Goal: Task Accomplishment & Management: Manage account settings

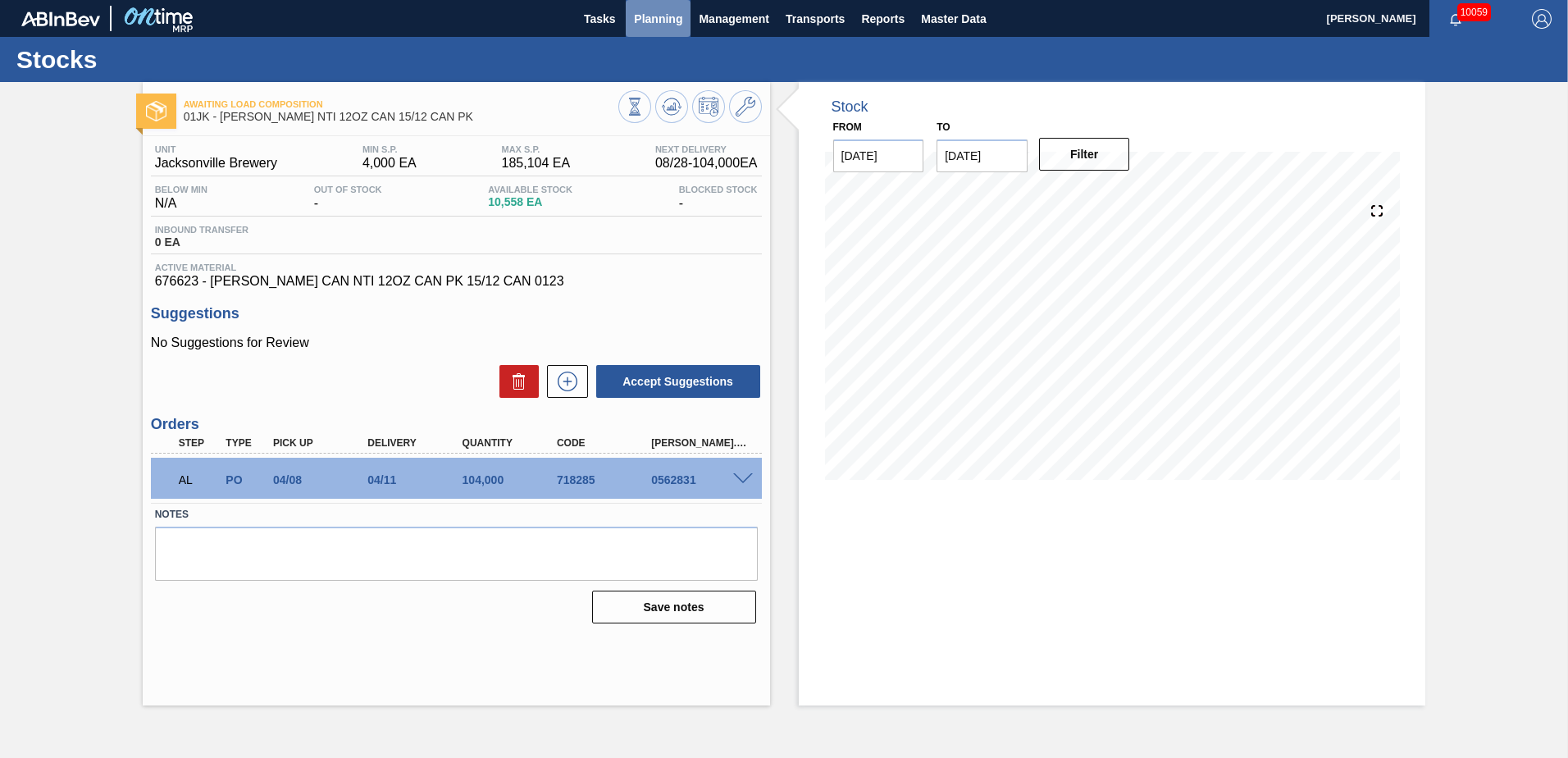
click at [636, 19] on span "Planning" at bounding box center [658, 19] width 48 height 20
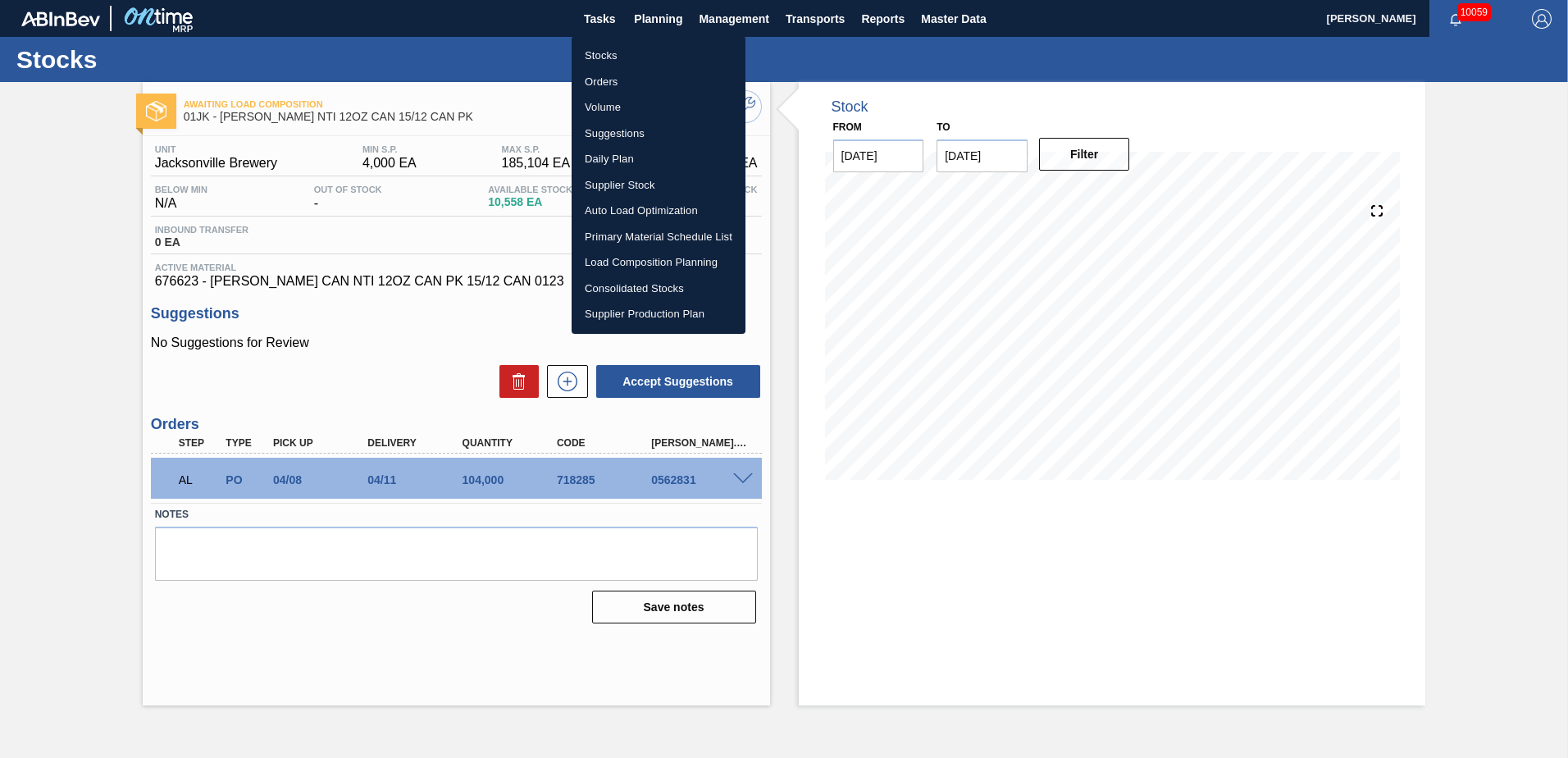
click at [662, 260] on li "Load Composition Planning" at bounding box center [658, 262] width 174 height 26
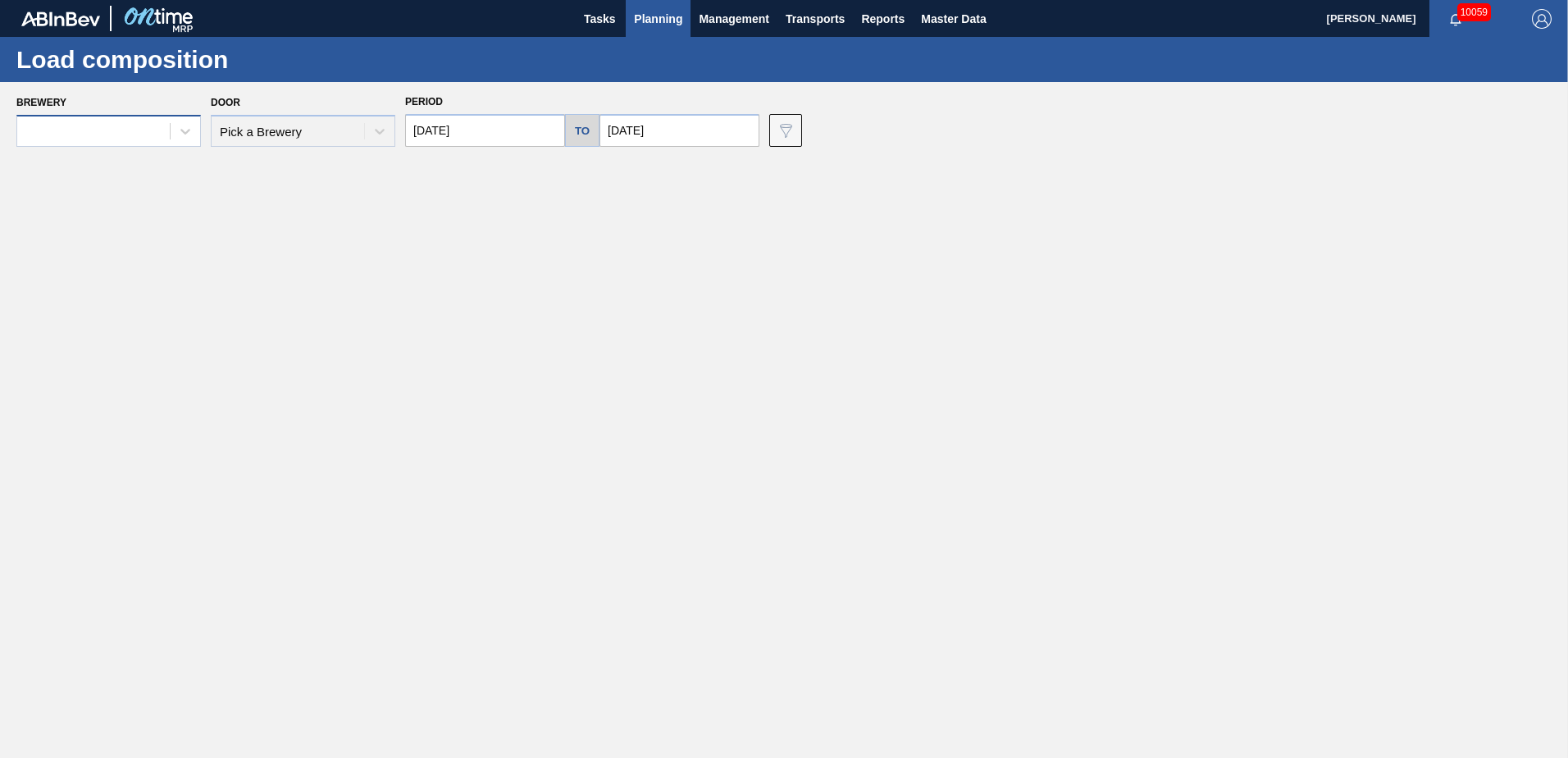
click at [153, 138] on div at bounding box center [93, 131] width 153 height 24
click at [173, 138] on div at bounding box center [185, 131] width 29 height 29
click at [175, 138] on div at bounding box center [185, 131] width 29 height 29
click at [281, 147] on div "Brewery Door Pick a Brewery Period [DATE] to [DATE] Data view filter Unavailabl…" at bounding box center [784, 119] width 1568 height 73
drag, startPoint x: 281, startPoint y: 147, endPoint x: 285, endPoint y: 132, distance: 15.5
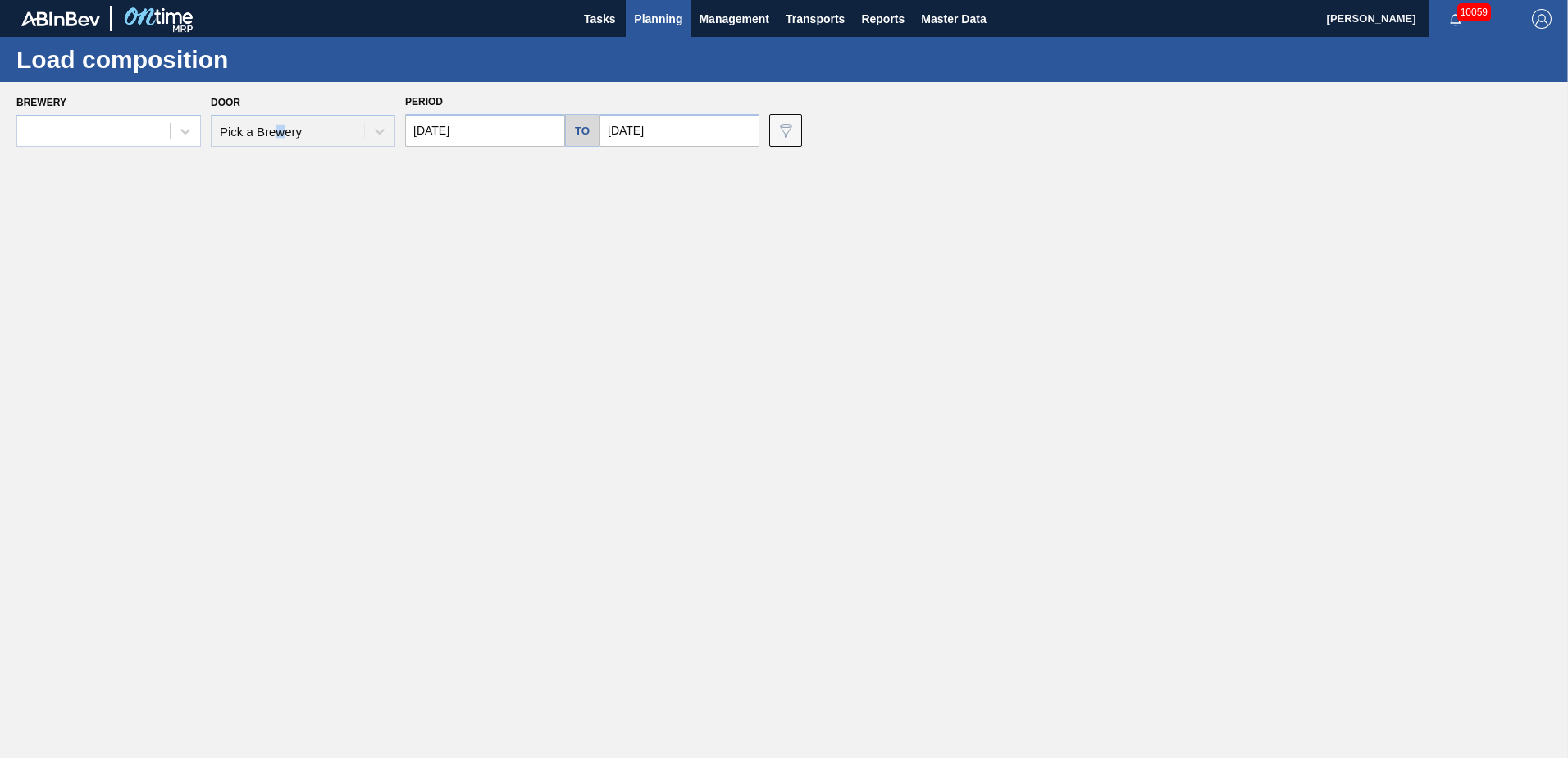
click at [288, 131] on div "Door Pick a Brewery" at bounding box center [303, 119] width 185 height 55
click at [188, 143] on div at bounding box center [185, 131] width 29 height 29
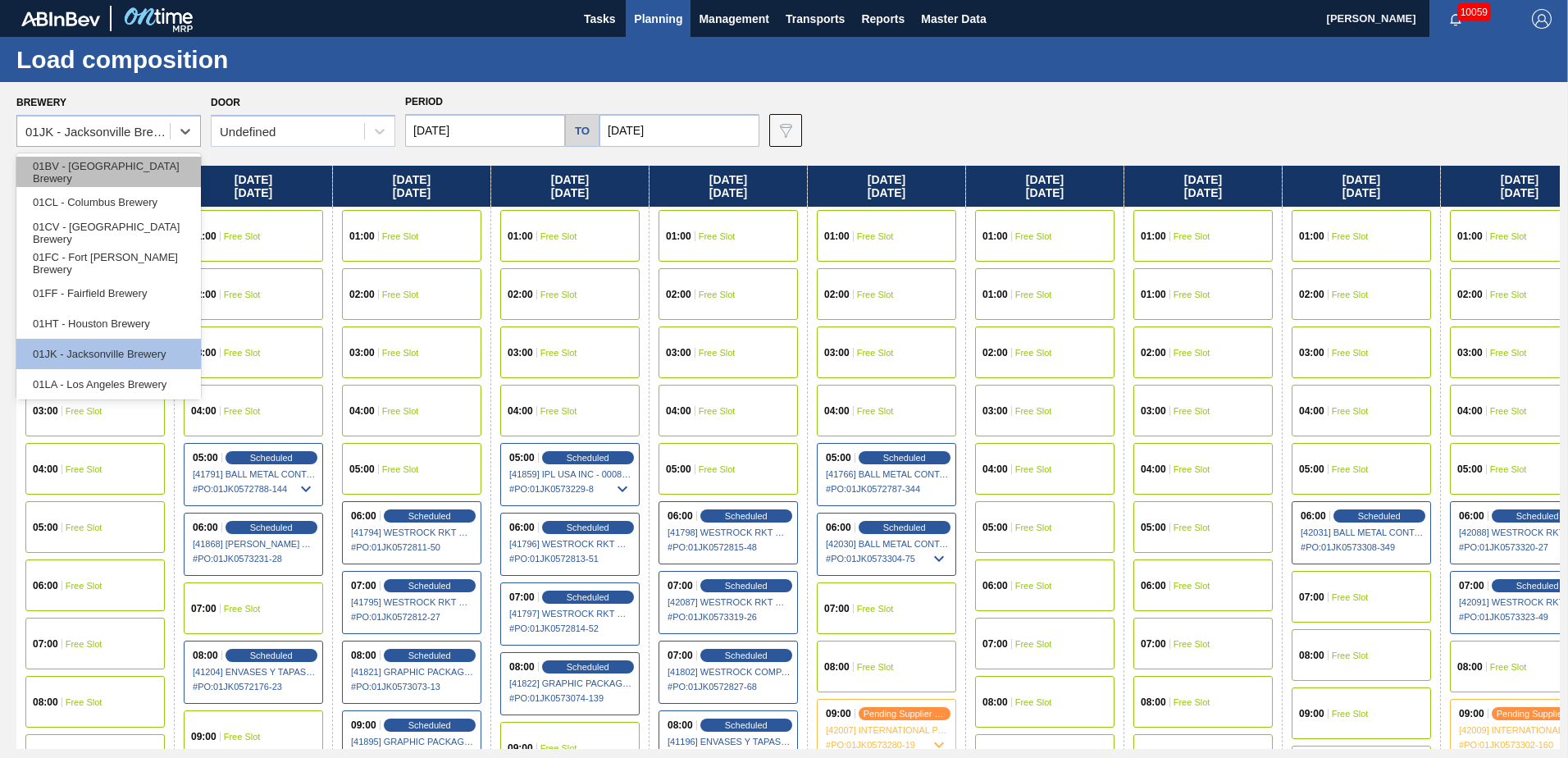
click at [128, 159] on div "01BV - [GEOGRAPHIC_DATA] Brewery" at bounding box center [108, 172] width 185 height 30
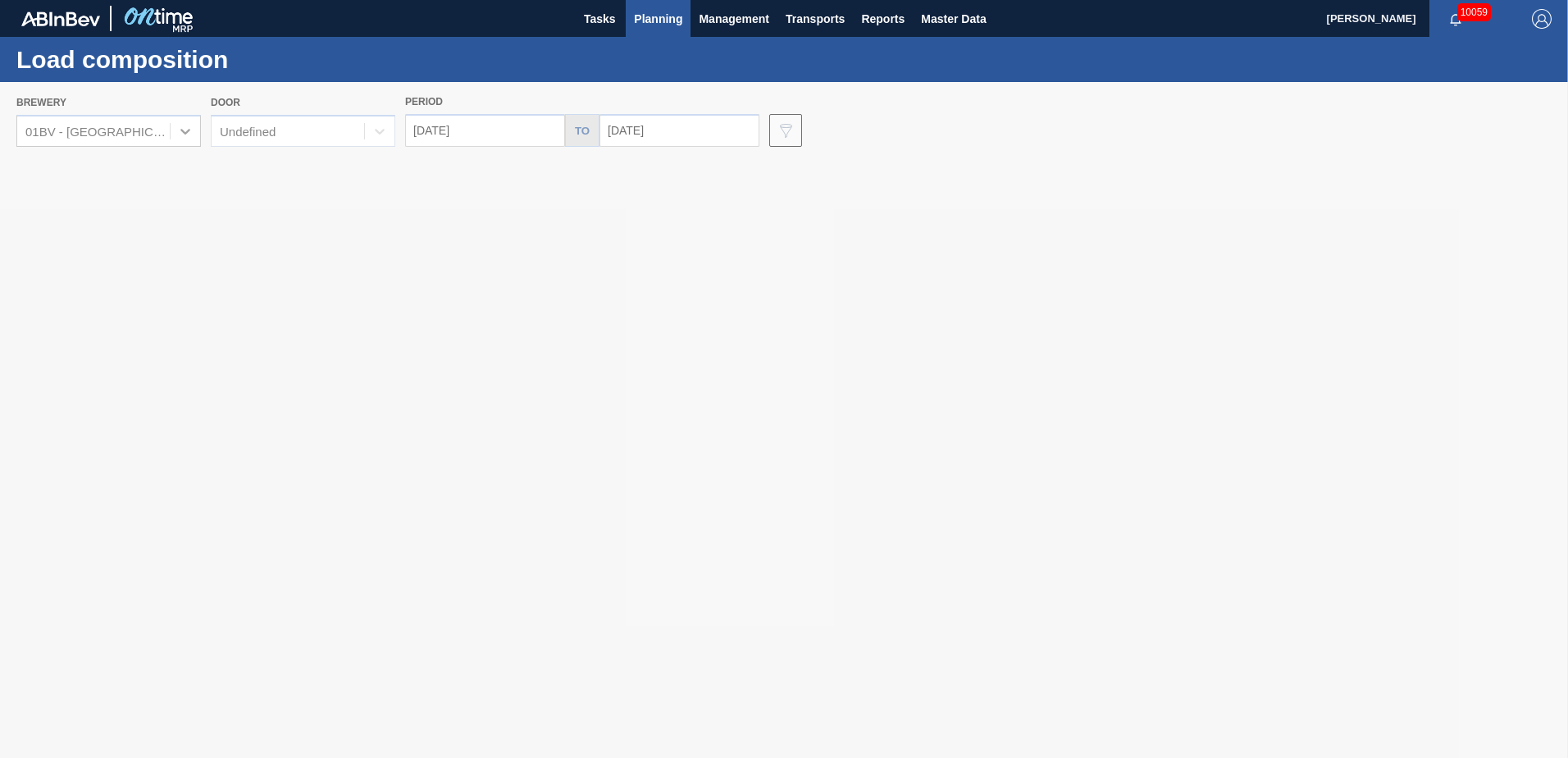
click at [662, 15] on span "Planning" at bounding box center [658, 19] width 48 height 20
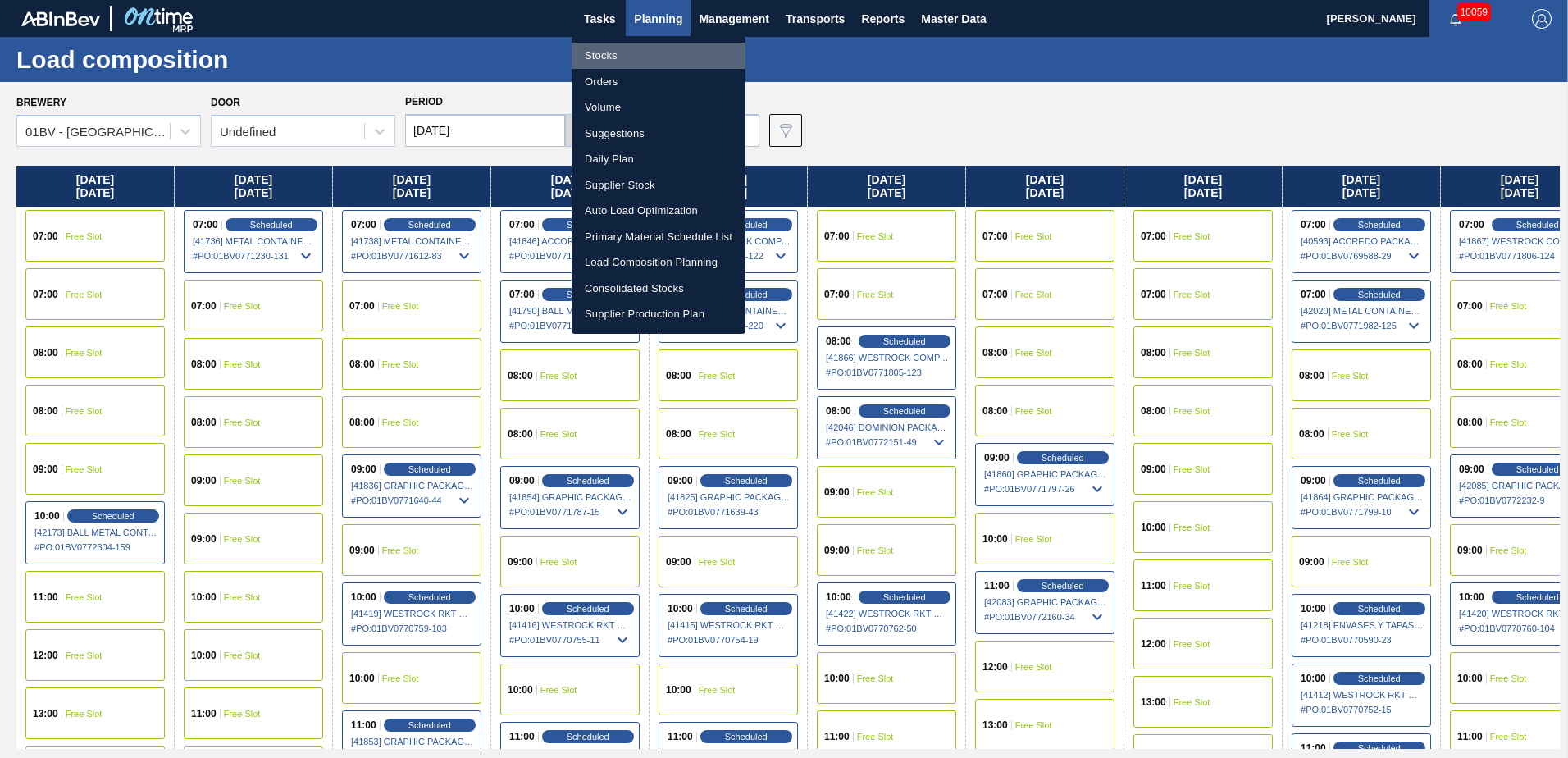
click at [635, 48] on li "Stocks" at bounding box center [658, 55] width 174 height 26
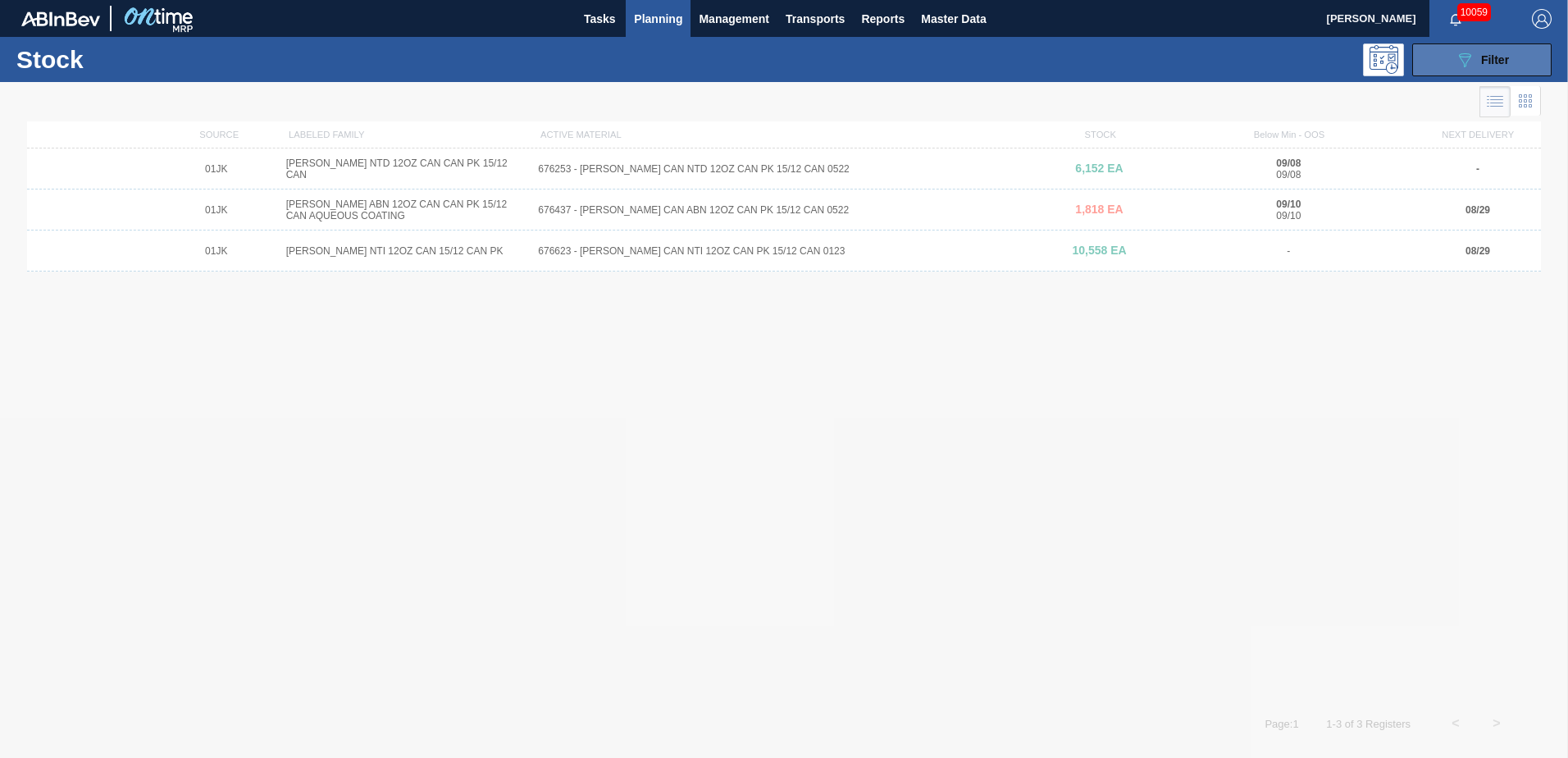
click at [1043, 74] on button "089F7B8B-B2A5-4AFE-B5C0-19BA573D28AC Filter" at bounding box center [1482, 60] width 139 height 33
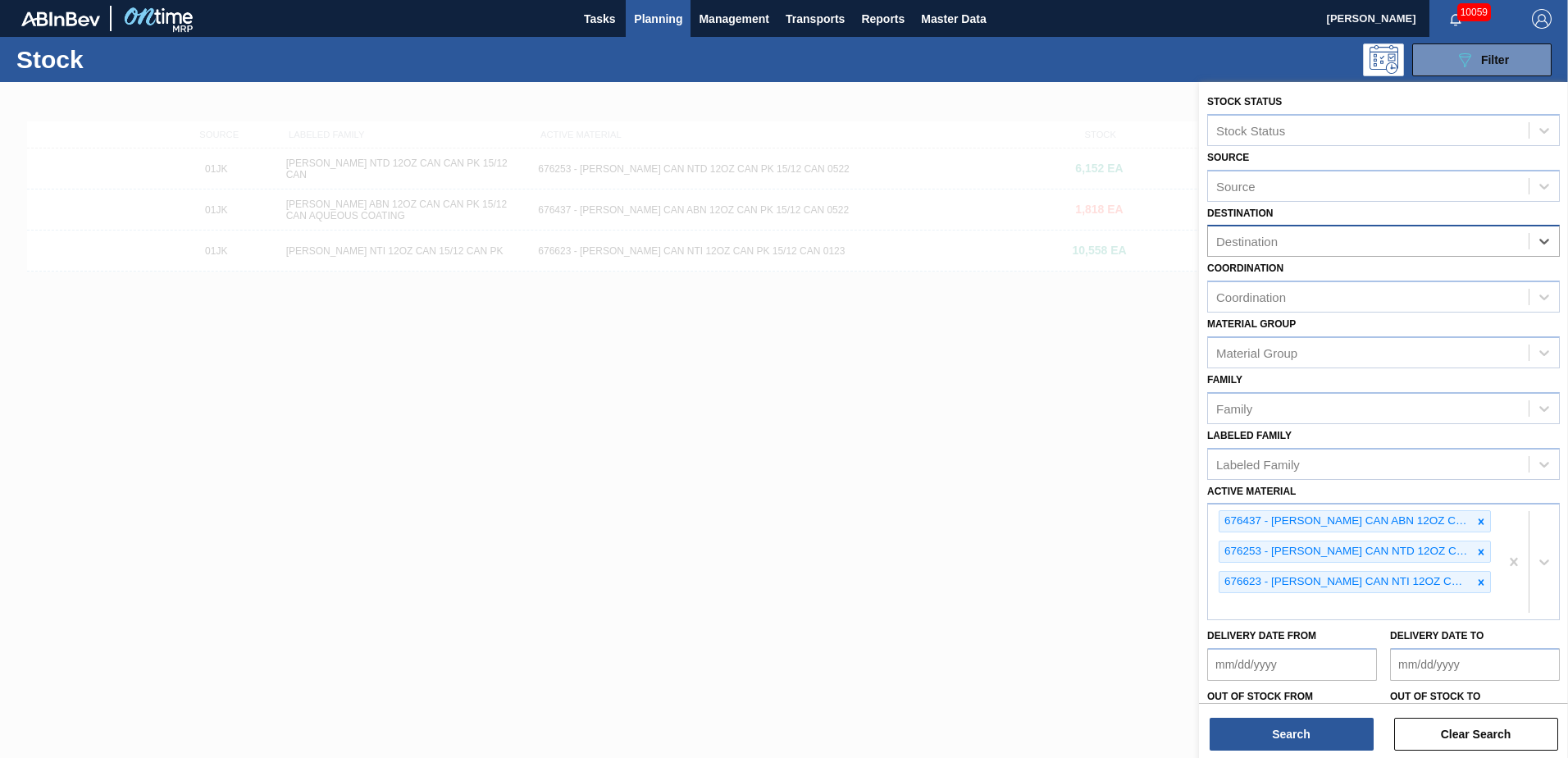
drag, startPoint x: 1507, startPoint y: 256, endPoint x: 1507, endPoint y: 246, distance: 10.0
click at [1043, 242] on div "Destination" at bounding box center [1368, 241] width 321 height 24
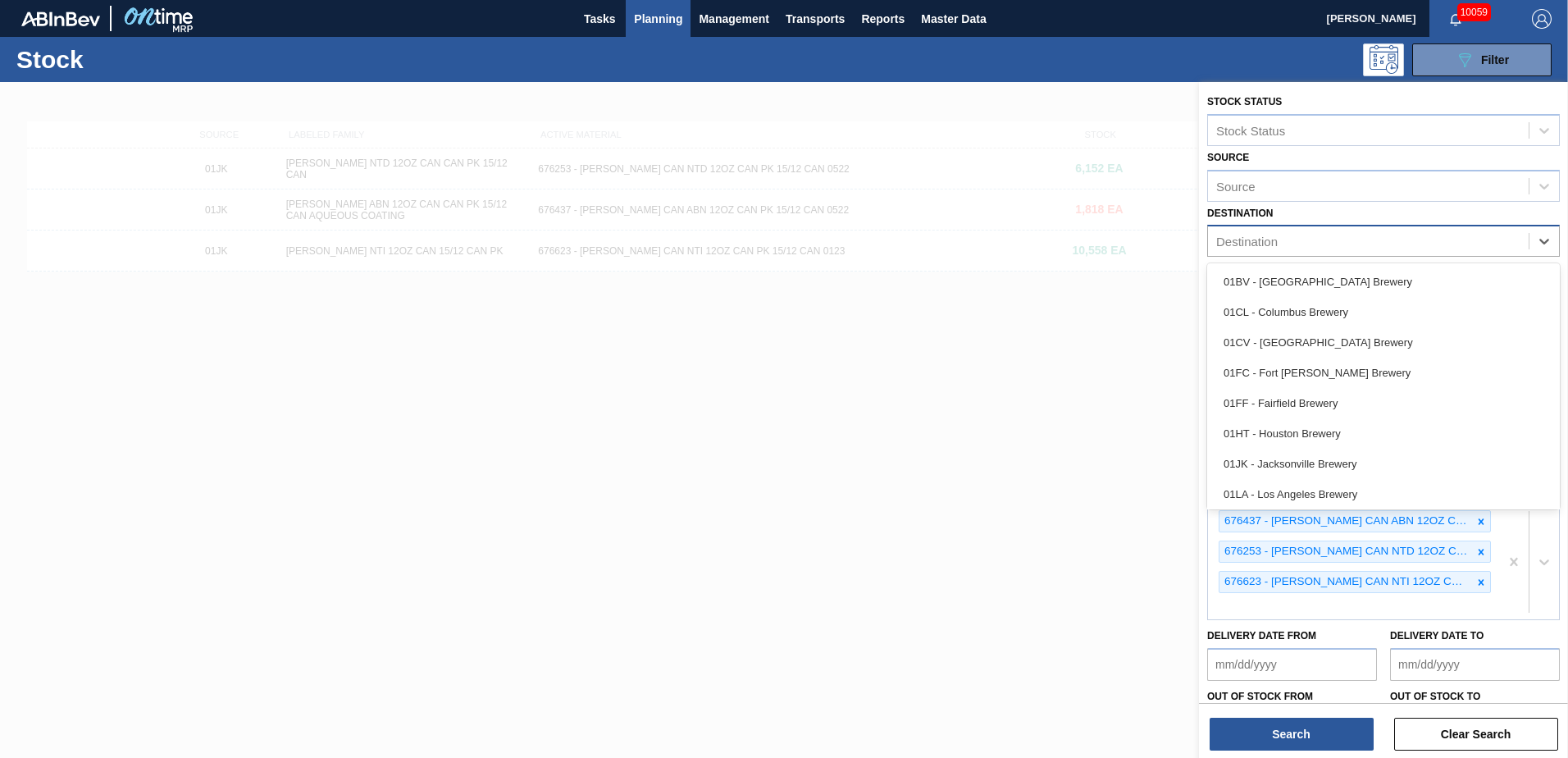
type input "b"
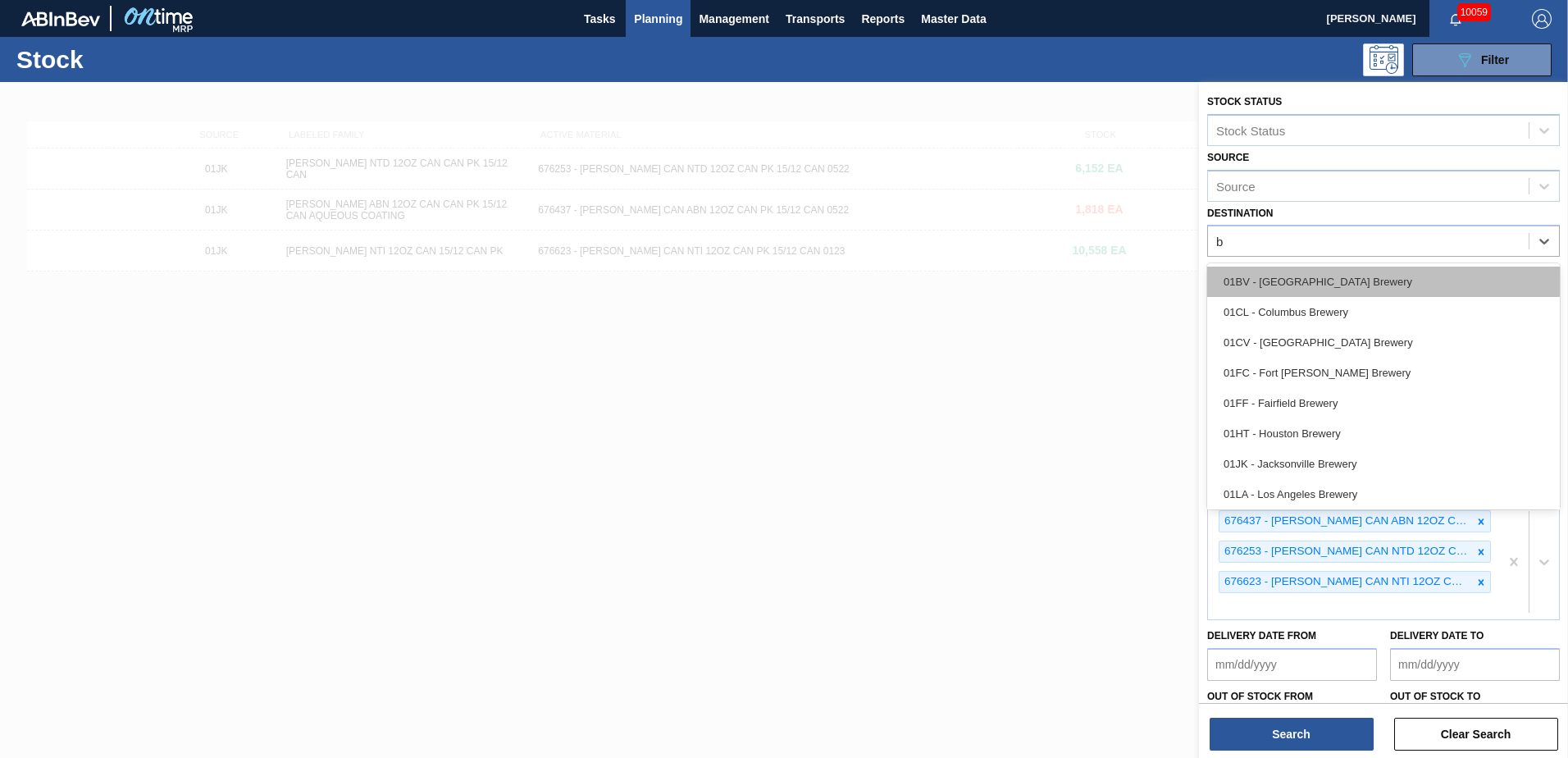
click at [1043, 282] on div "01BV - [GEOGRAPHIC_DATA] Brewery" at bounding box center [1383, 282] width 353 height 30
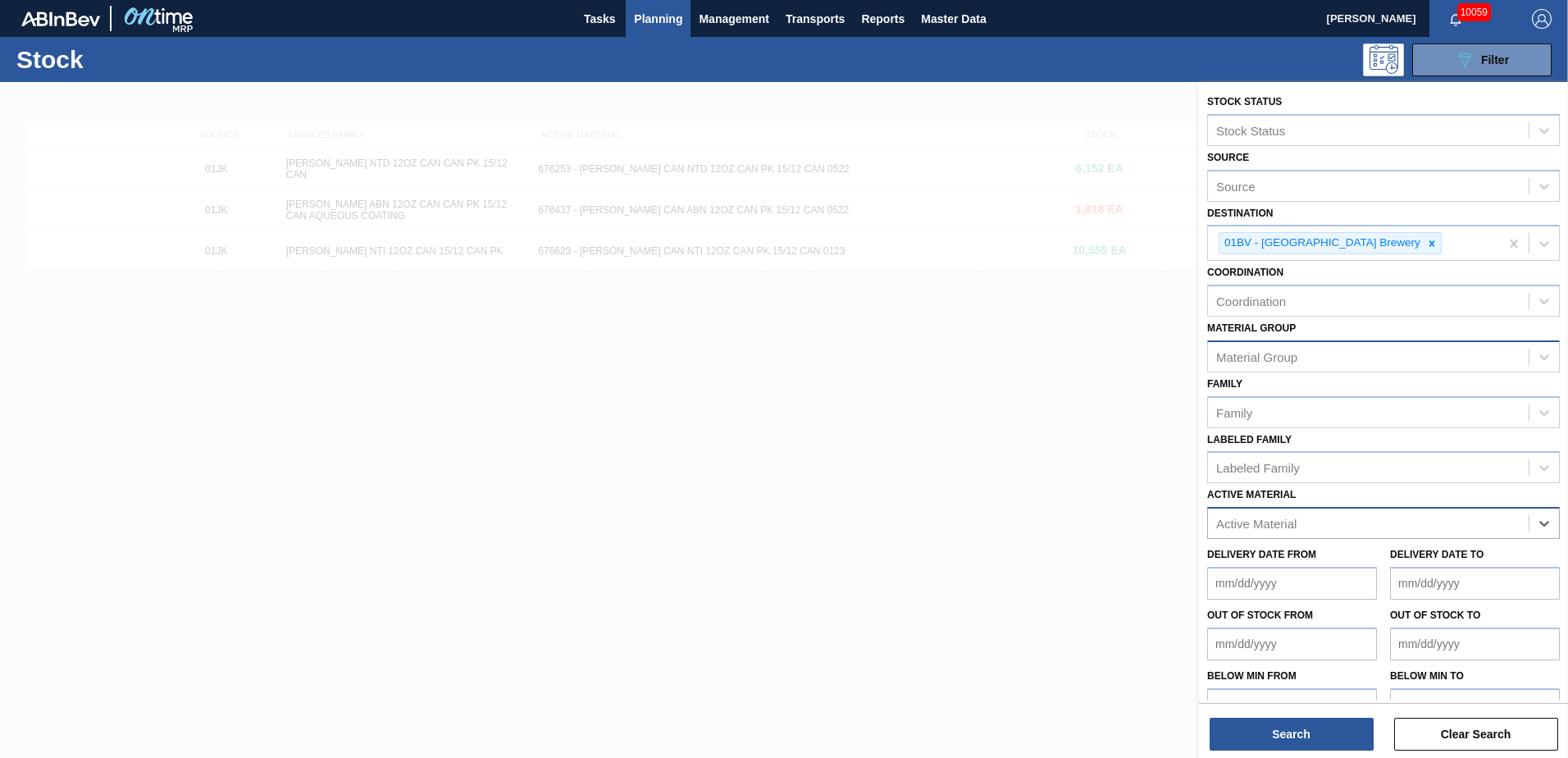
click at [1043, 366] on div "Material Group" at bounding box center [1368, 357] width 321 height 24
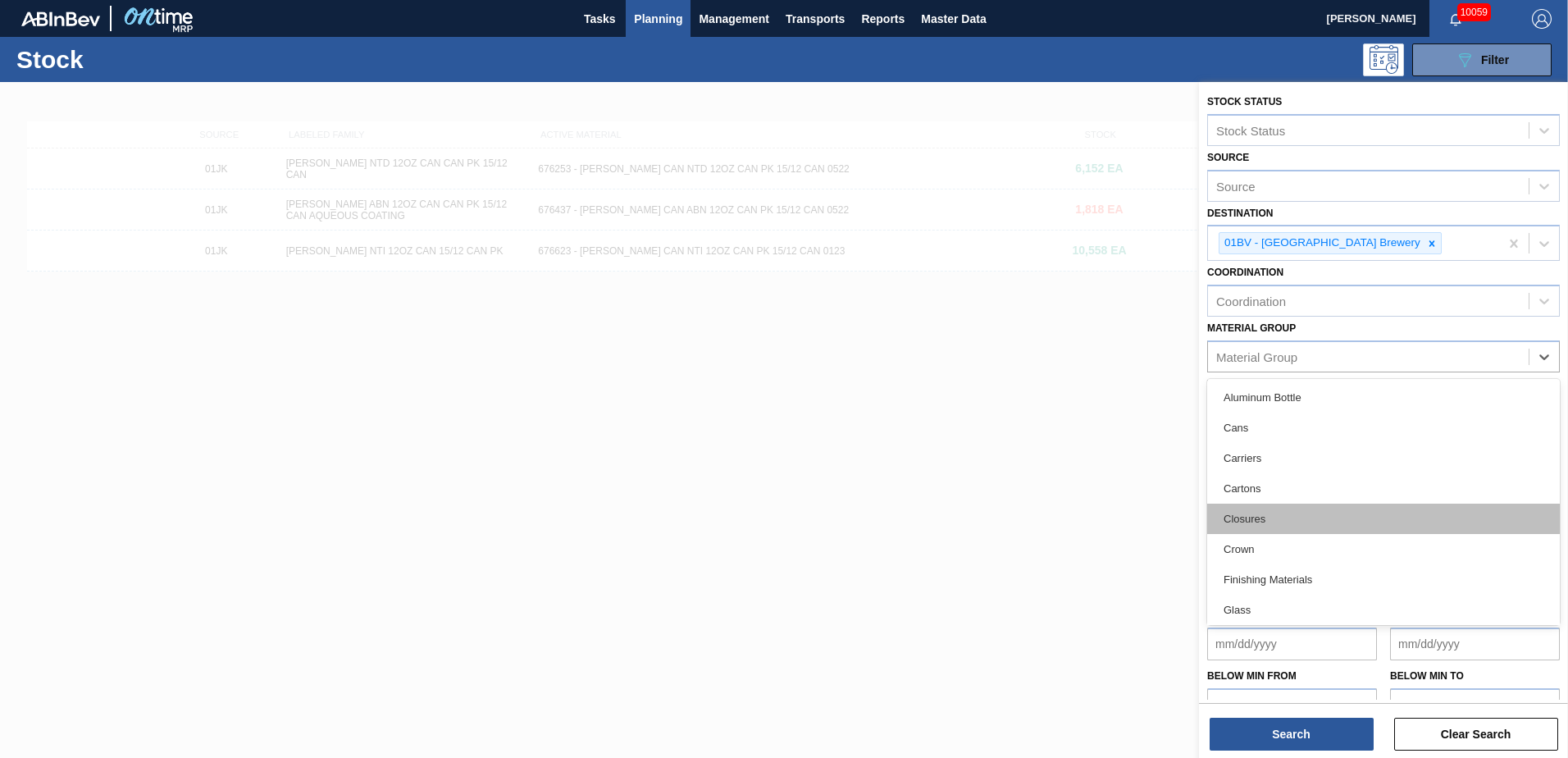
click at [1043, 462] on div "Closures" at bounding box center [1383, 519] width 353 height 30
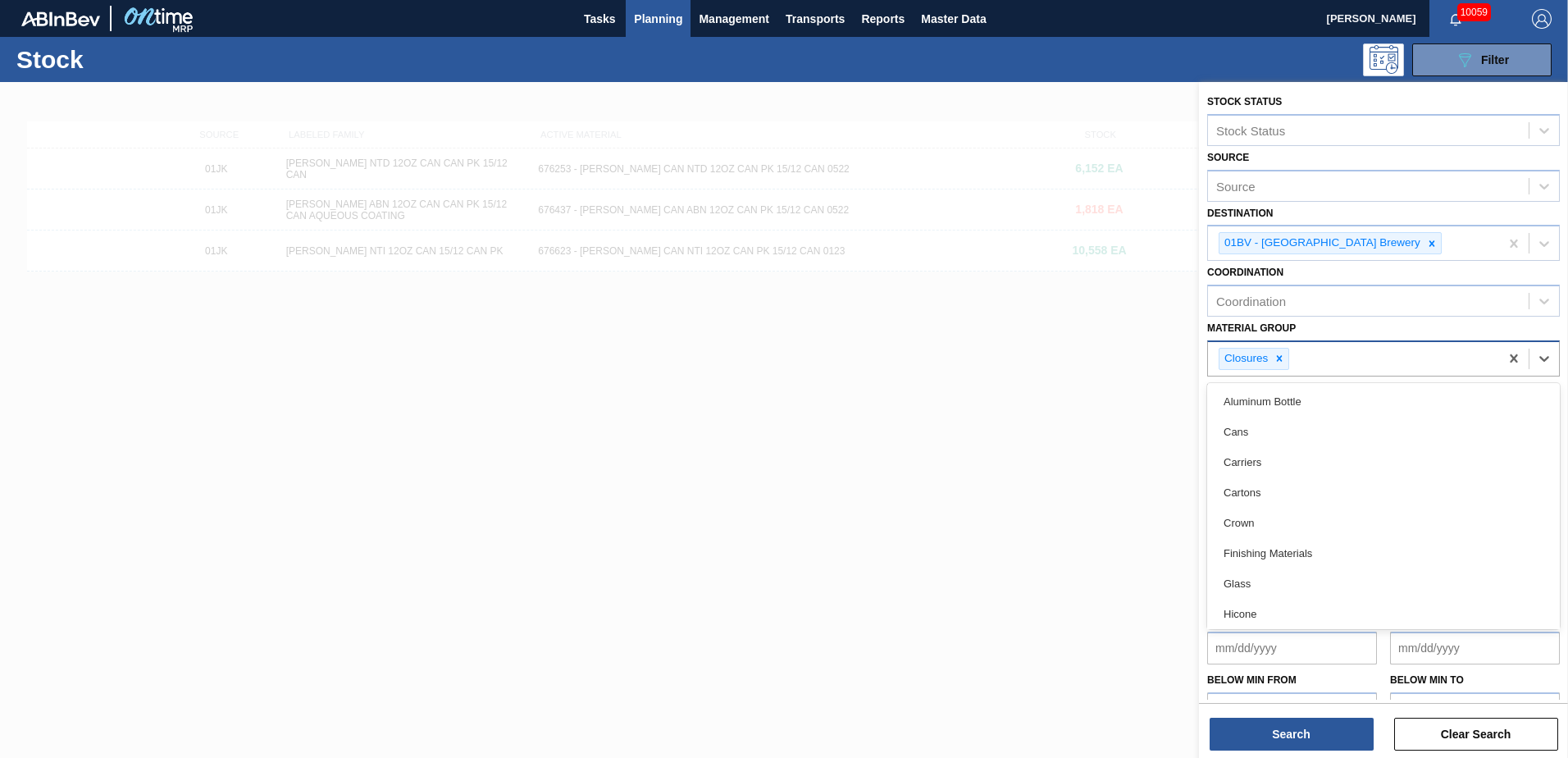
click at [1043, 363] on div "Closures" at bounding box center [1354, 359] width 291 height 34
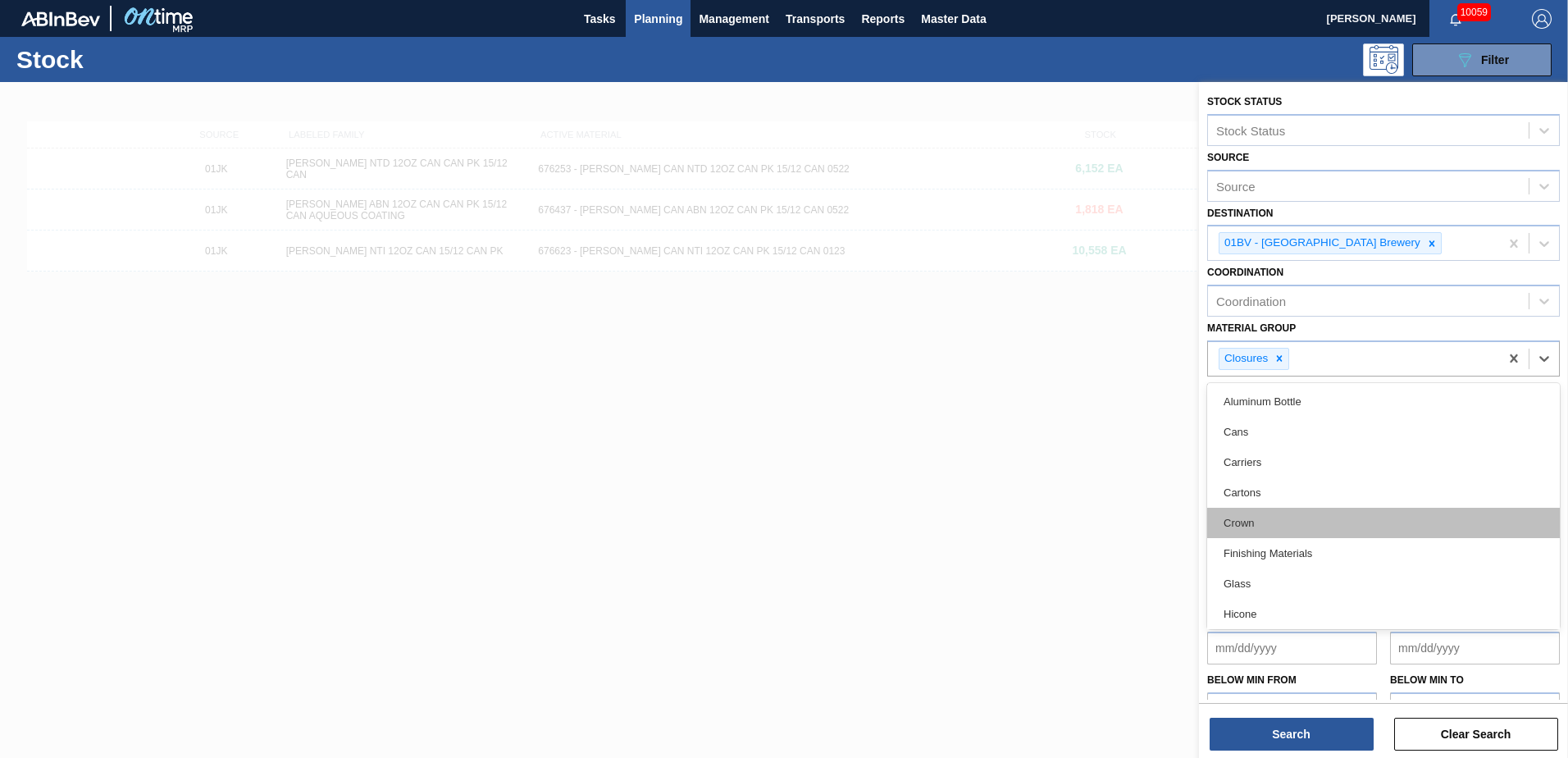
click at [1043, 462] on div "Crown" at bounding box center [1383, 523] width 353 height 30
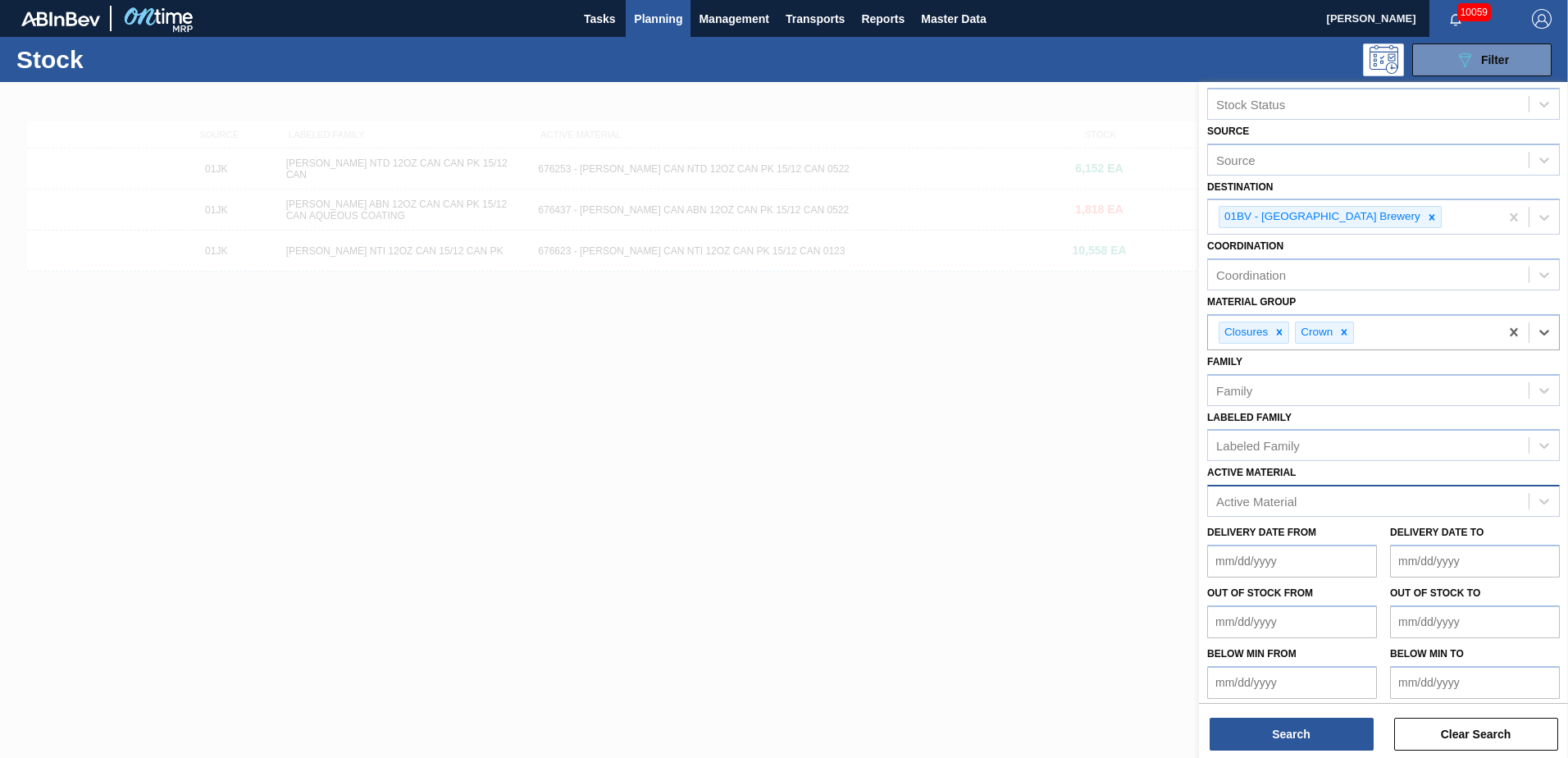
scroll to position [34, 0]
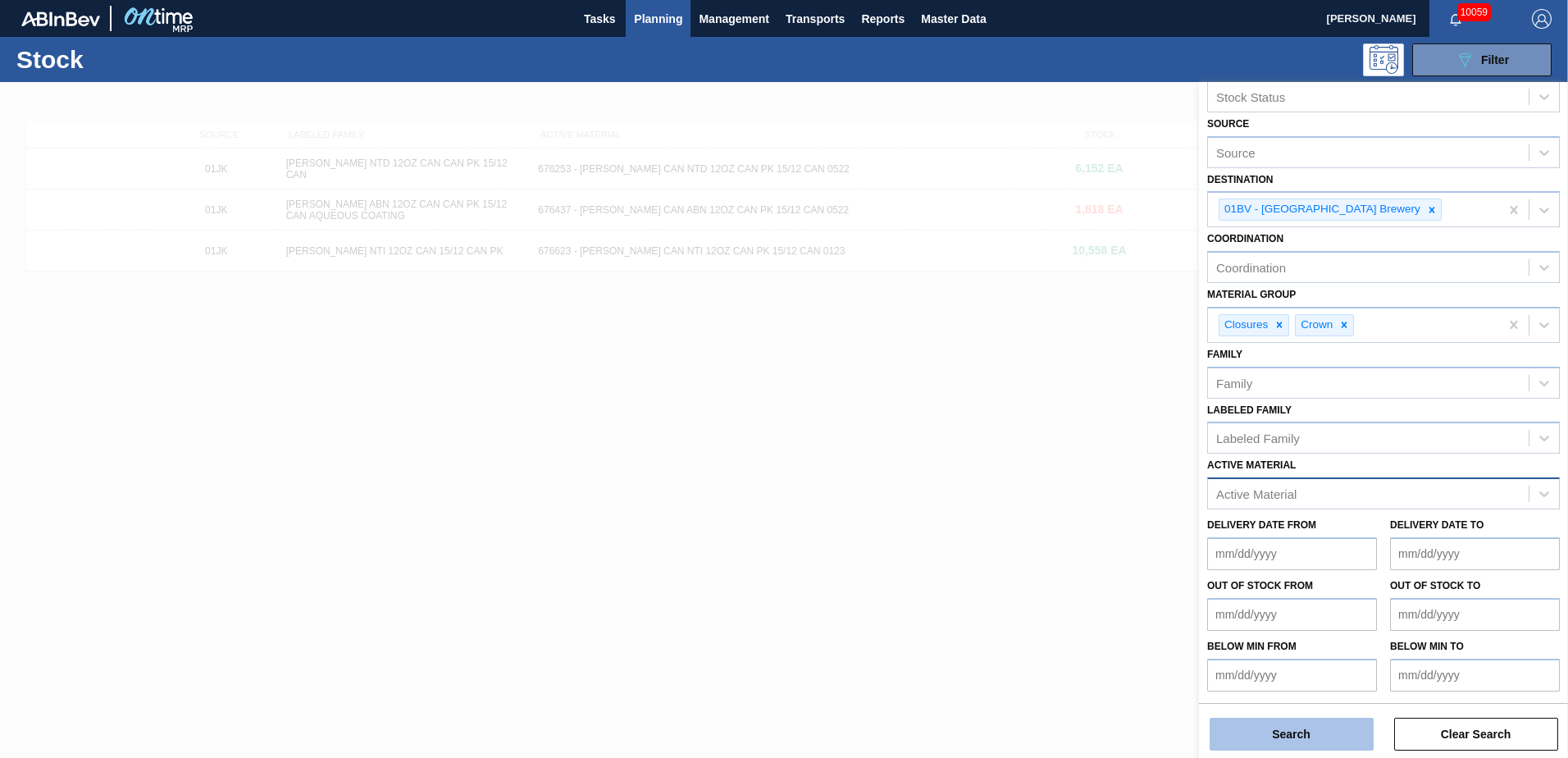
click at [1043, 462] on button "Search" at bounding box center [1292, 734] width 164 height 33
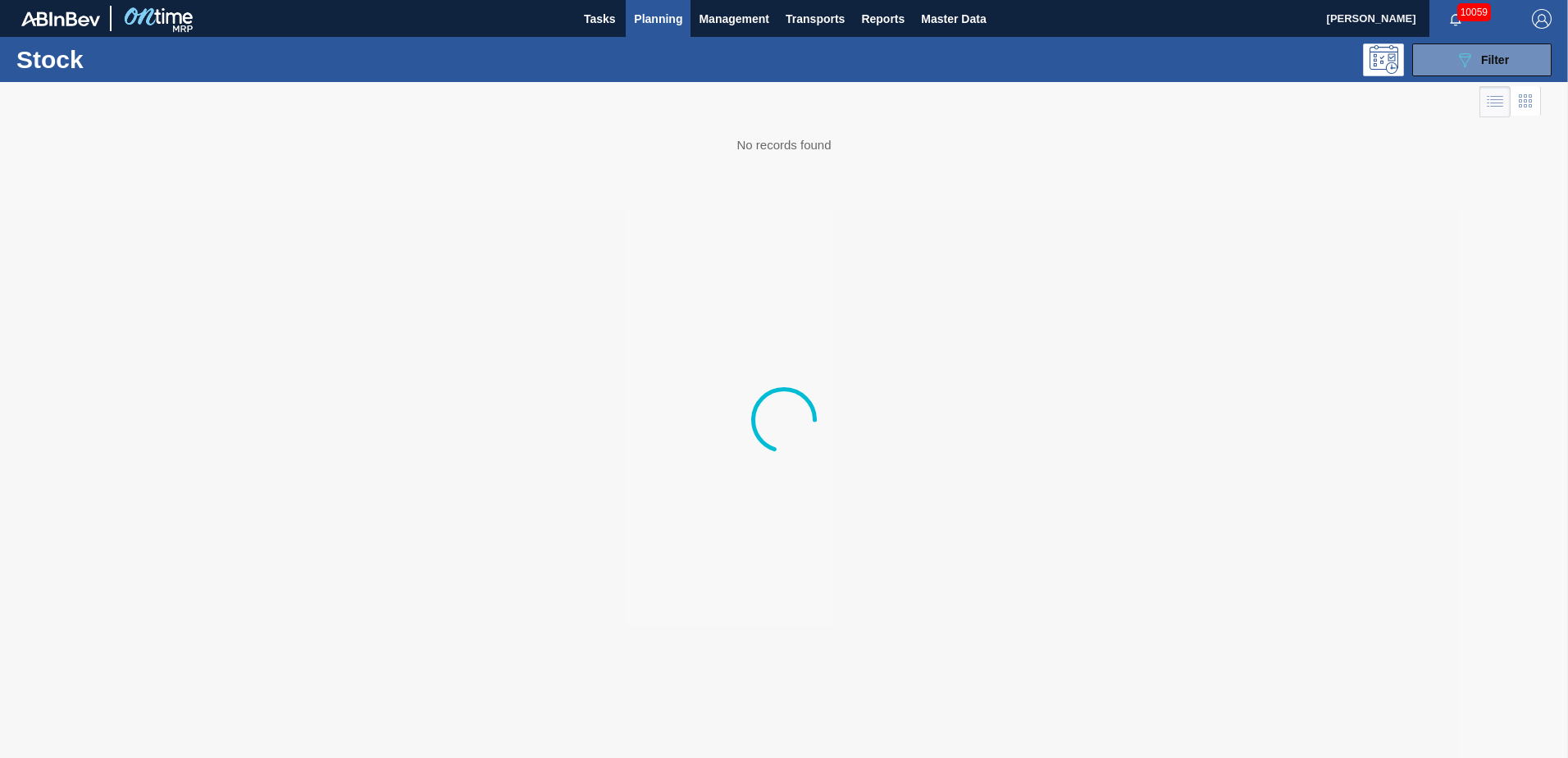
click at [975, 462] on div at bounding box center [784, 420] width 1568 height 676
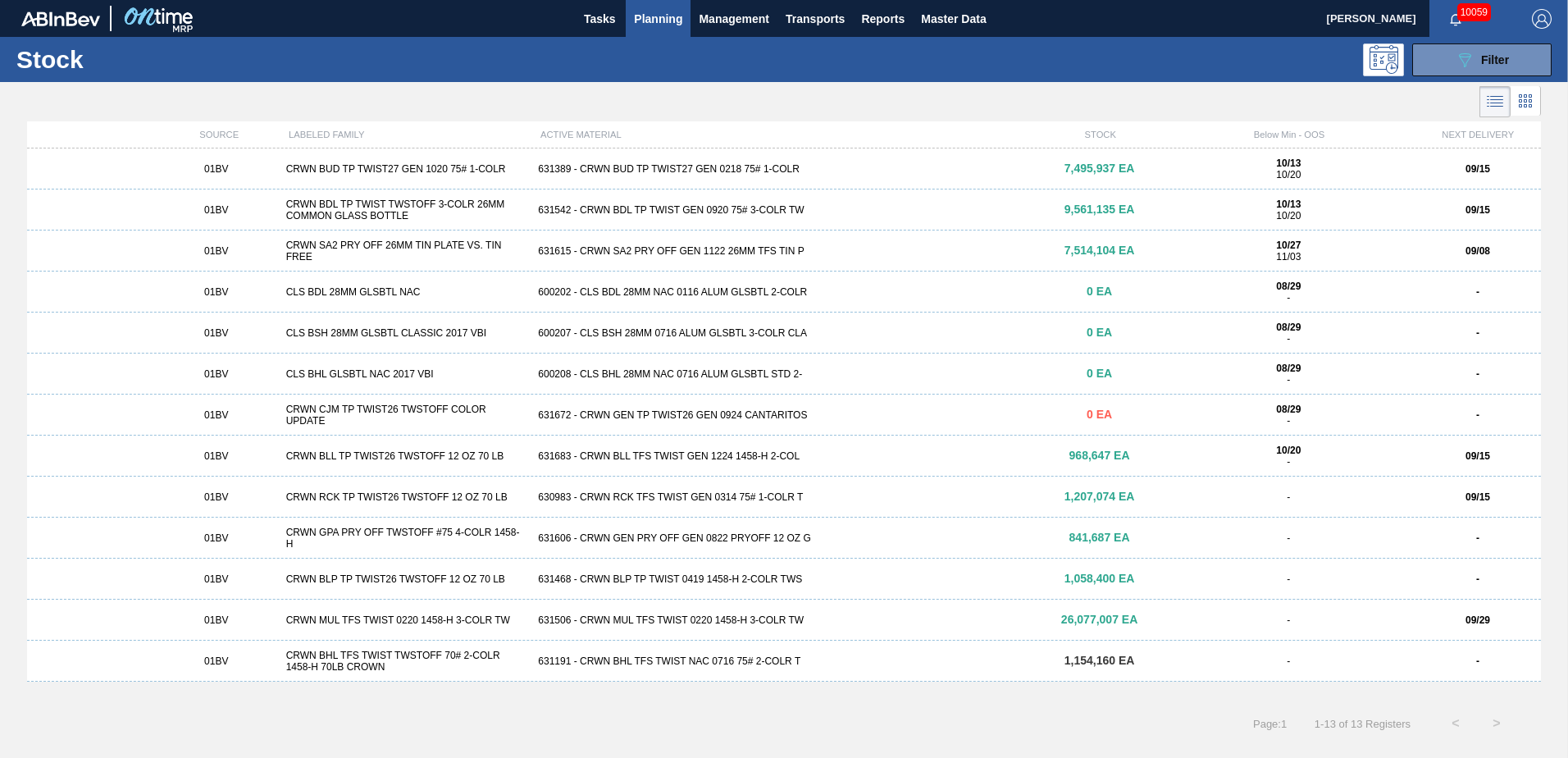
click at [1043, 462] on div "09/29" at bounding box center [1478, 620] width 126 height 12
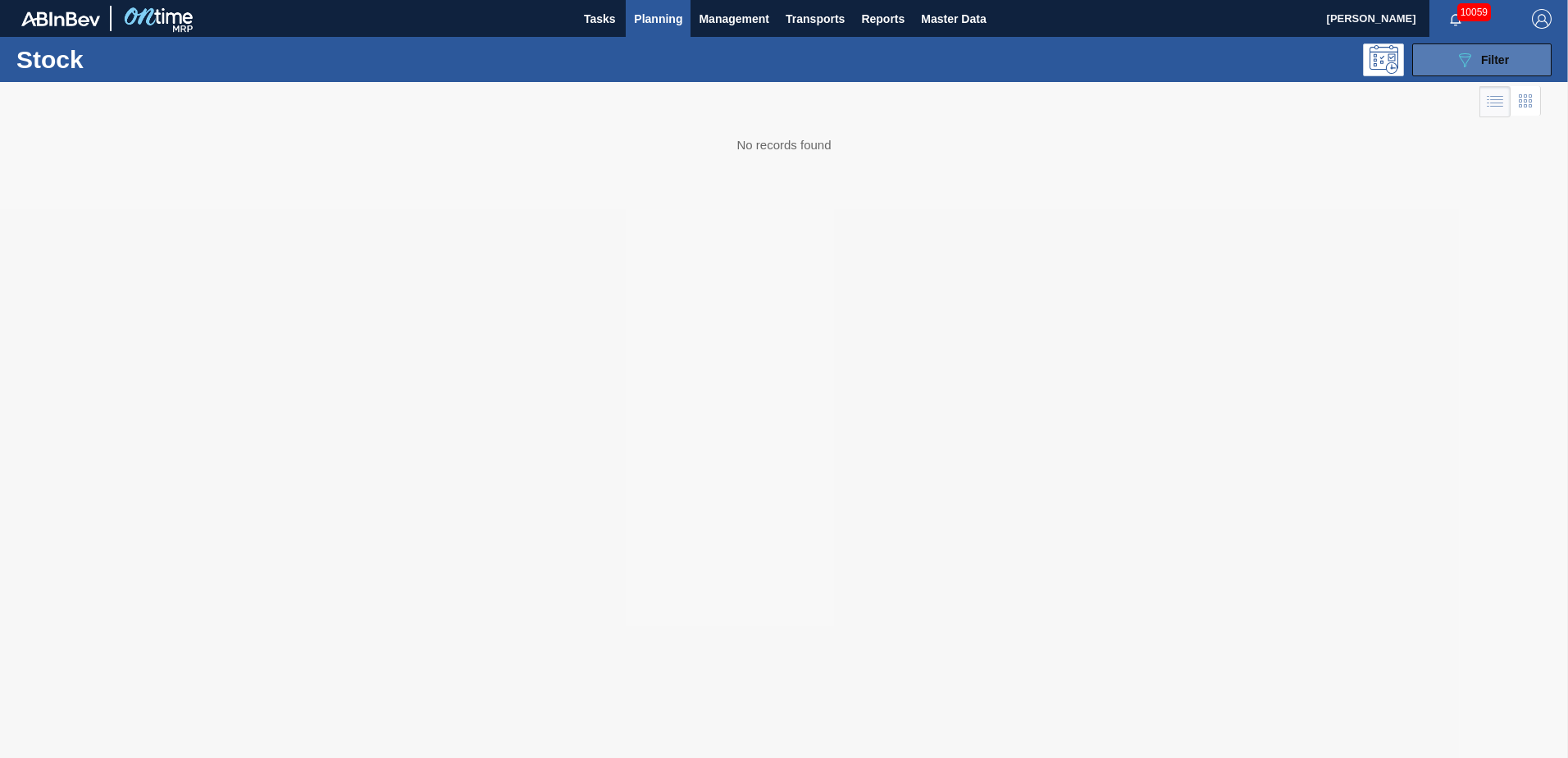
click at [1043, 62] on button "089F7B8B-B2A5-4AFE-B5C0-19BA573D28AC Filter" at bounding box center [1482, 60] width 139 height 33
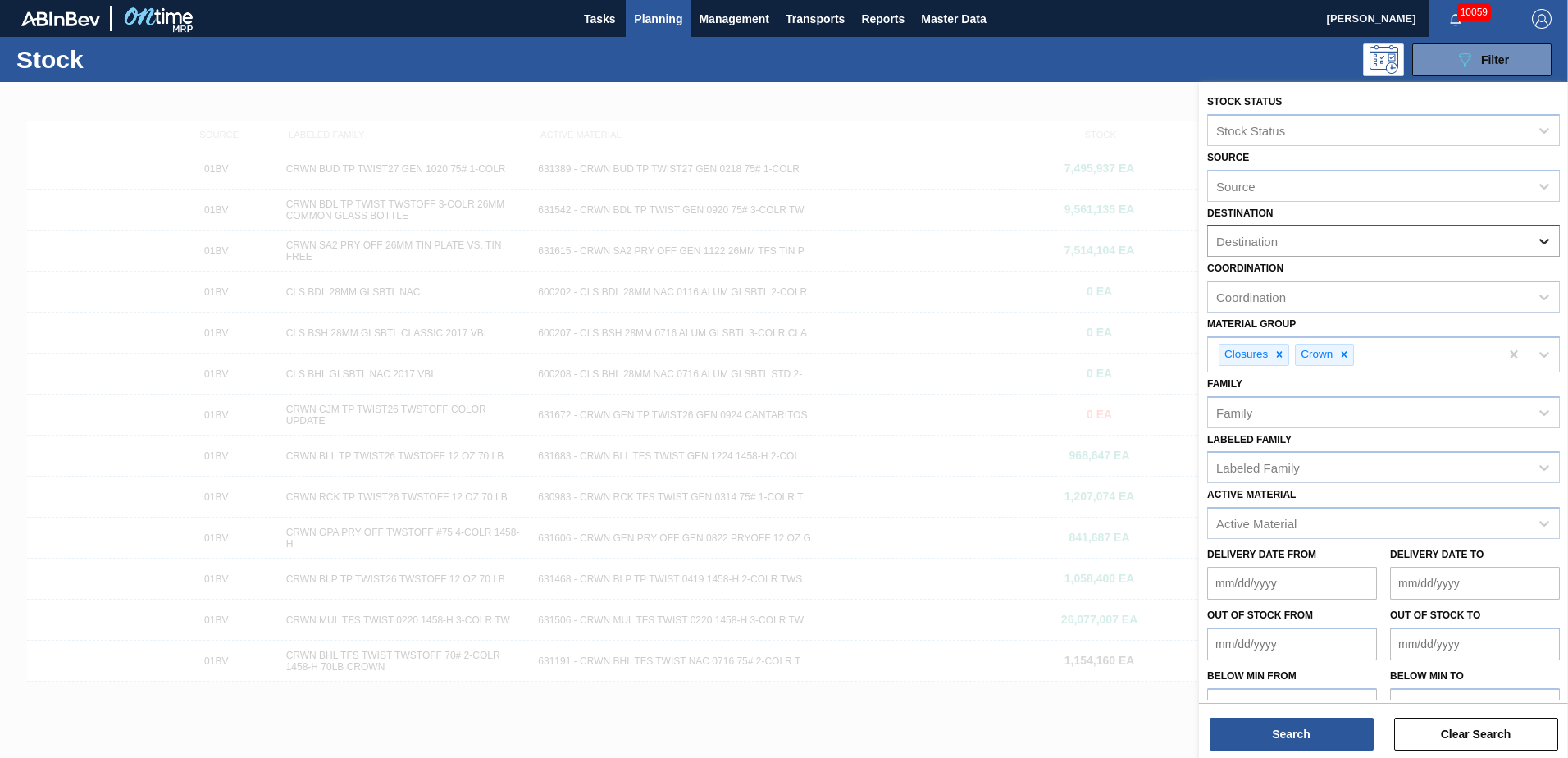
click at [1043, 242] on div at bounding box center [1544, 240] width 29 height 29
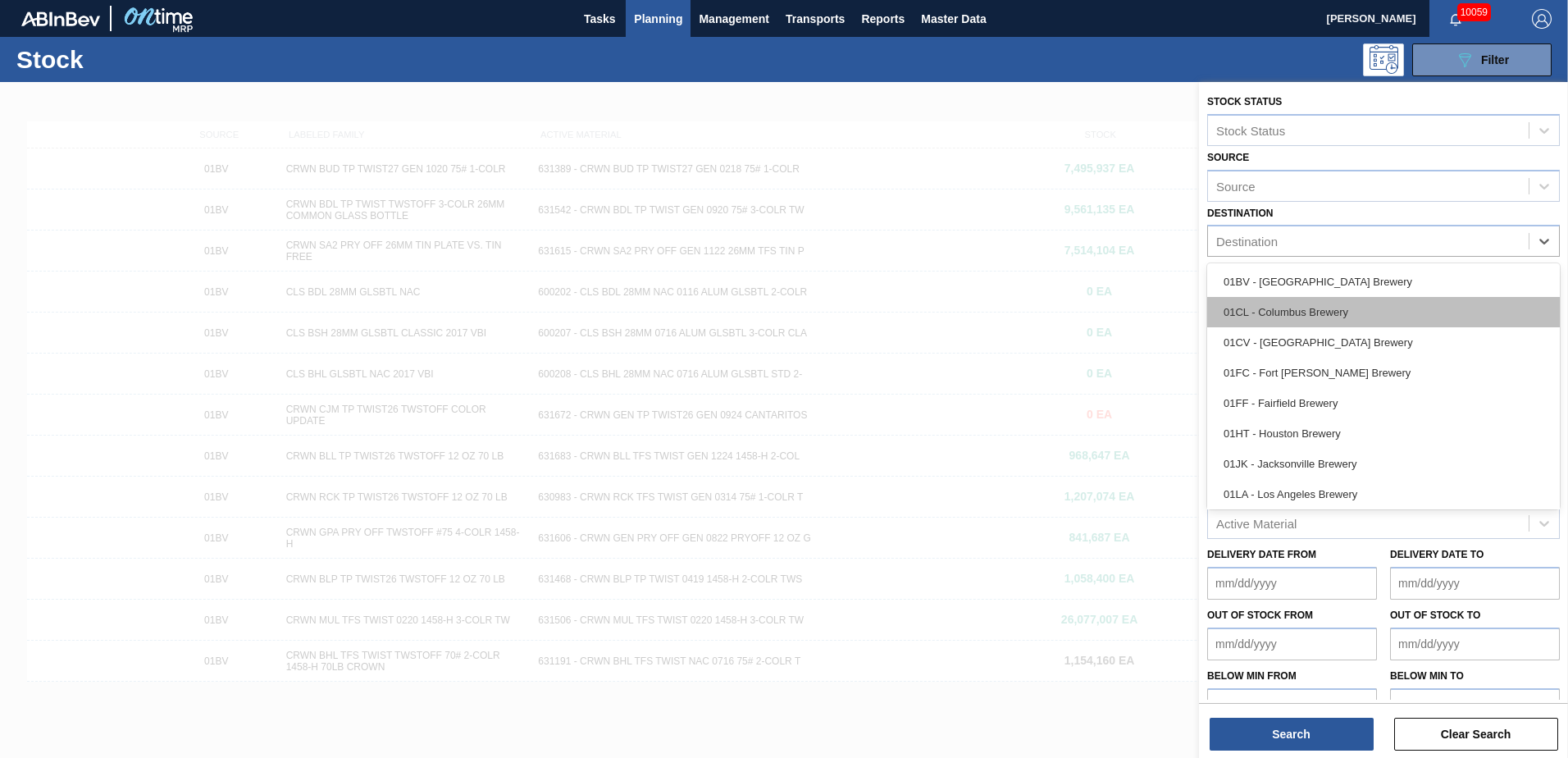
click at [1043, 319] on div "01CL - Columbus Brewery" at bounding box center [1383, 312] width 353 height 30
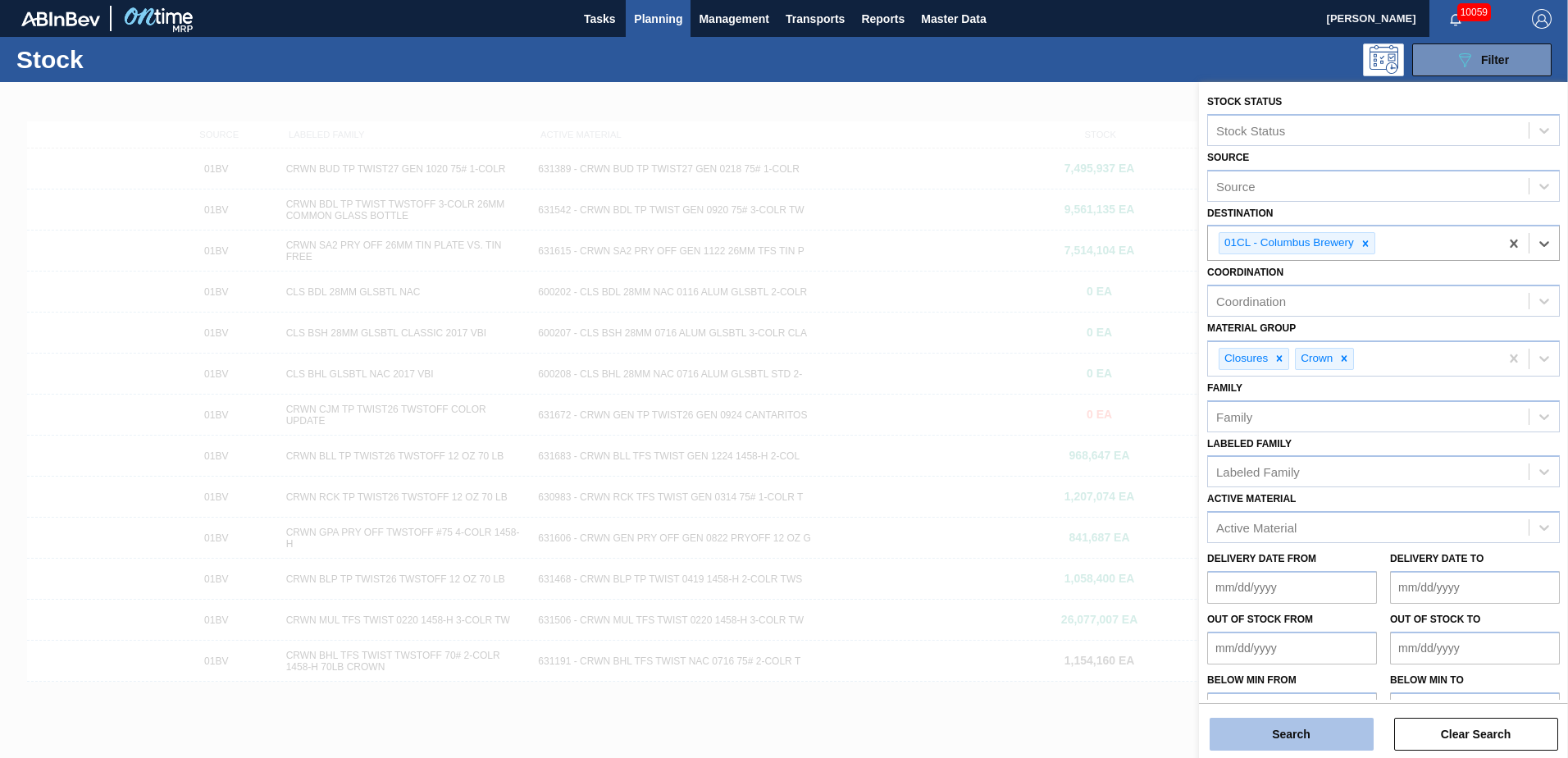
click at [1043, 462] on button "Search" at bounding box center [1292, 734] width 164 height 33
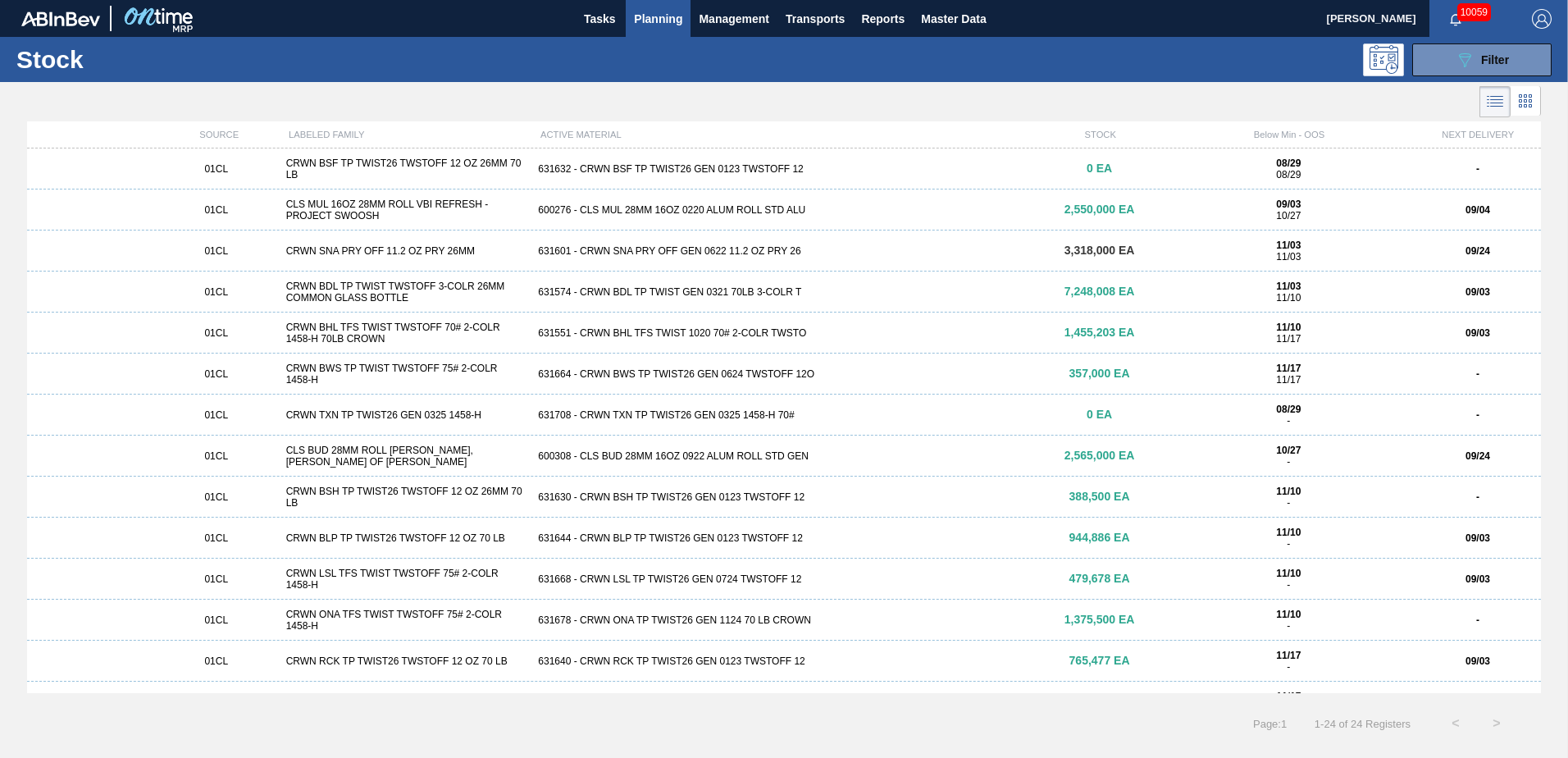
scroll to position [364, 0]
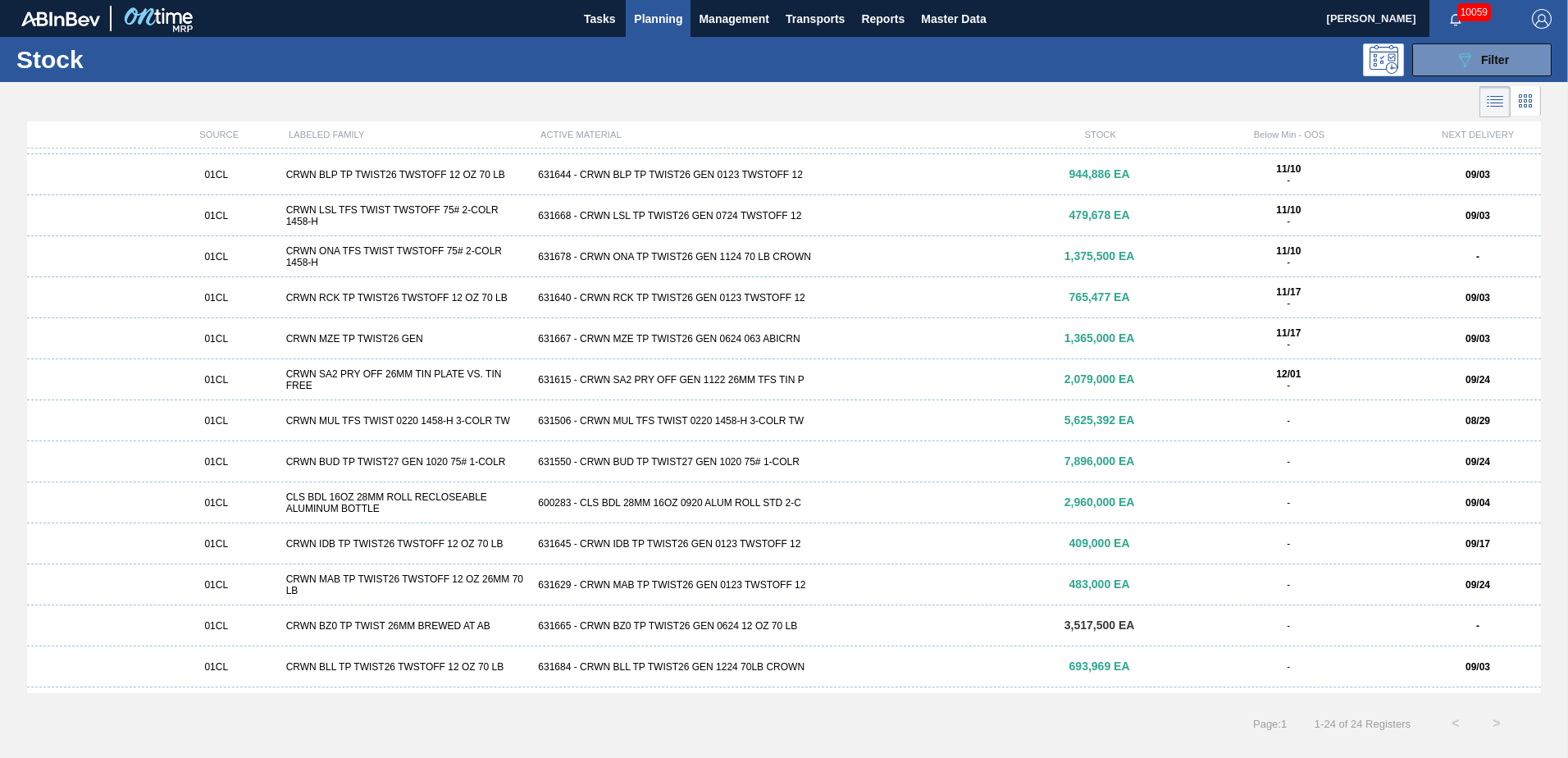
click at [922, 434] on div "01CL CRWN MUL TFS TWIST 0220 1458-H 3-COLR TW 631506 - CRWN MUL TFS TWIST 0220 …" at bounding box center [784, 421] width 1514 height 41
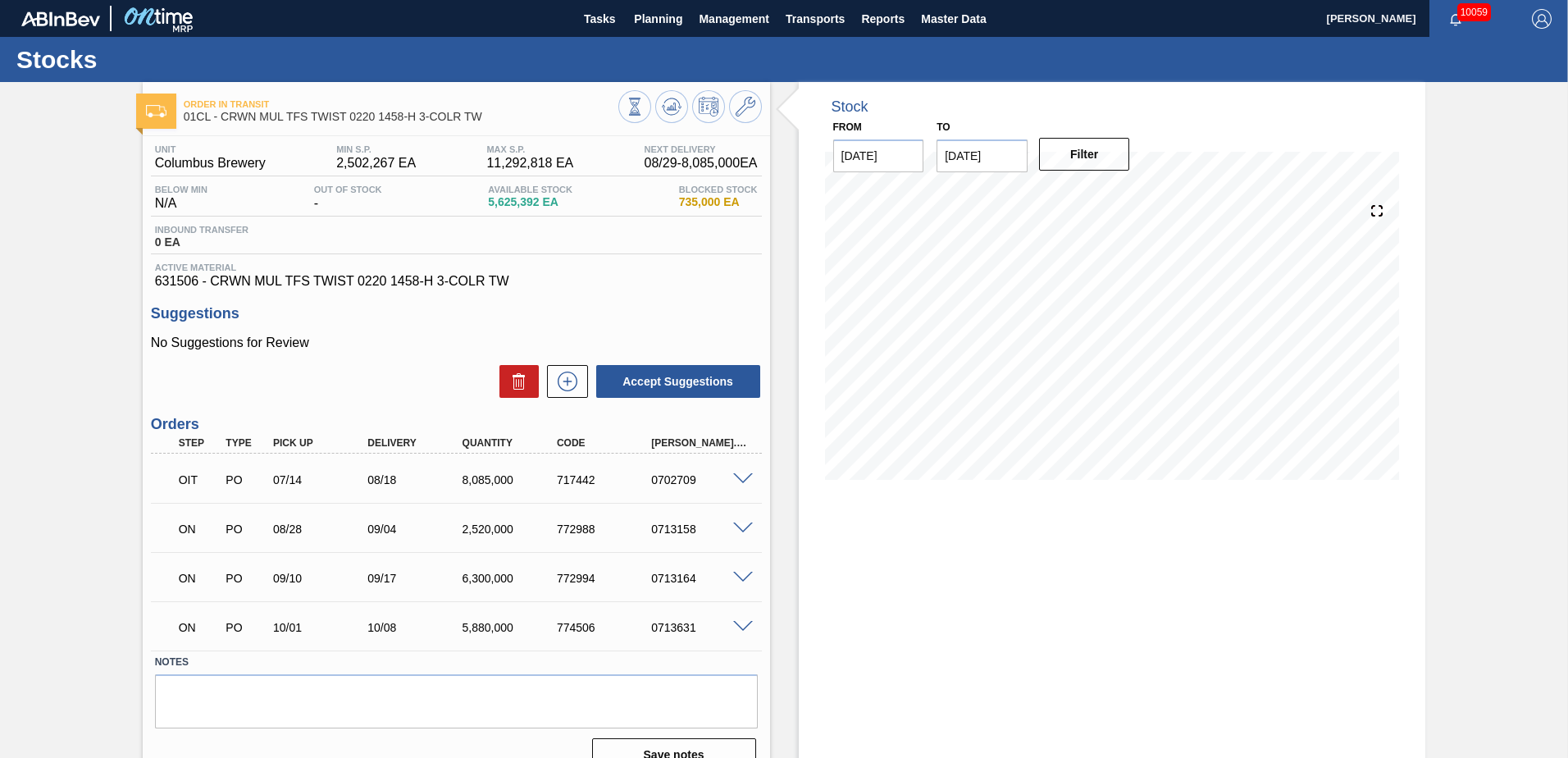
click at [992, 151] on input "[DATE]" at bounding box center [982, 156] width 91 height 33
click at [1043, 192] on div "[DATE]" at bounding box center [1036, 195] width 197 height 14
click at [1043, 195] on button "Next Month" at bounding box center [1120, 195] width 12 height 12
click at [1043, 195] on div "[DATE]" at bounding box center [1036, 195] width 197 height 14
click at [1043, 195] on button "Next Month" at bounding box center [1120, 195] width 12 height 12
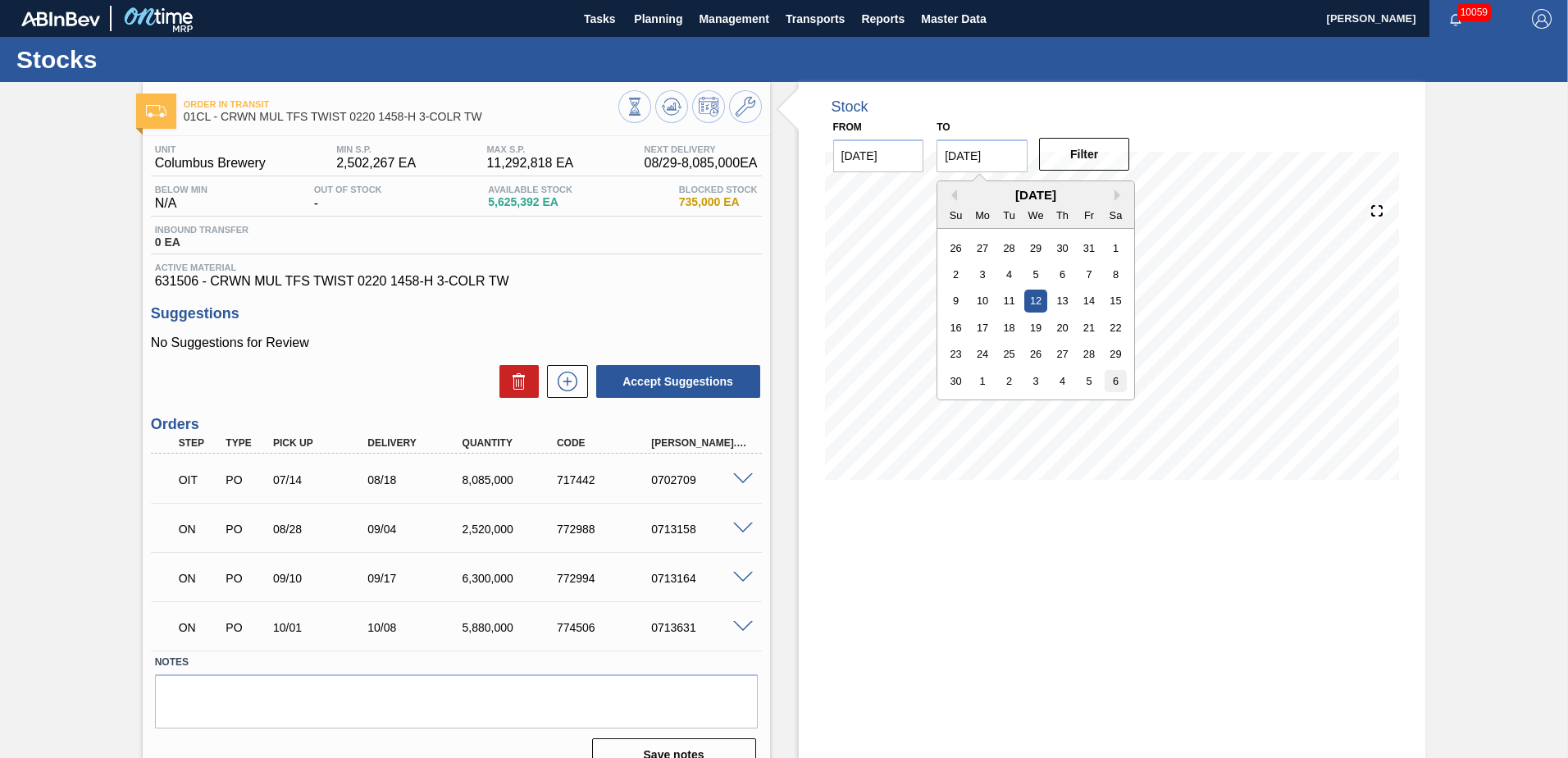
click at [1043, 379] on div "6" at bounding box center [1116, 381] width 22 height 22
type input "[DATE]"
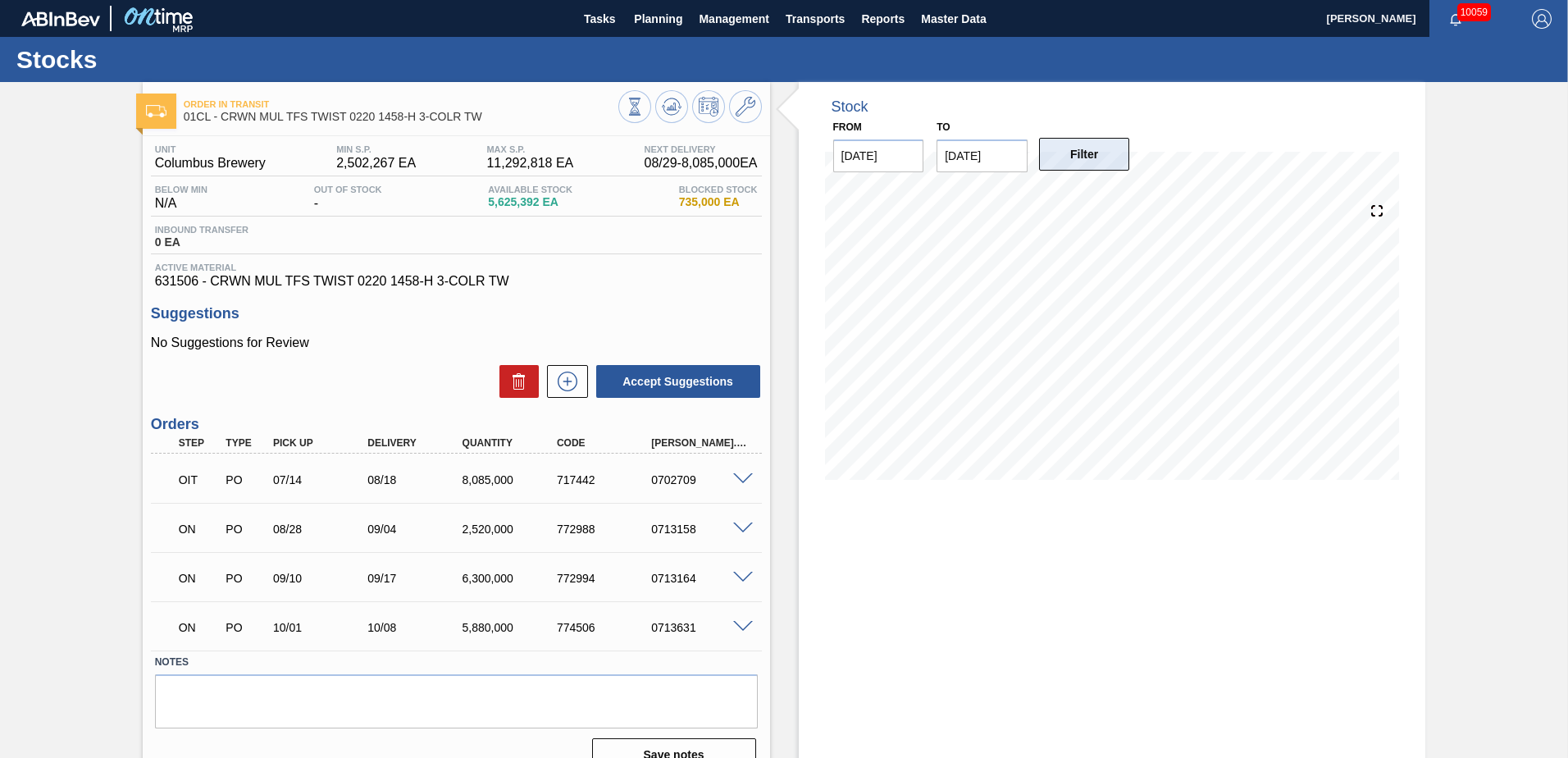
click at [1043, 161] on button "Filter" at bounding box center [1085, 154] width 91 height 33
click at [1043, 462] on div "Order in transit 01CL - CRWN MUL TFS TWIST 0220 1458-H 3-COLR TW Unit Columbus …" at bounding box center [784, 434] width 1568 height 703
click at [742, 462] on span at bounding box center [743, 480] width 20 height 13
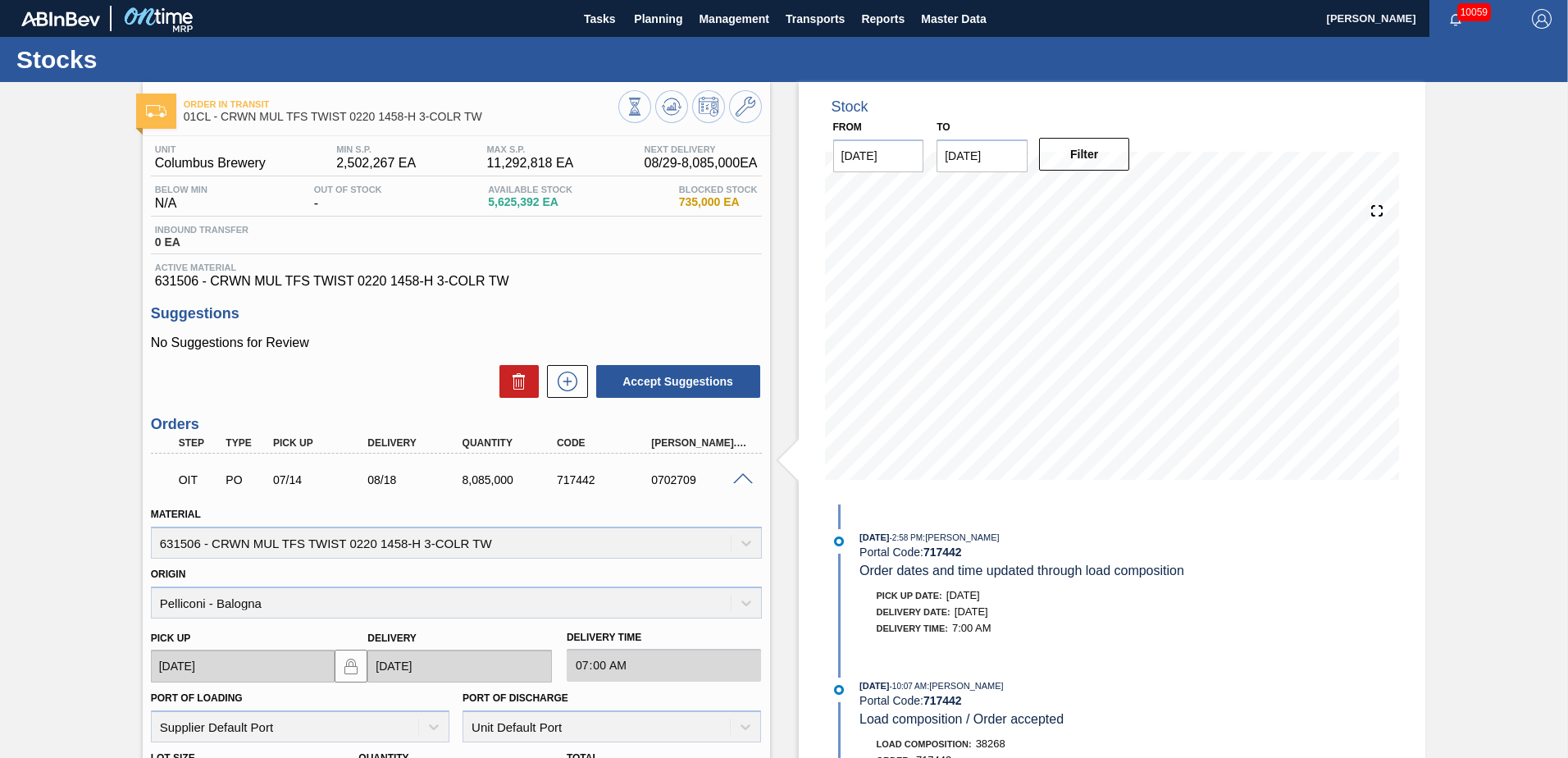
click at [747, 462] on span at bounding box center [743, 480] width 20 height 13
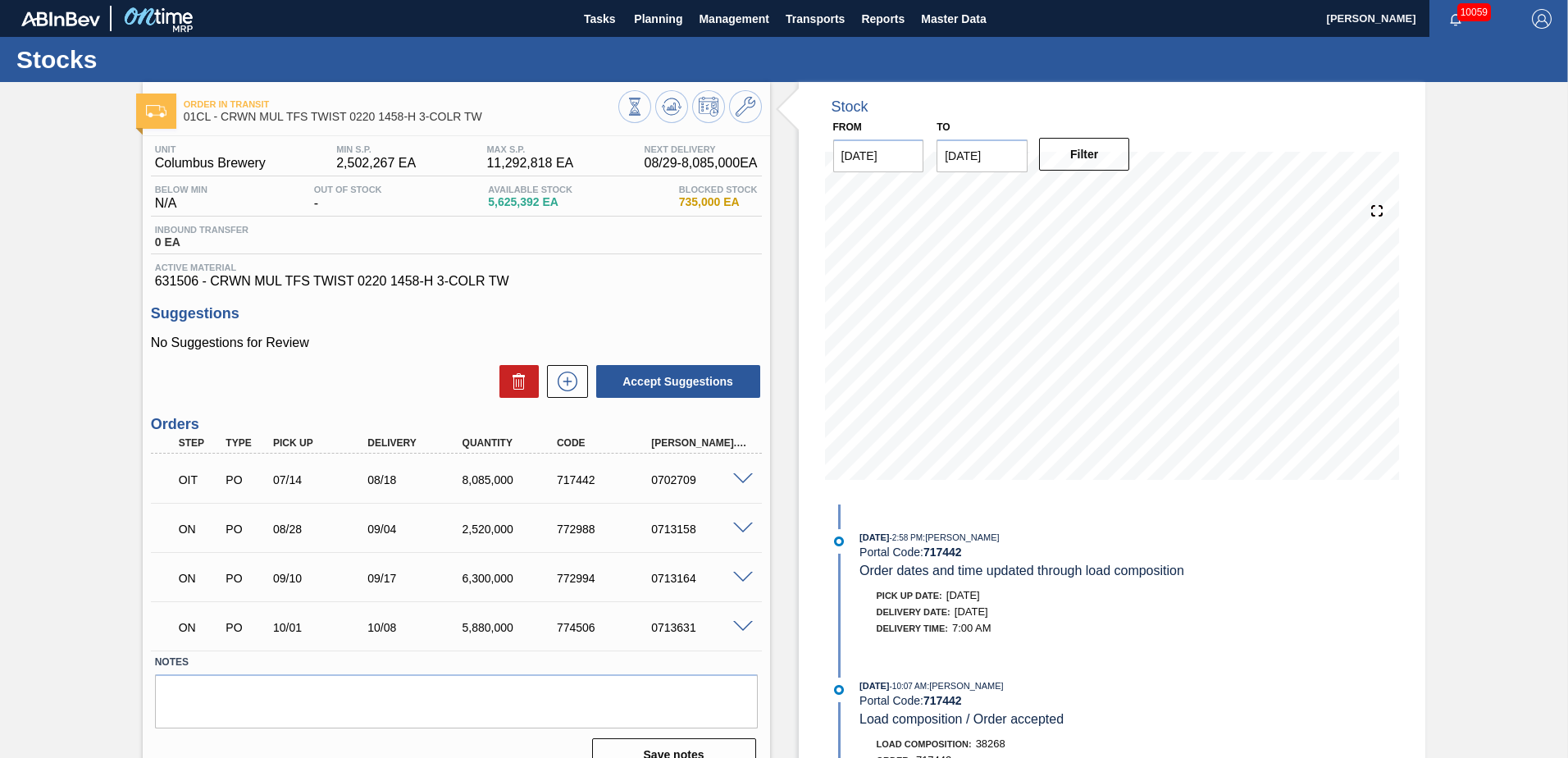
click at [746, 462] on span at bounding box center [743, 529] width 20 height 13
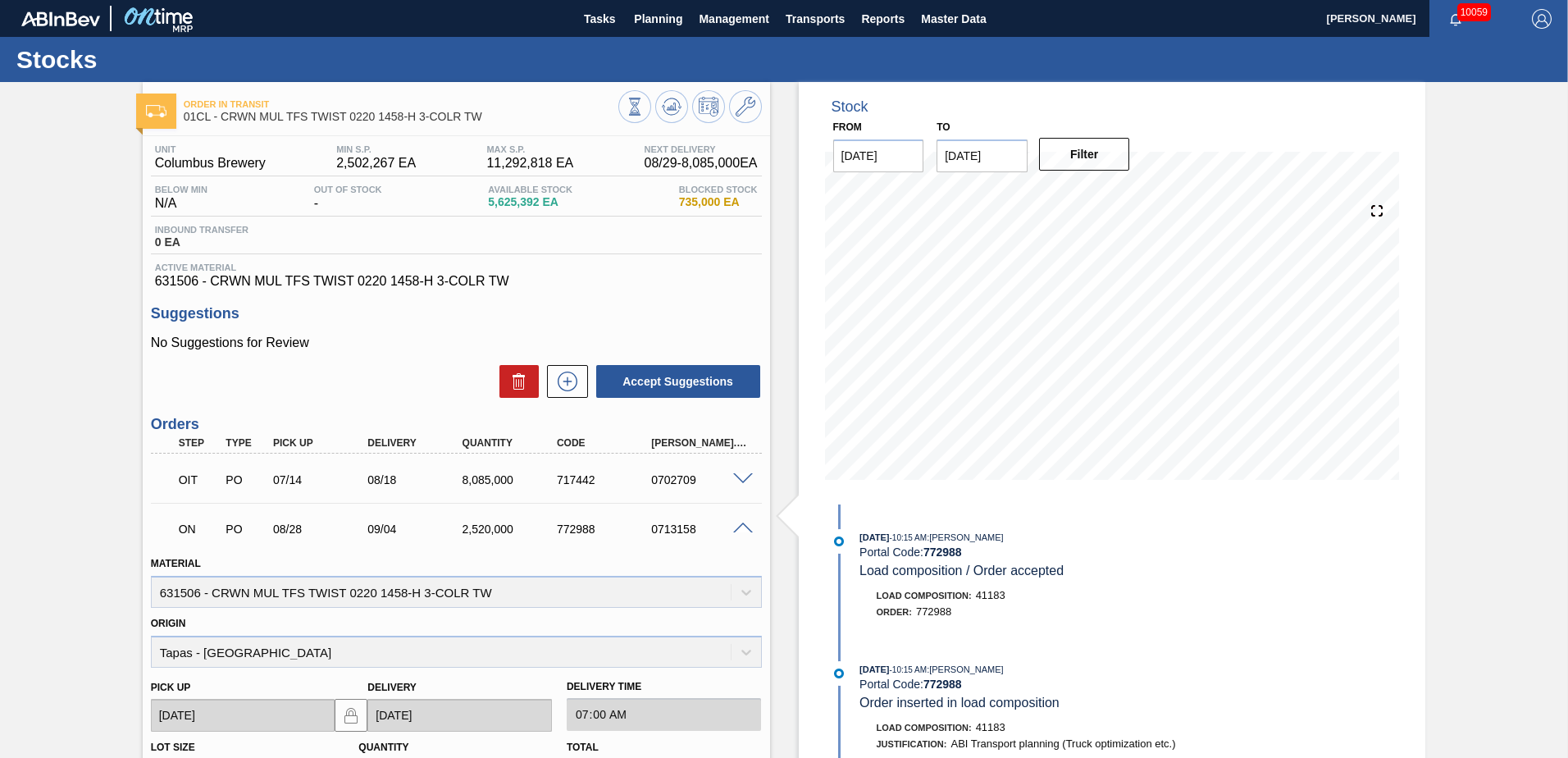
scroll to position [164, 0]
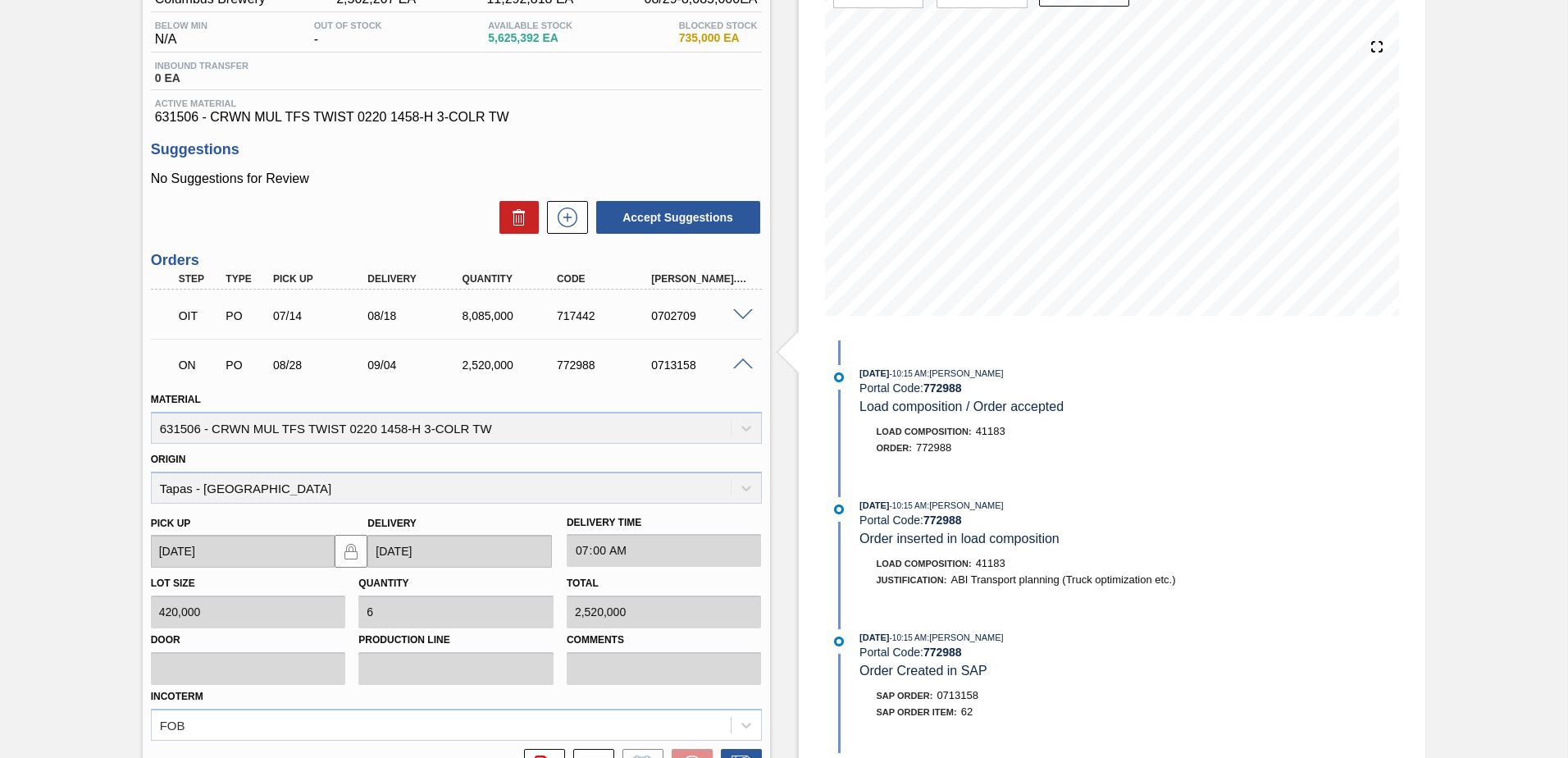
click at [734, 366] on span at bounding box center [743, 365] width 20 height 13
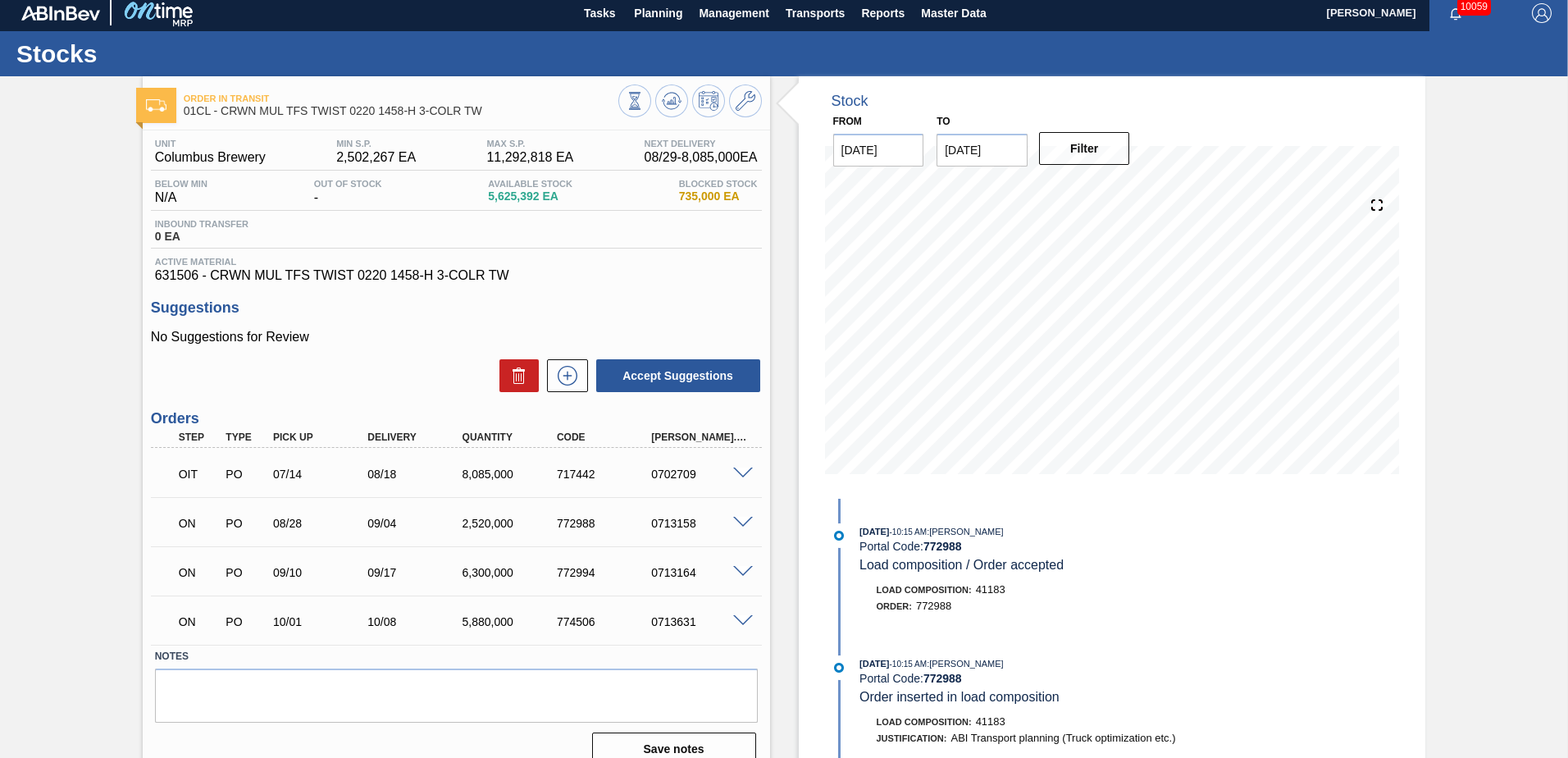
scroll to position [0, 0]
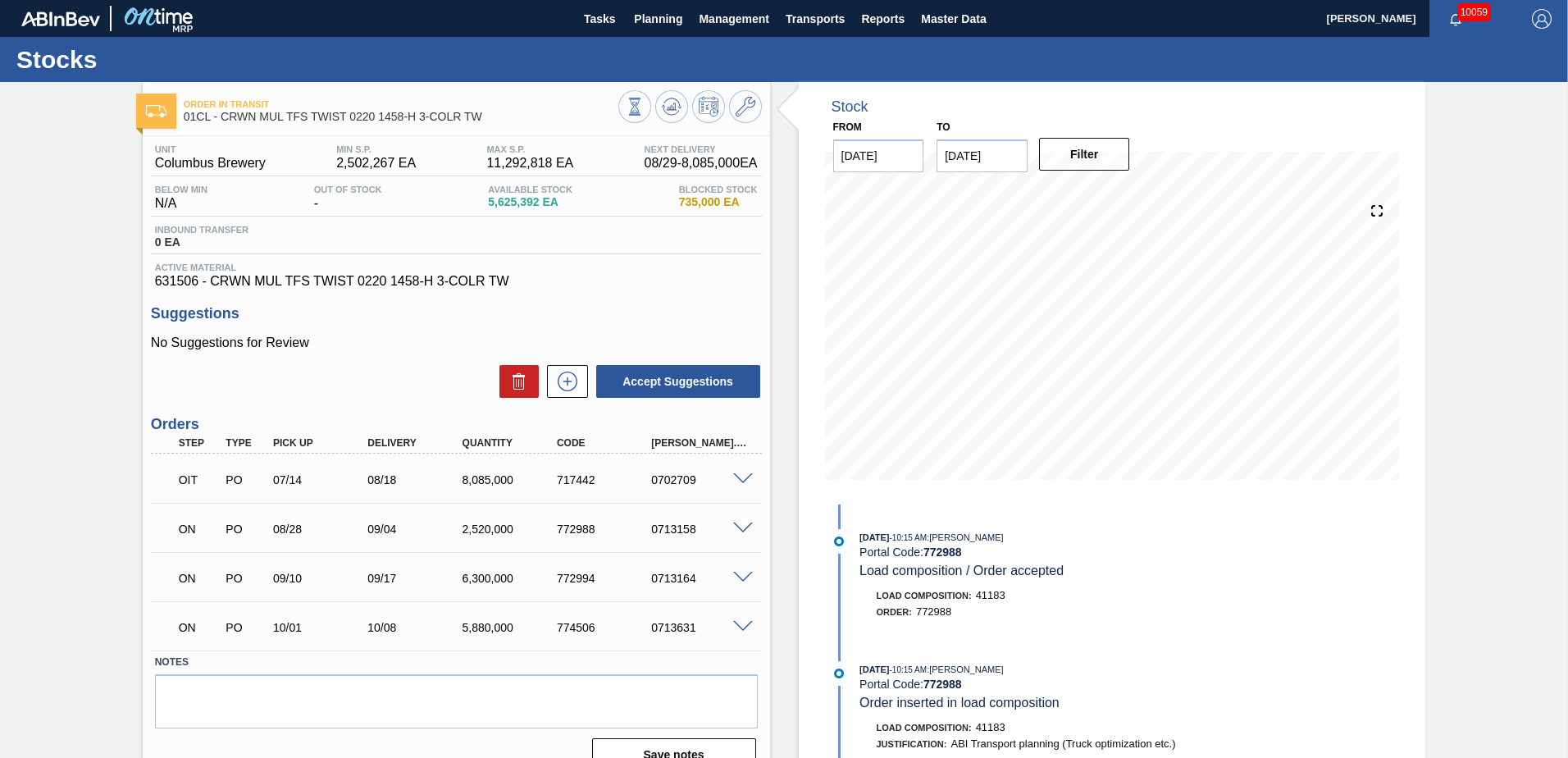
click at [181, 19] on img at bounding box center [157, 18] width 80 height 37
click at [603, 14] on span "Tasks" at bounding box center [600, 19] width 36 height 20
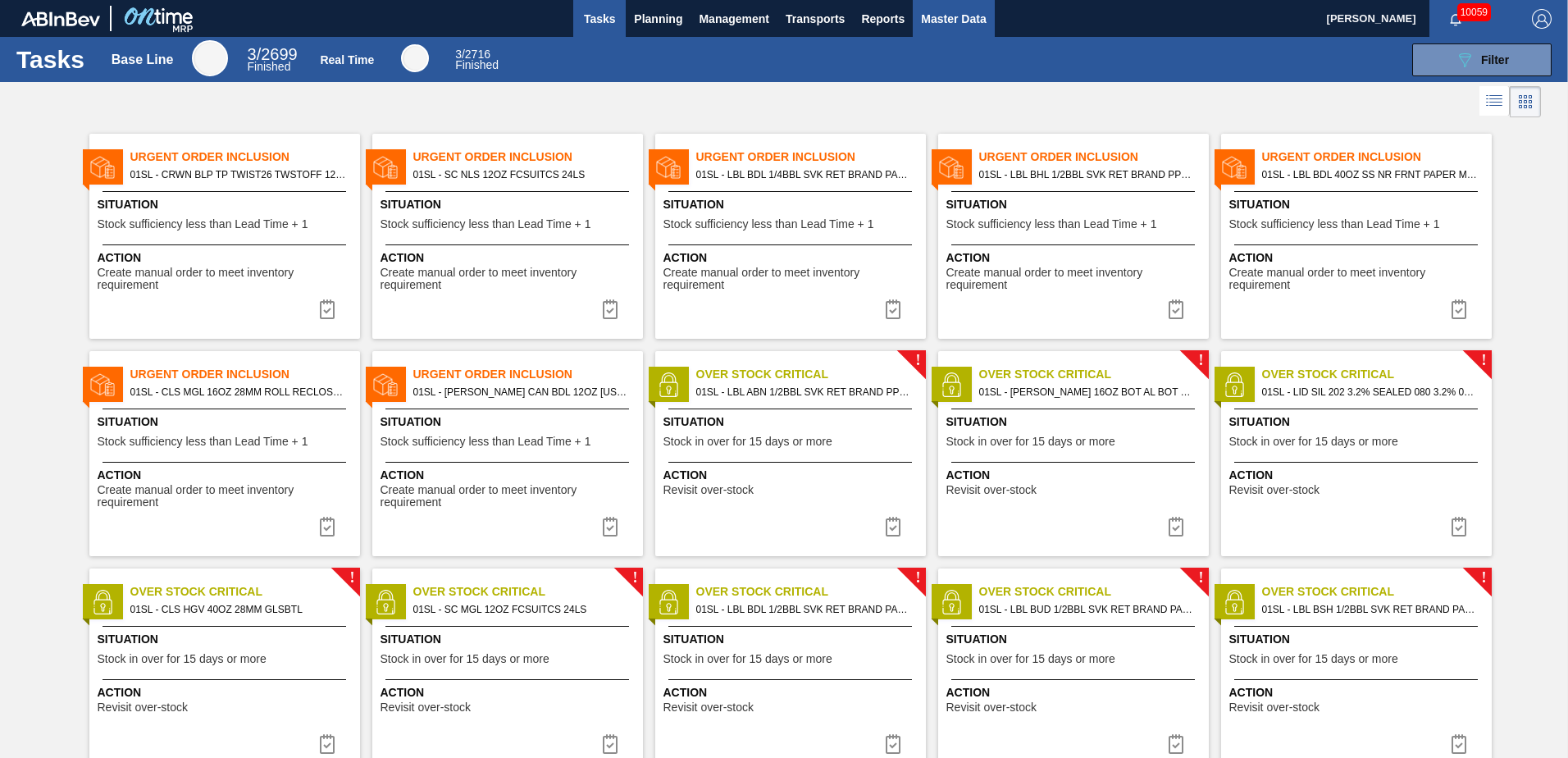
click at [935, 15] on span "Master Data" at bounding box center [953, 19] width 65 height 20
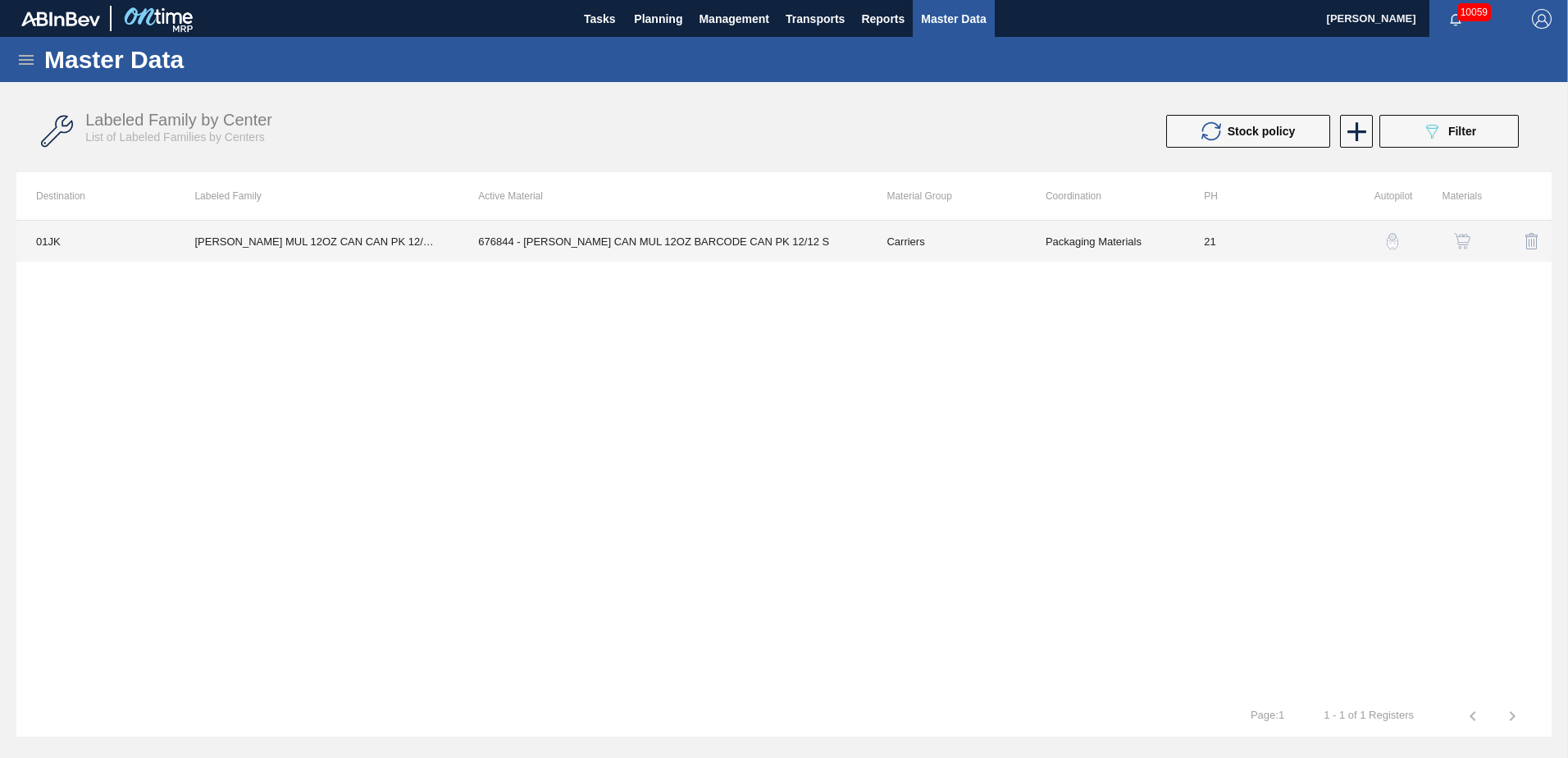
click at [1043, 245] on td "Packaging Materials" at bounding box center [1104, 241] width 158 height 41
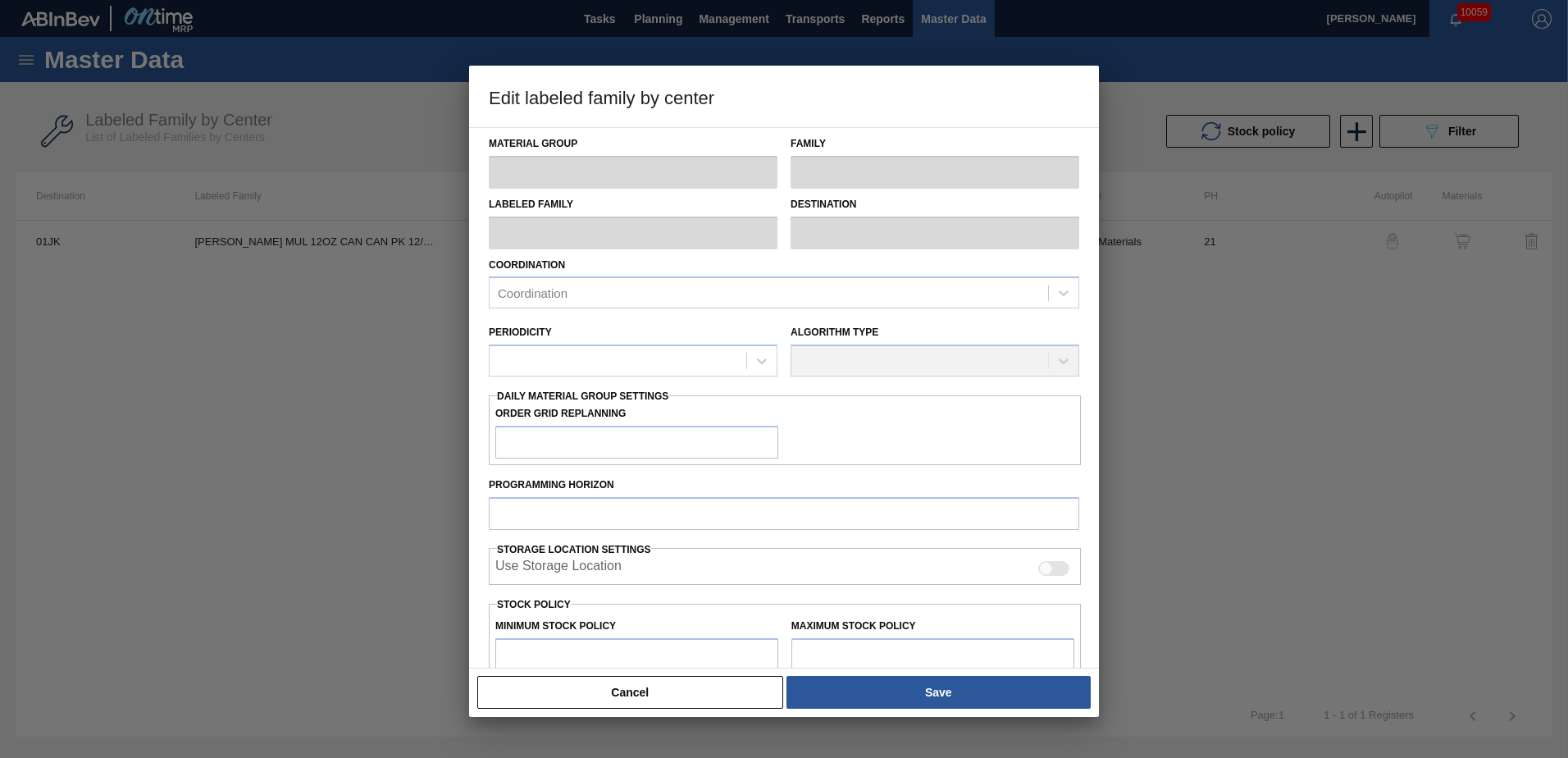
type input "Carriers"
type input "Can Carriers"
type input "[PERSON_NAME] MUL 12OZ CAN CAN PK 12/12 SLEEK AQUEOUS COATING"
type input "01JK - Jacksonville Brewery"
type input "21"
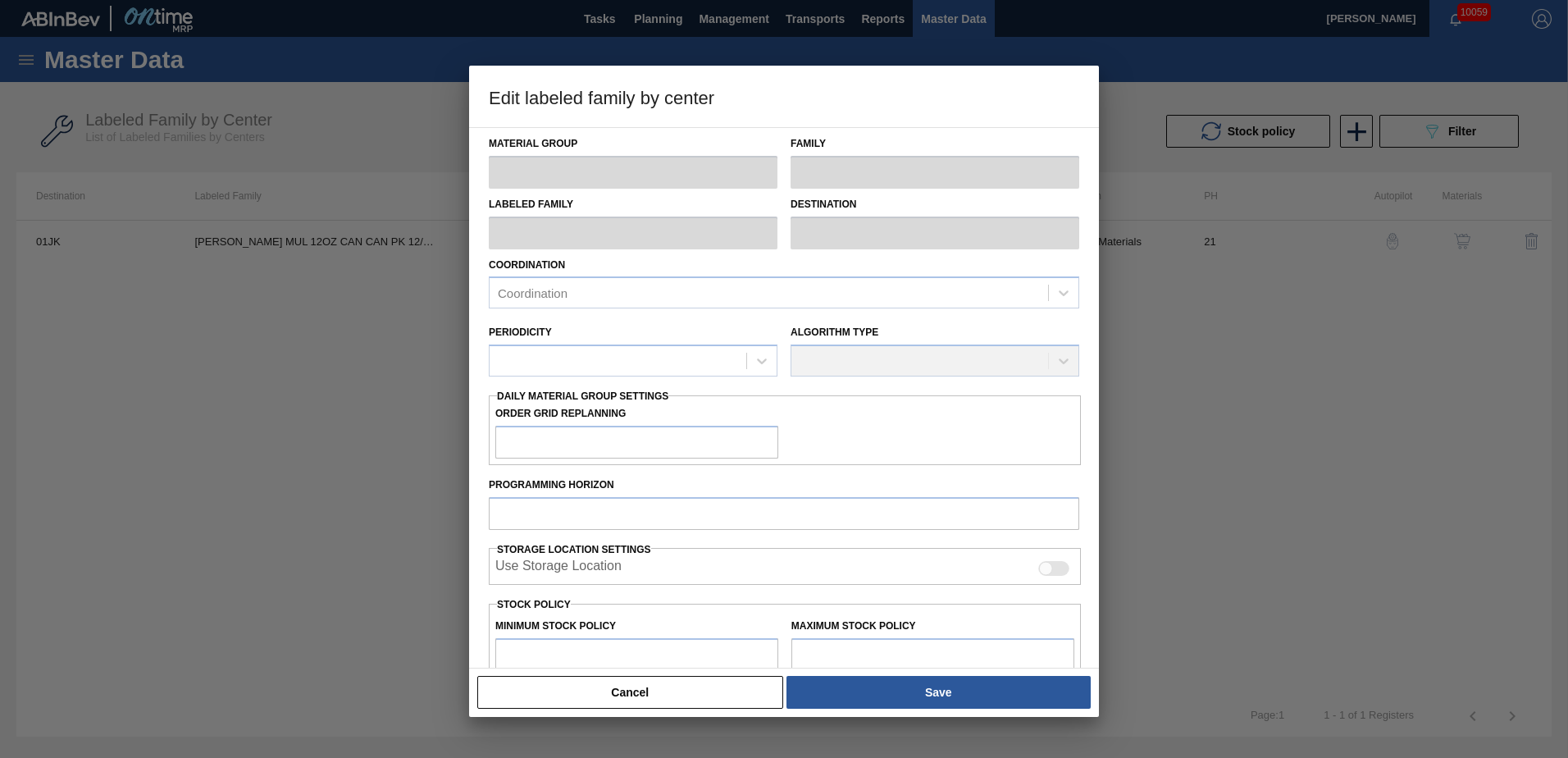
type input "44,354"
type input "567,852"
type input "0"
type input "44,354"
checkbox input "true"
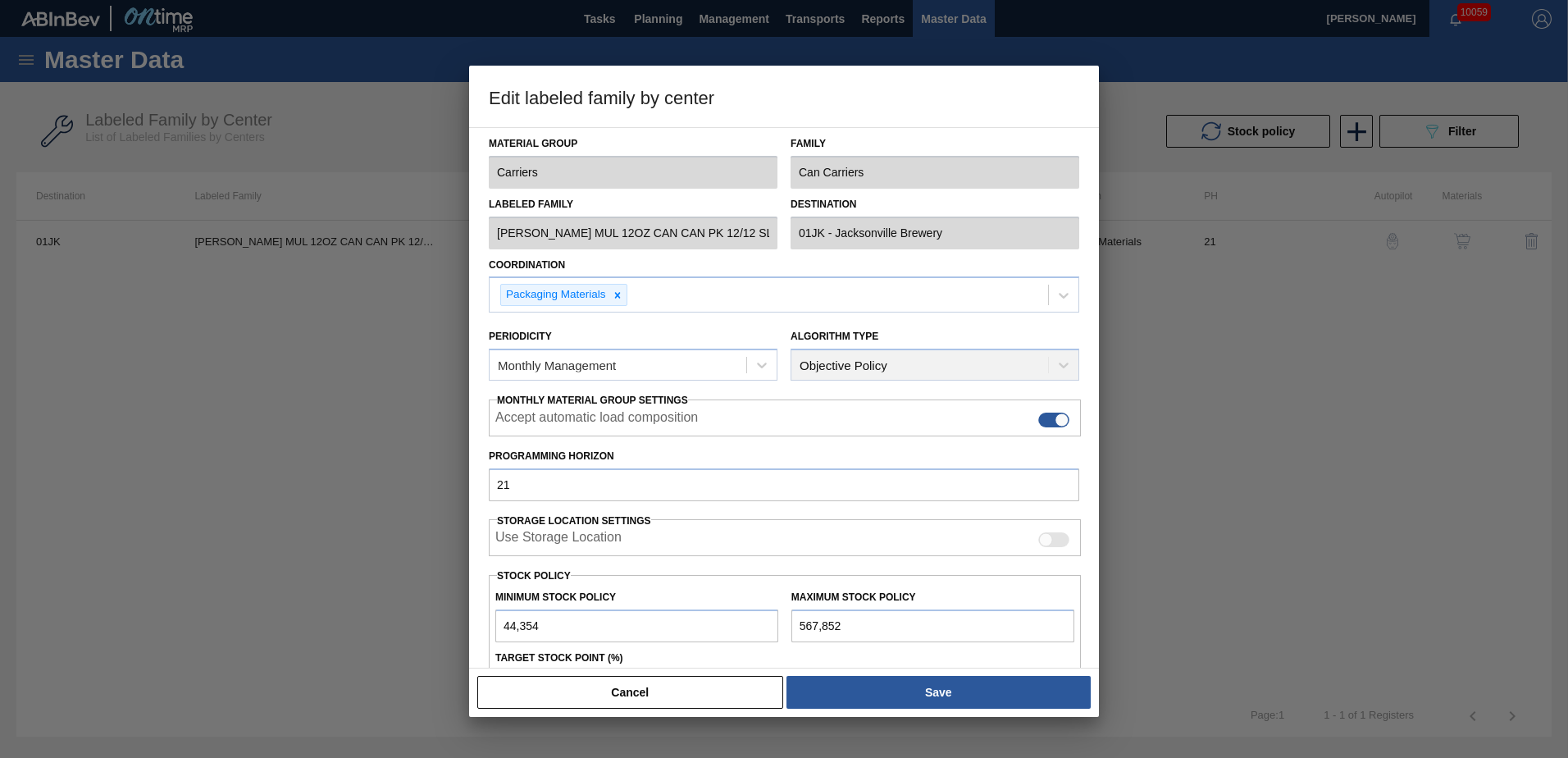
scroll to position [82, 0]
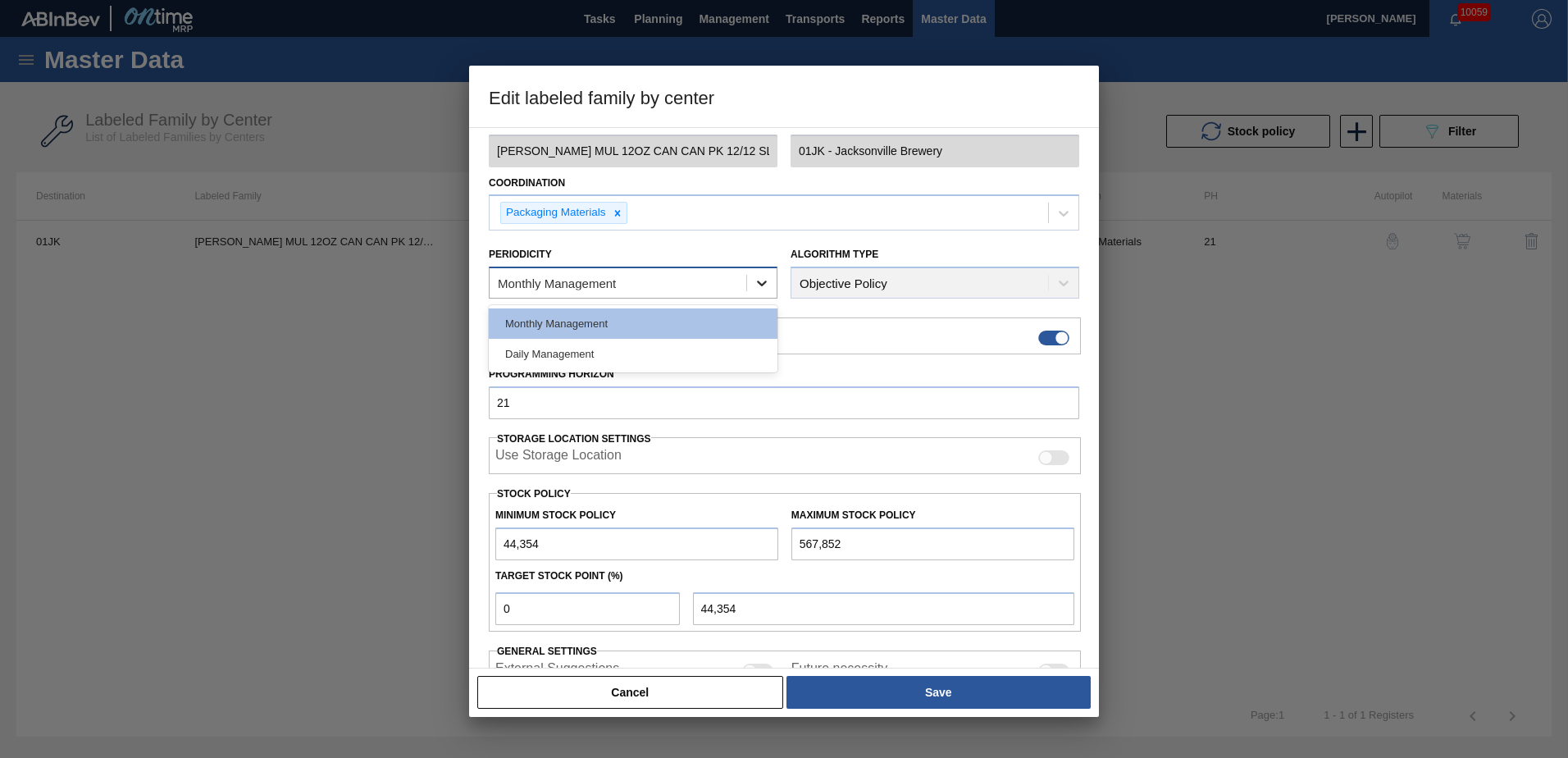
click at [768, 274] on div at bounding box center [761, 282] width 29 height 29
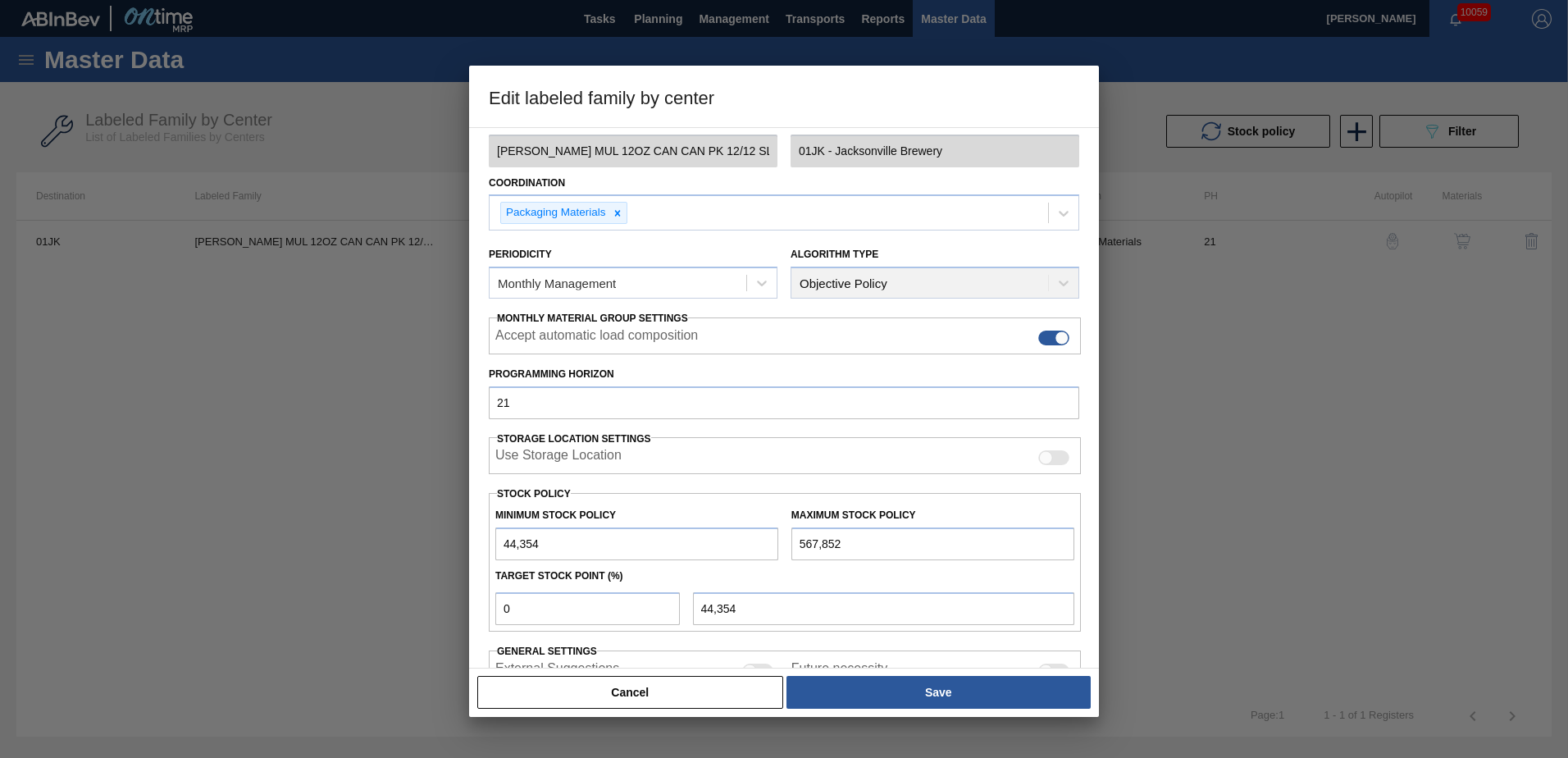
click at [743, 243] on div "Periodicity Monthly Management" at bounding box center [633, 271] width 289 height 55
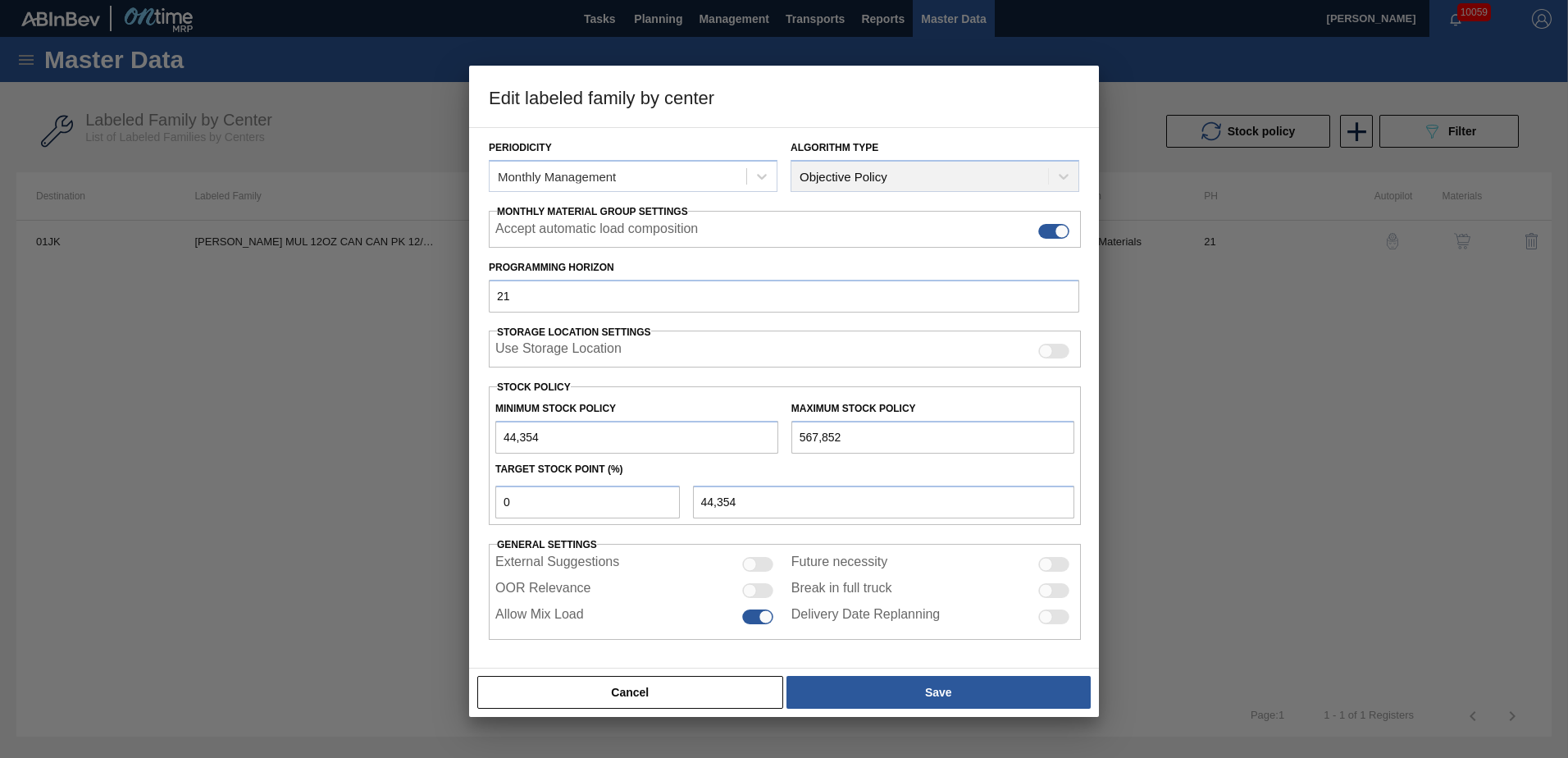
scroll to position [0, 0]
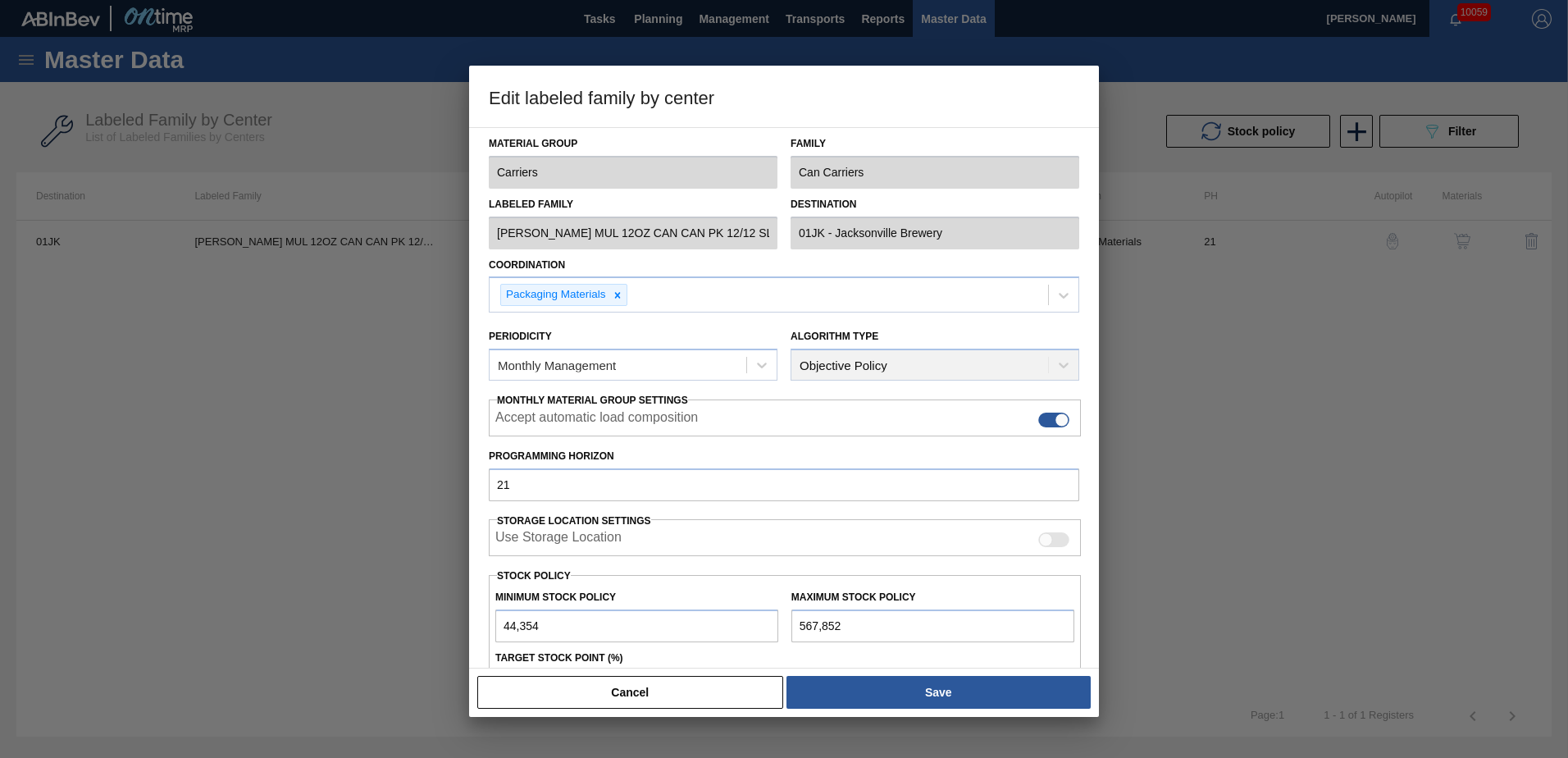
click at [1043, 274] on div at bounding box center [784, 379] width 1568 height 758
click at [695, 462] on button "Cancel" at bounding box center [630, 692] width 306 height 33
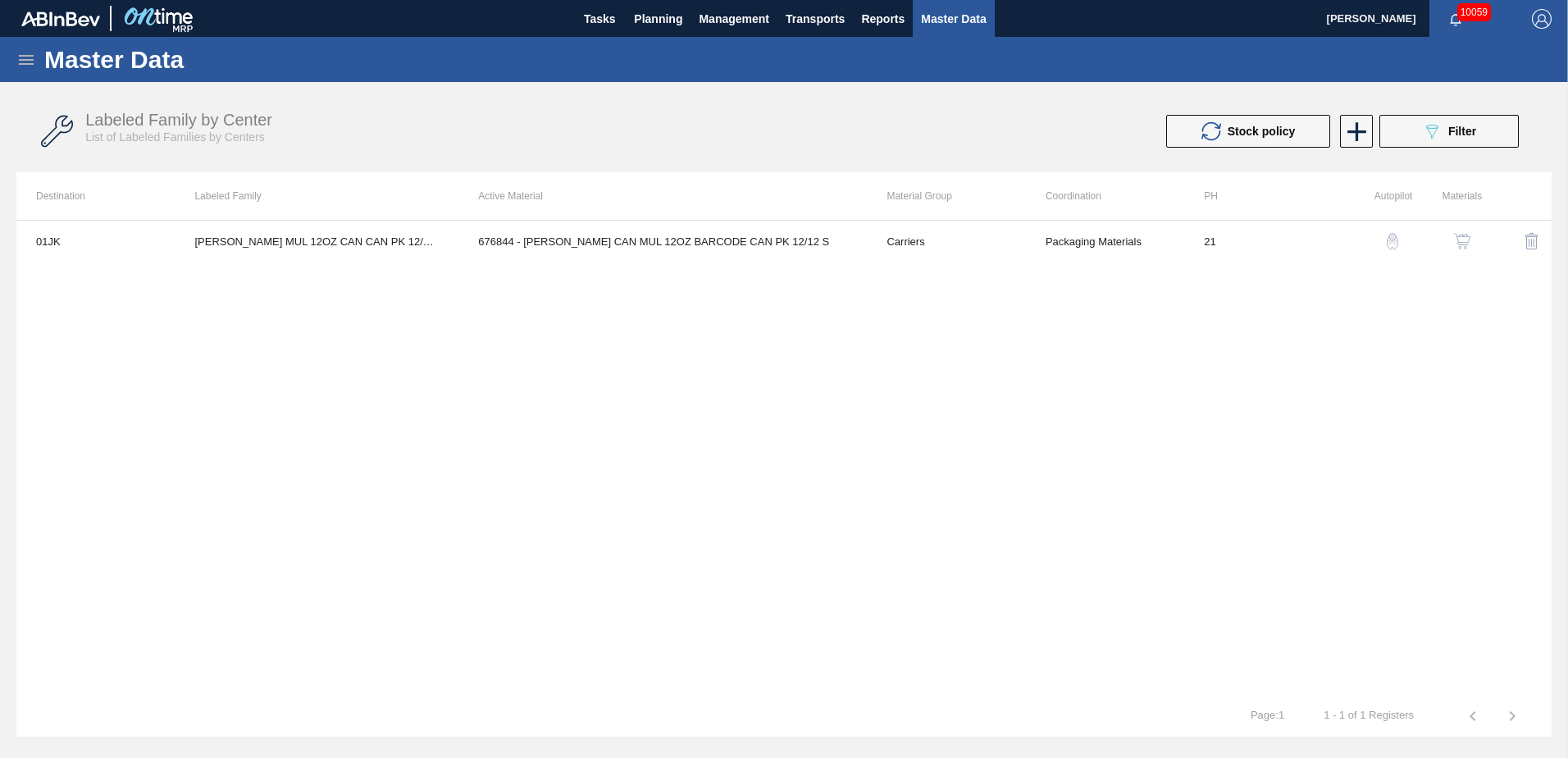
click at [28, 55] on icon at bounding box center [26, 60] width 15 height 10
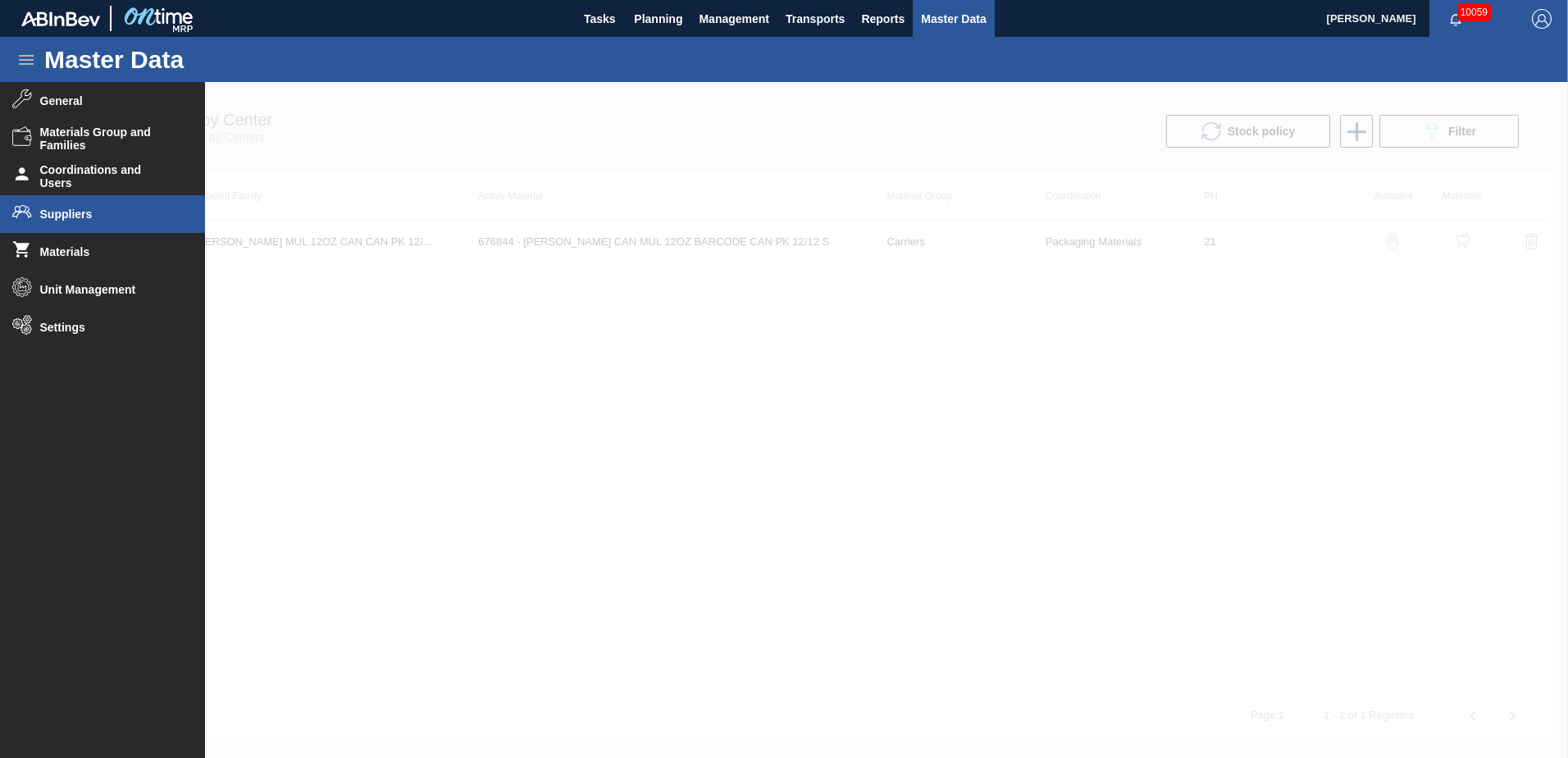
click at [59, 206] on li "Suppliers" at bounding box center [103, 214] width 205 height 38
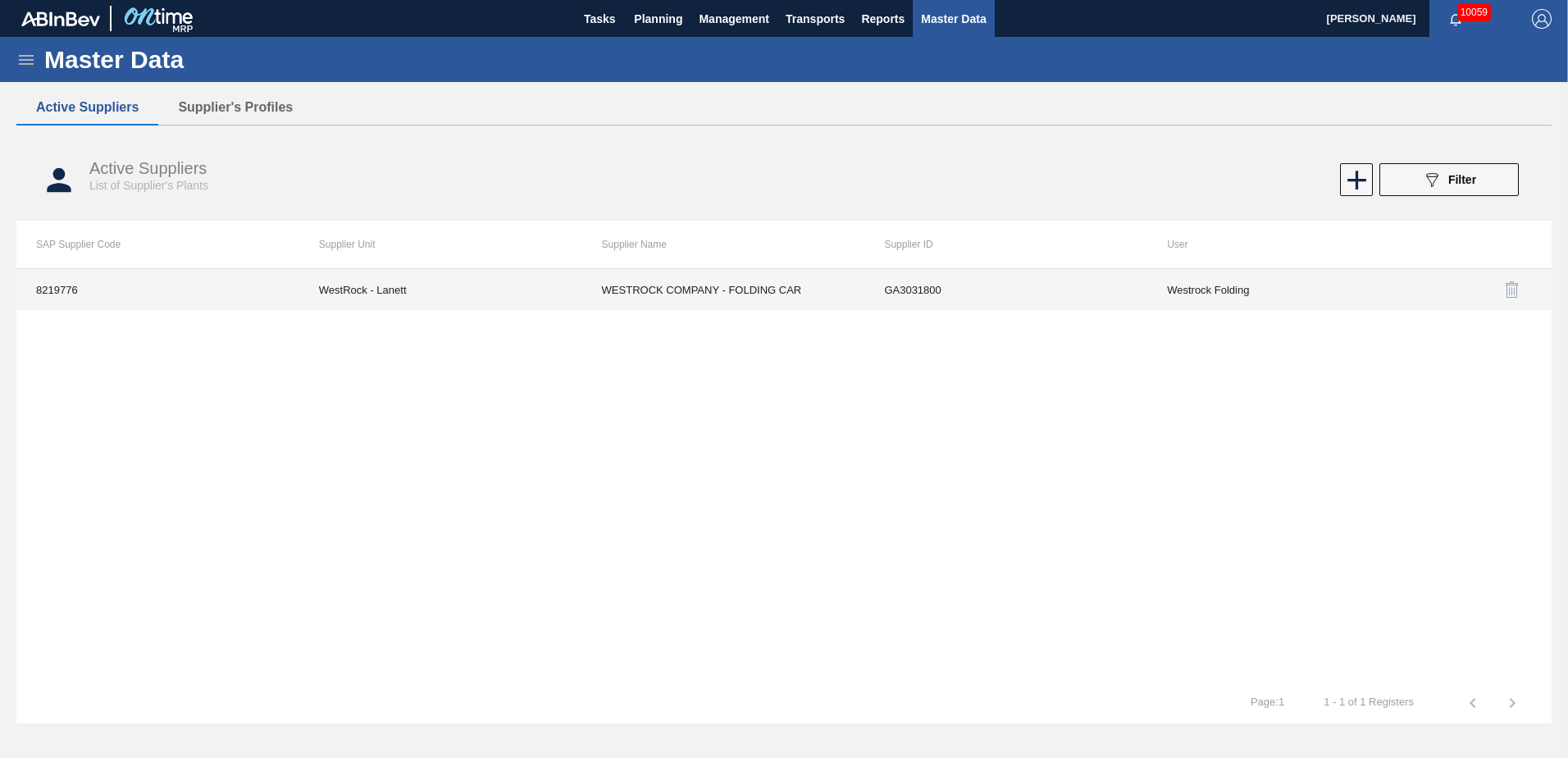
click at [629, 295] on td "WESTROCK COMPANY - FOLDING CAR" at bounding box center [724, 290] width 283 height 41
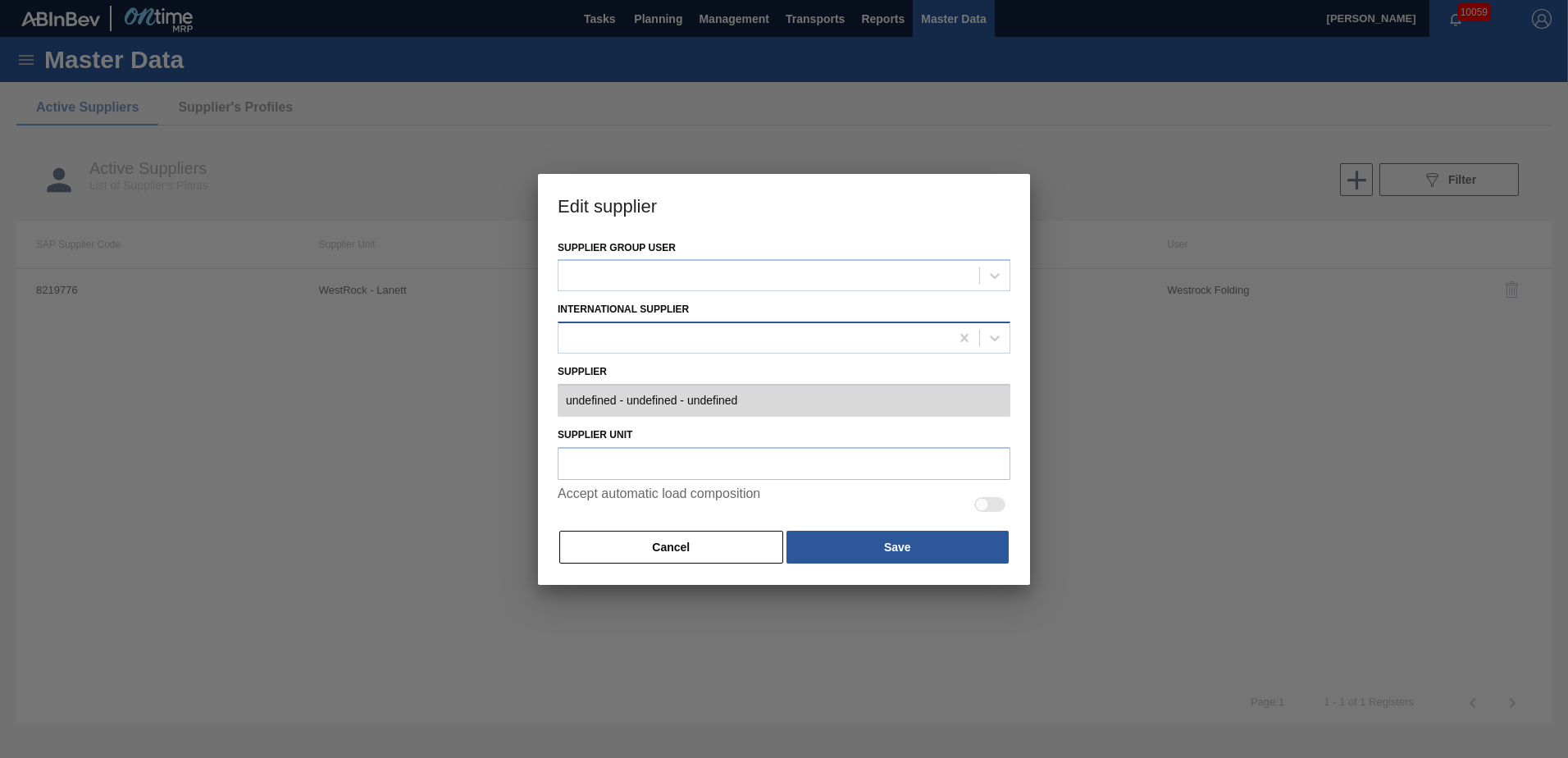
type input "0008219776 - WESTROCK COMPANY - [GEOGRAPHIC_DATA] CAR - GA3031800"
type input "WestRock - Lanett"
checkbox input "true"
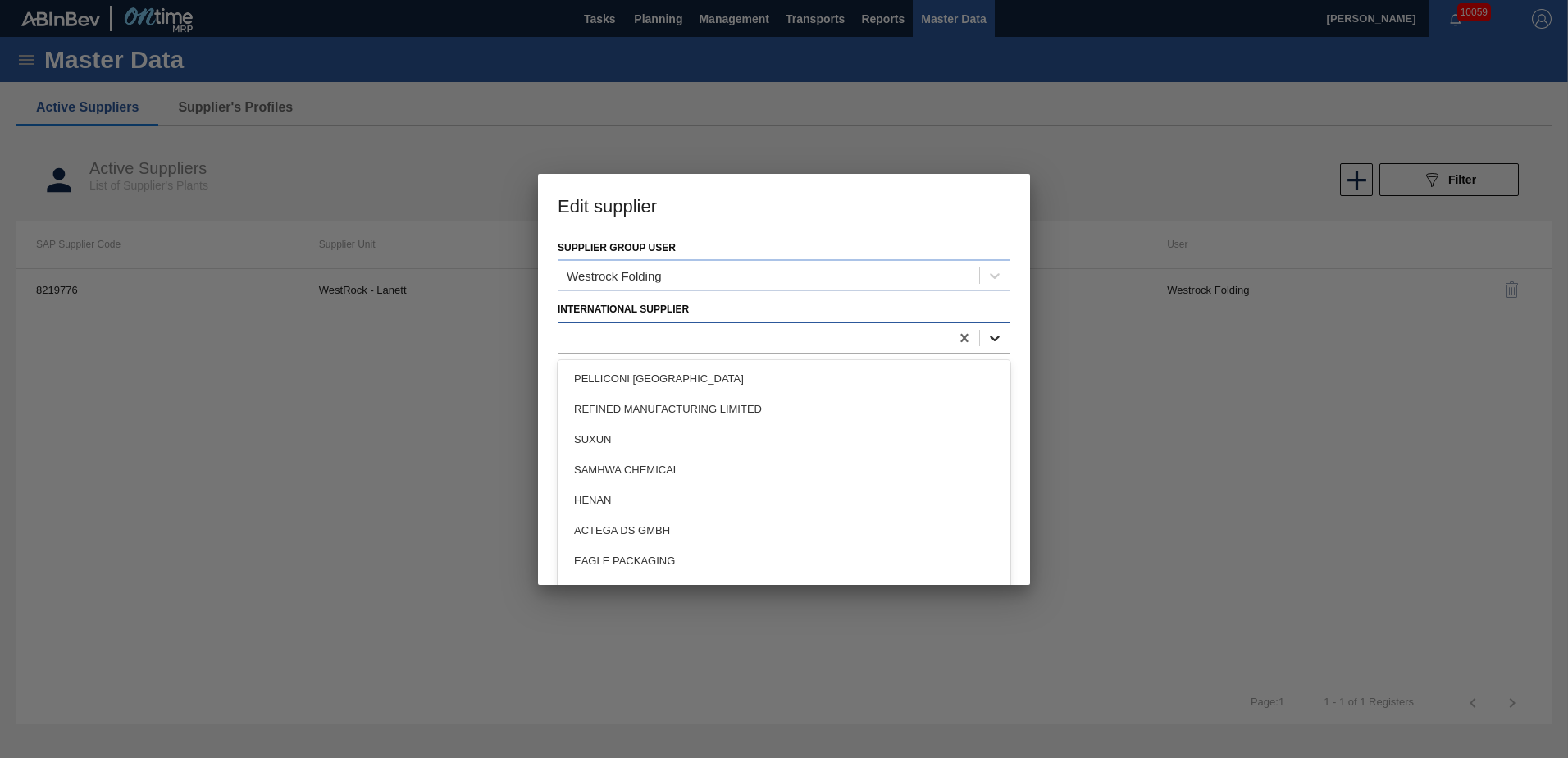
click at [985, 334] on div at bounding box center [994, 338] width 29 height 29
click at [496, 337] on div at bounding box center [784, 379] width 1568 height 758
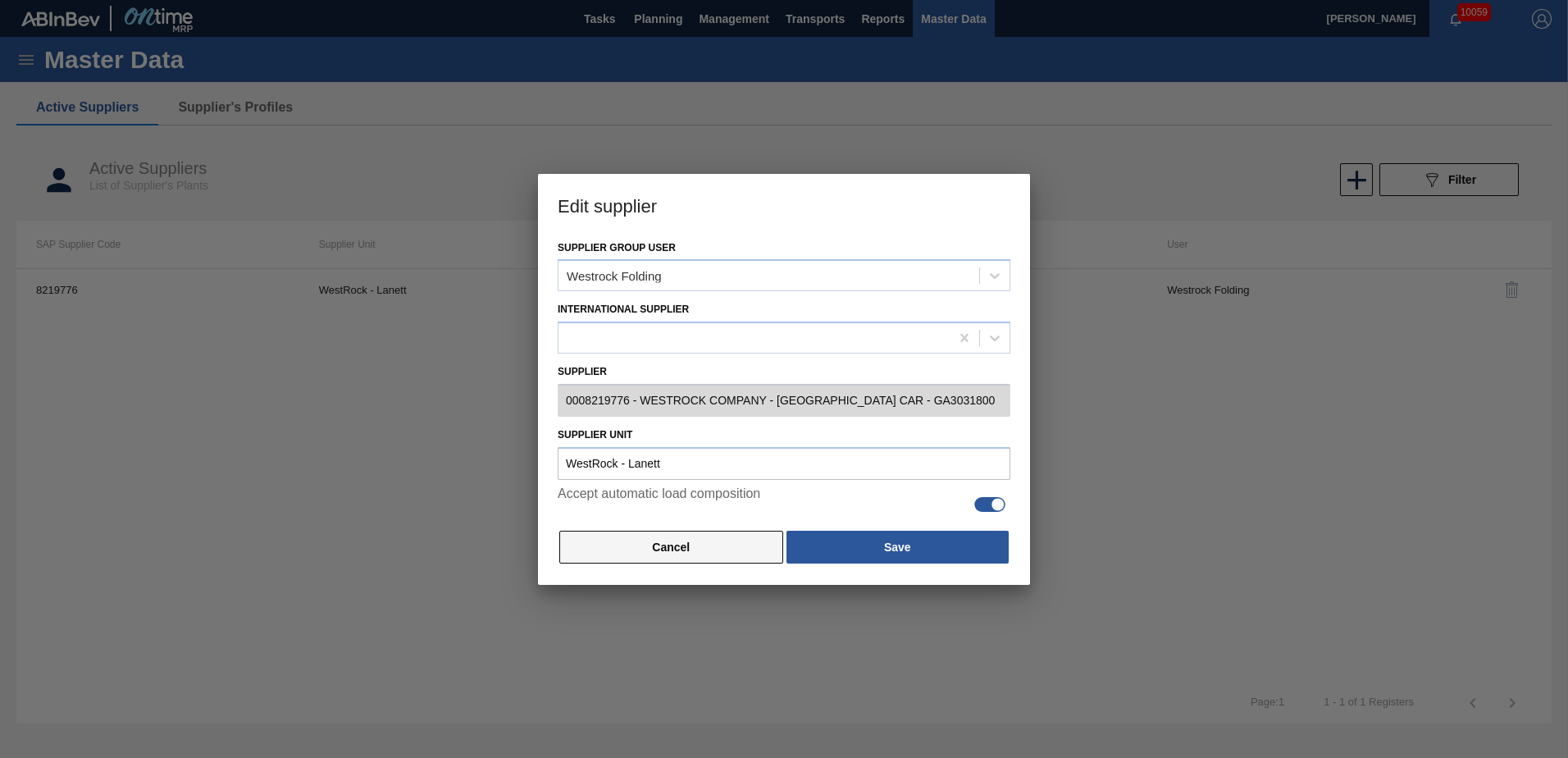
click at [616, 462] on button "Cancel" at bounding box center [671, 547] width 224 height 33
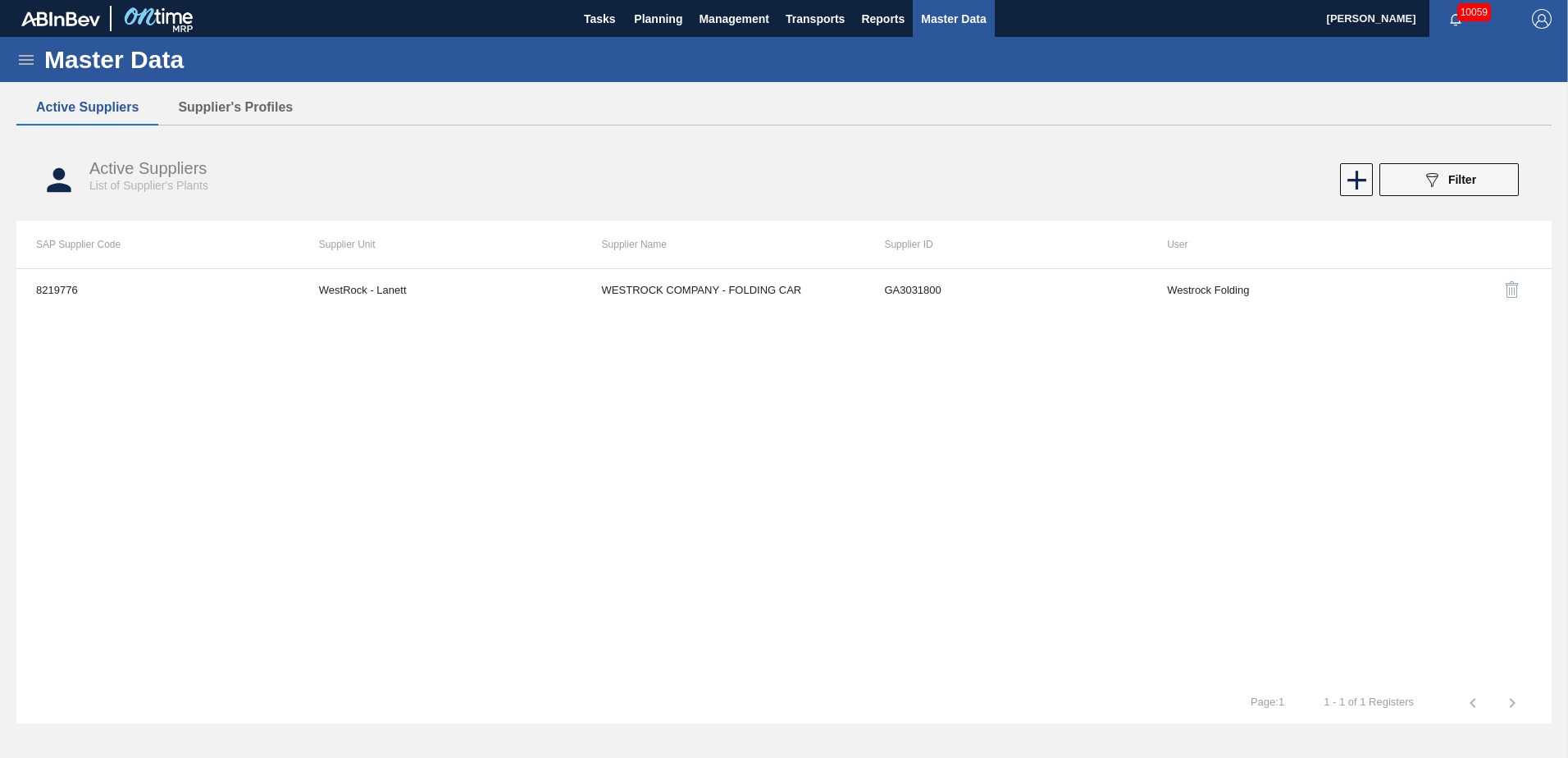
click at [35, 65] on icon at bounding box center [26, 60] width 20 height 20
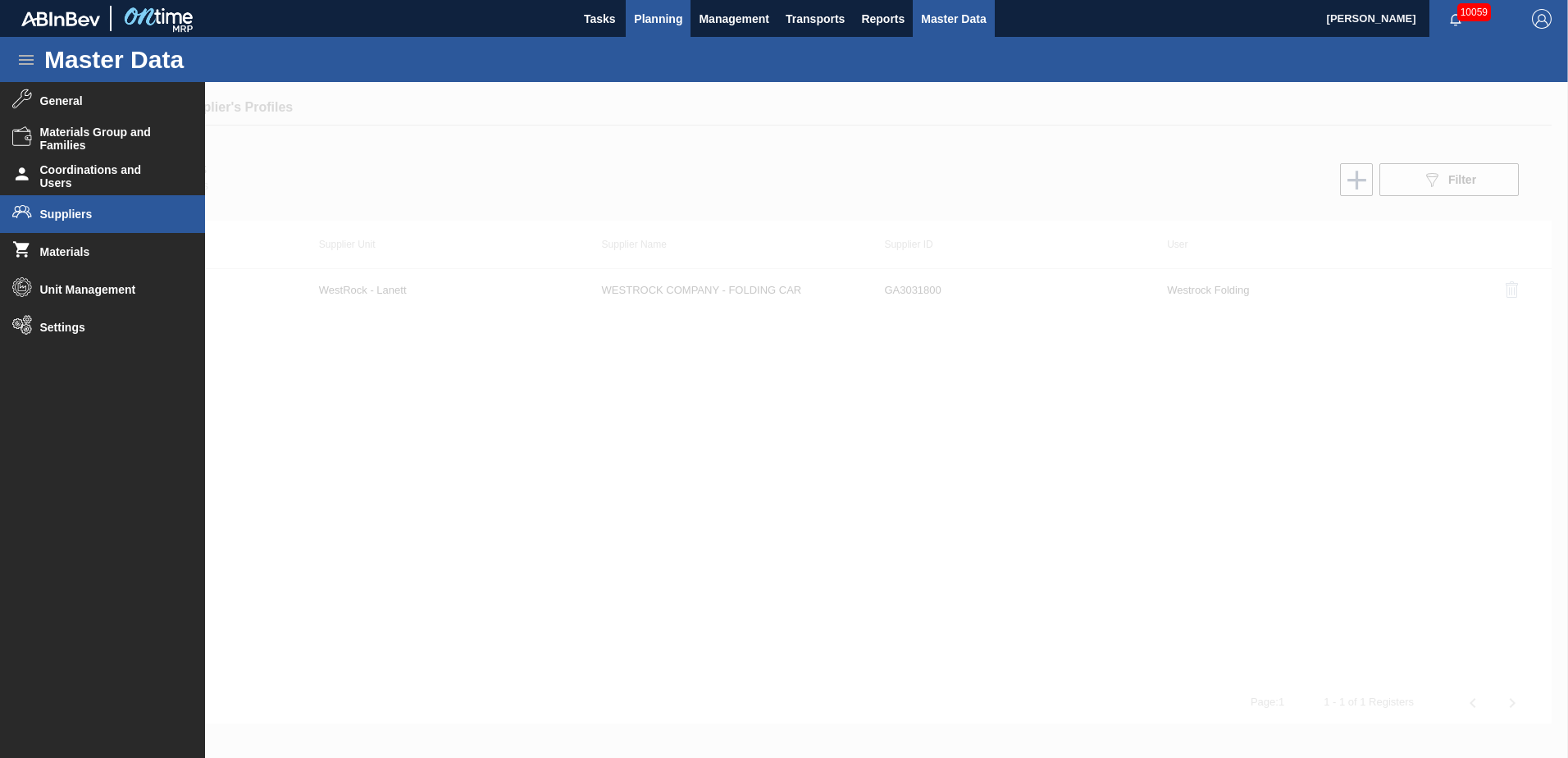
click at [667, 32] on button "Planning" at bounding box center [658, 18] width 65 height 37
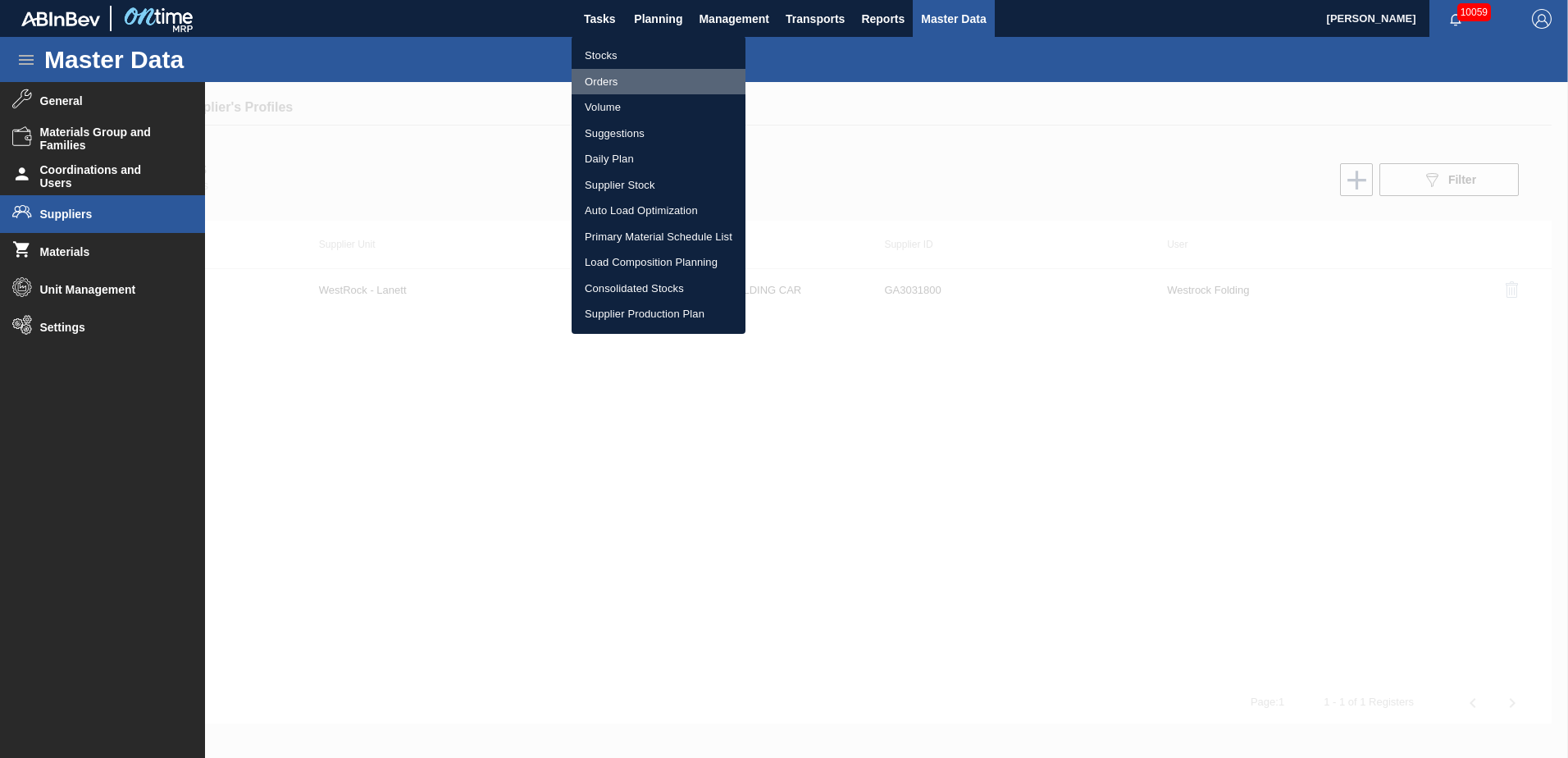
click at [610, 78] on li "Orders" at bounding box center [658, 81] width 174 height 26
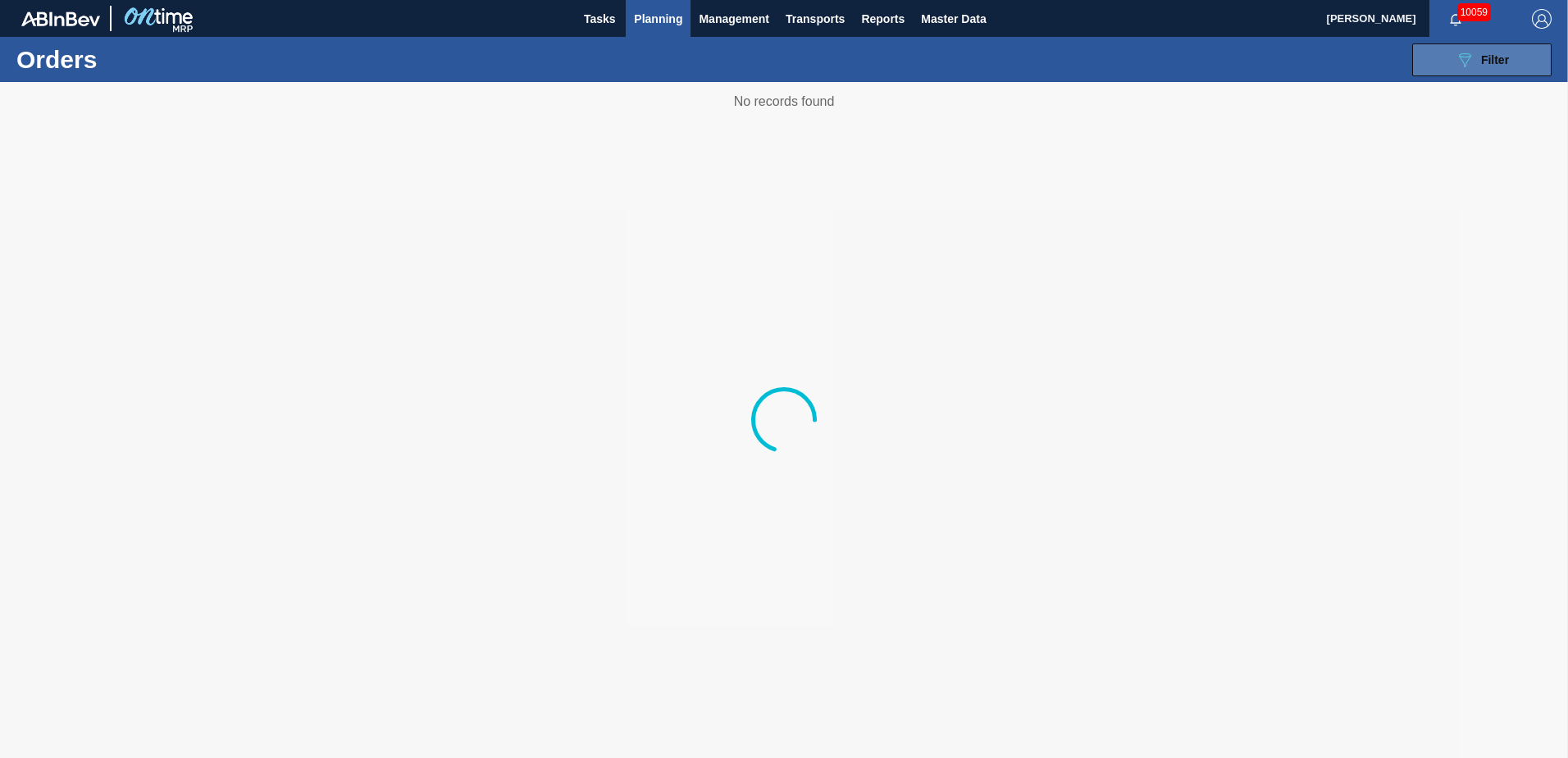
click at [1043, 74] on button "089F7B8B-B2A5-4AFE-B5C0-19BA573D28AC Filter" at bounding box center [1482, 60] width 139 height 33
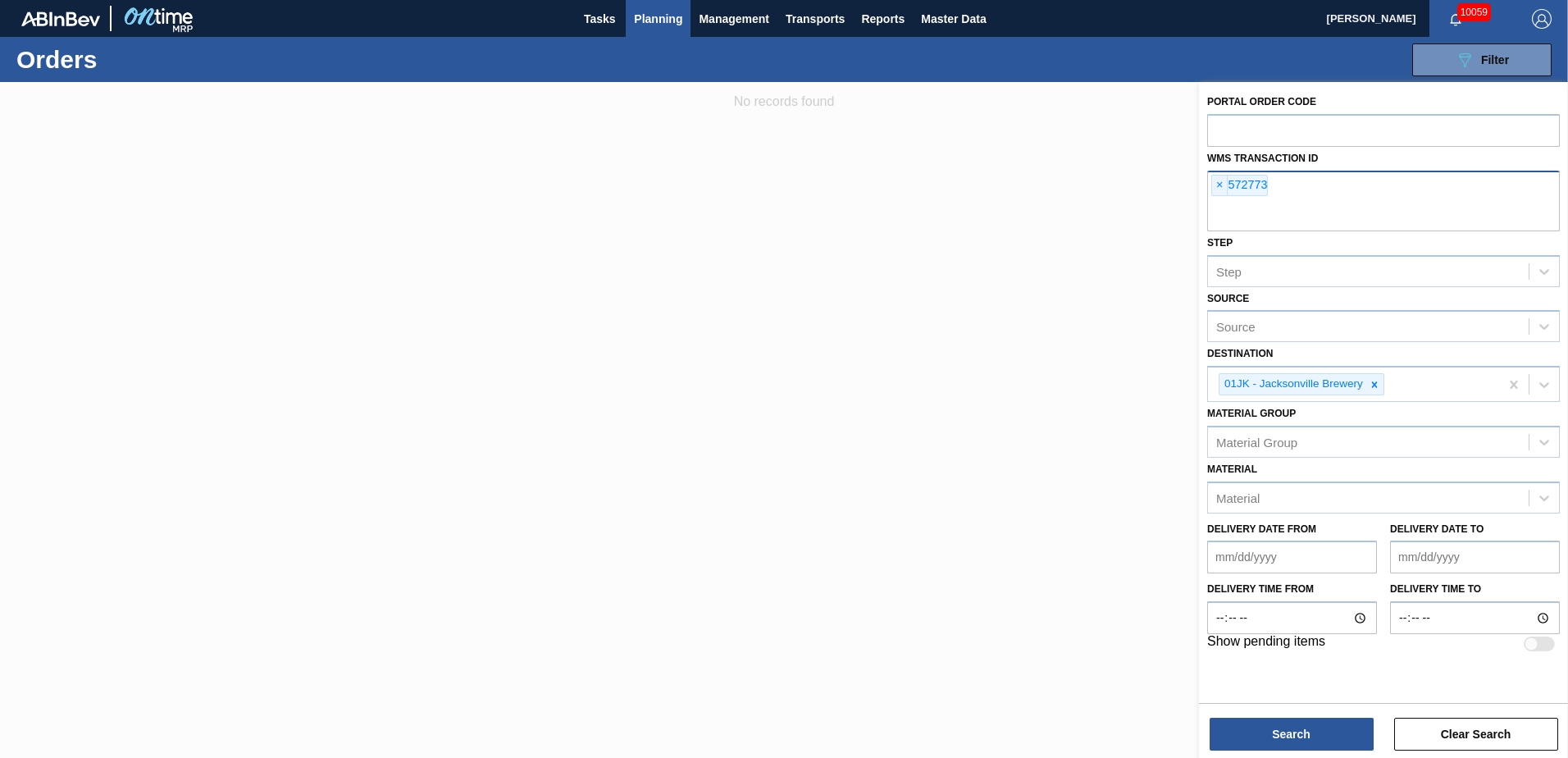
click at [1043, 186] on span "×" at bounding box center [1220, 185] width 15 height 20
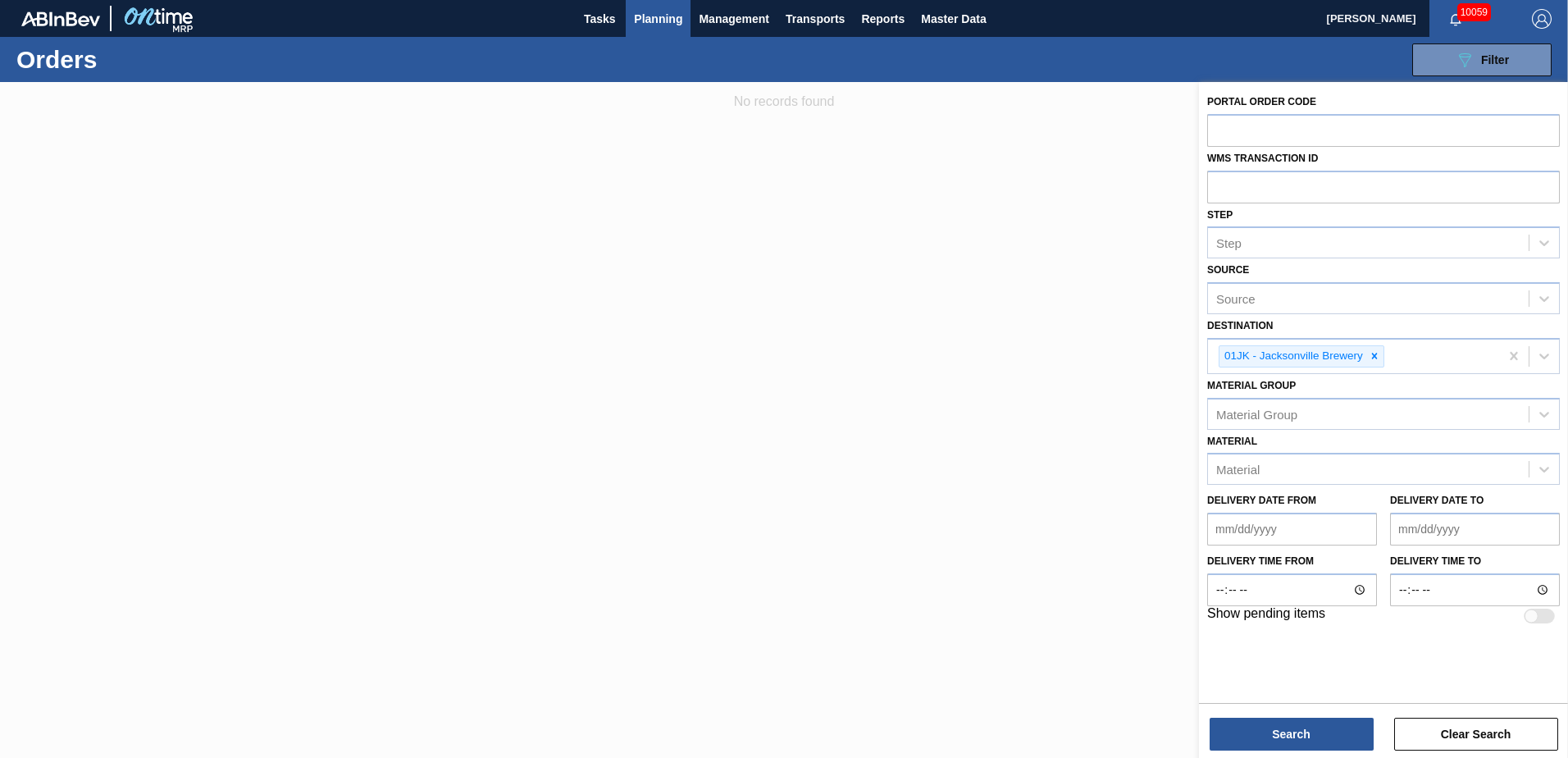
click at [1043, 451] on div "Material Material" at bounding box center [1383, 458] width 353 height 55
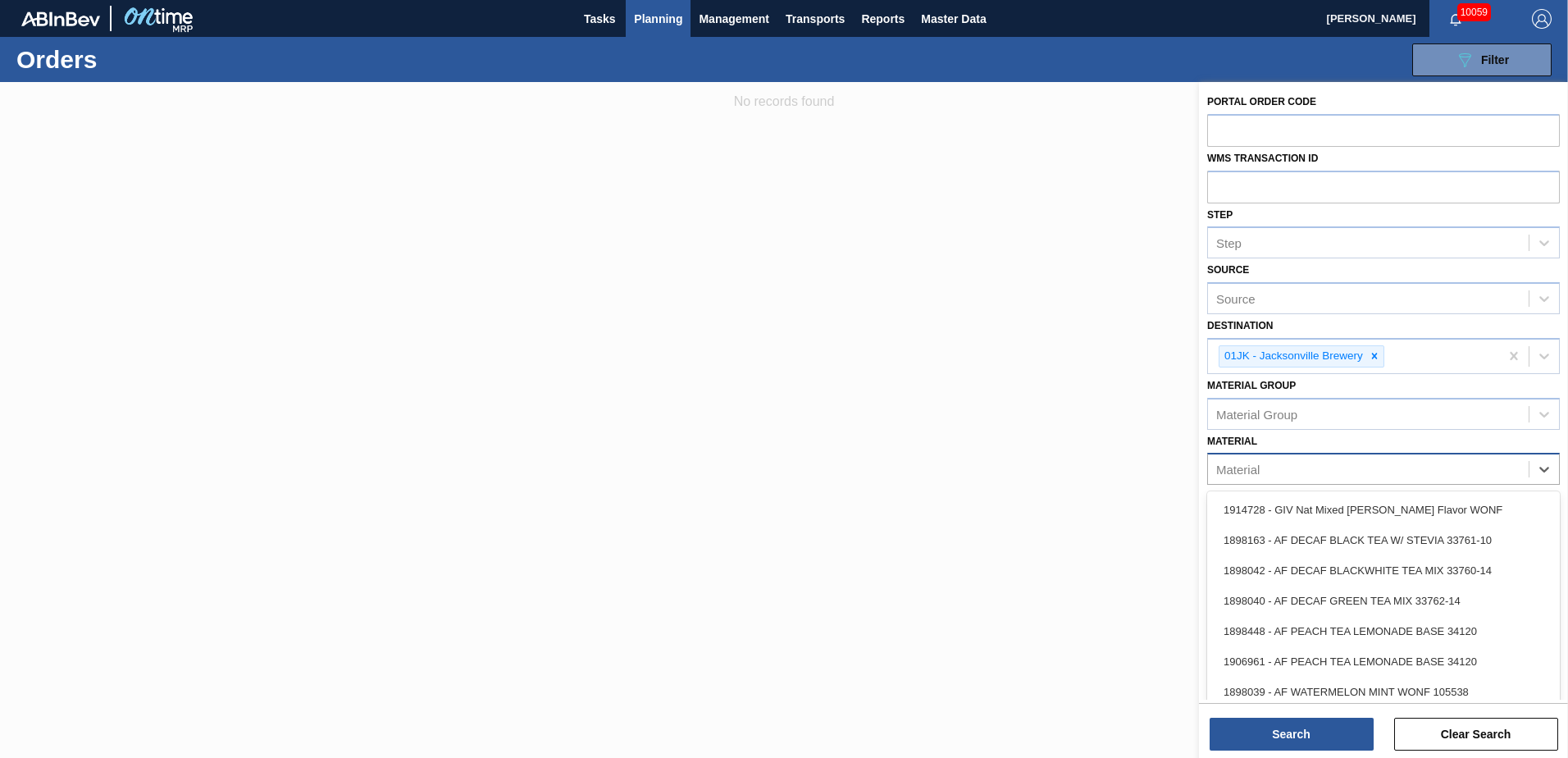
click at [1043, 456] on div "Material" at bounding box center [1383, 469] width 353 height 32
type input "6837"
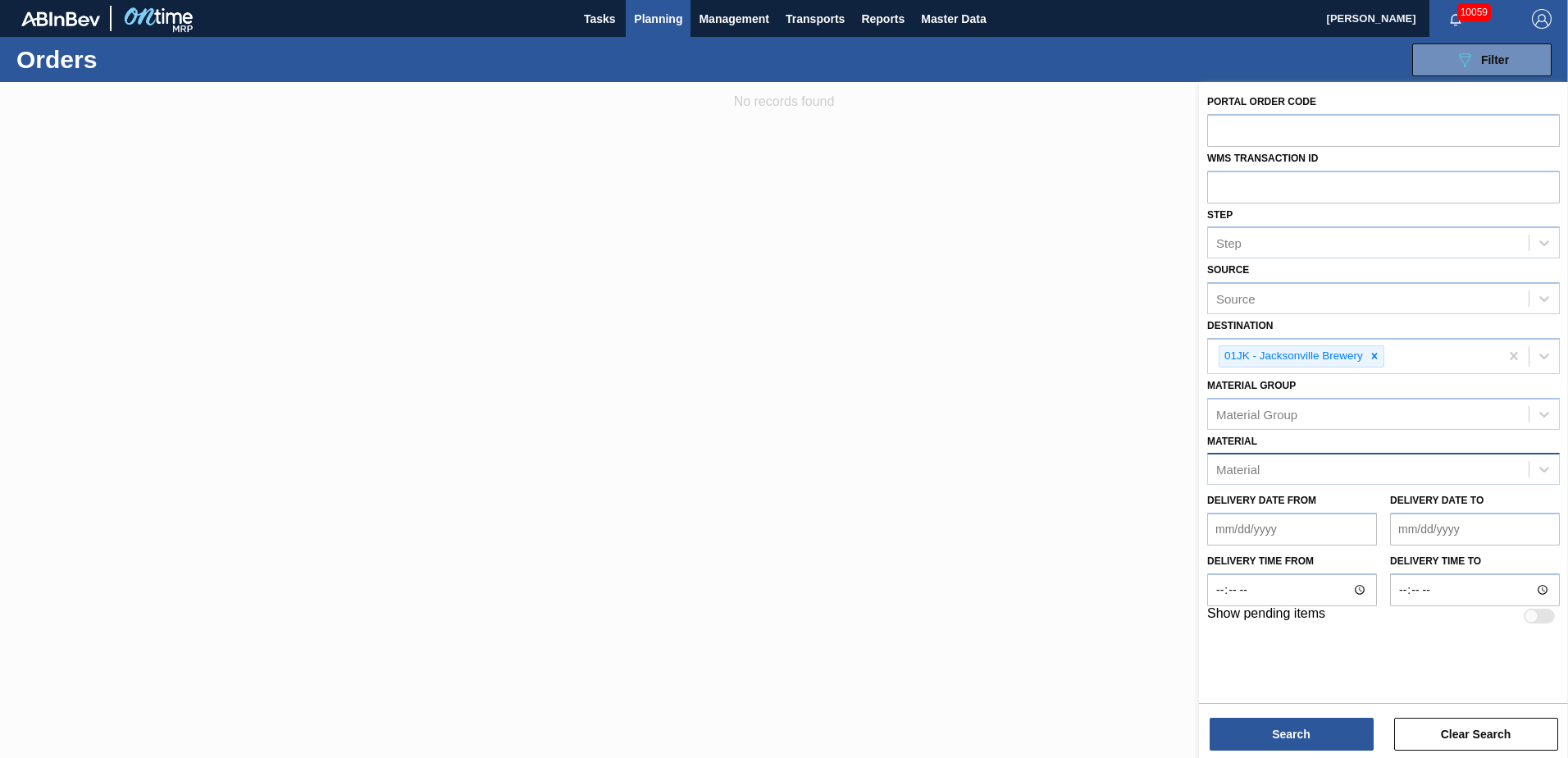
click at [1043, 460] on div "Material" at bounding box center [1368, 469] width 321 height 24
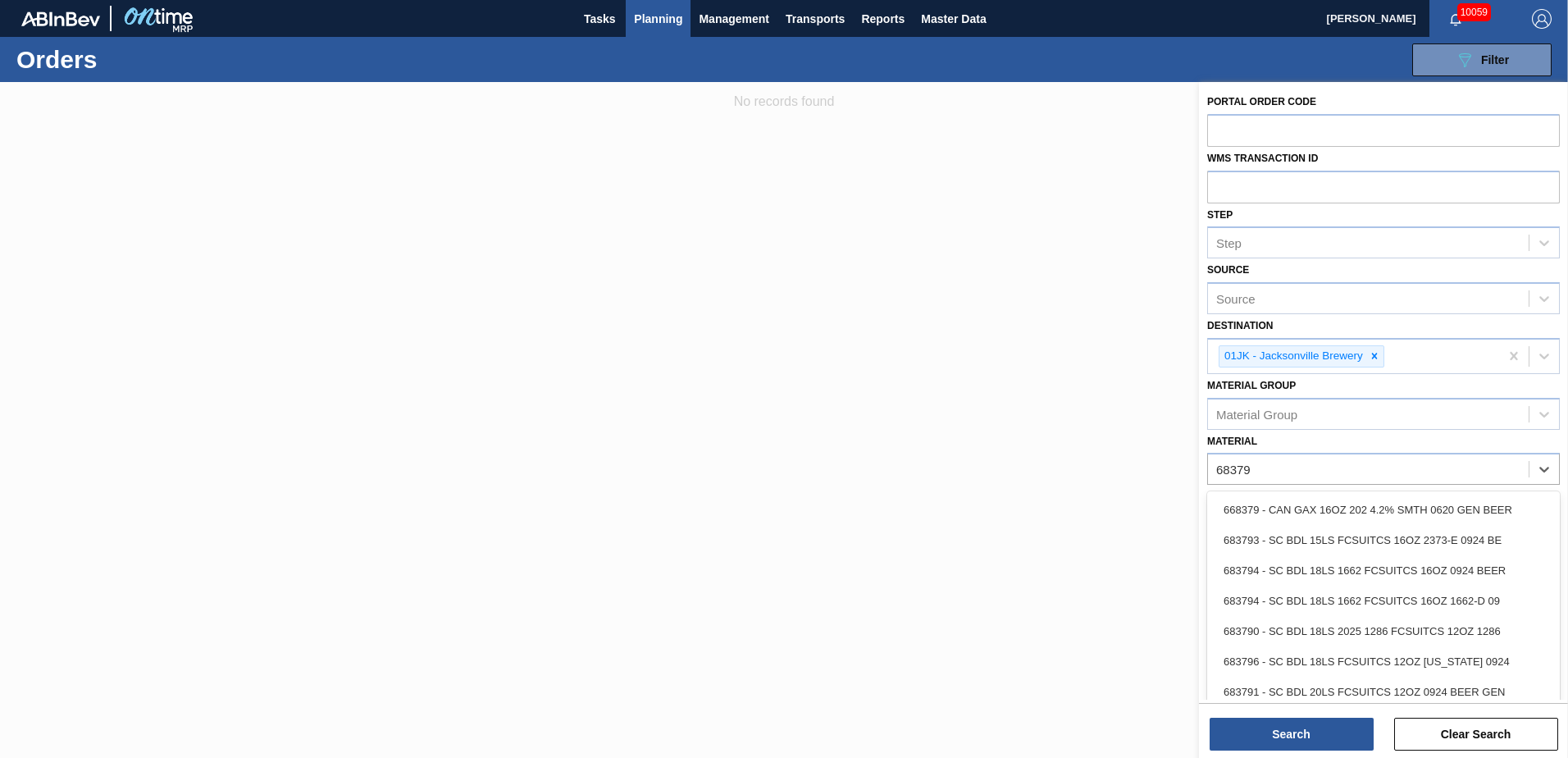
type input "683790"
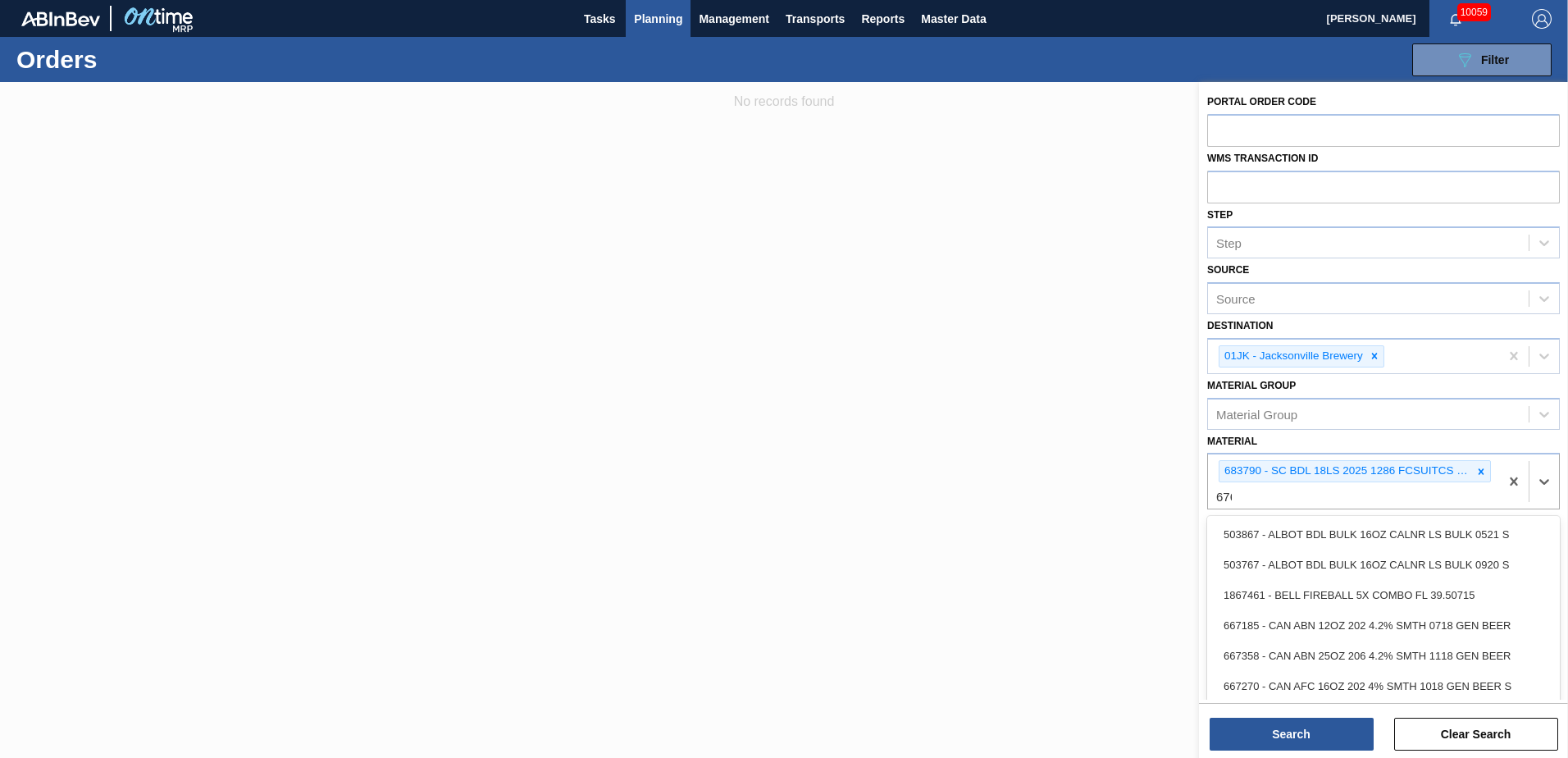
type input "6762"
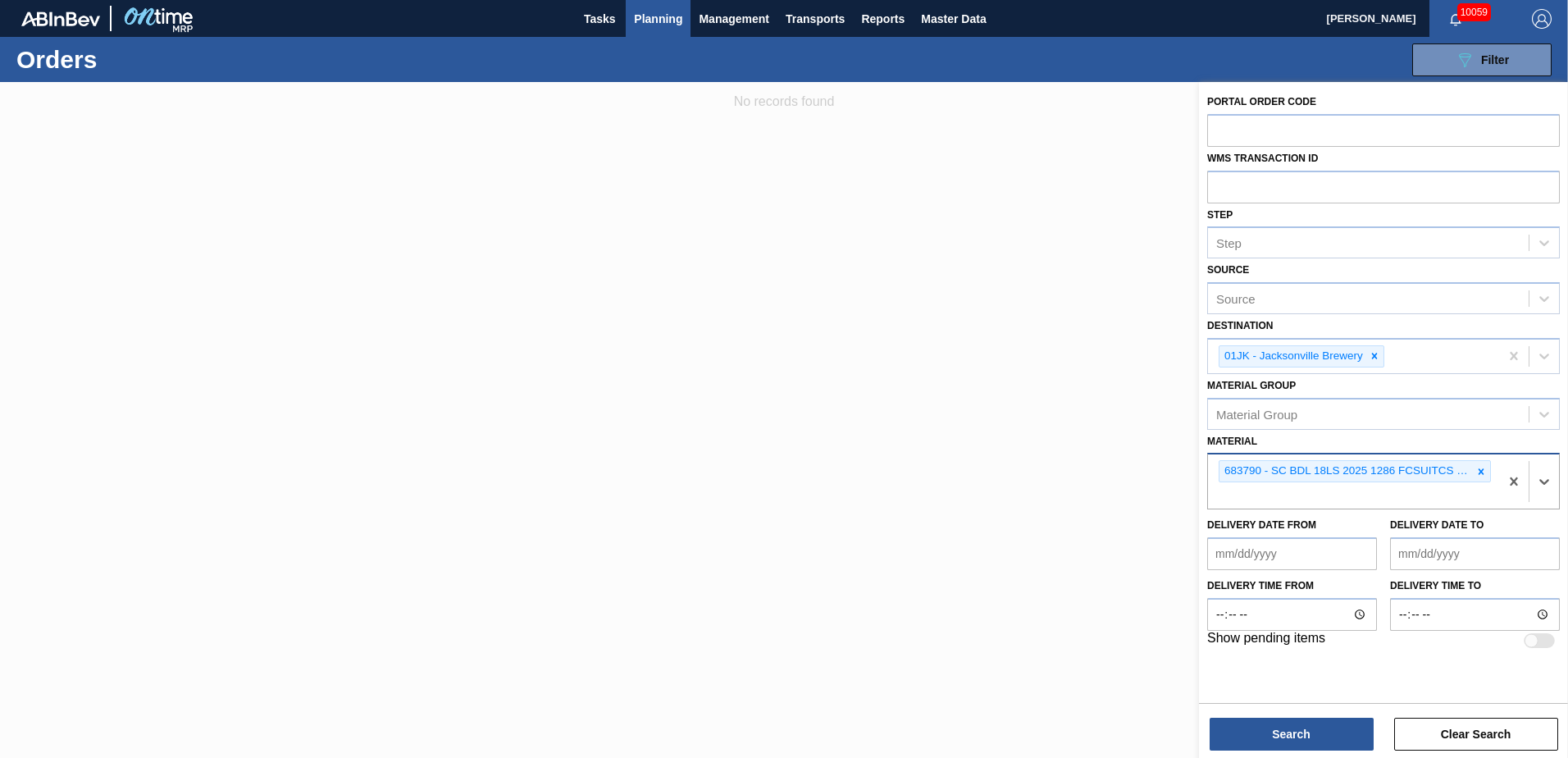
click at [1043, 462] on div "683790 - SC BDL 18LS 2025 1286 FCSUITCS 12OZ 1286" at bounding box center [1354, 482] width 291 height 55
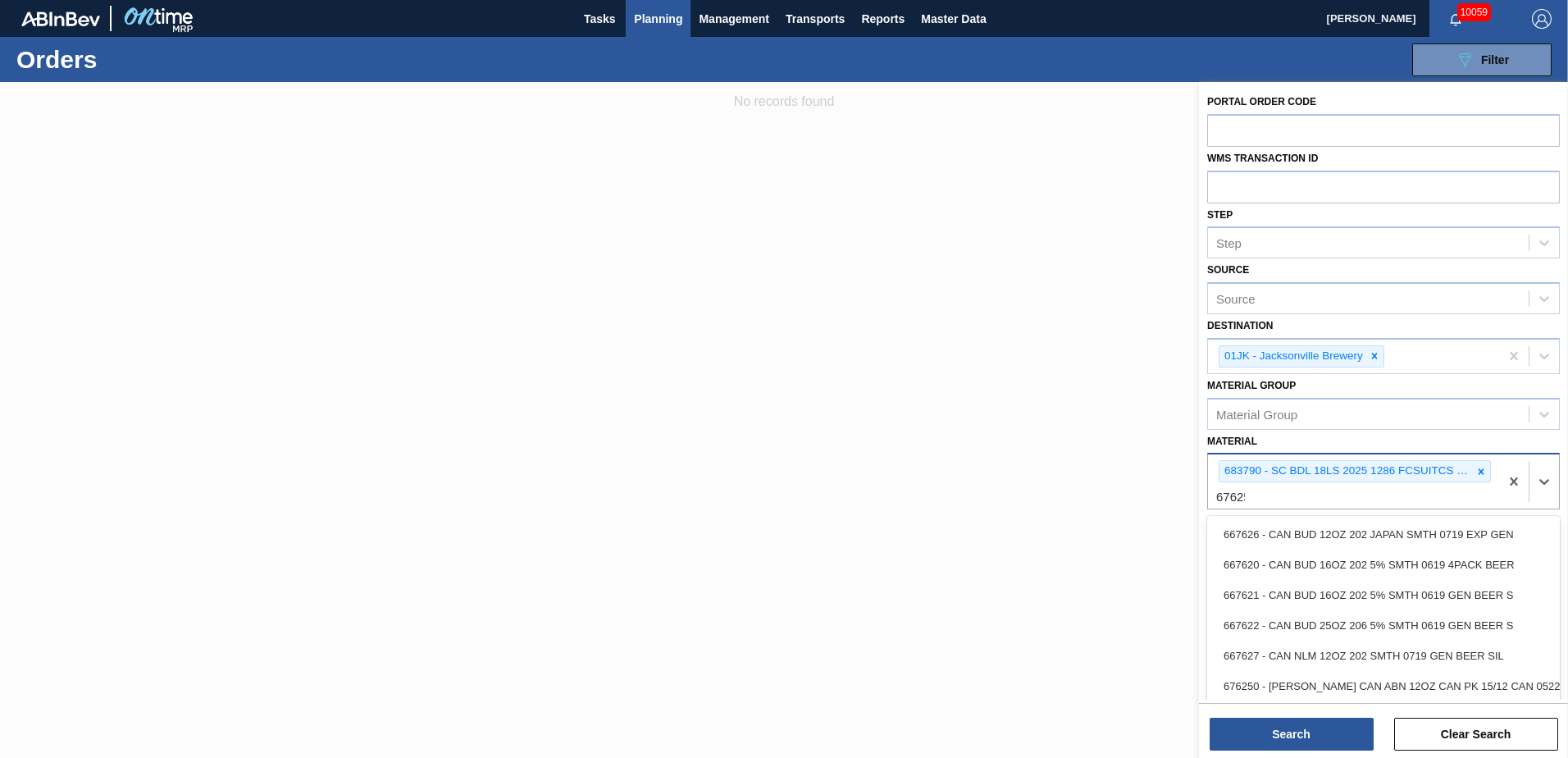
type input "676253"
type input "676623"
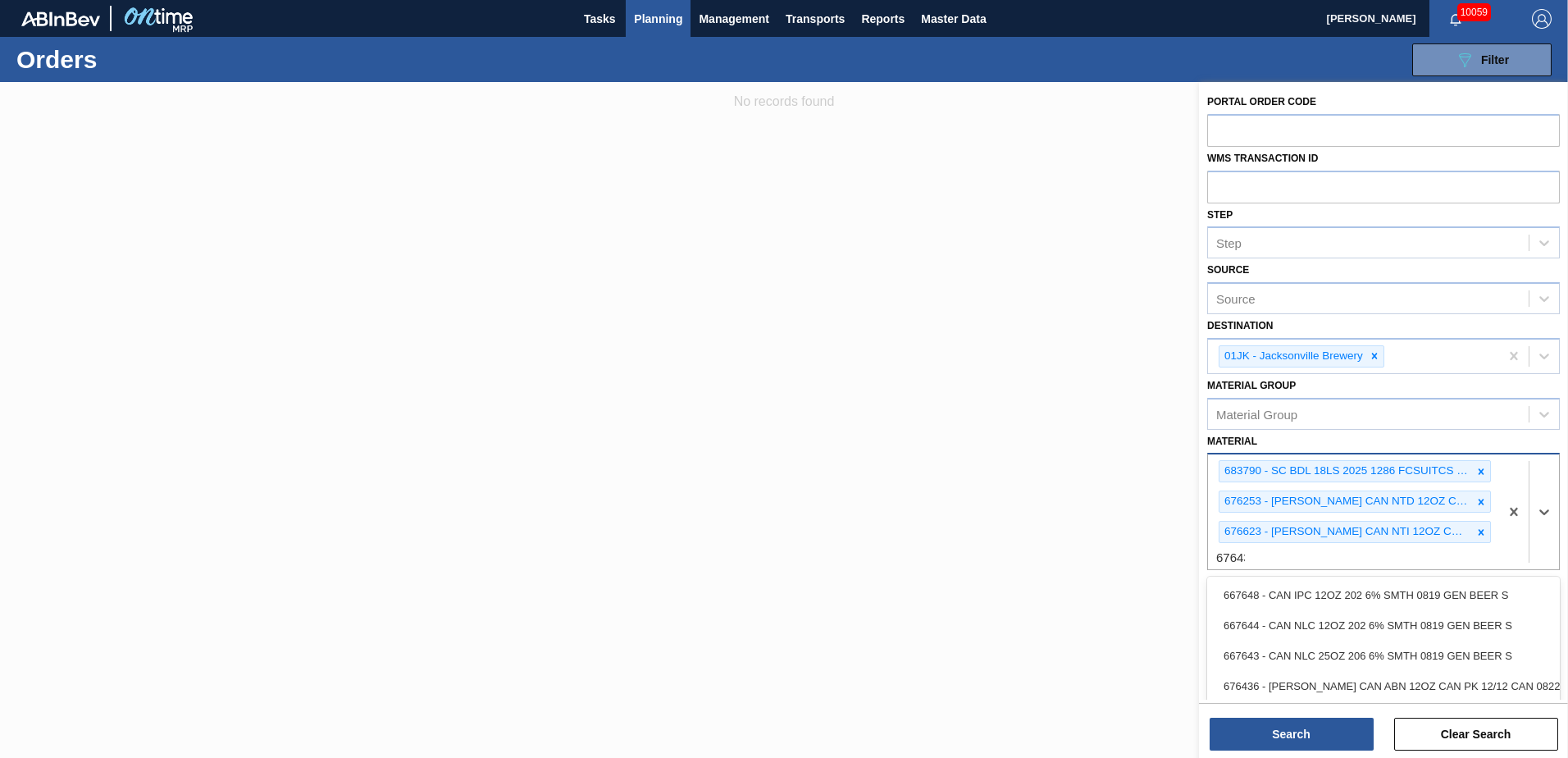
type input "676437"
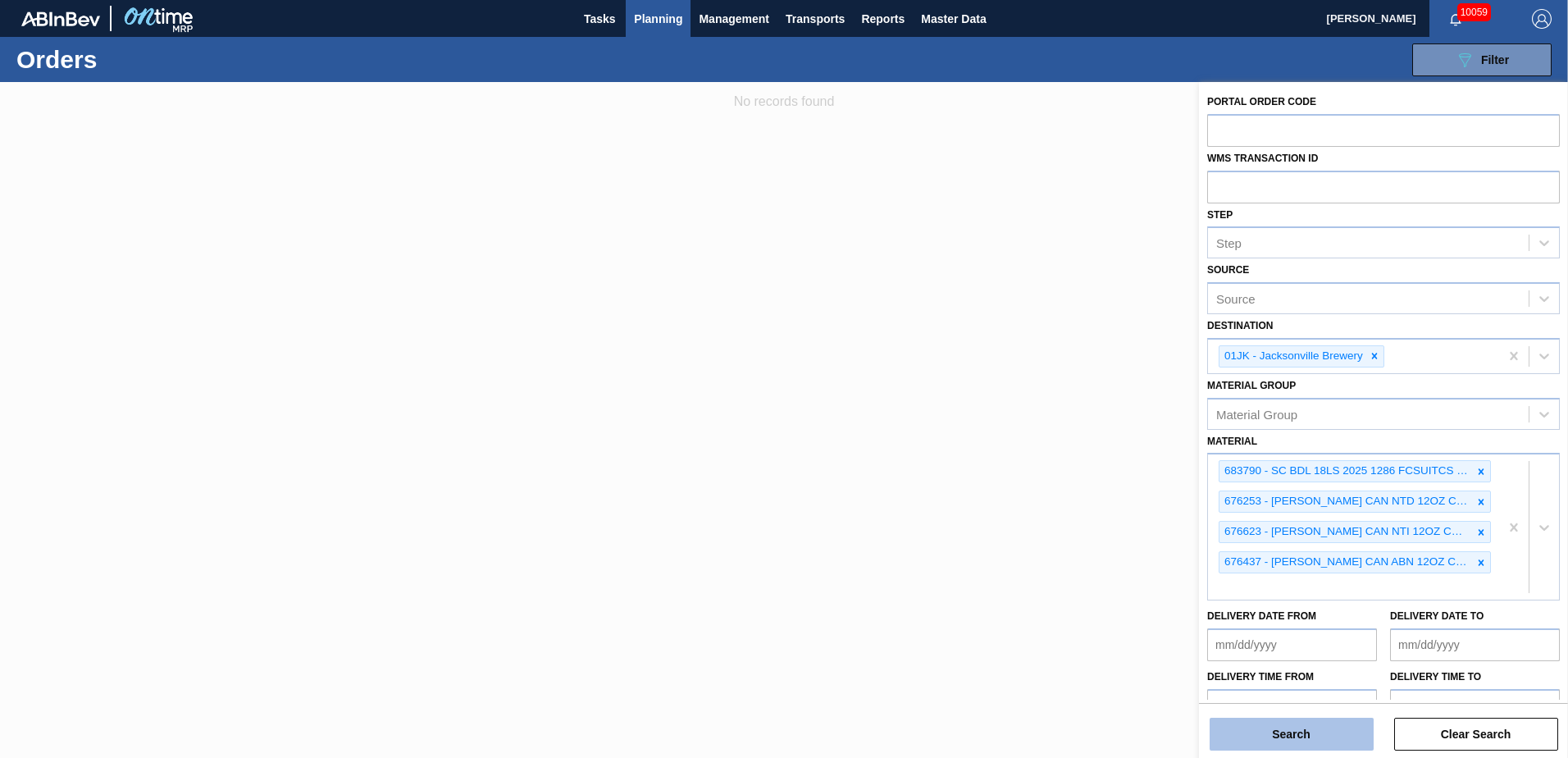
click at [1043, 462] on button "Search" at bounding box center [1292, 734] width 164 height 33
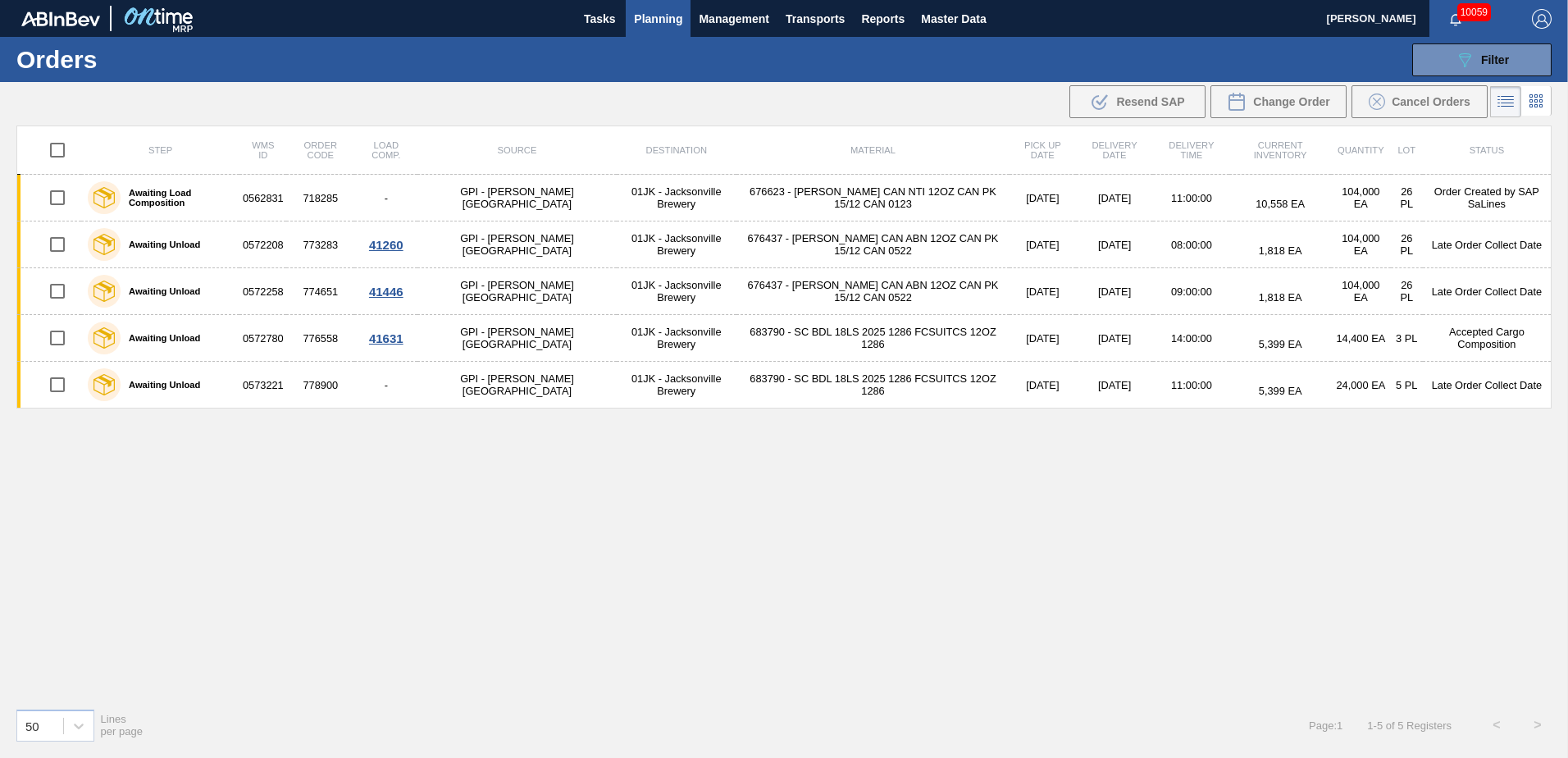
click at [675, 20] on span "Planning" at bounding box center [658, 19] width 48 height 20
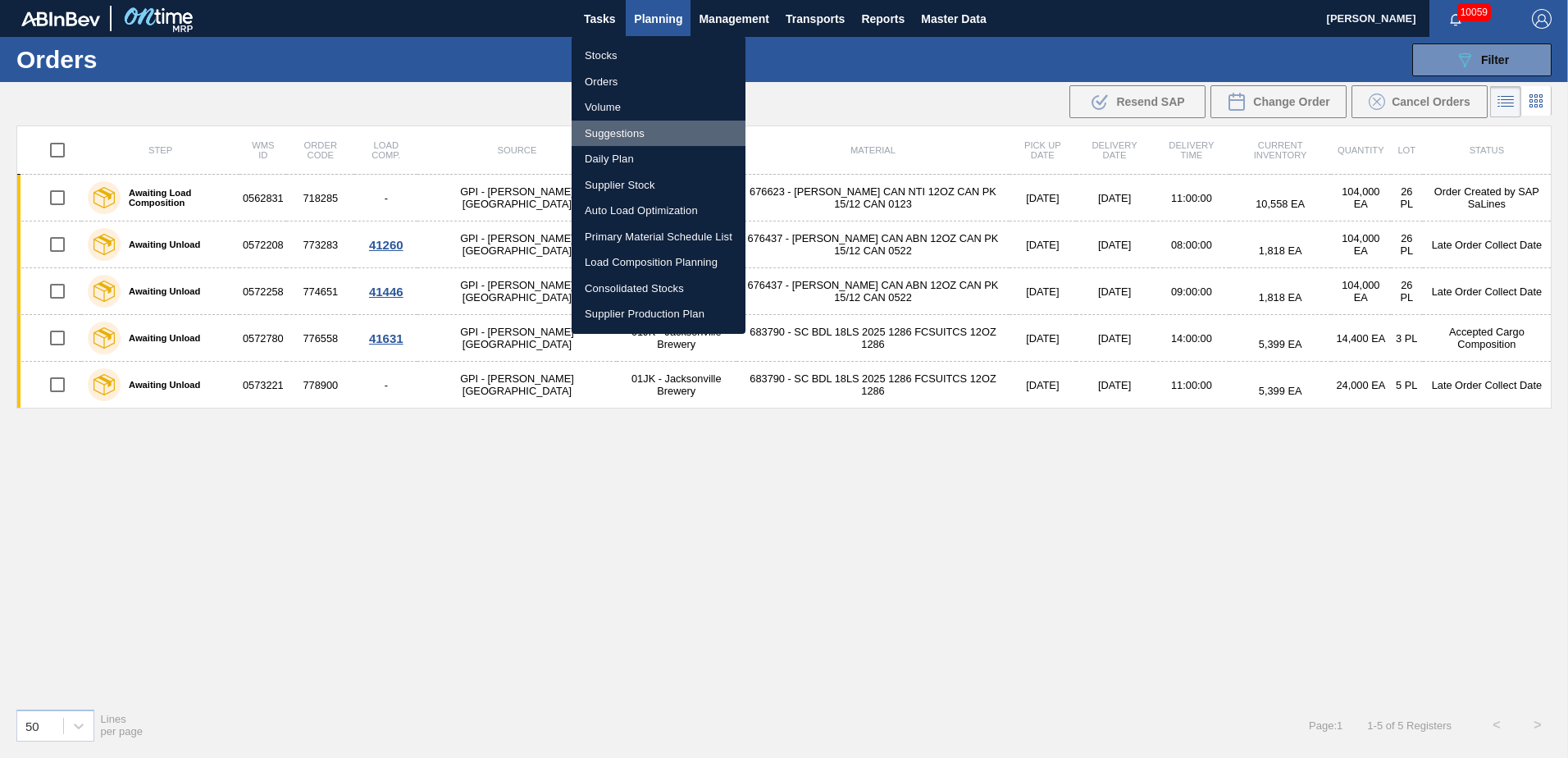
click at [655, 141] on li "Suggestions" at bounding box center [658, 133] width 174 height 26
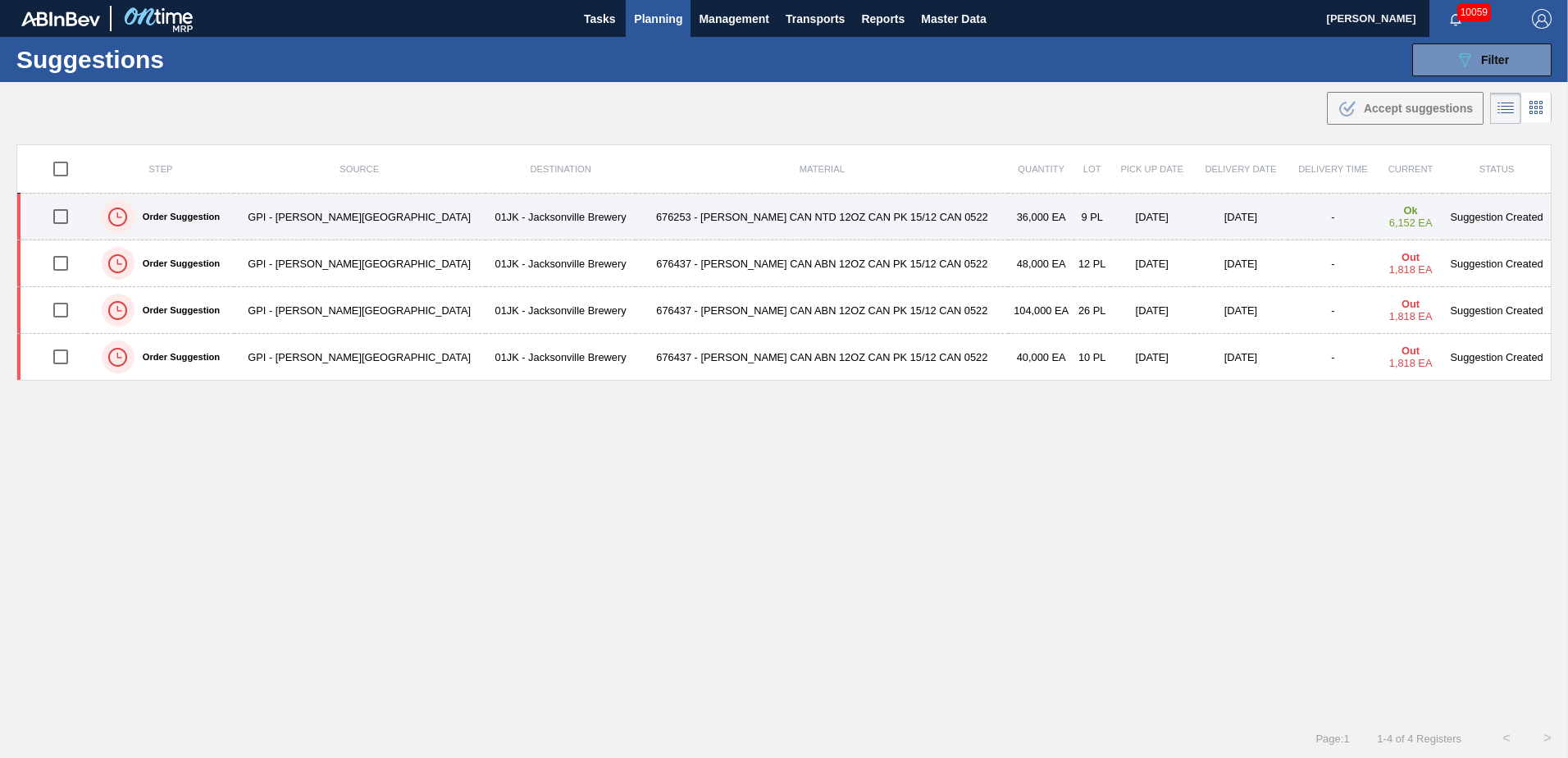
click at [68, 223] on input "checkbox" at bounding box center [61, 216] width 35 height 35
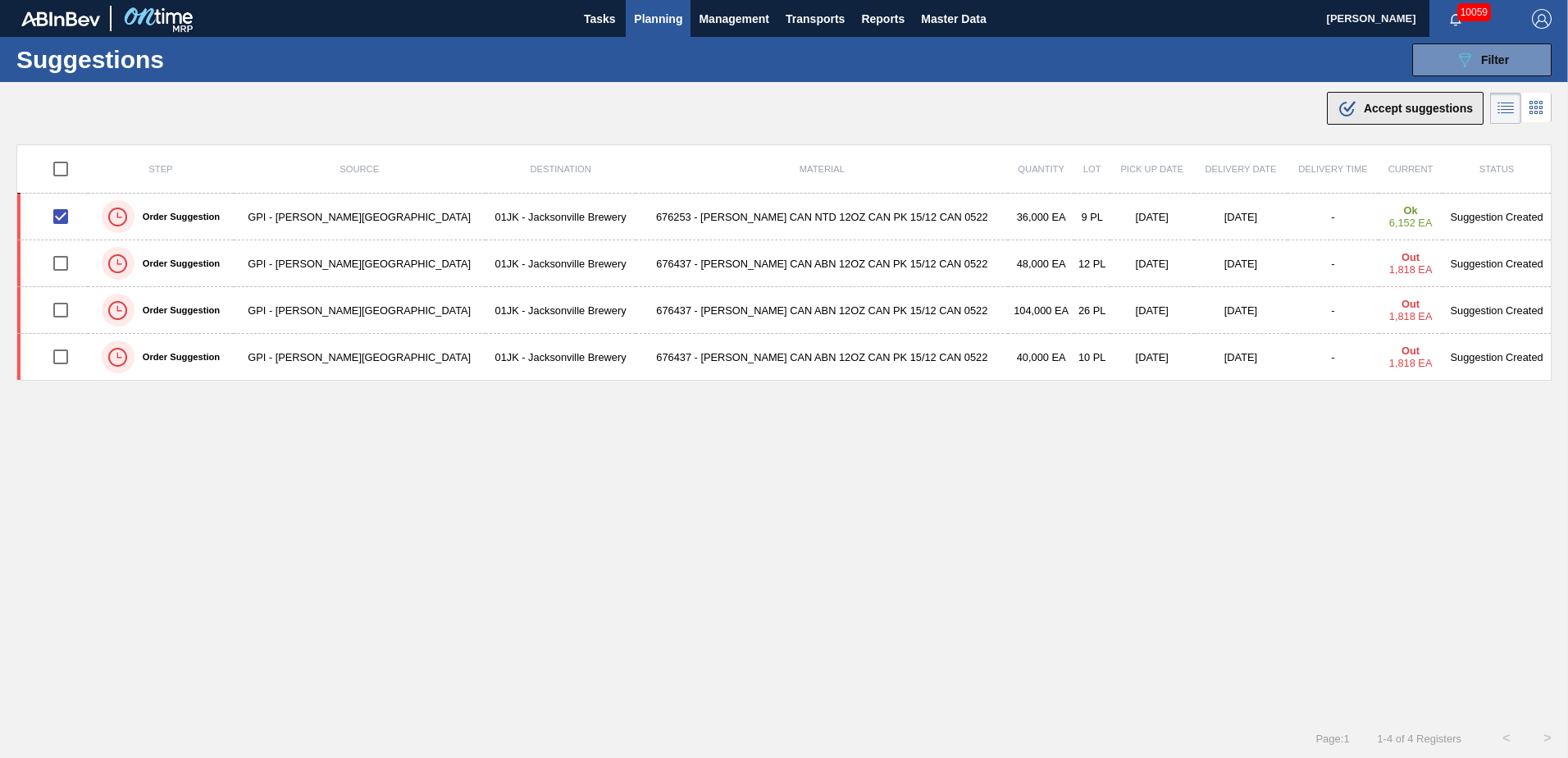
click at [1043, 105] on span "Accept suggestions" at bounding box center [1419, 108] width 109 height 13
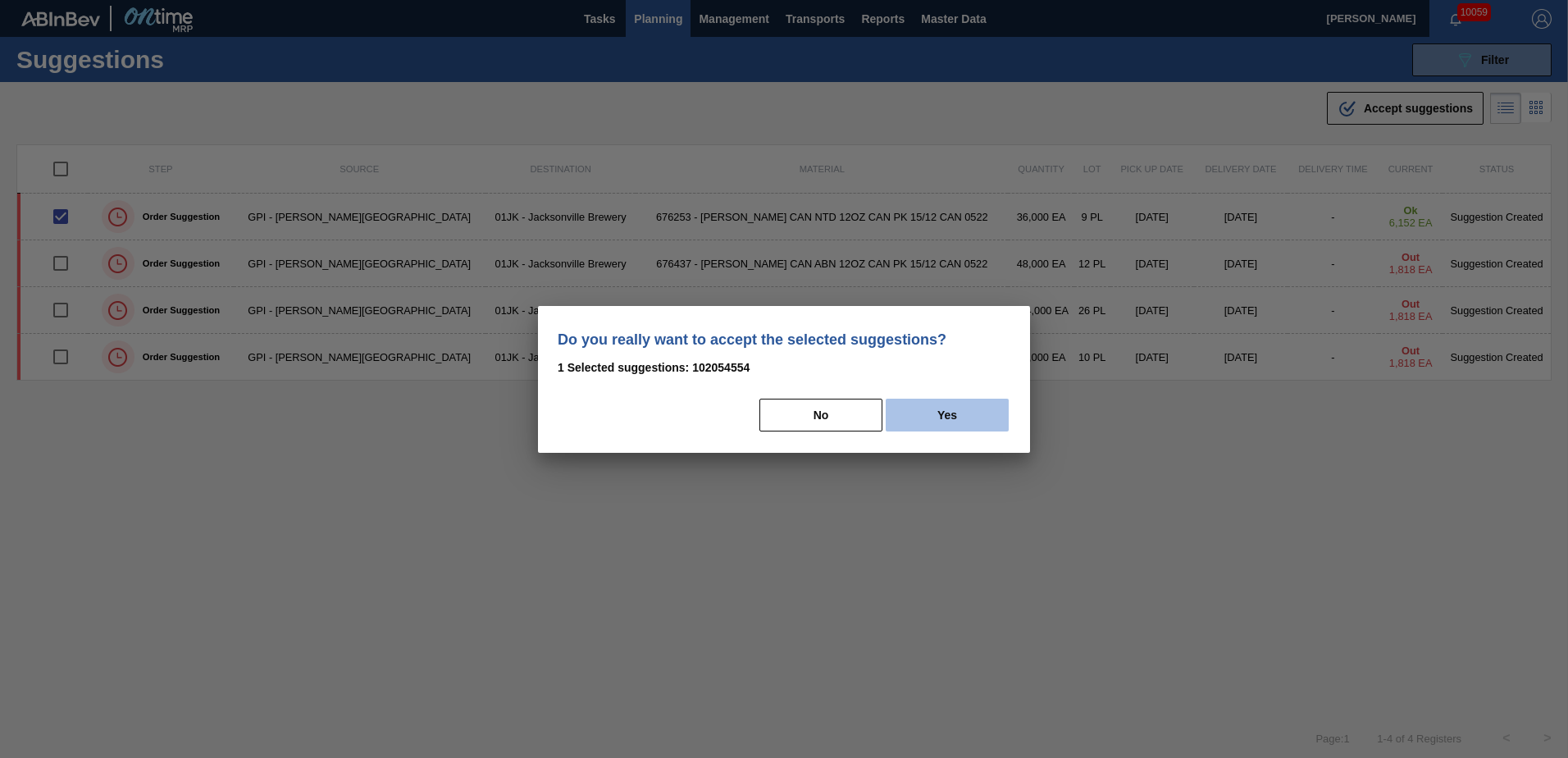
click at [958, 408] on button "Yes" at bounding box center [947, 415] width 123 height 33
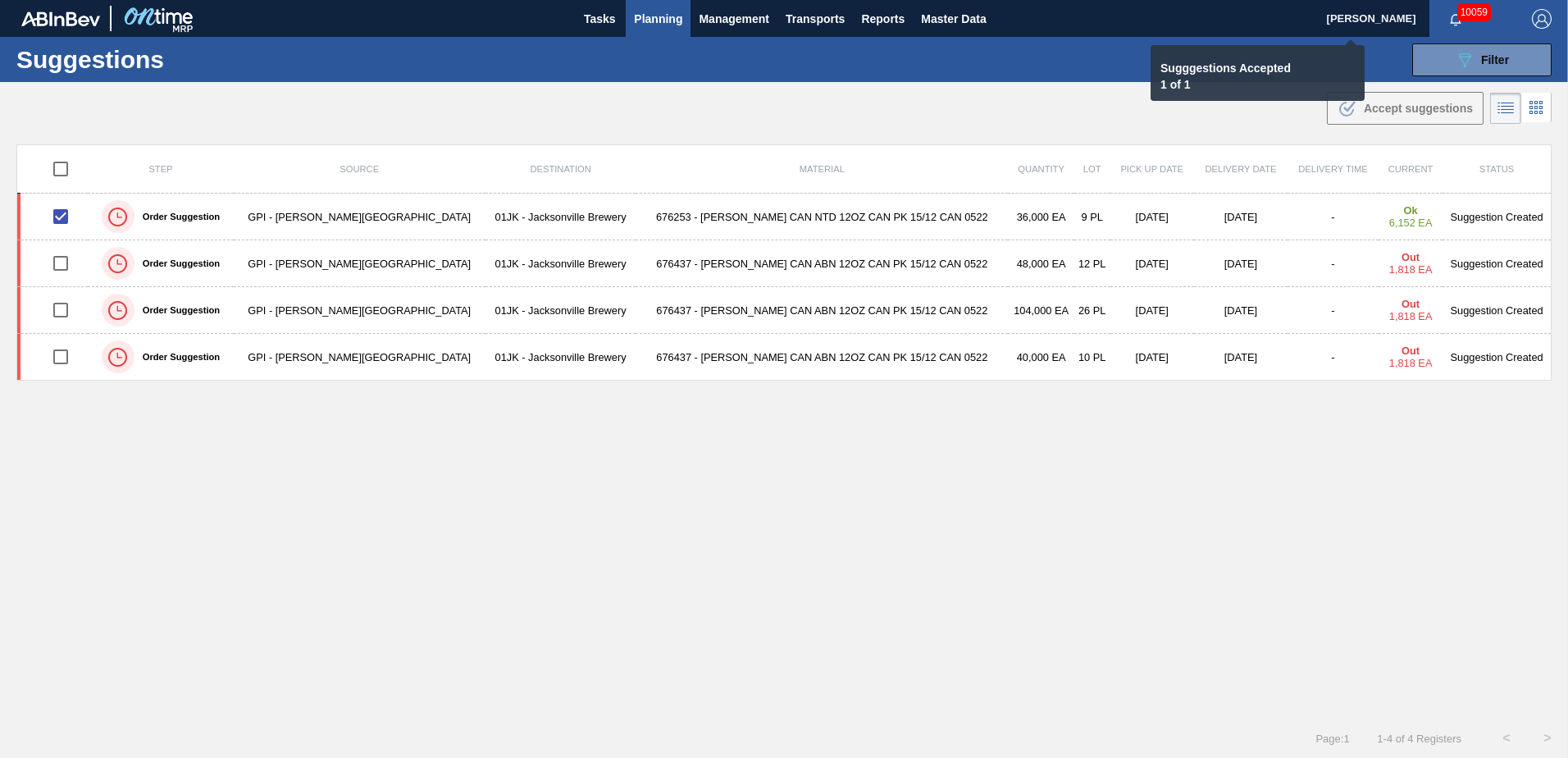
checkbox input "false"
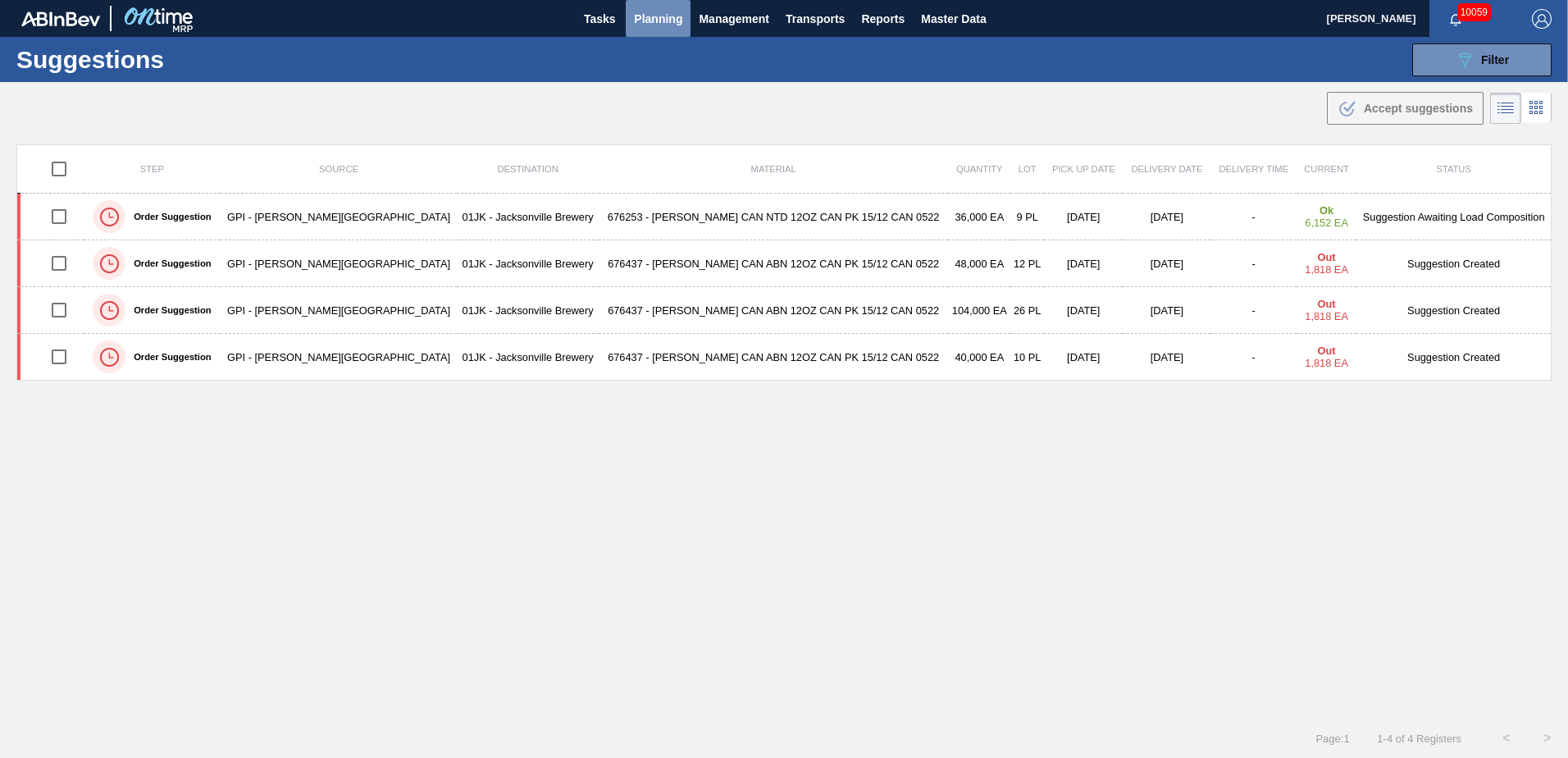
click at [654, 29] on button "Planning" at bounding box center [658, 18] width 65 height 37
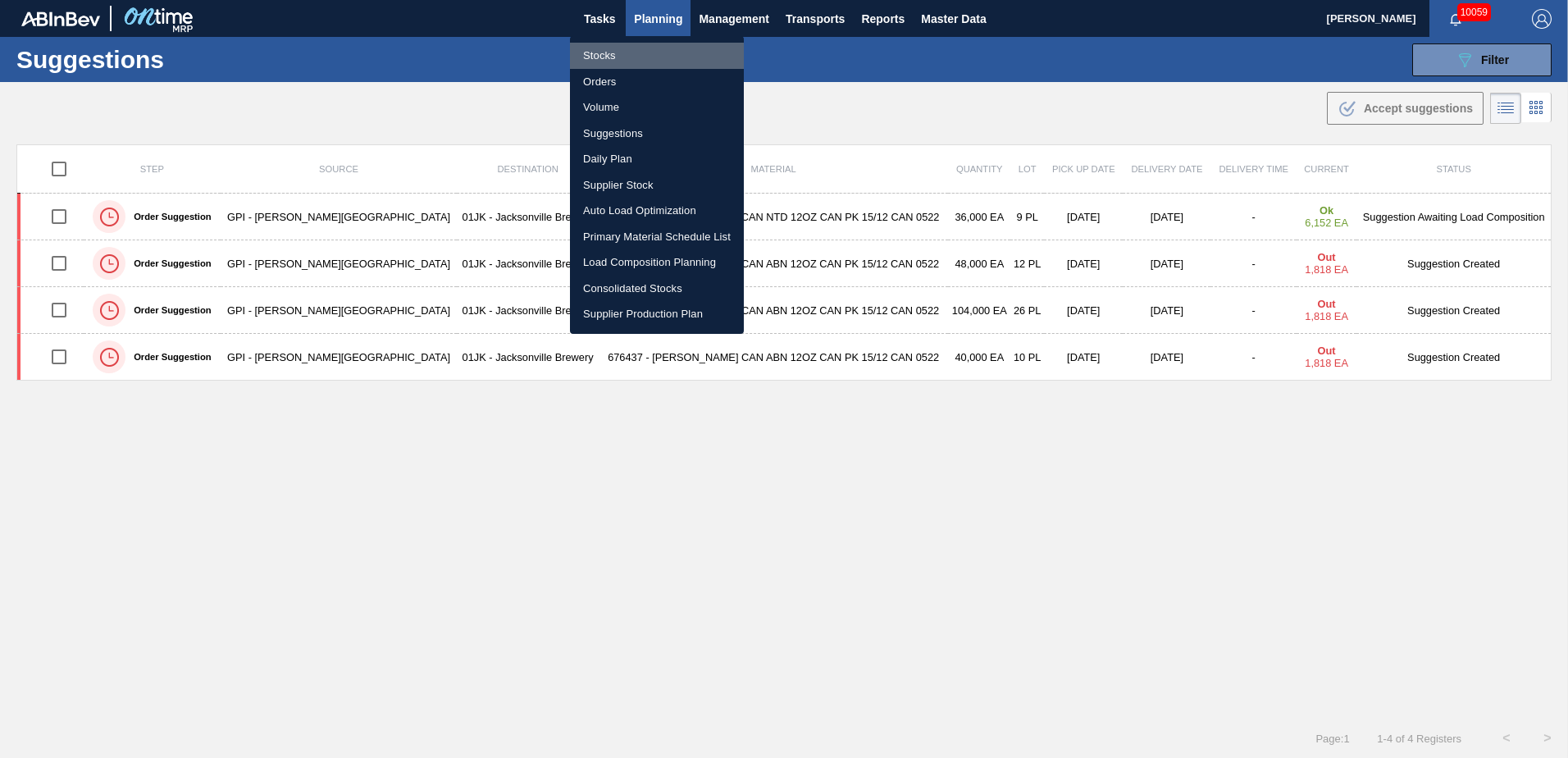
click at [621, 54] on li "Stocks" at bounding box center [657, 55] width 174 height 26
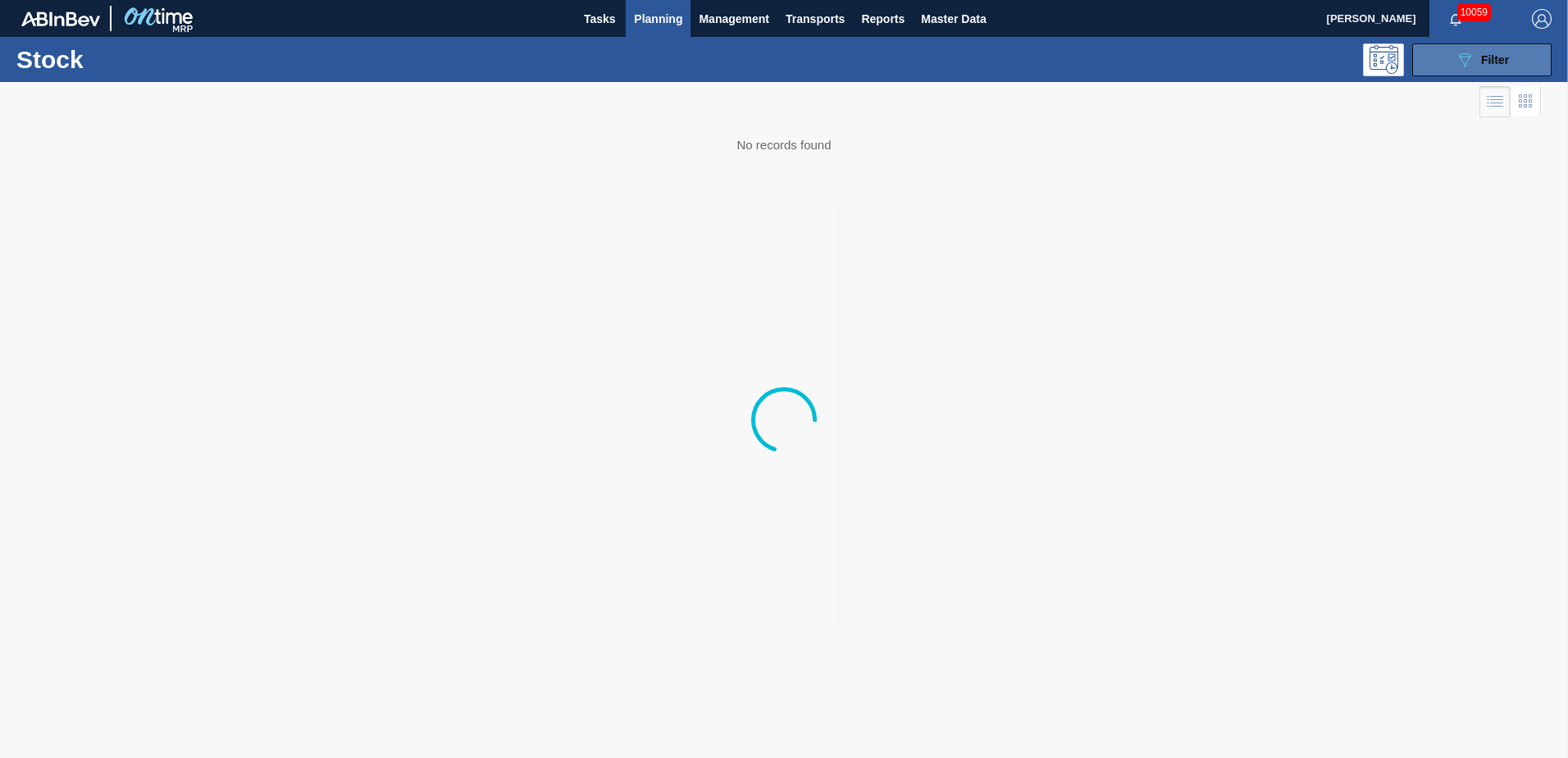
click at [1043, 63] on icon "089F7B8B-B2A5-4AFE-B5C0-19BA573D28AC" at bounding box center [1465, 60] width 20 height 20
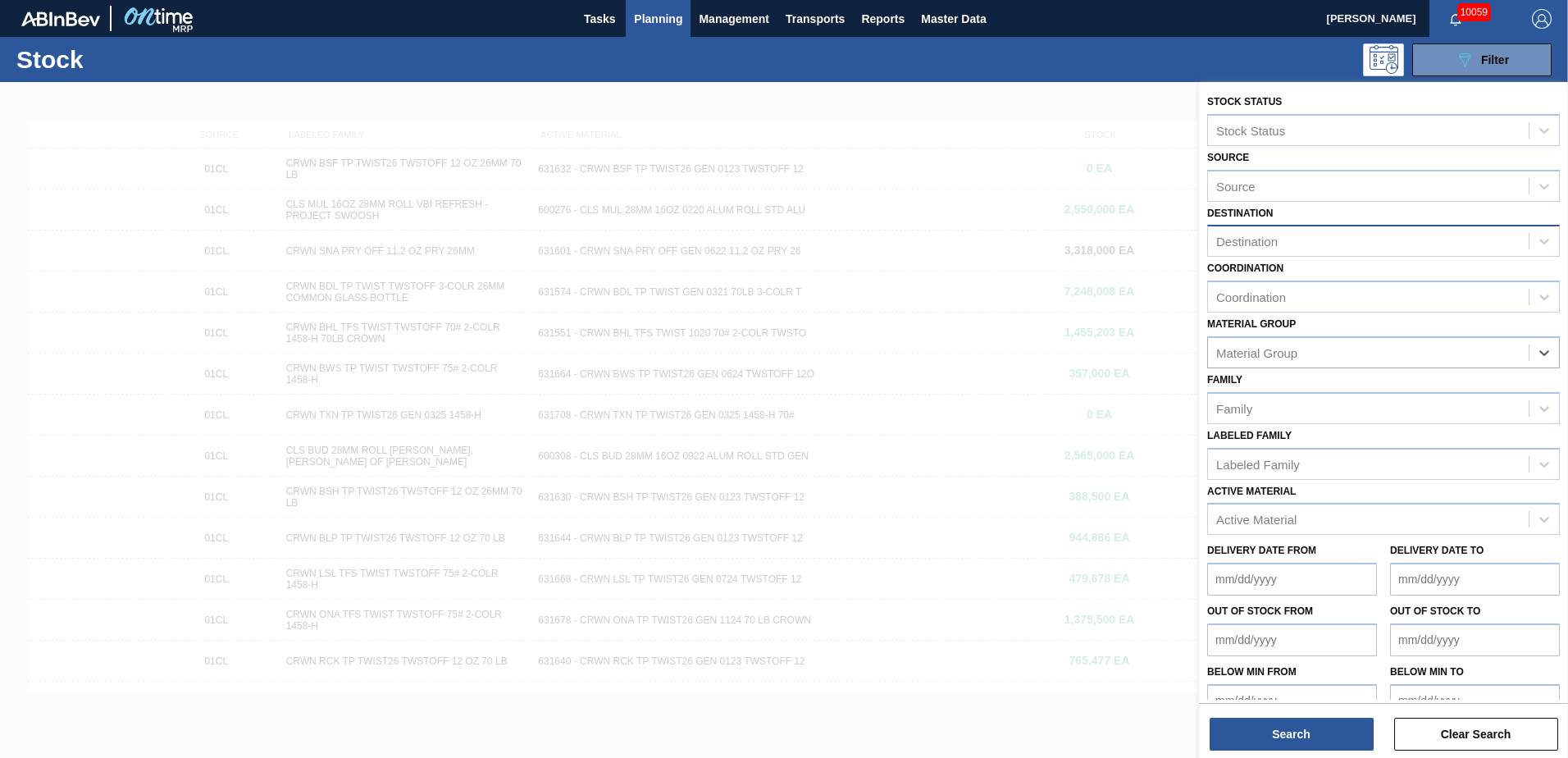
click at [1043, 241] on div "Destination" at bounding box center [1368, 241] width 321 height 24
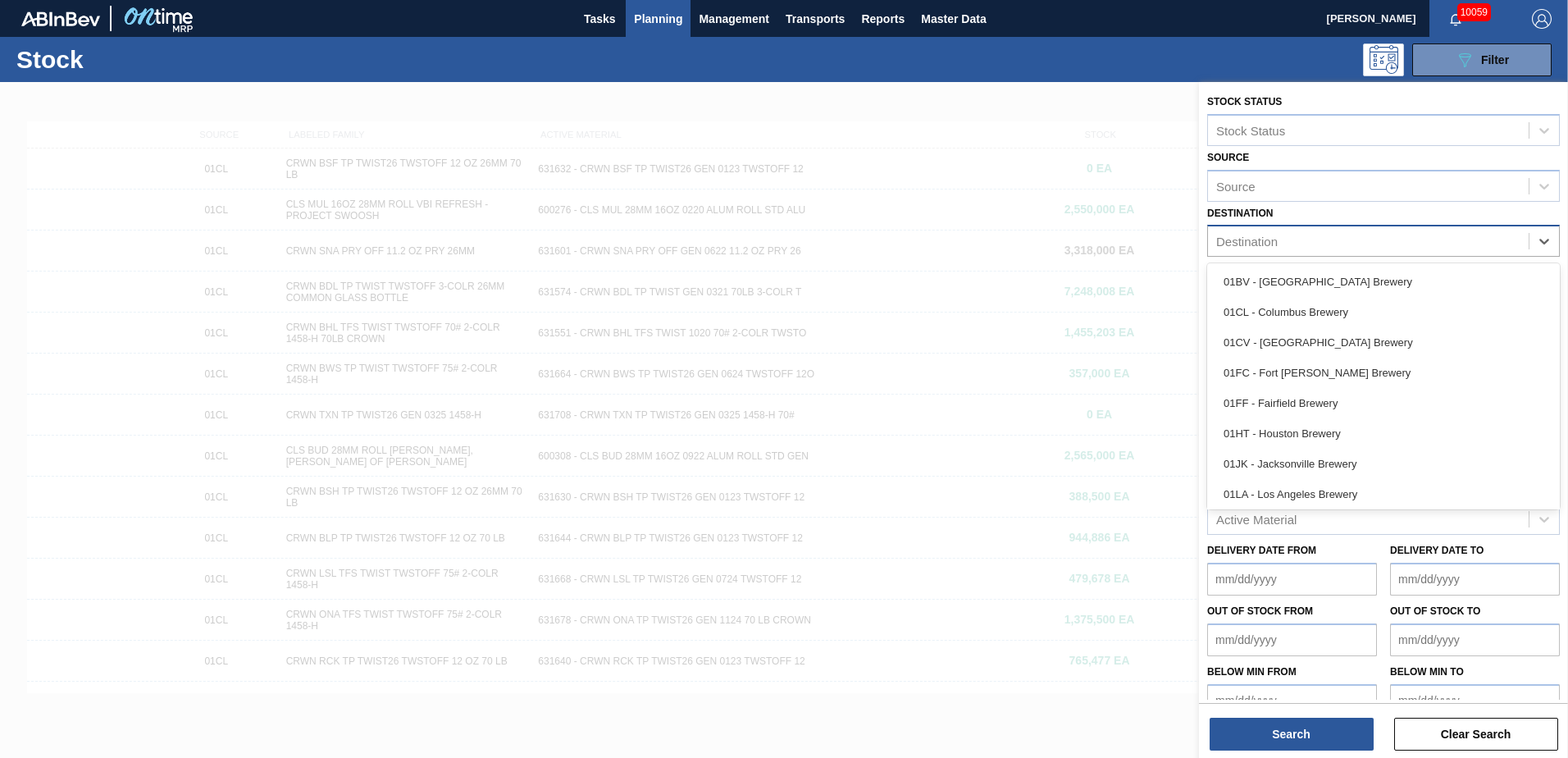
type input "j"
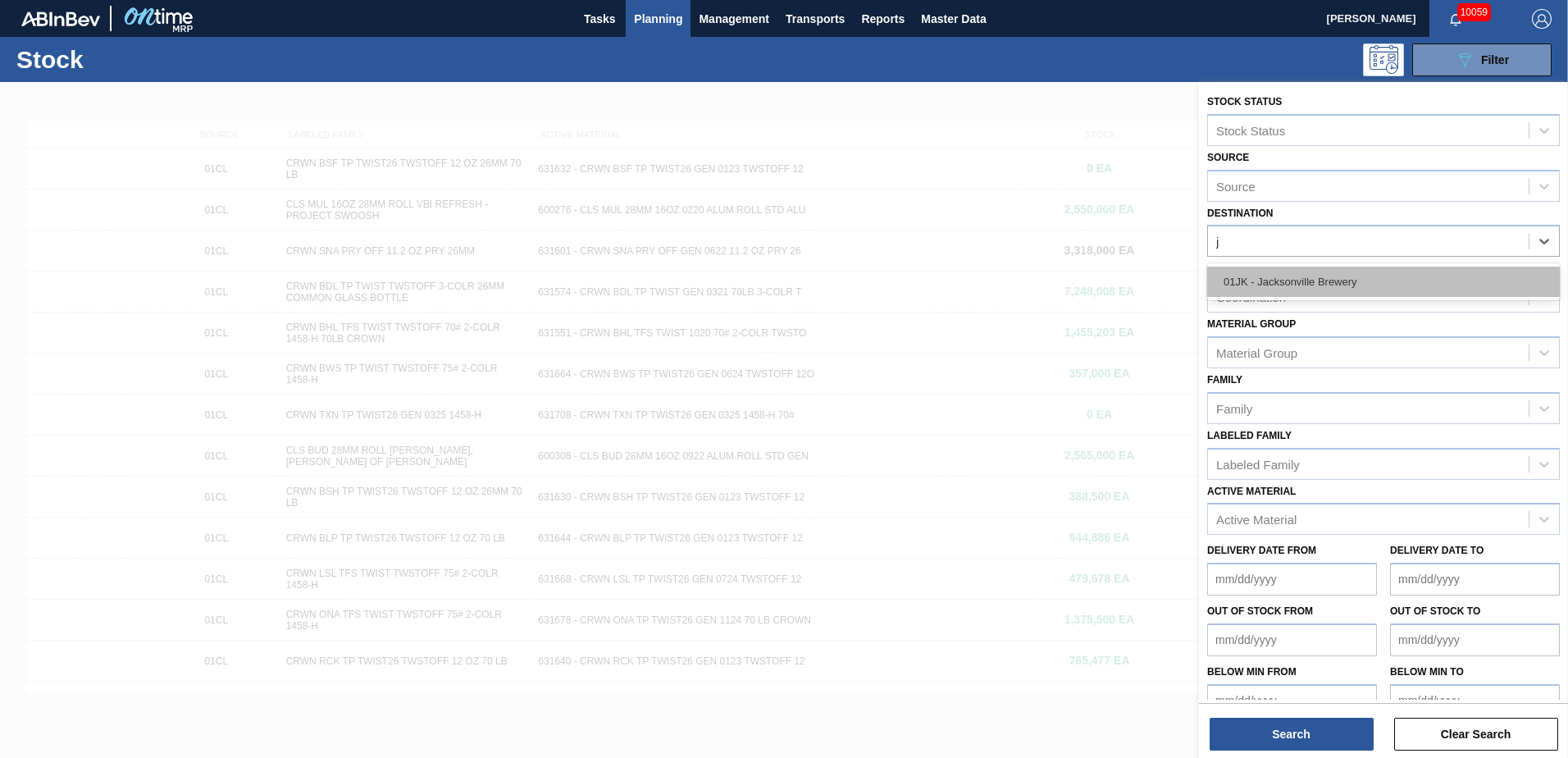
click at [1043, 285] on div "01JK - Jacksonville Brewery" at bounding box center [1383, 282] width 353 height 30
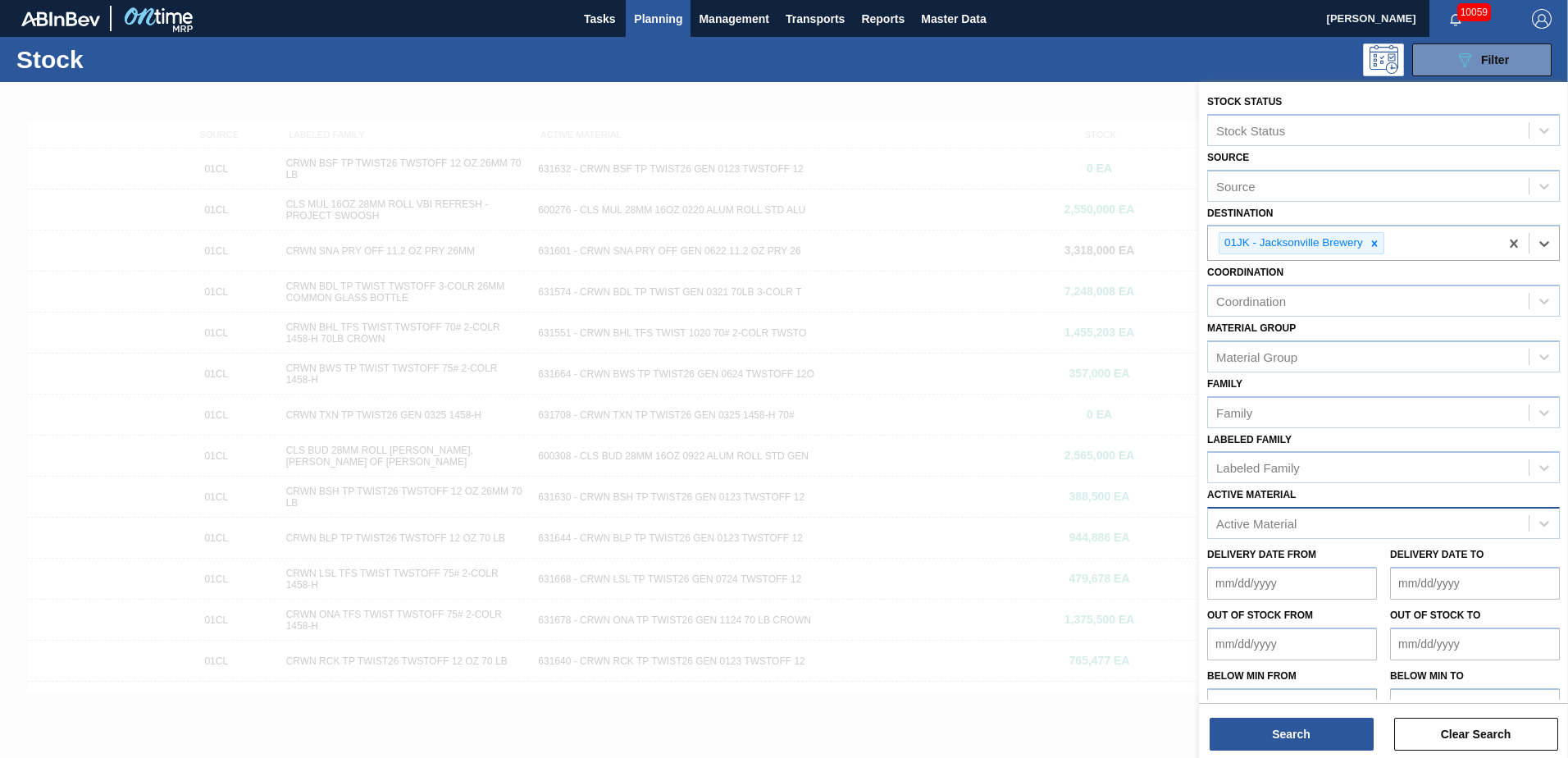
click at [1043, 462] on div "Active Material" at bounding box center [1383, 523] width 353 height 32
click at [1043, 462] on div "Active Material" at bounding box center [1256, 524] width 80 height 14
type Material "683790"
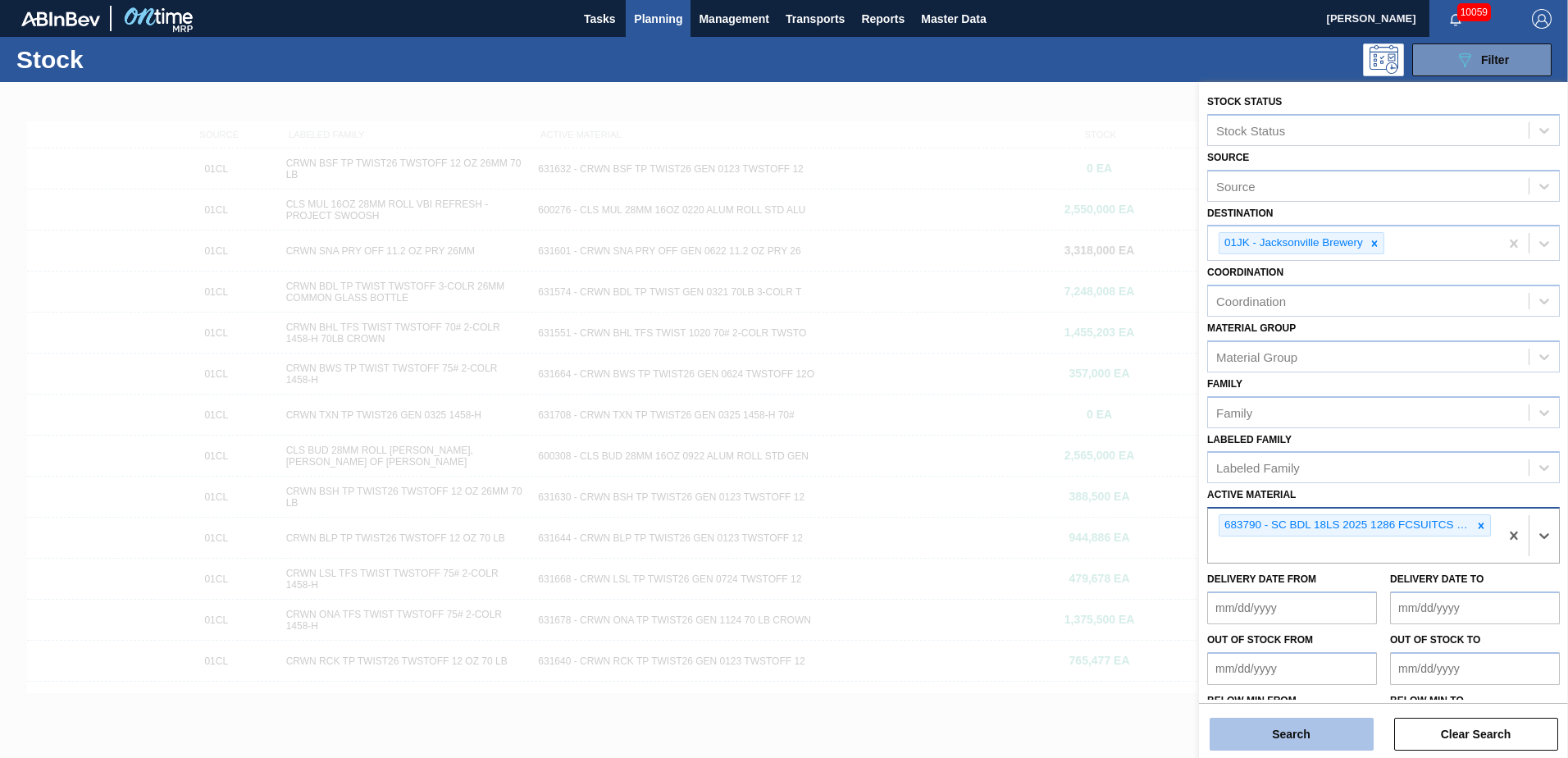
click at [1043, 462] on button "Search" at bounding box center [1292, 734] width 164 height 33
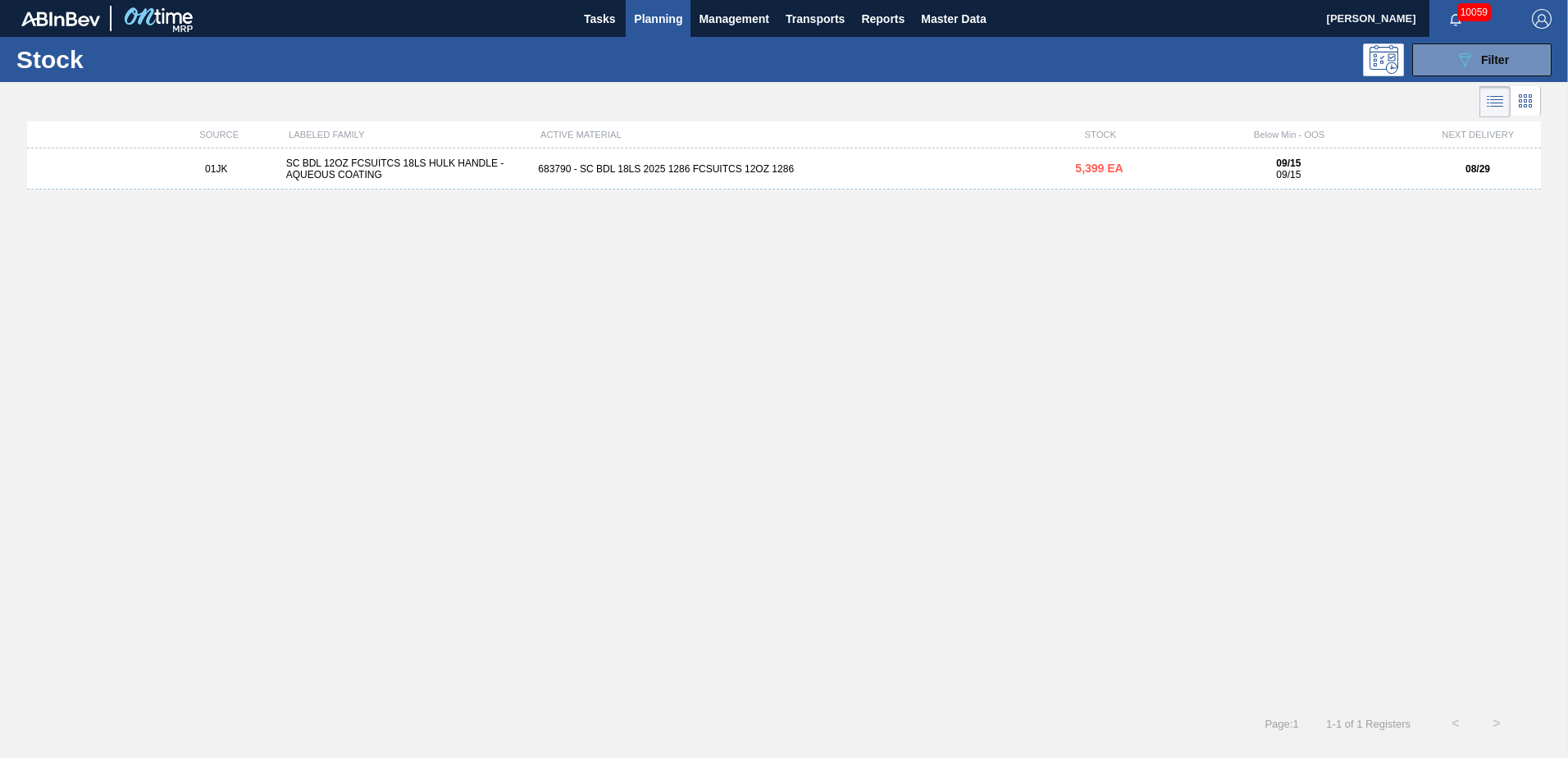
click at [741, 173] on div "683790 - SC BDL 18LS 2025 1286 FCSUITCS 12OZ 1286" at bounding box center [784, 169] width 505 height 12
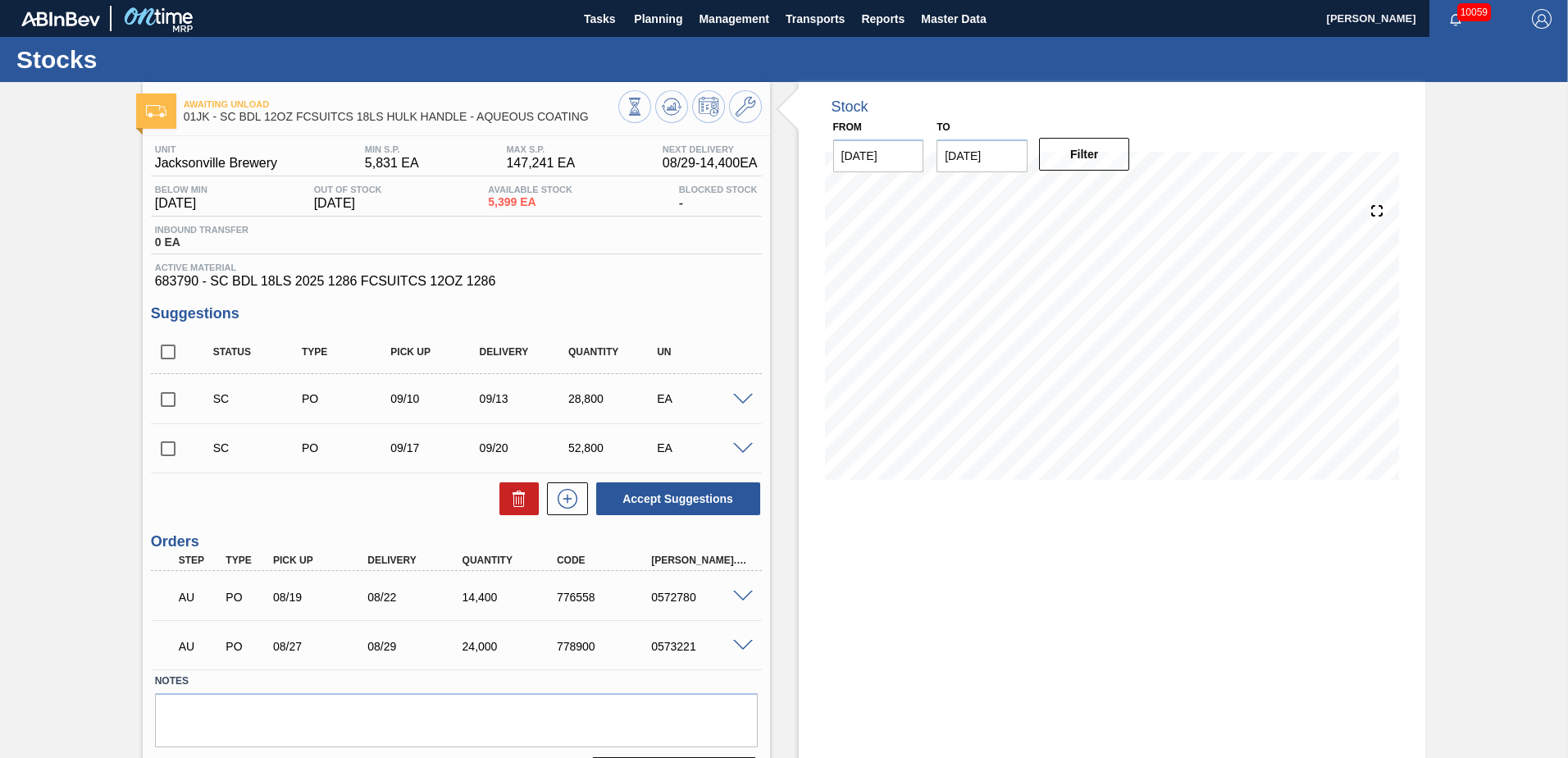
click at [735, 402] on span at bounding box center [743, 400] width 20 height 13
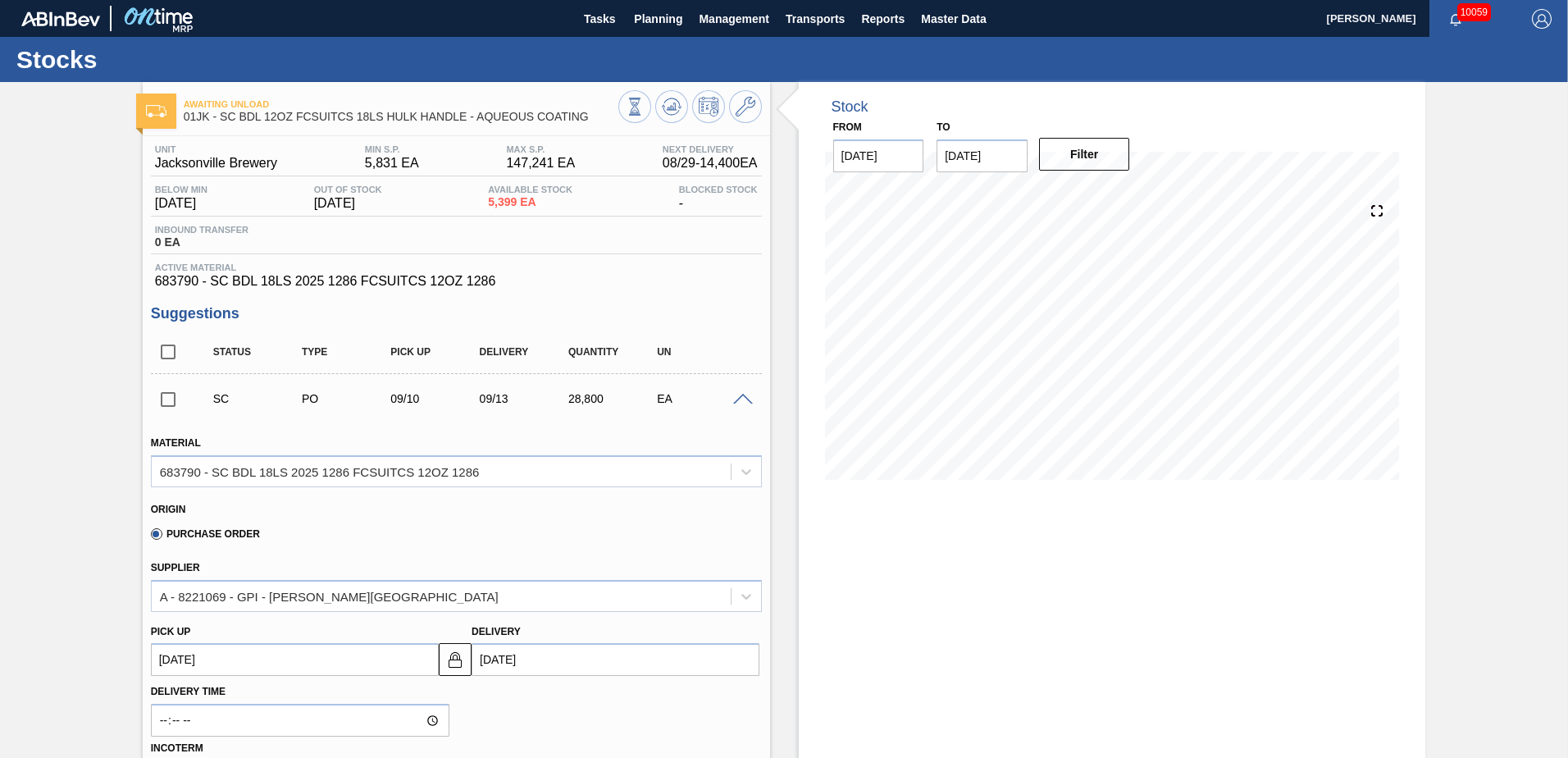
scroll to position [164, 0]
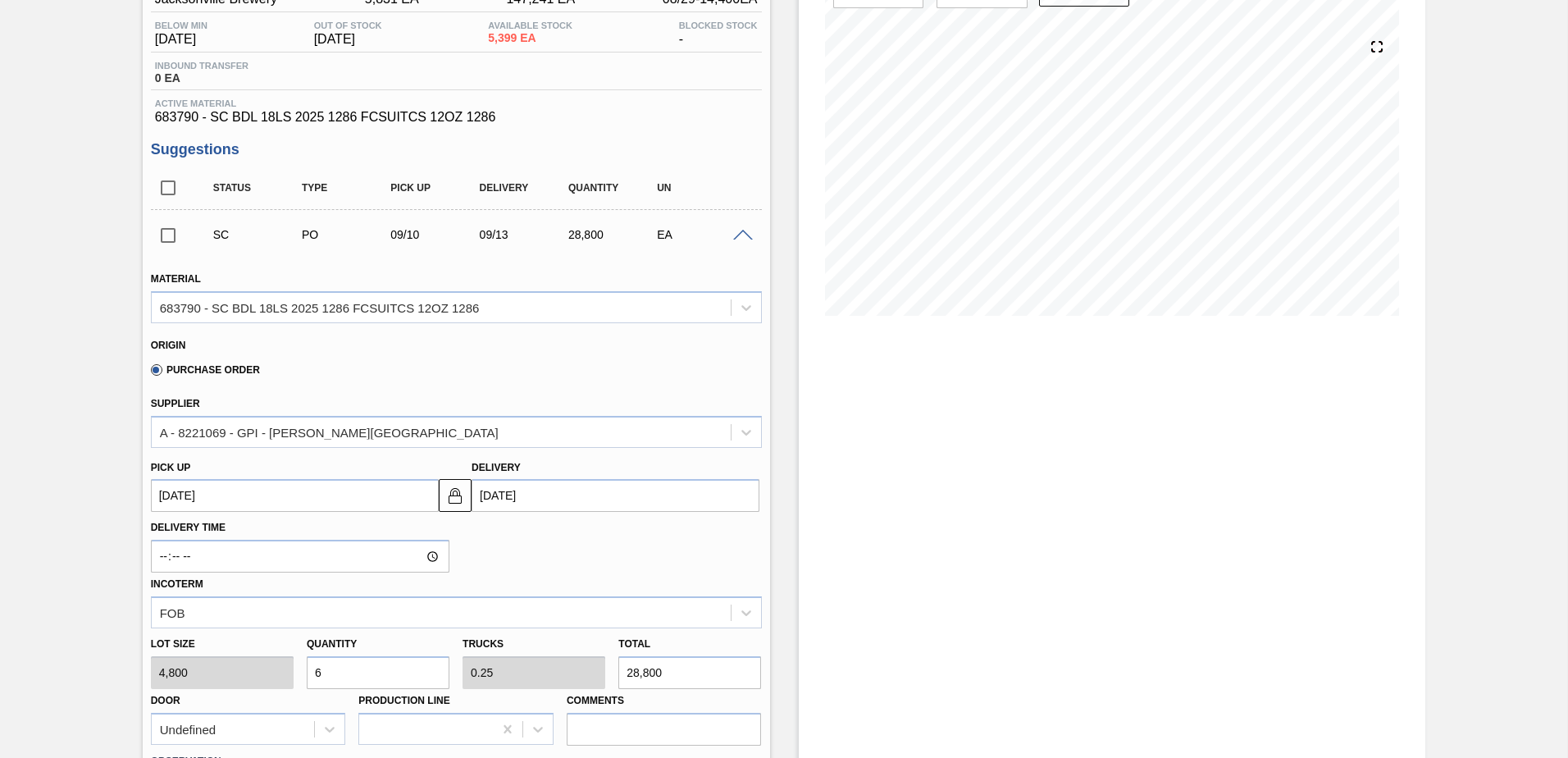
click at [734, 228] on div at bounding box center [745, 234] width 33 height 13
click at [738, 234] on span at bounding box center [743, 236] width 20 height 13
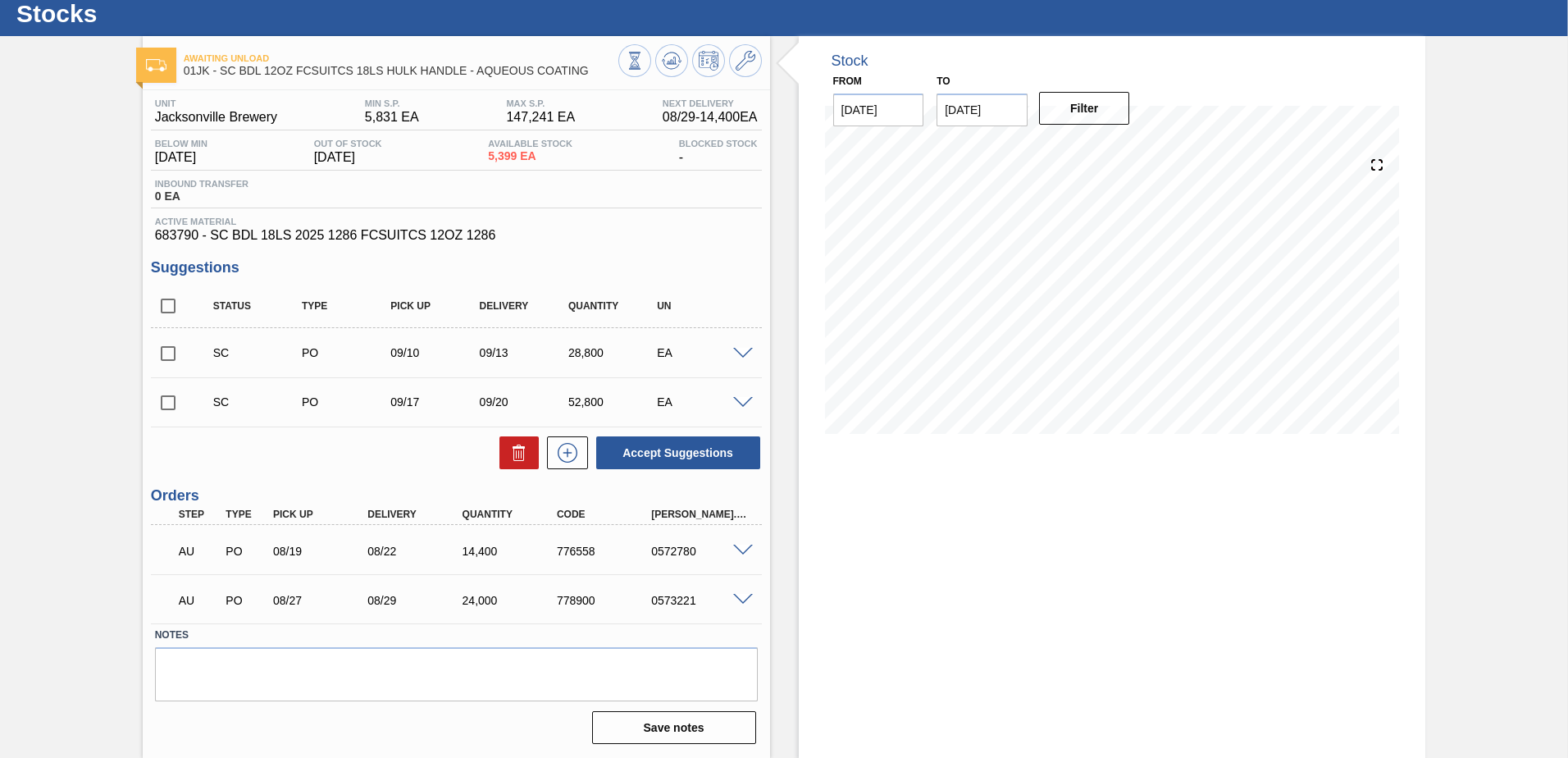
scroll to position [46, 0]
click at [745, 413] on div "SC PO 09/17 09/20 52,800 EA" at bounding box center [457, 402] width 611 height 41
click at [744, 392] on div "SC PO 09/17 09/20 52,800 EA" at bounding box center [457, 402] width 611 height 41
click at [735, 402] on span at bounding box center [743, 403] width 20 height 13
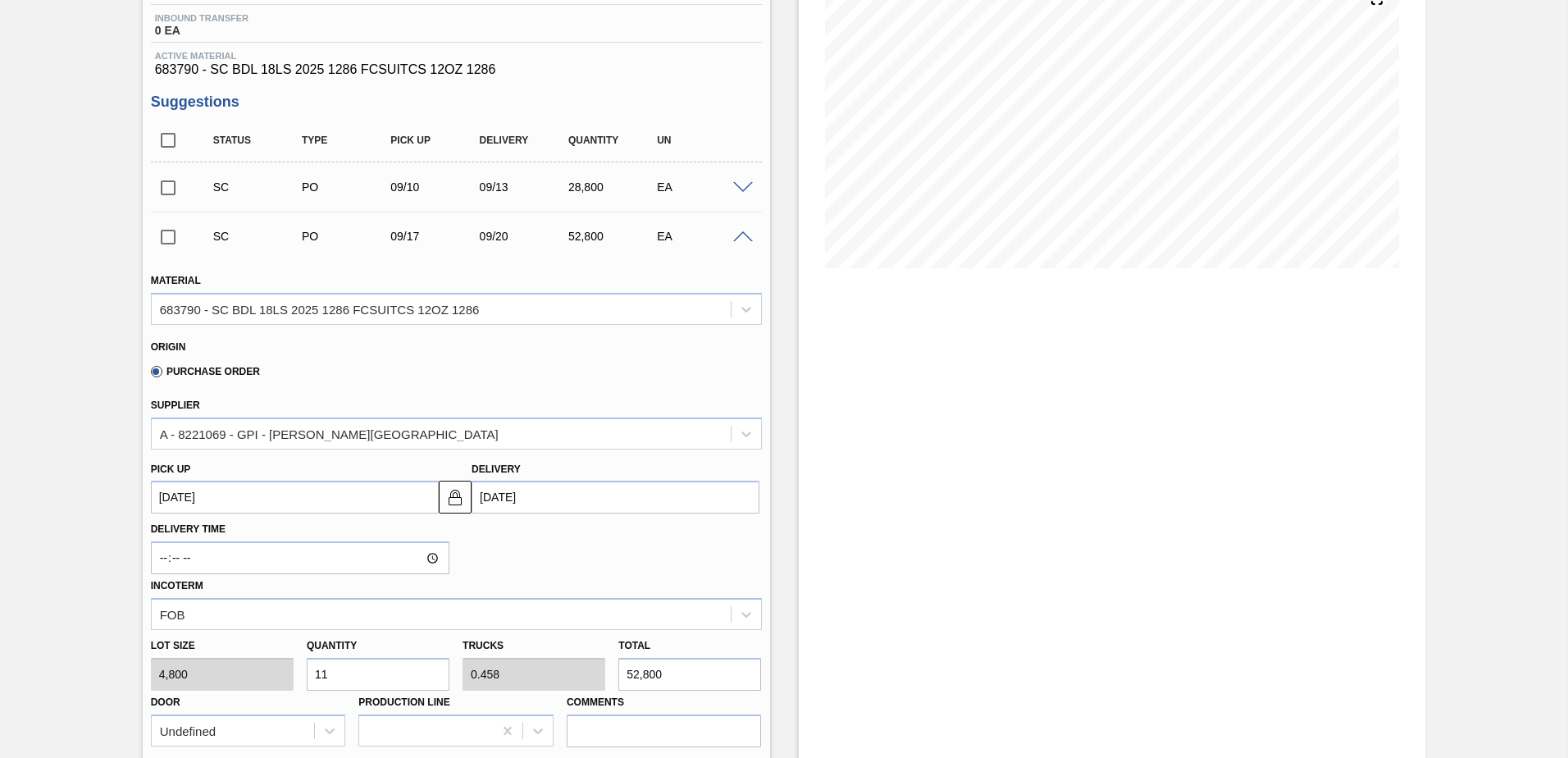
scroll to position [82, 0]
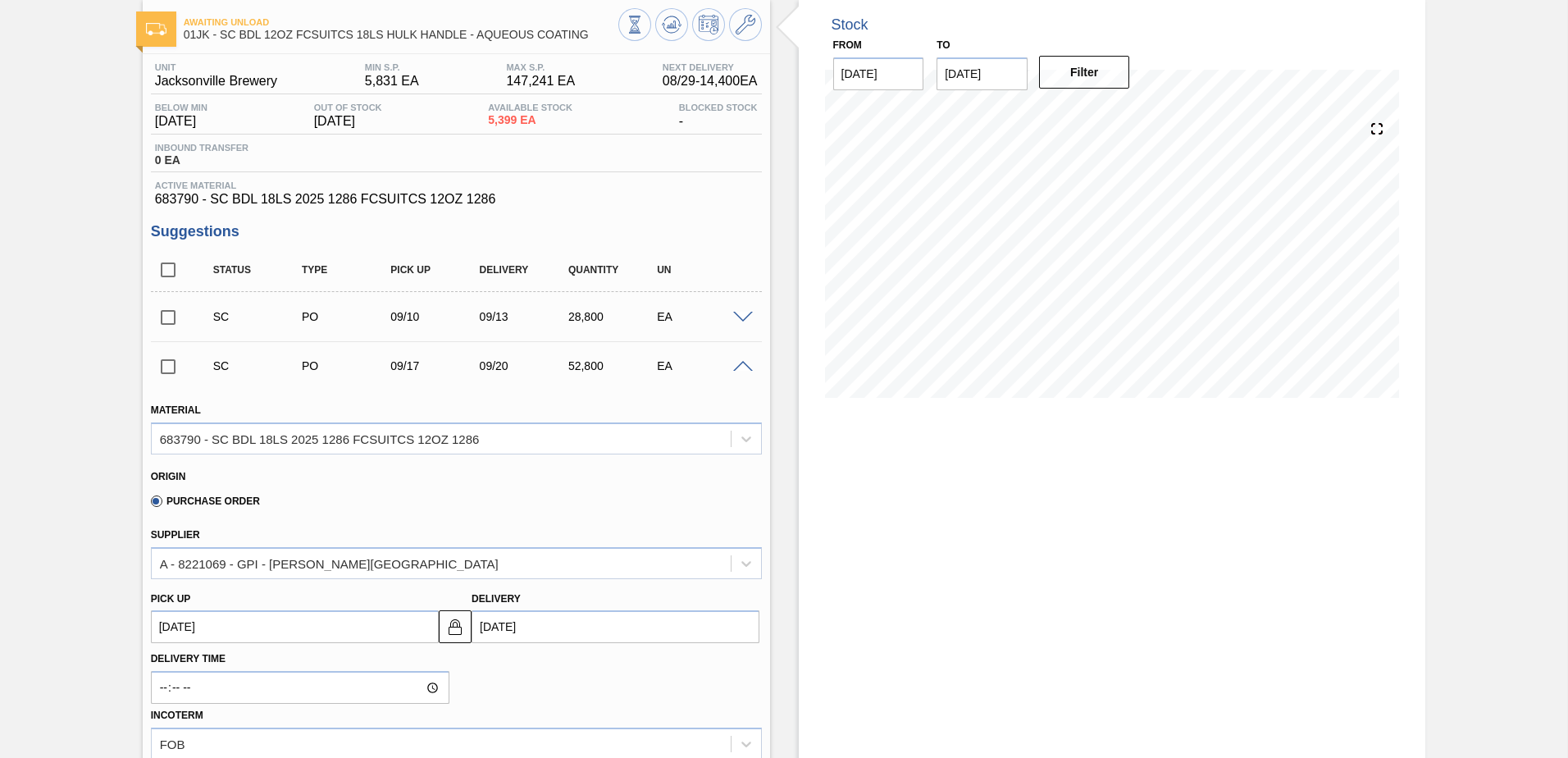
click at [745, 322] on span at bounding box center [743, 318] width 20 height 13
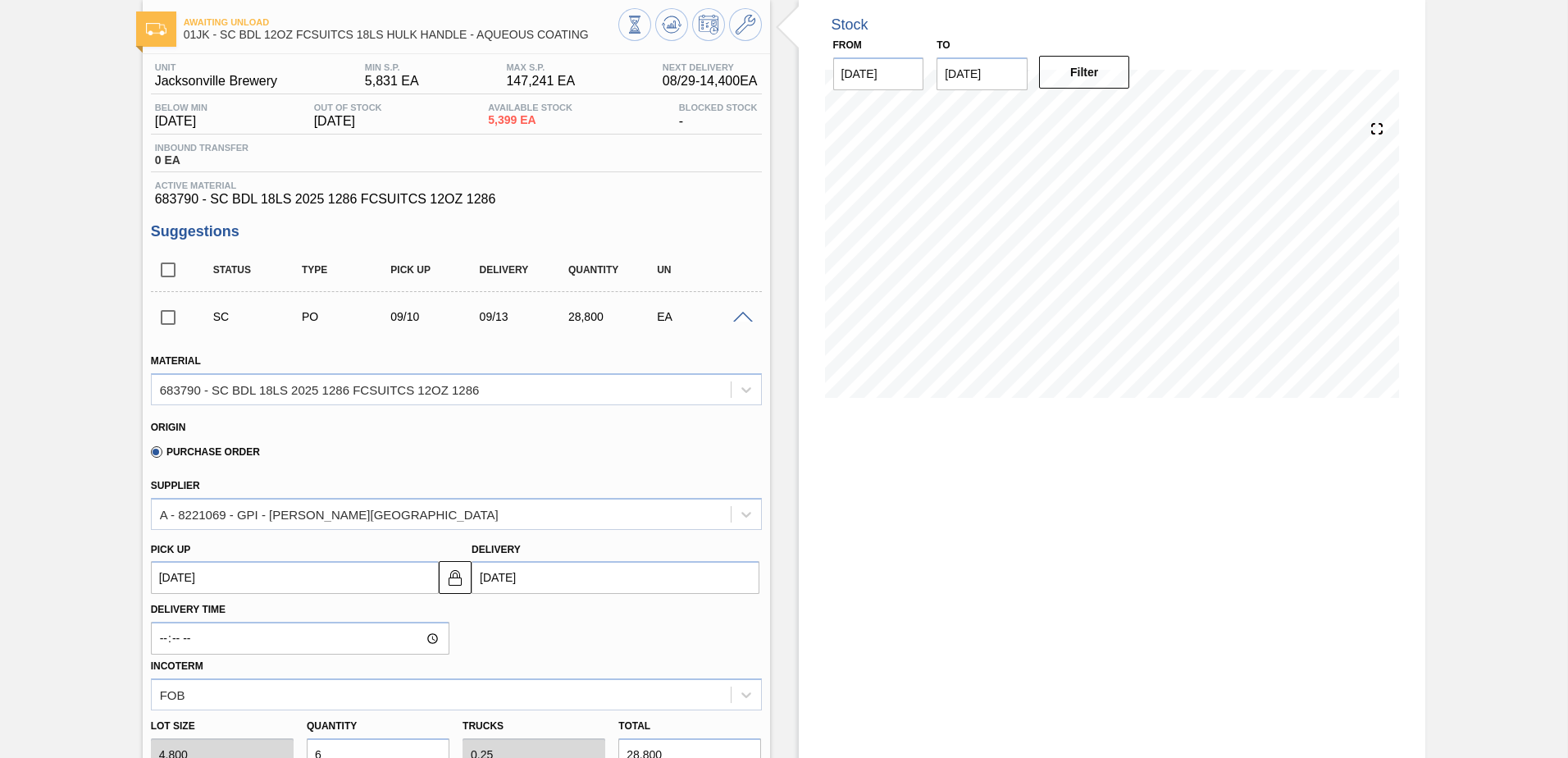
click at [750, 316] on span at bounding box center [743, 318] width 20 height 13
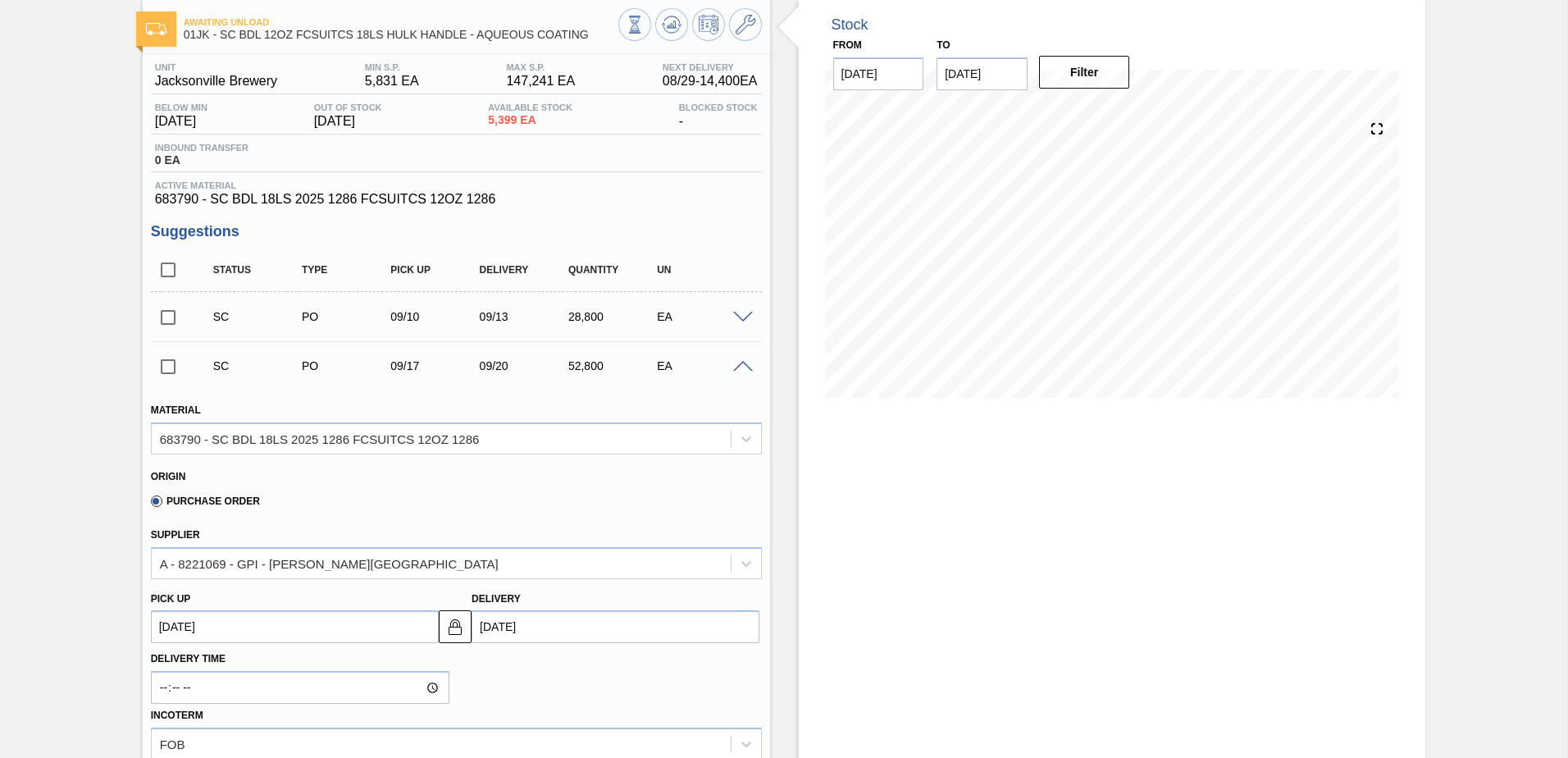
click at [745, 318] on span at bounding box center [743, 318] width 20 height 13
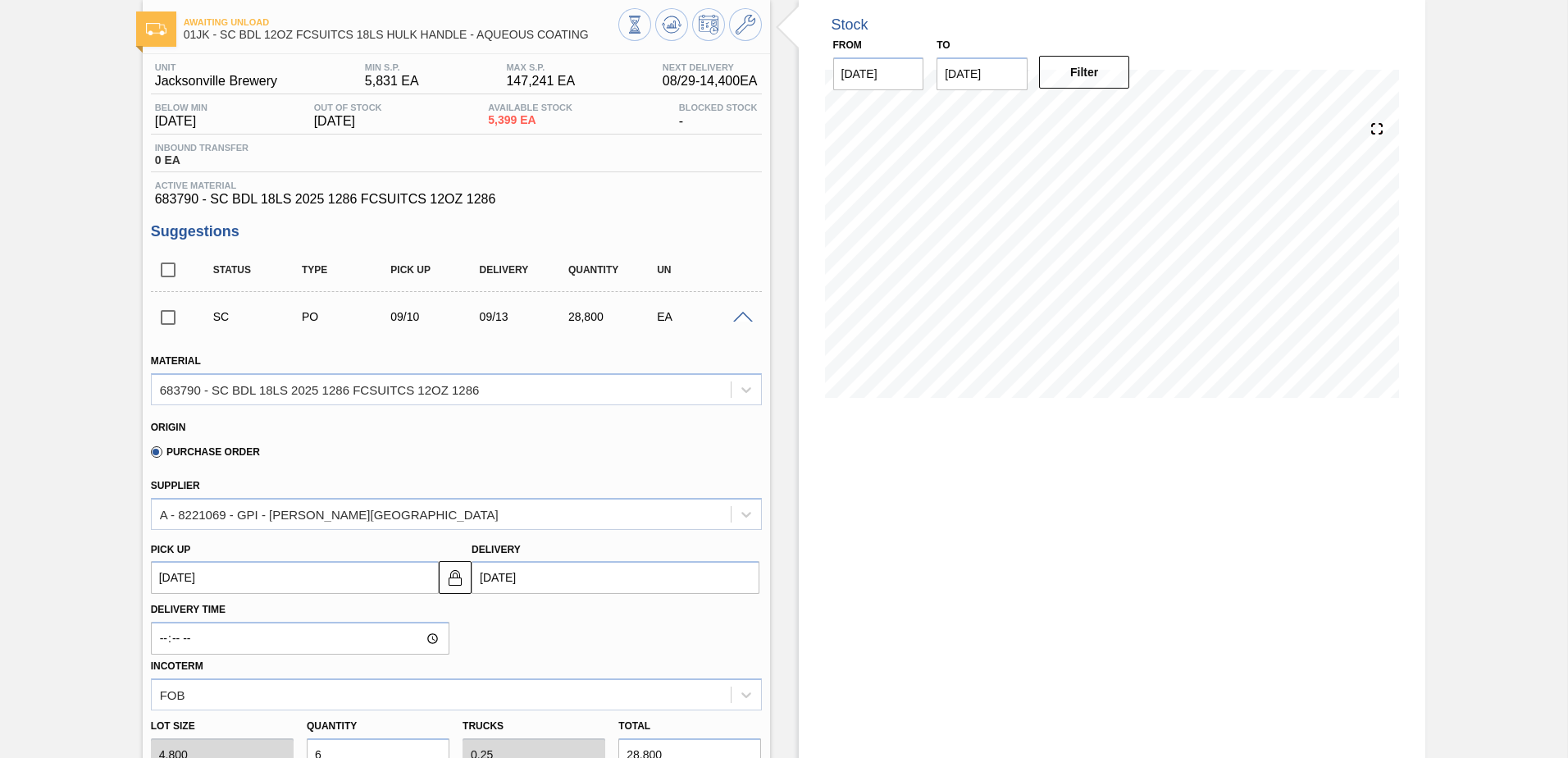
click at [737, 313] on span at bounding box center [743, 318] width 20 height 13
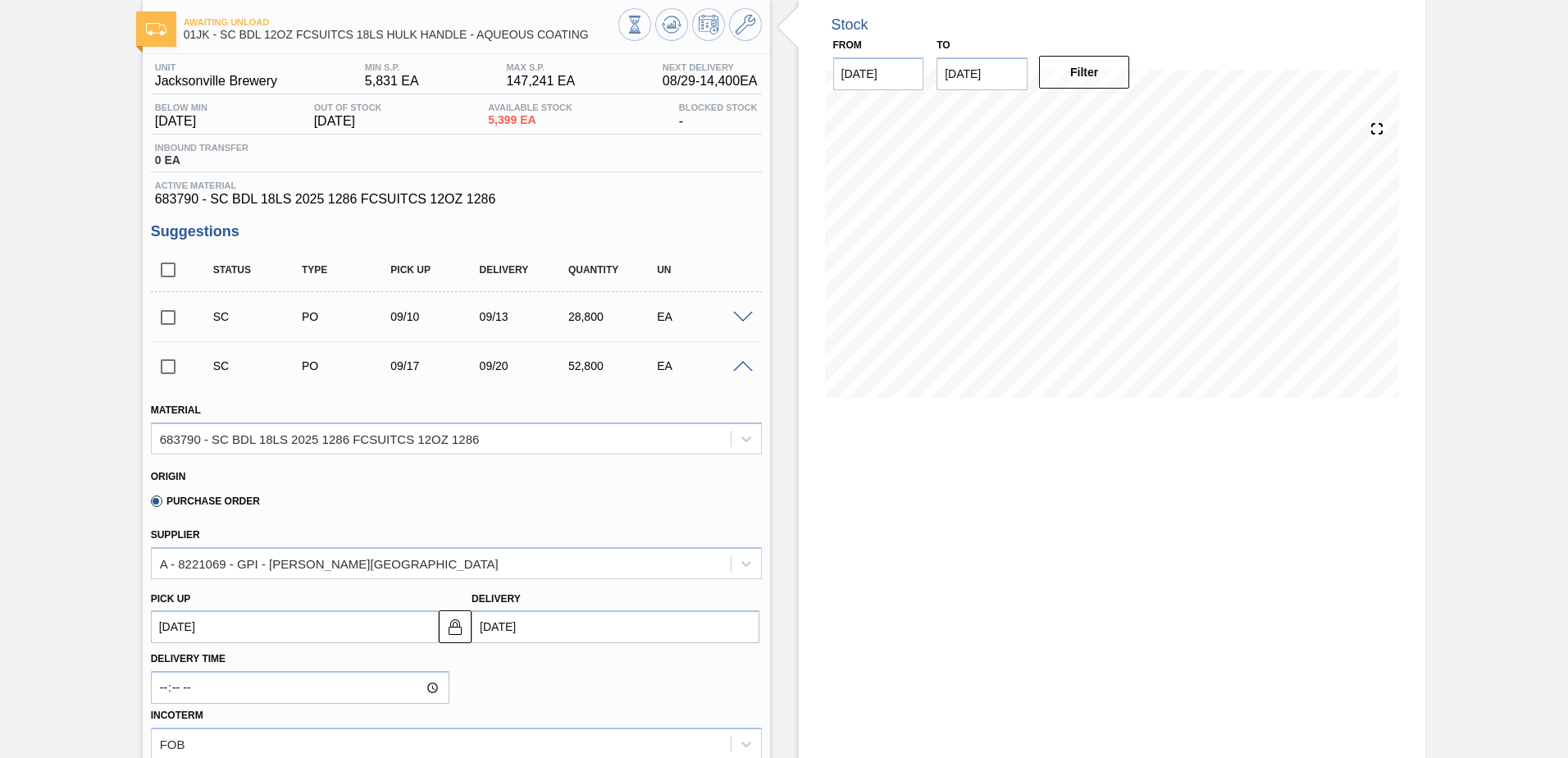
click at [175, 324] on input "checkbox" at bounding box center [168, 317] width 35 height 35
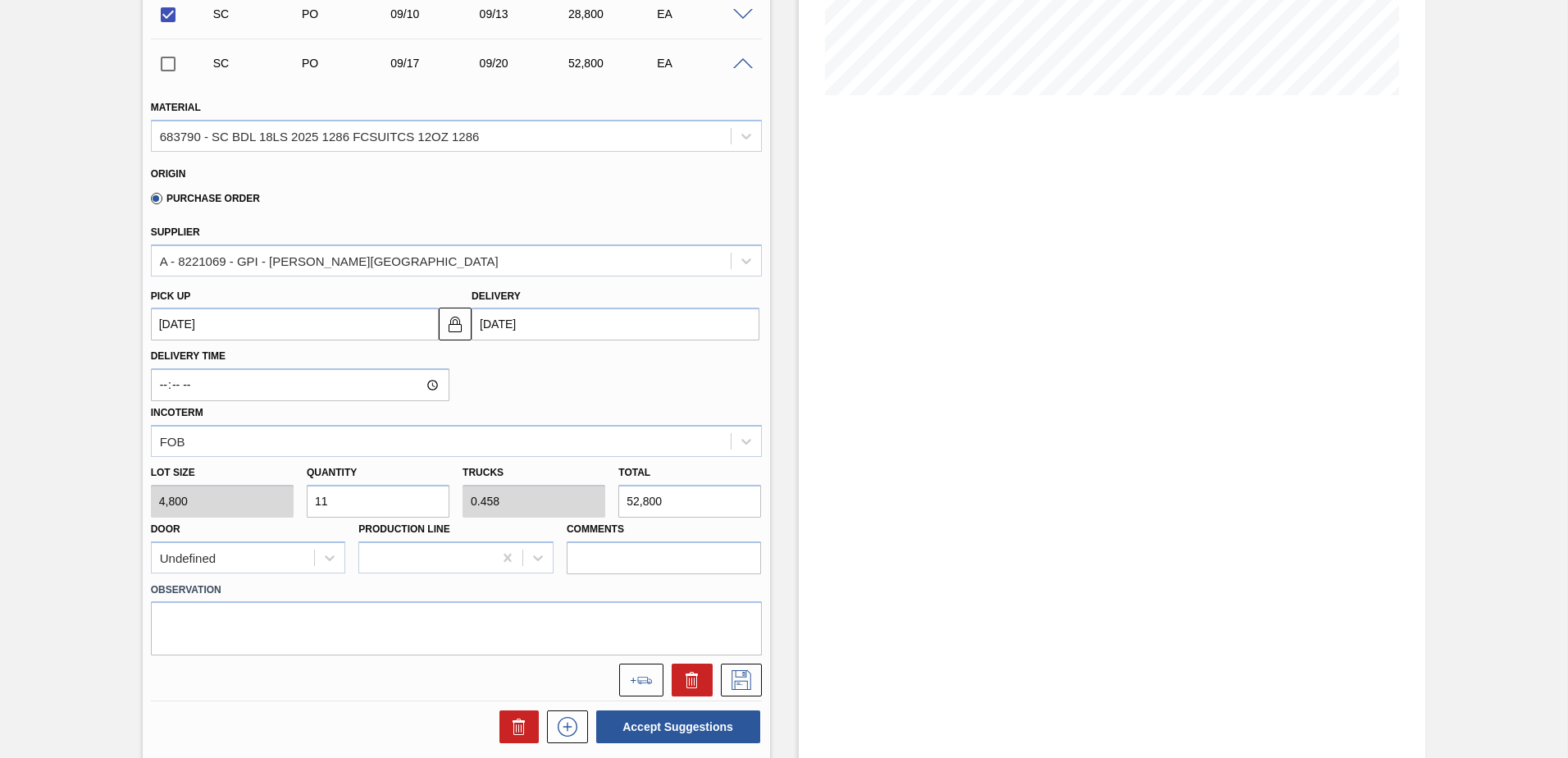
scroll to position [164, 0]
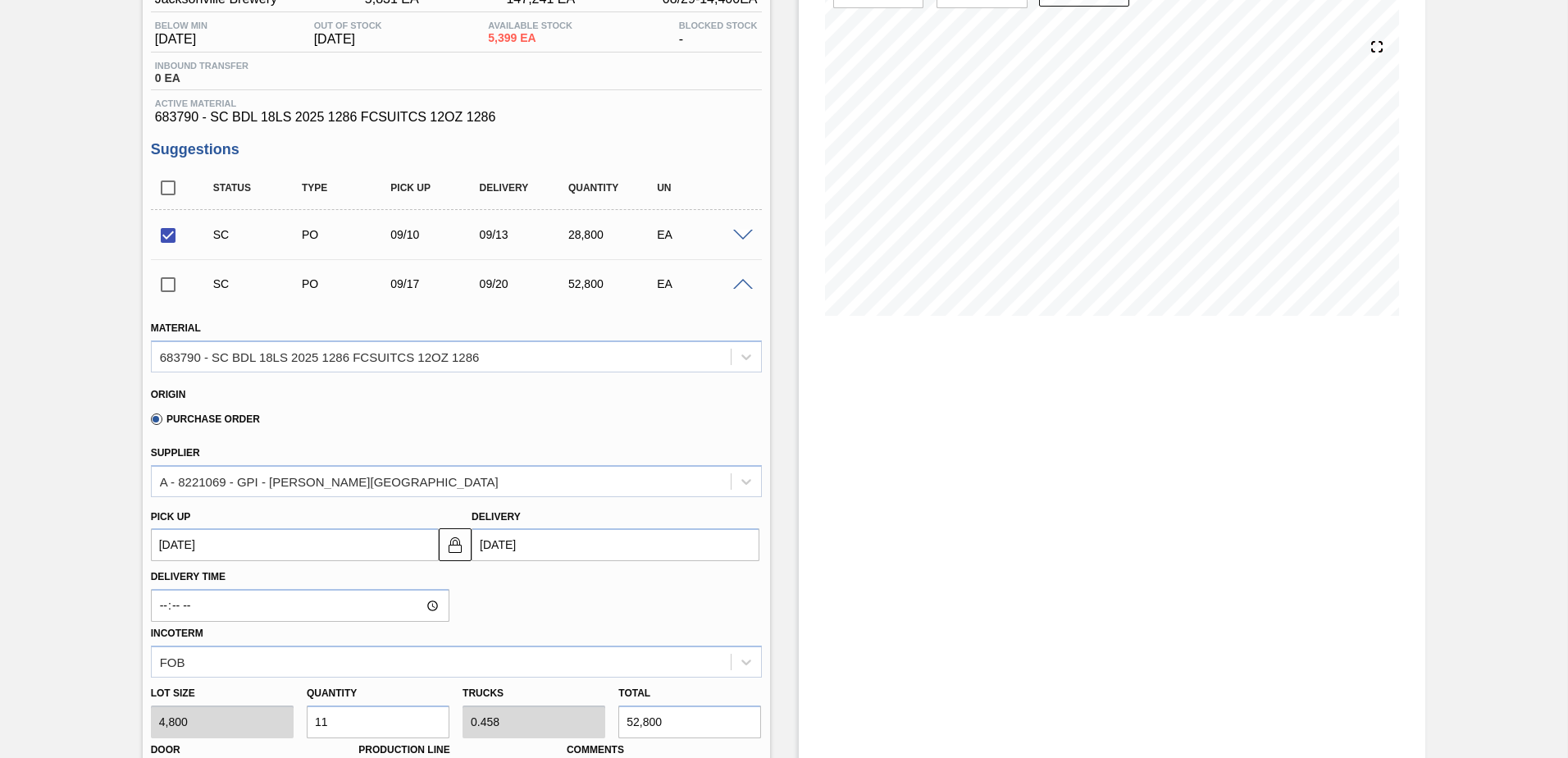
click at [744, 277] on div "EA" at bounding box center [702, 283] width 99 height 13
click at [742, 288] on span at bounding box center [743, 285] width 20 height 13
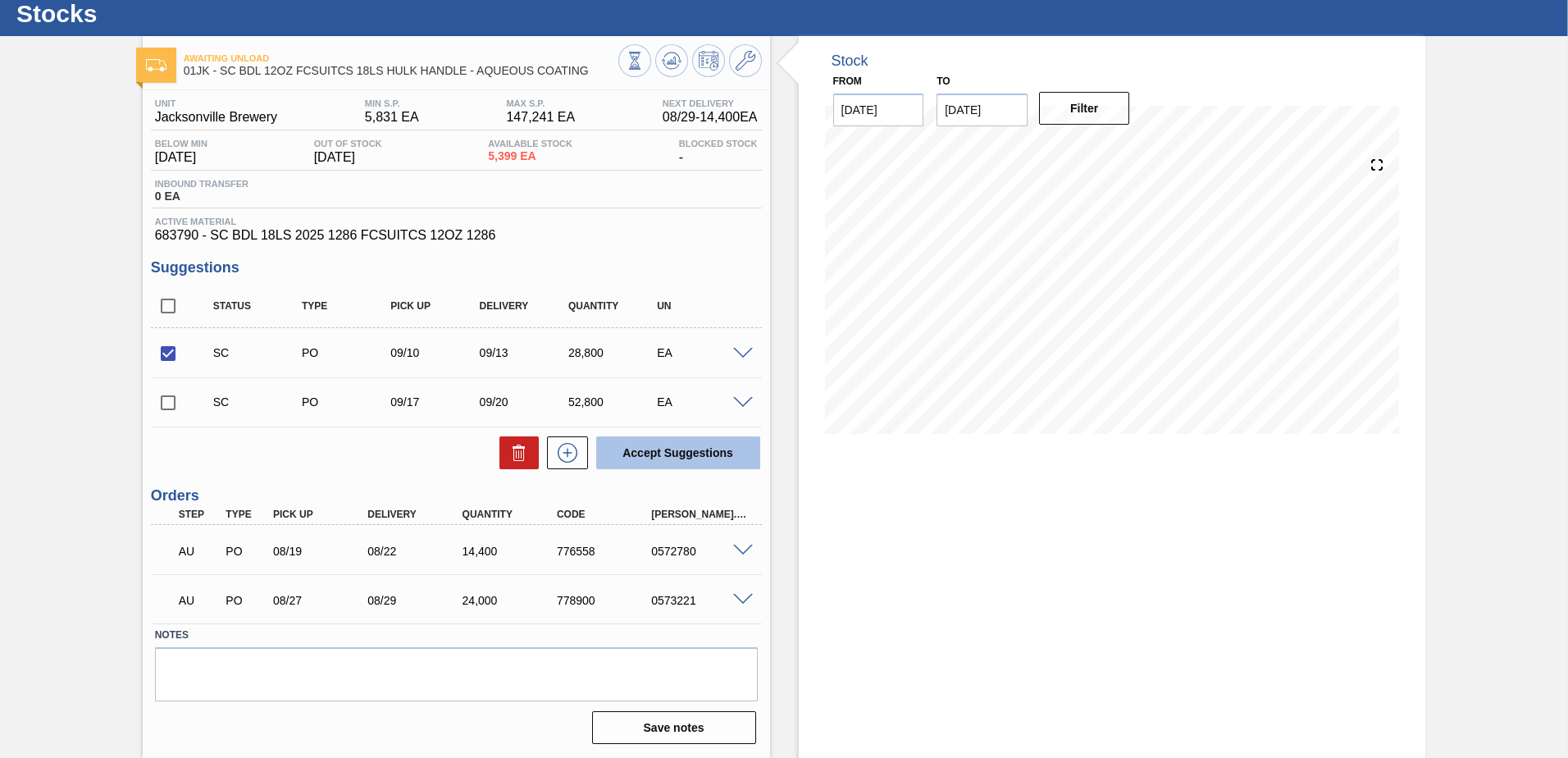
click at [705, 455] on button "Accept Suggestions" at bounding box center [678, 452] width 164 height 33
checkbox input "false"
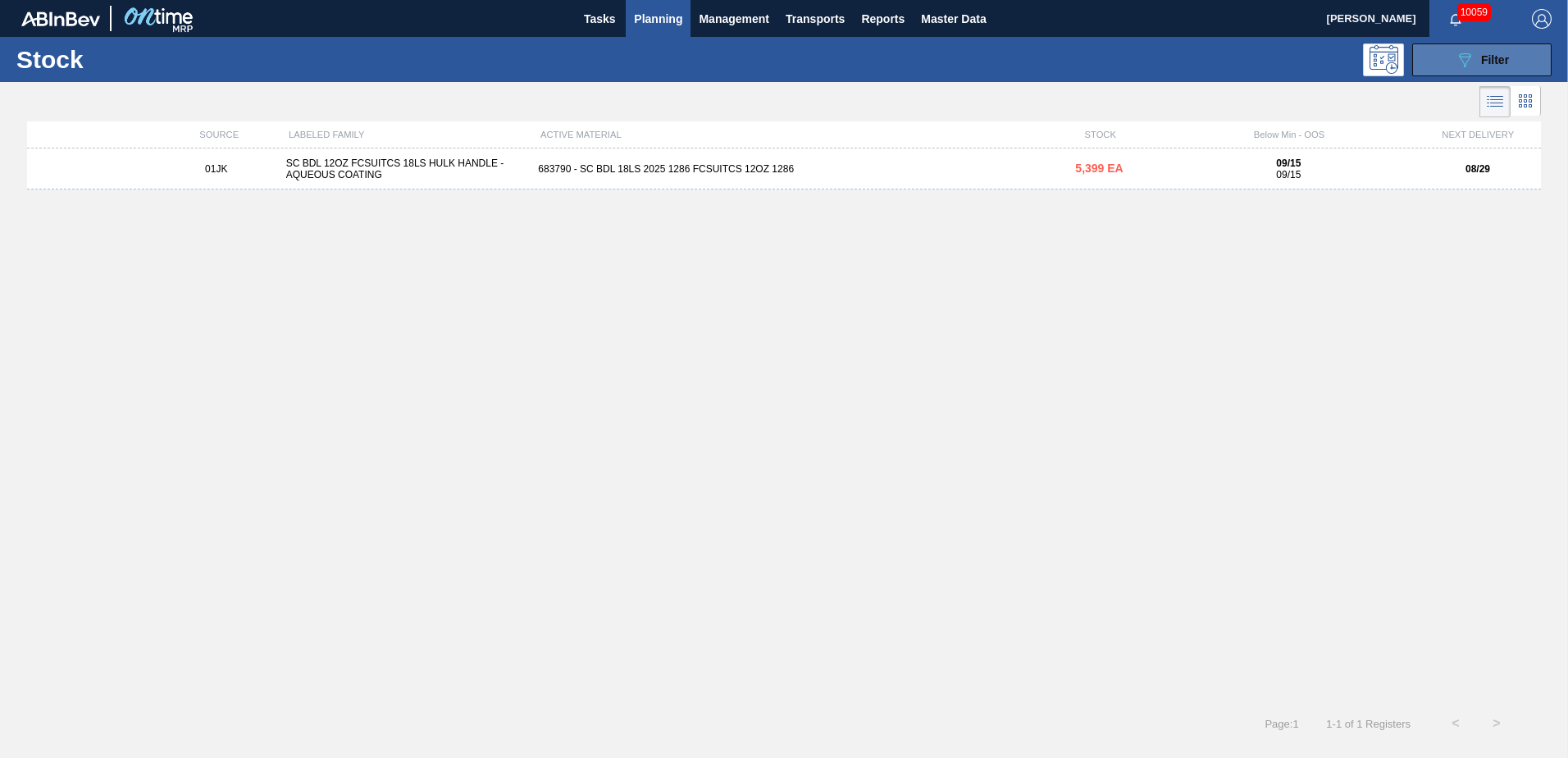
click at [1043, 52] on button "089F7B8B-B2A5-4AFE-B5C0-19BA573D28AC Filter" at bounding box center [1482, 60] width 139 height 33
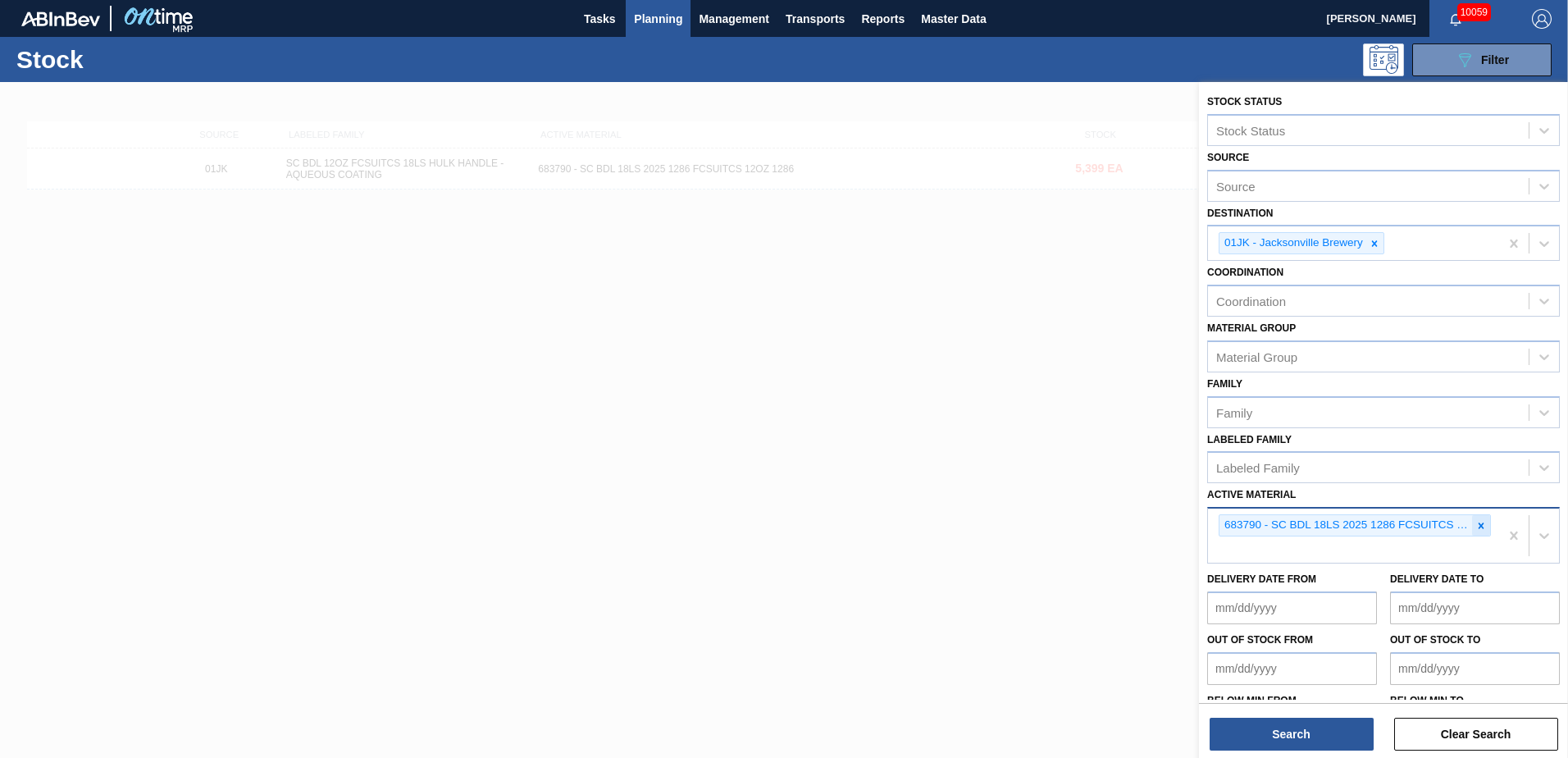
click at [1043, 462] on icon at bounding box center [1480, 526] width 12 height 12
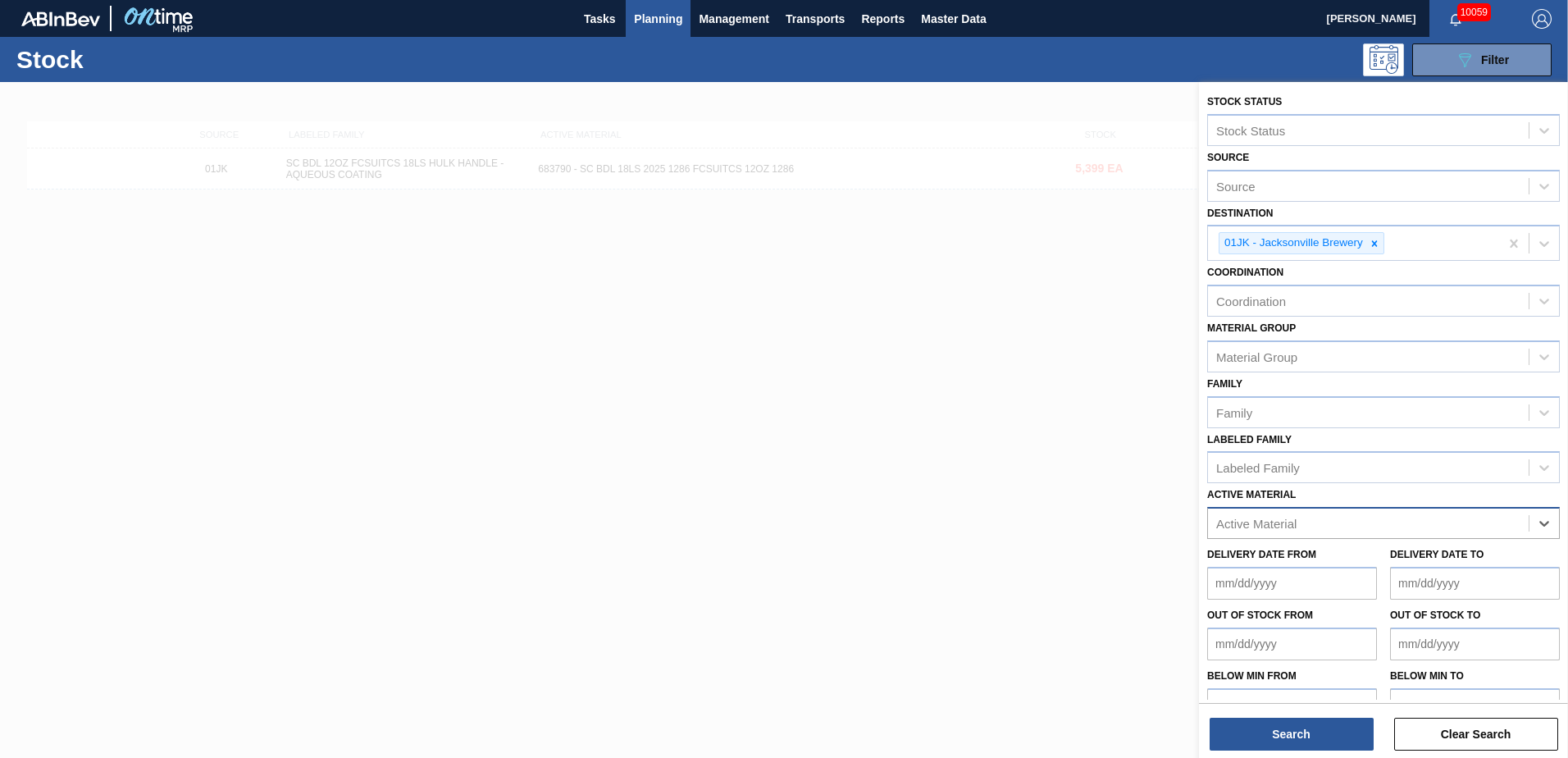
click at [1043, 462] on div "Active Material" at bounding box center [1368, 524] width 321 height 24
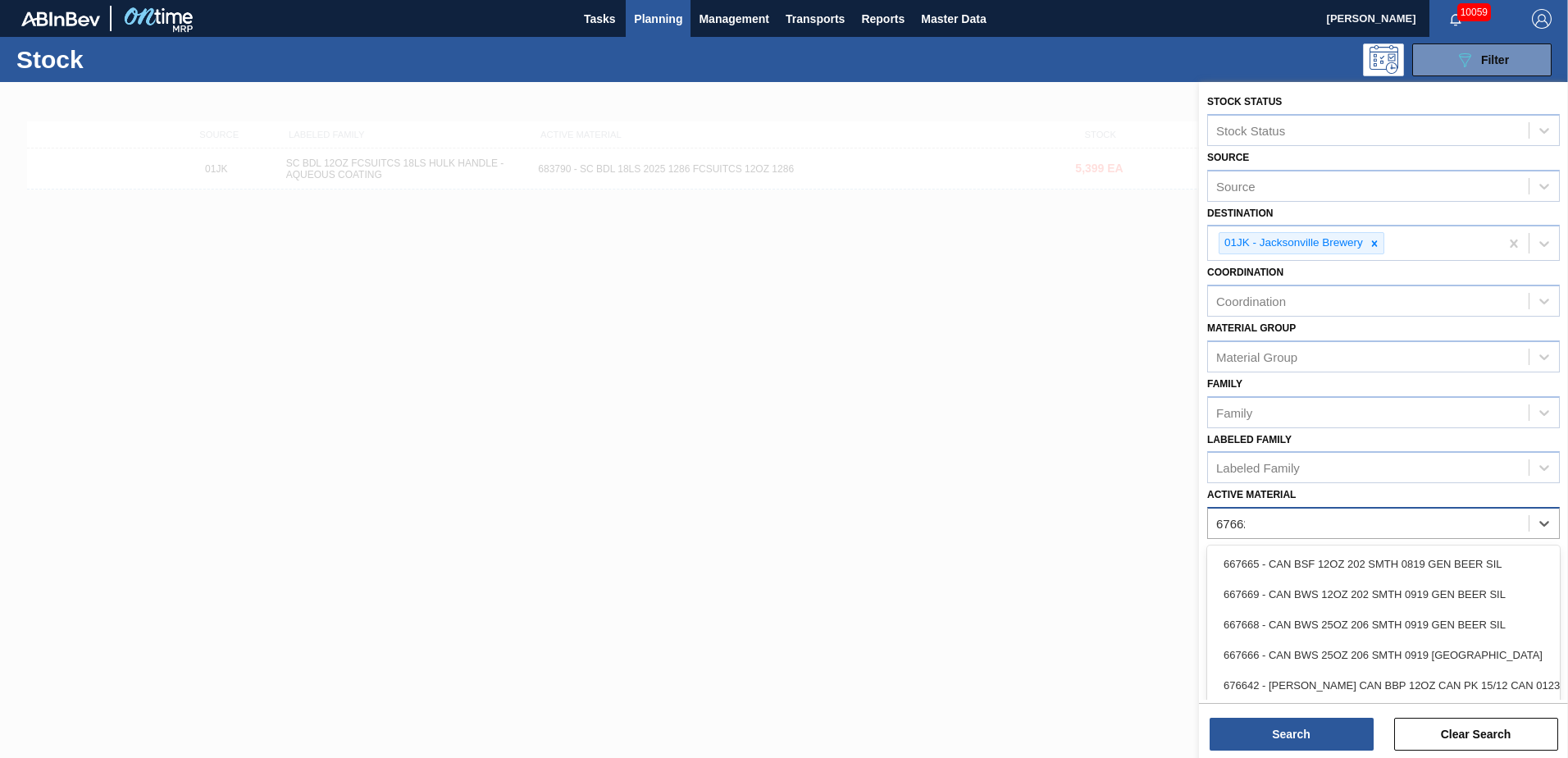
type Material "676623"
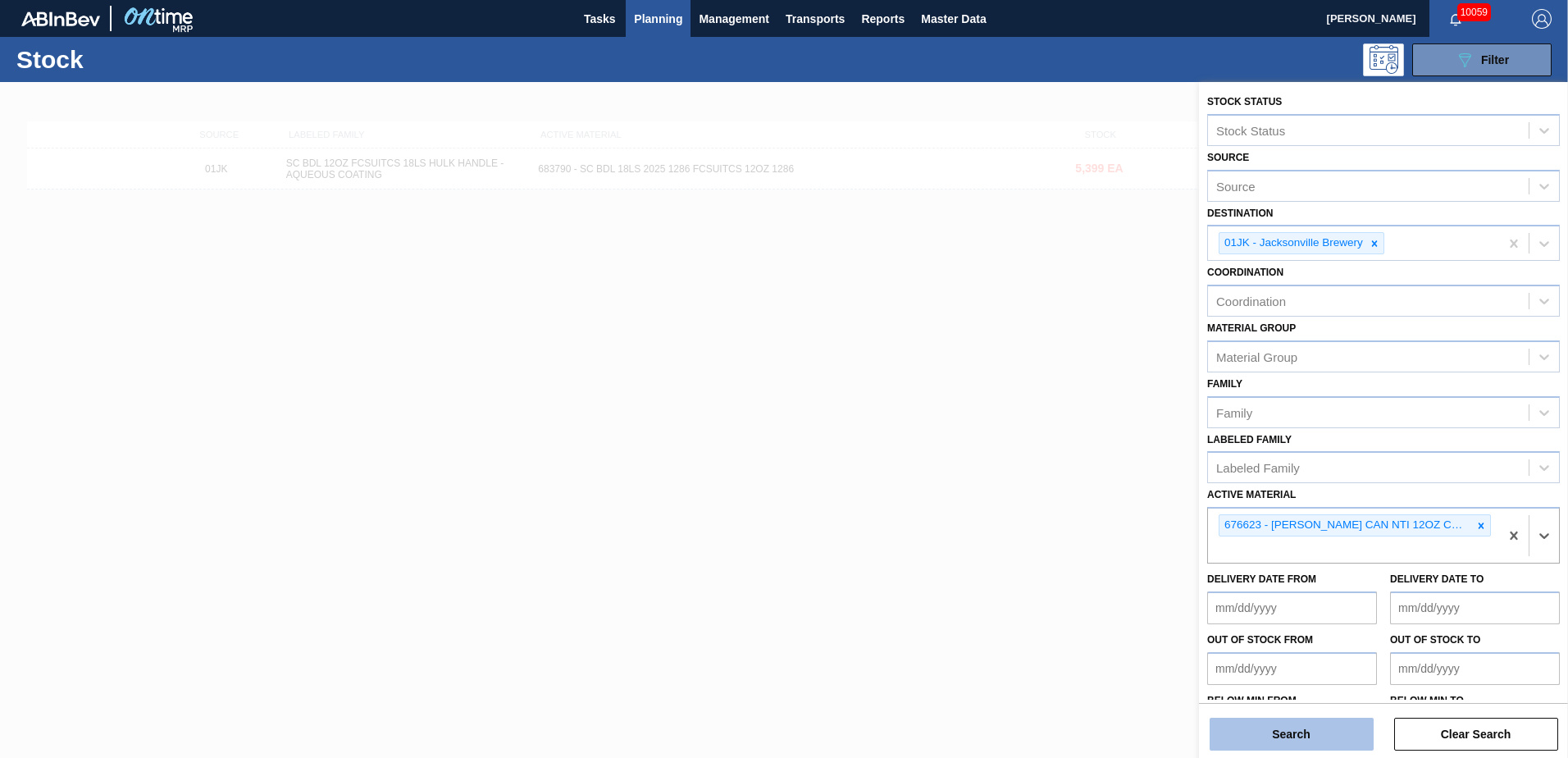
click at [1043, 462] on button "Search" at bounding box center [1292, 734] width 164 height 33
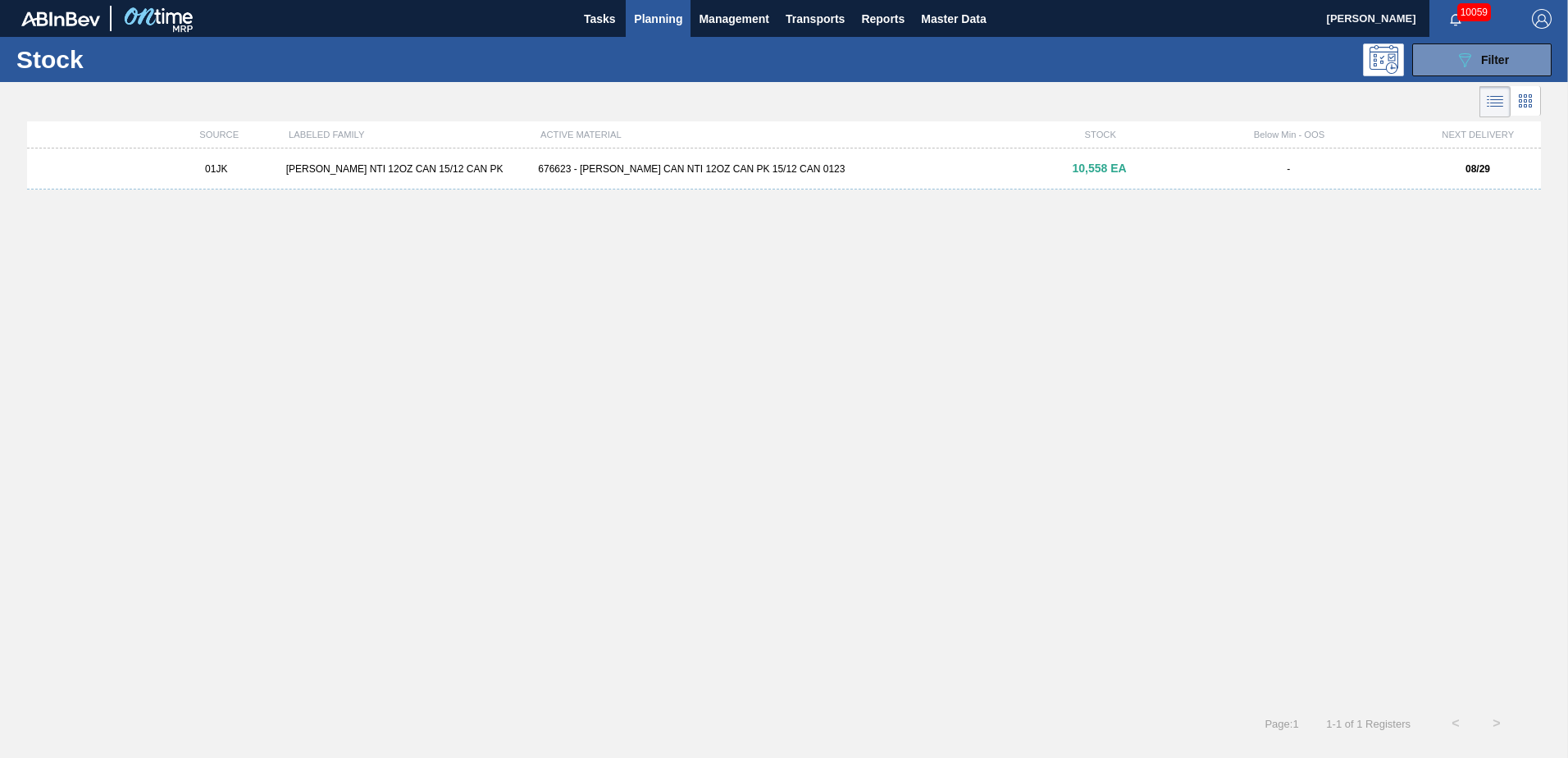
click at [897, 176] on div "01JK [PERSON_NAME] NTI 12OZ CAN 15/12 CAN PK 676623 - [PERSON_NAME] CAN NTI 12O…" at bounding box center [784, 169] width 1514 height 41
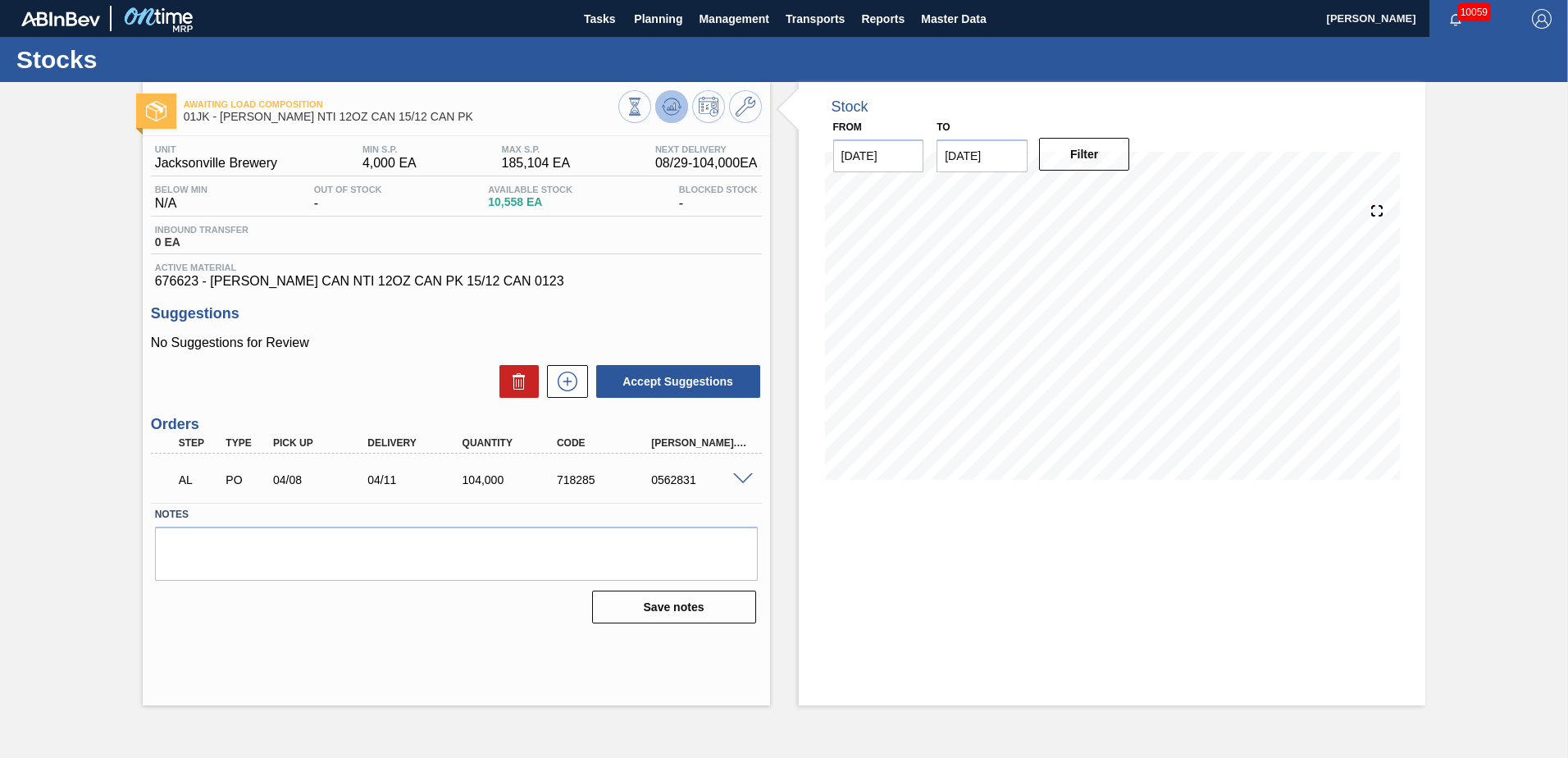
click at [644, 103] on icon at bounding box center [634, 106] width 18 height 18
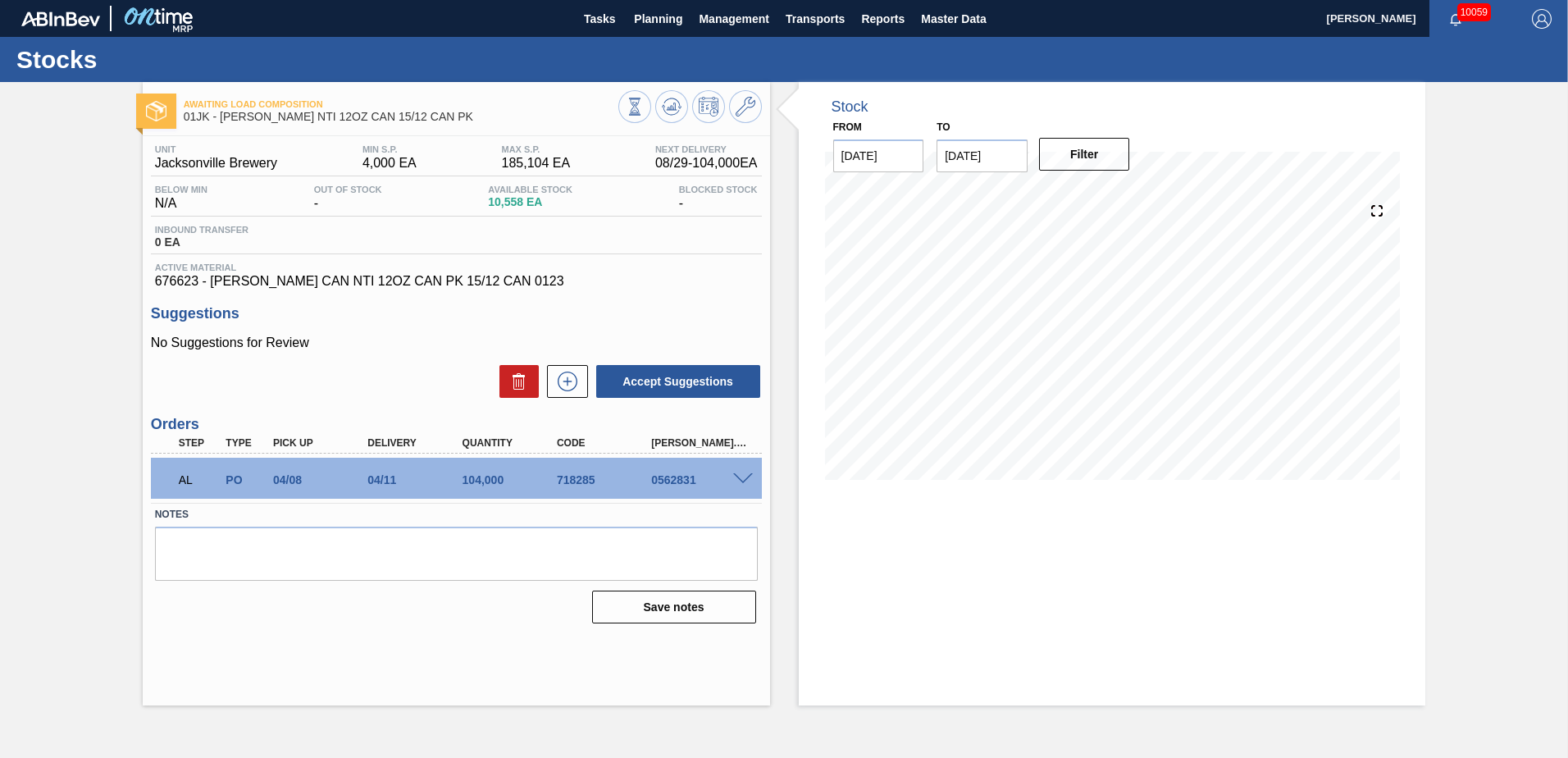
click at [742, 462] on span at bounding box center [743, 480] width 20 height 13
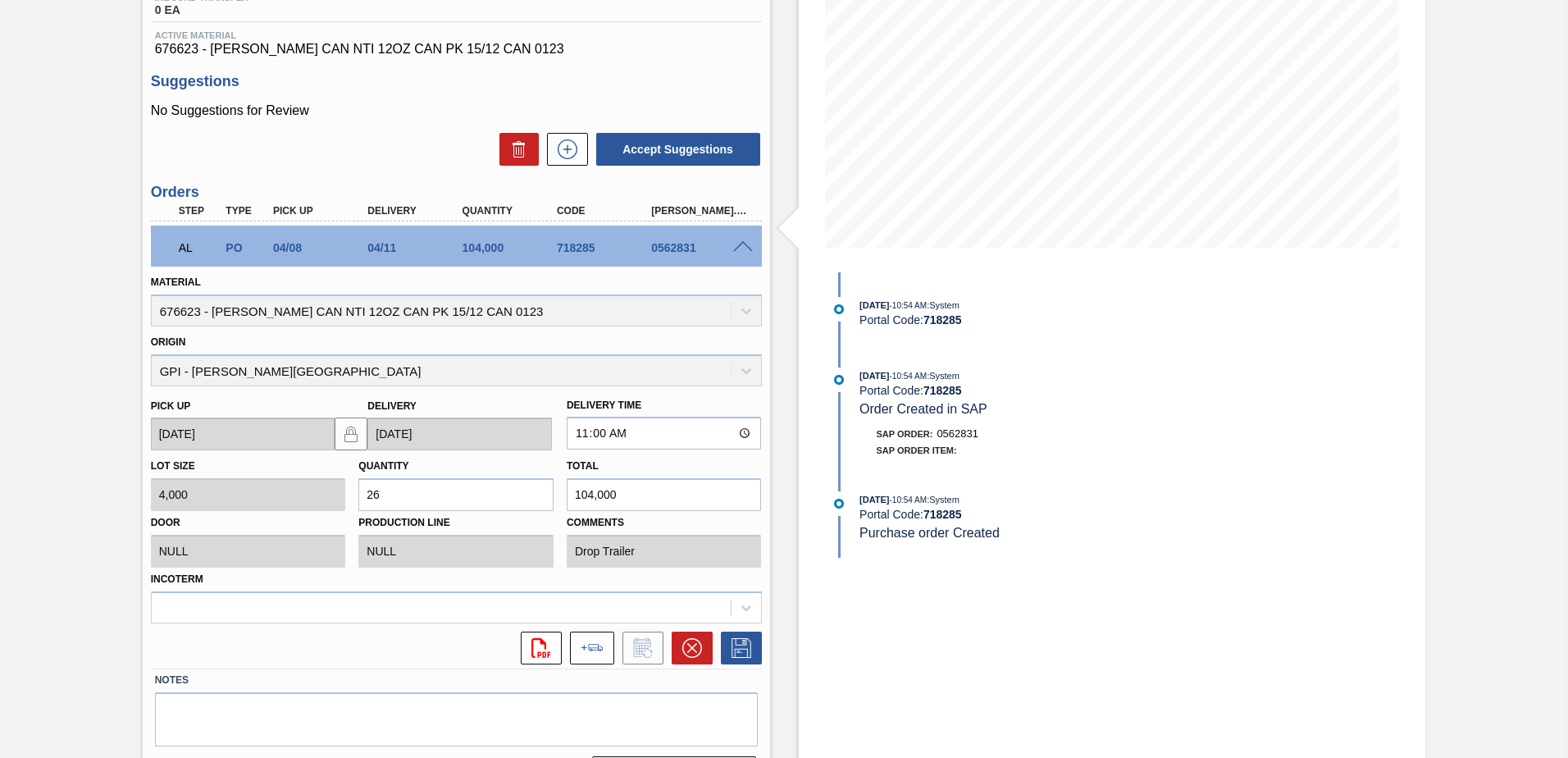
scroll to position [195, 0]
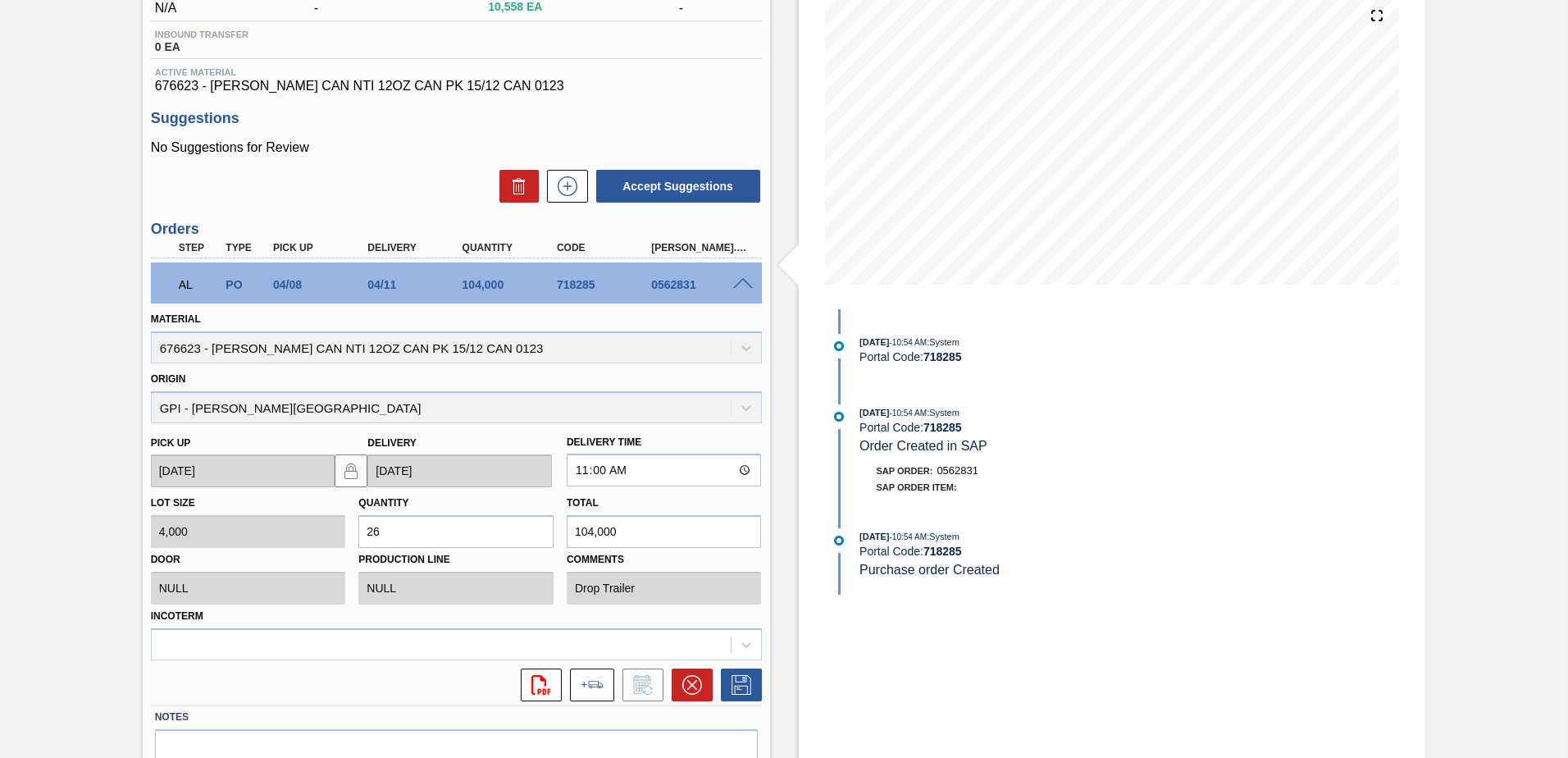
click at [743, 282] on span at bounding box center [743, 284] width 20 height 13
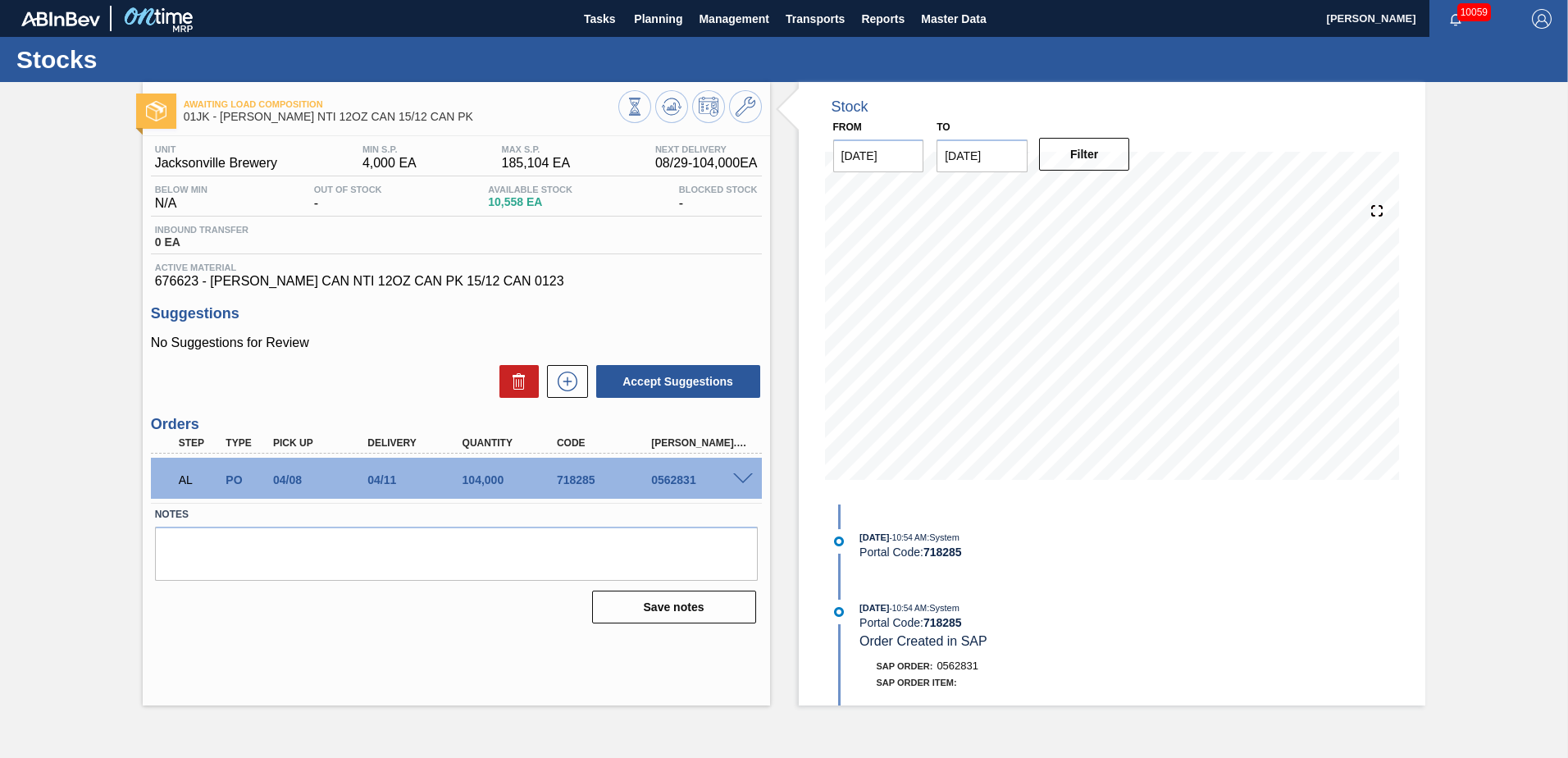
scroll to position [0, 0]
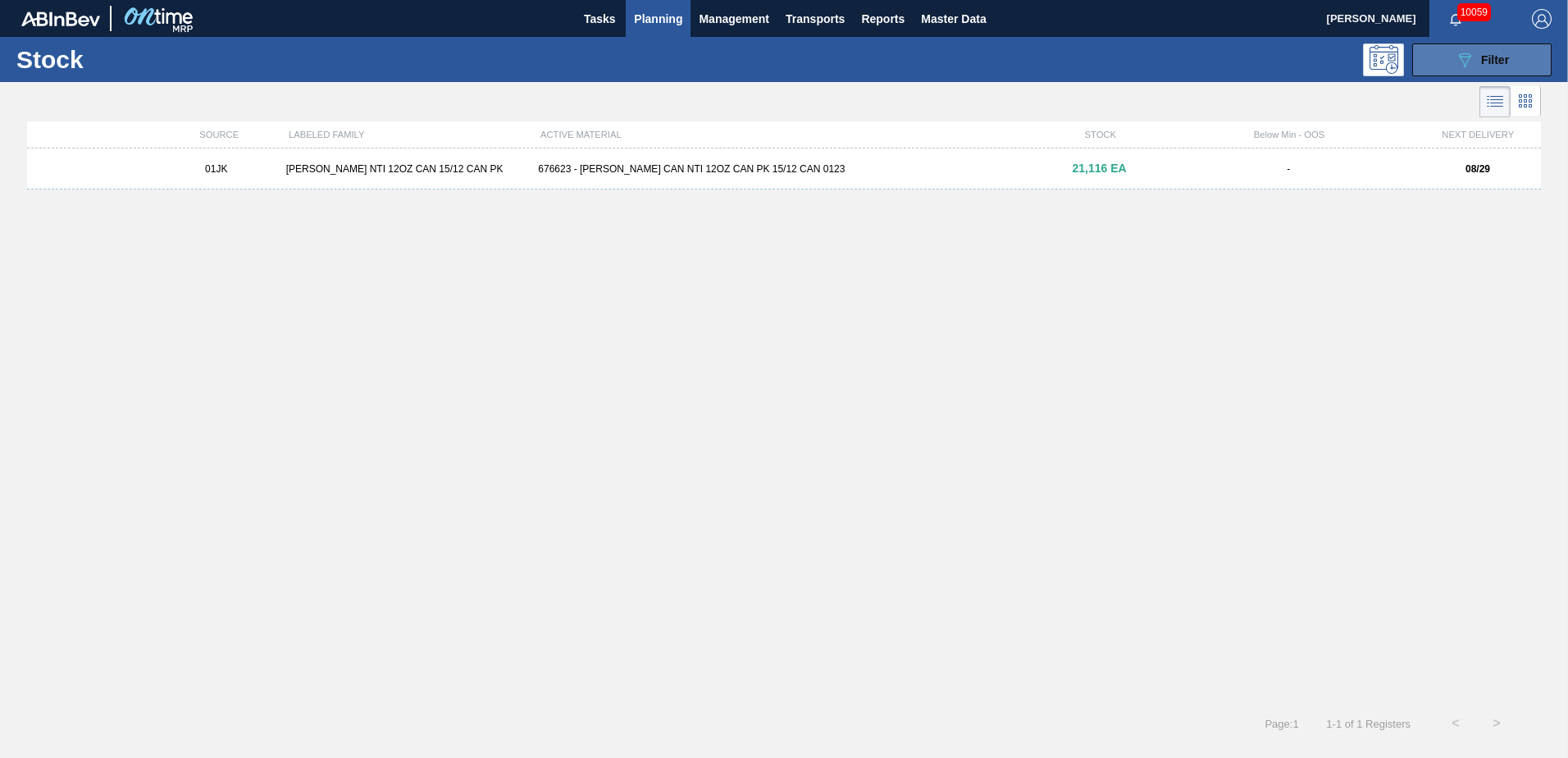
click at [1043, 61] on span "Filter" at bounding box center [1495, 60] width 28 height 13
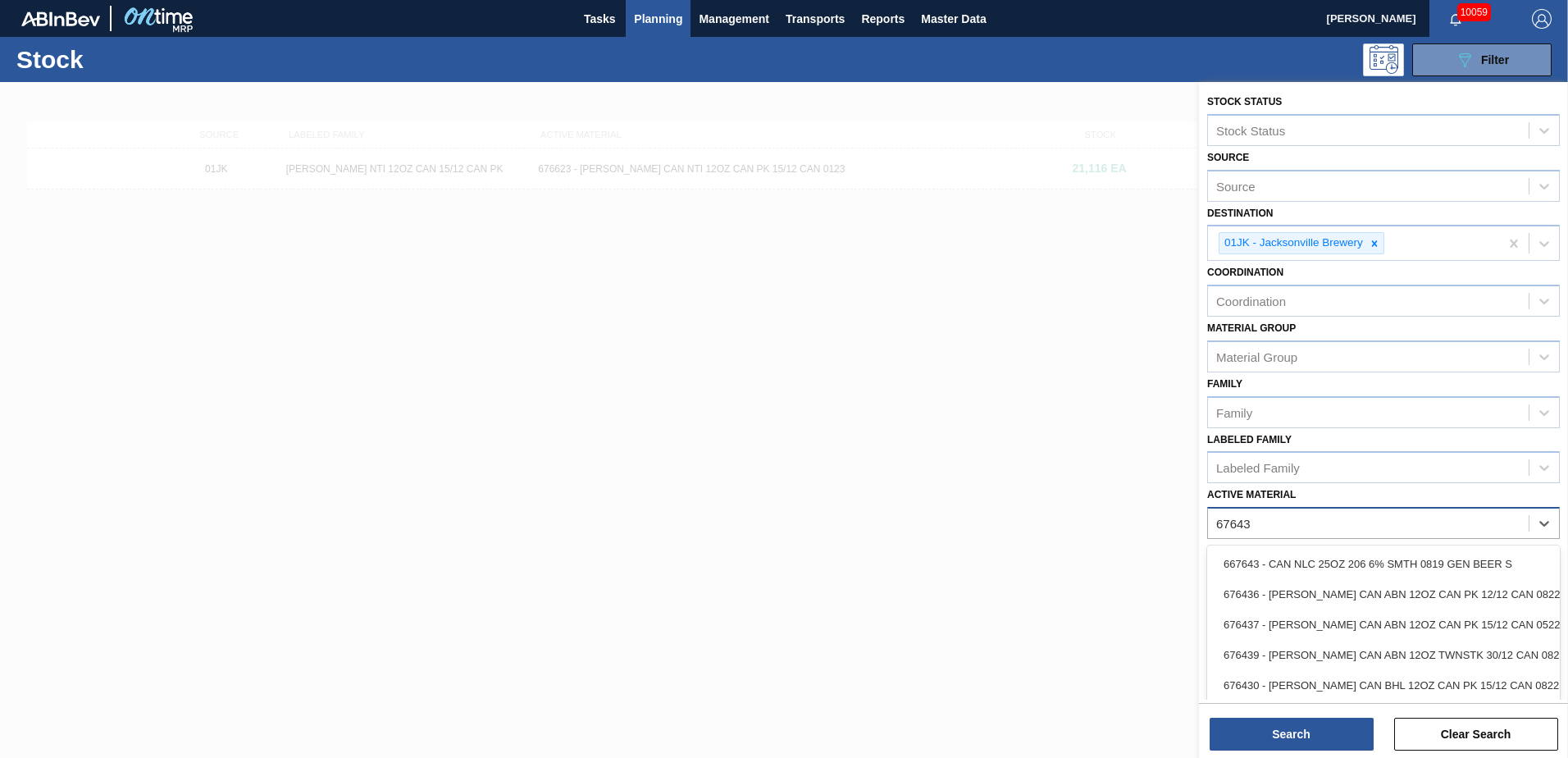
type Material "676437"
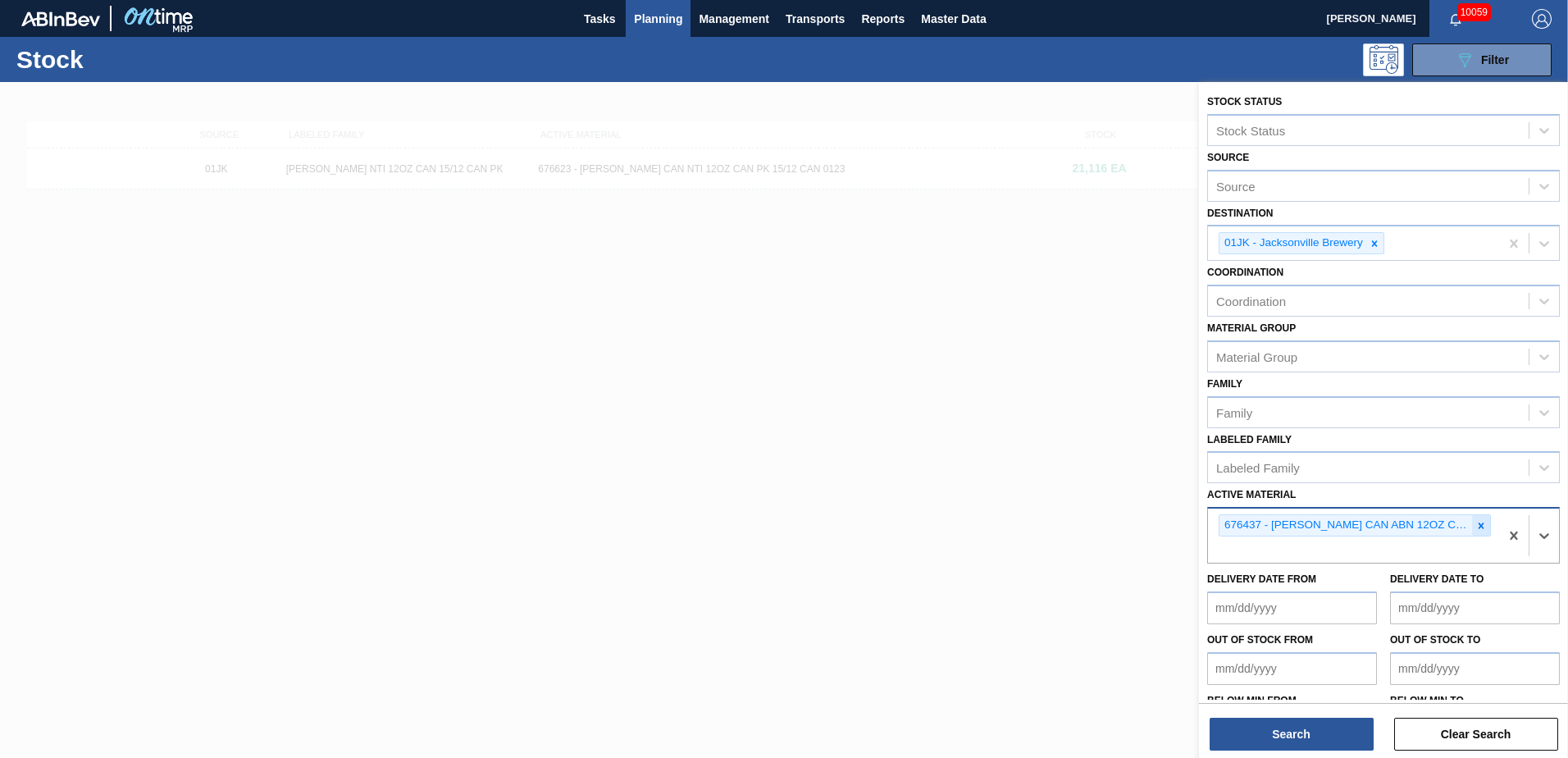
click at [1043, 462] on icon at bounding box center [1480, 526] width 12 height 12
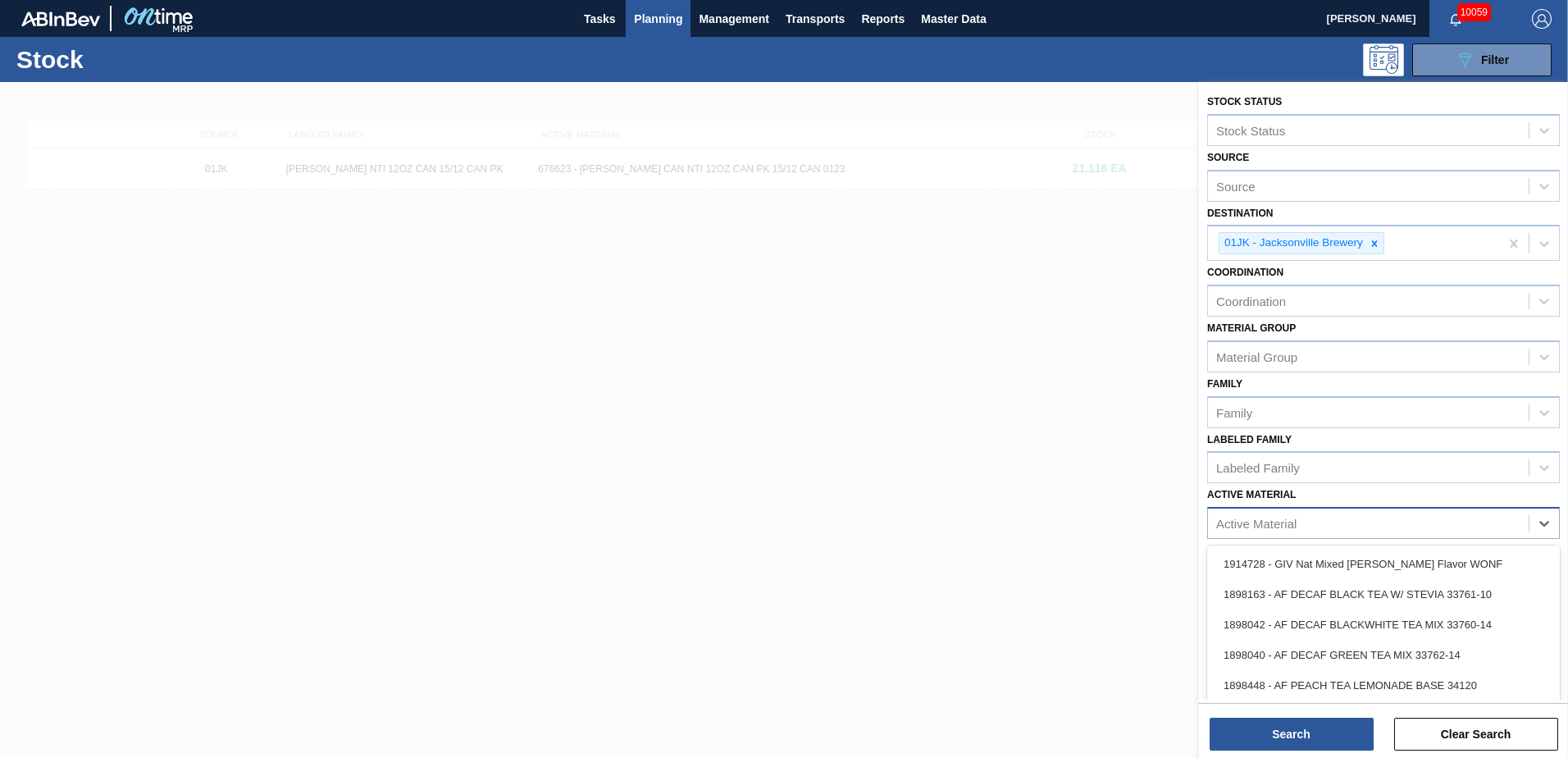
click at [1043, 462] on div "Active Material" at bounding box center [1368, 524] width 321 height 24
type Material "676437"
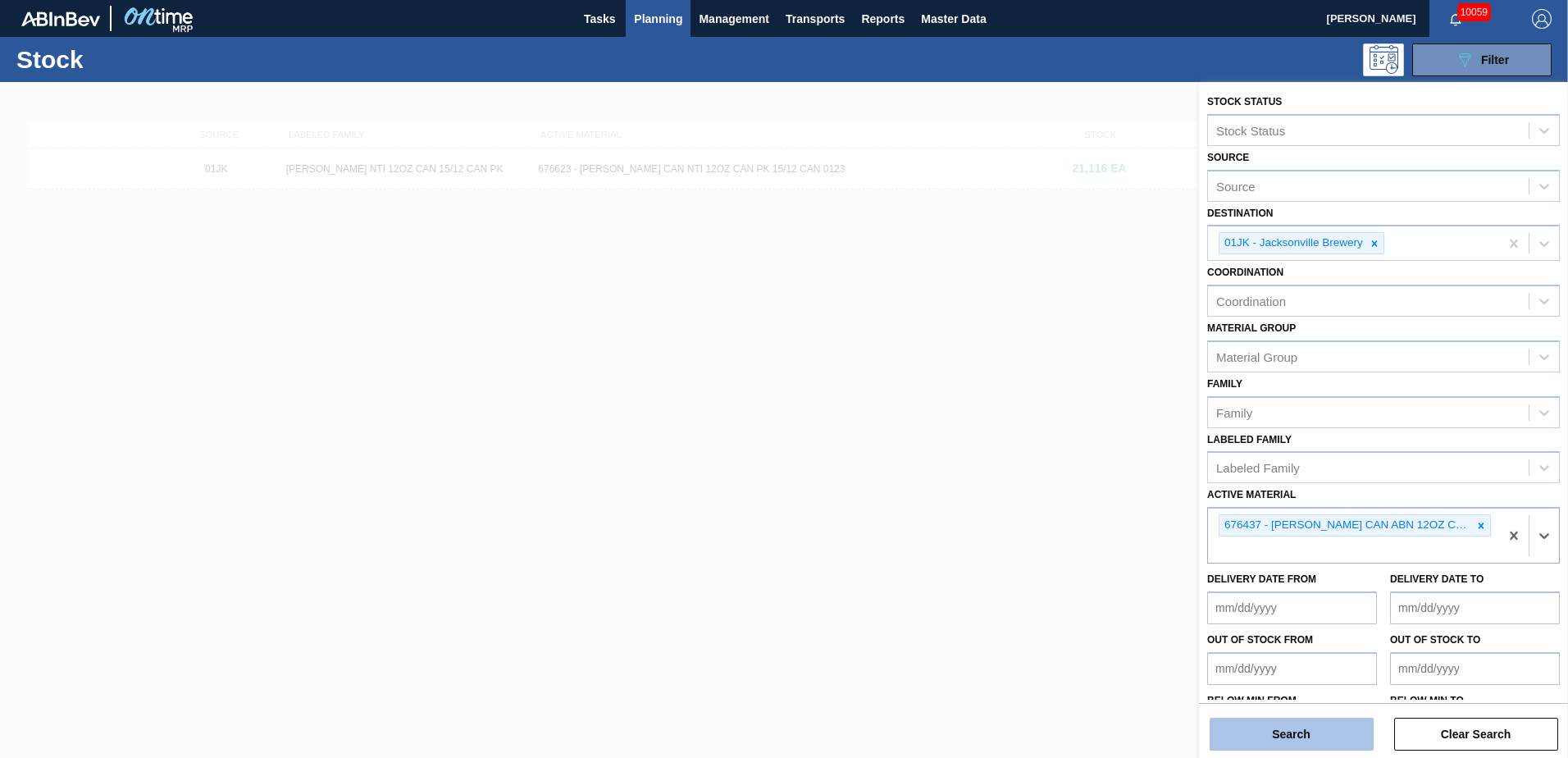
click at [1043, 462] on button "Search" at bounding box center [1292, 734] width 164 height 33
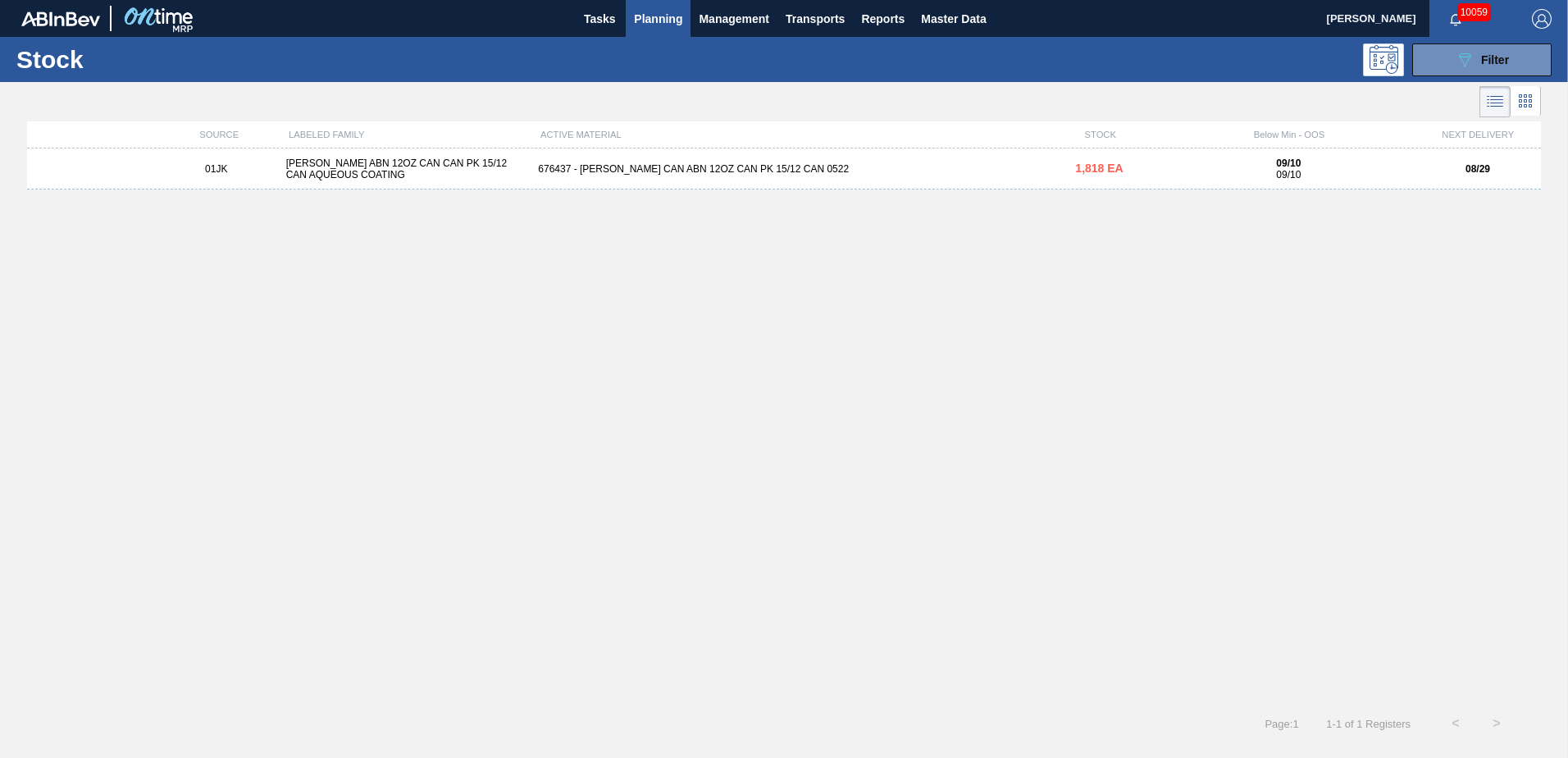
click at [805, 173] on div "676437 - [PERSON_NAME] CAN ABN 12OZ CAN PK 15/12 CAN 0522" at bounding box center [784, 169] width 505 height 12
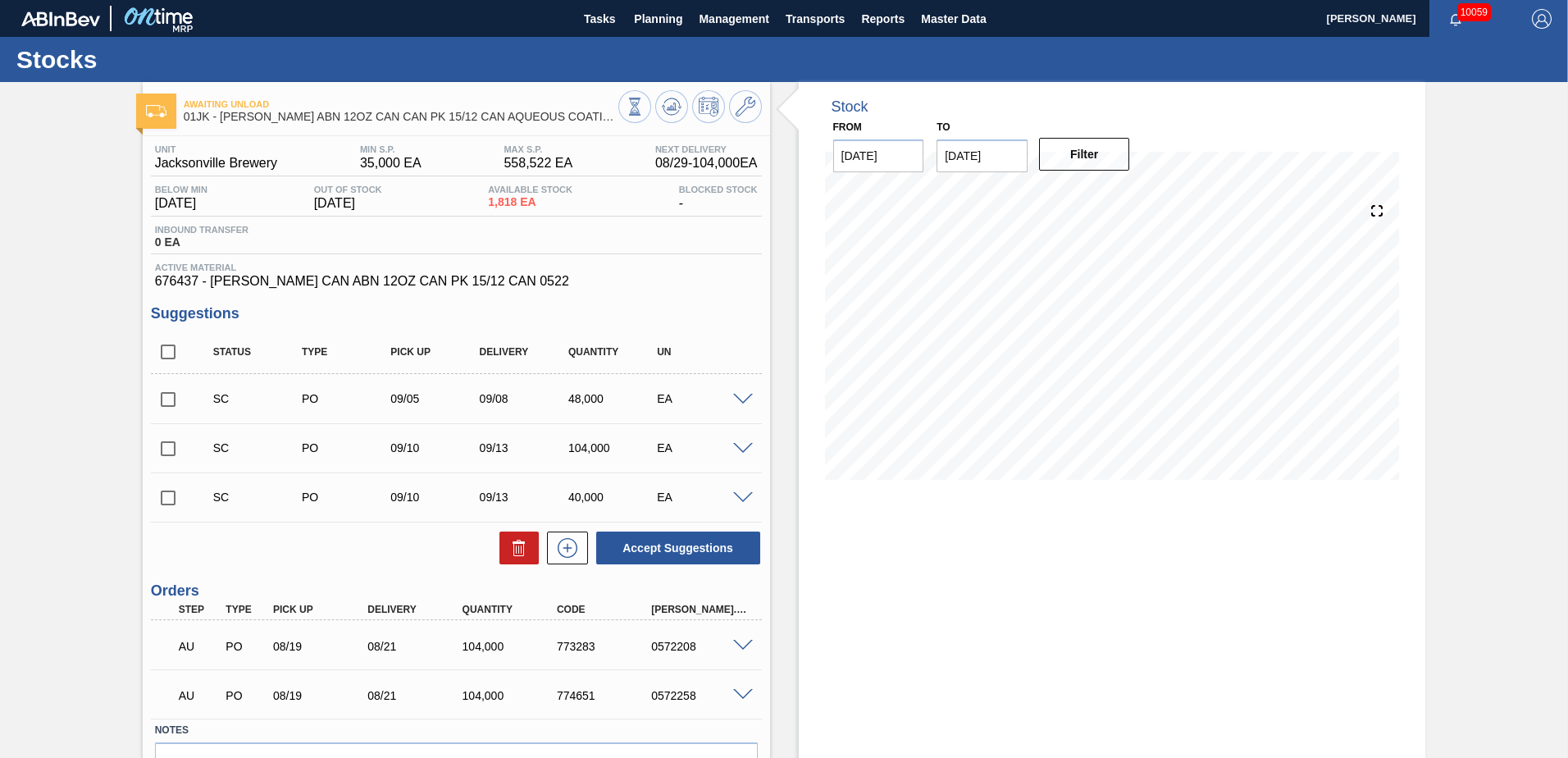
click at [731, 400] on div at bounding box center [745, 399] width 33 height 13
click at [757, 383] on div "SC PO 09/05 09/08 48,000 EA" at bounding box center [457, 399] width 611 height 41
click at [749, 402] on span at bounding box center [743, 400] width 20 height 13
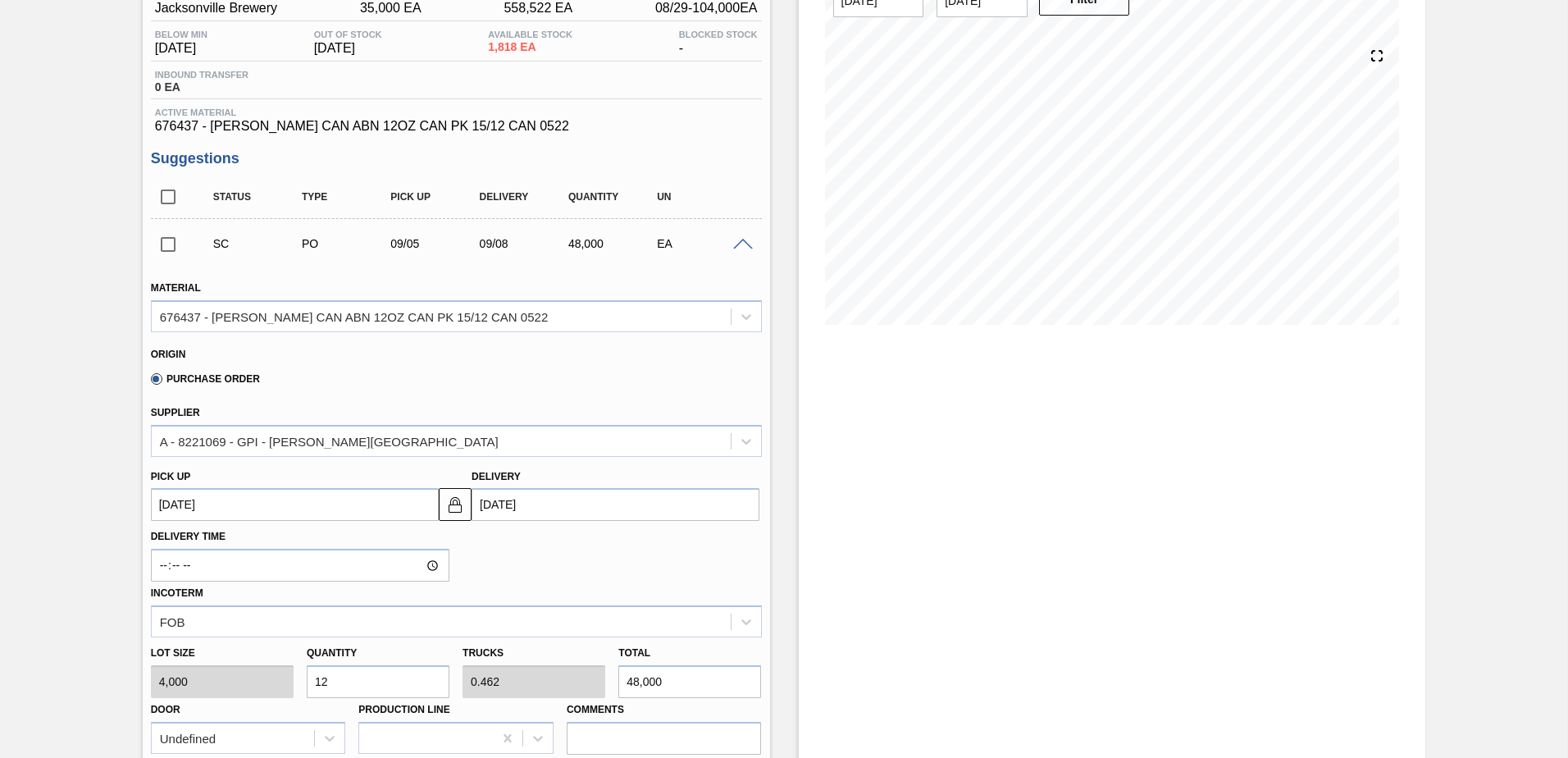
scroll to position [82, 0]
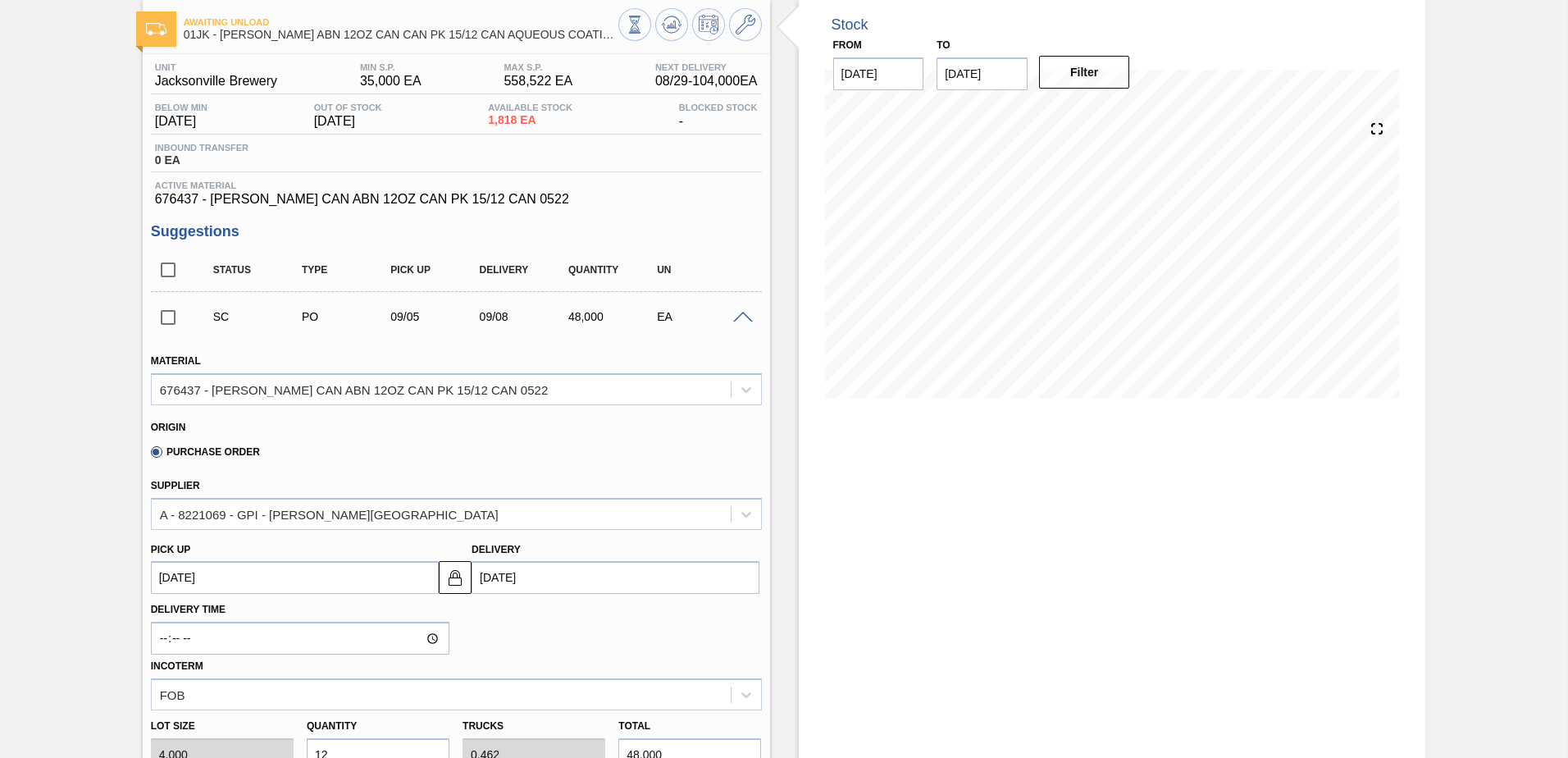
click at [752, 318] on div at bounding box center [745, 316] width 33 height 13
click at [743, 313] on span at bounding box center [743, 318] width 20 height 13
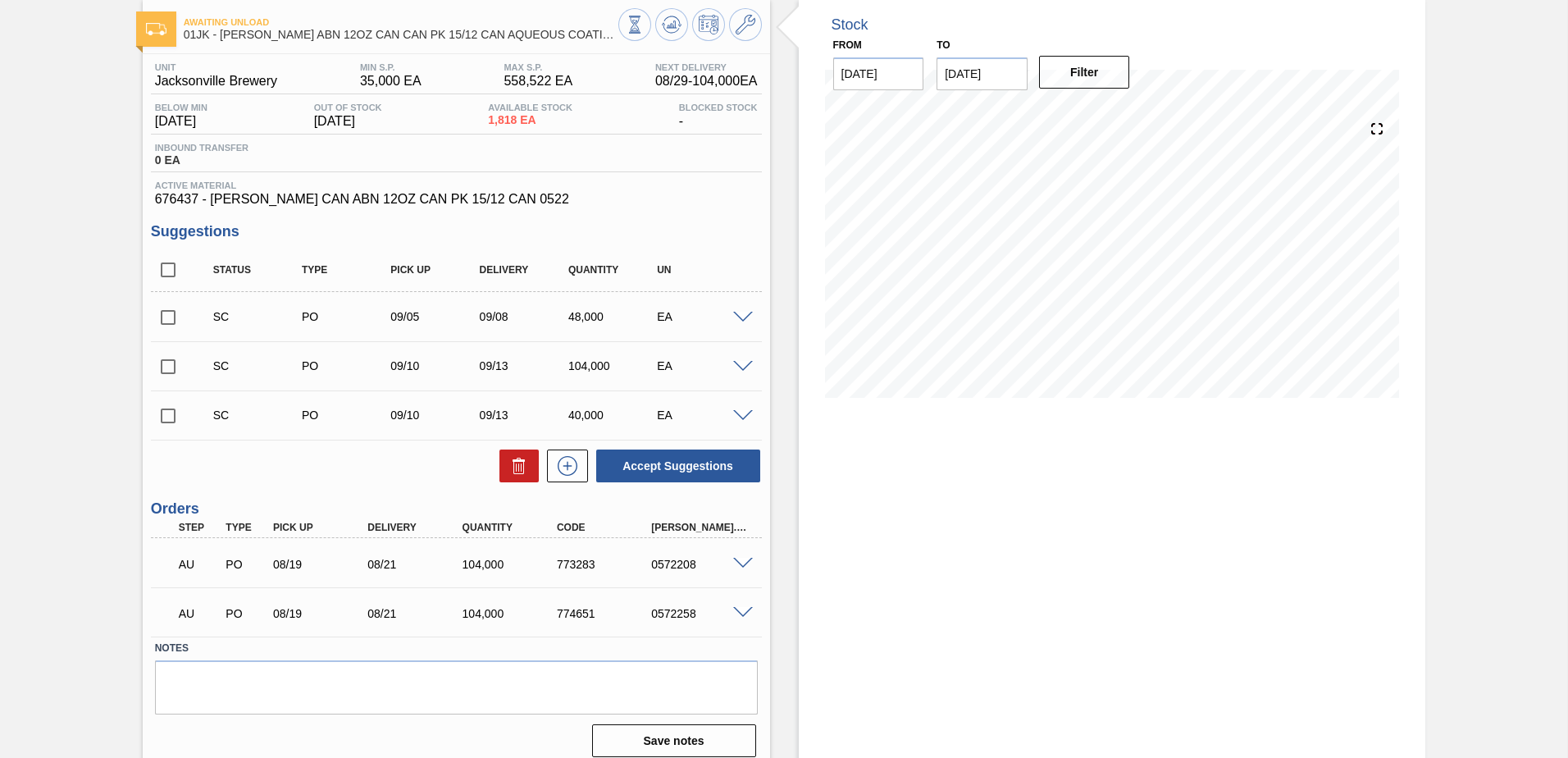
click at [735, 417] on span at bounding box center [743, 417] width 20 height 13
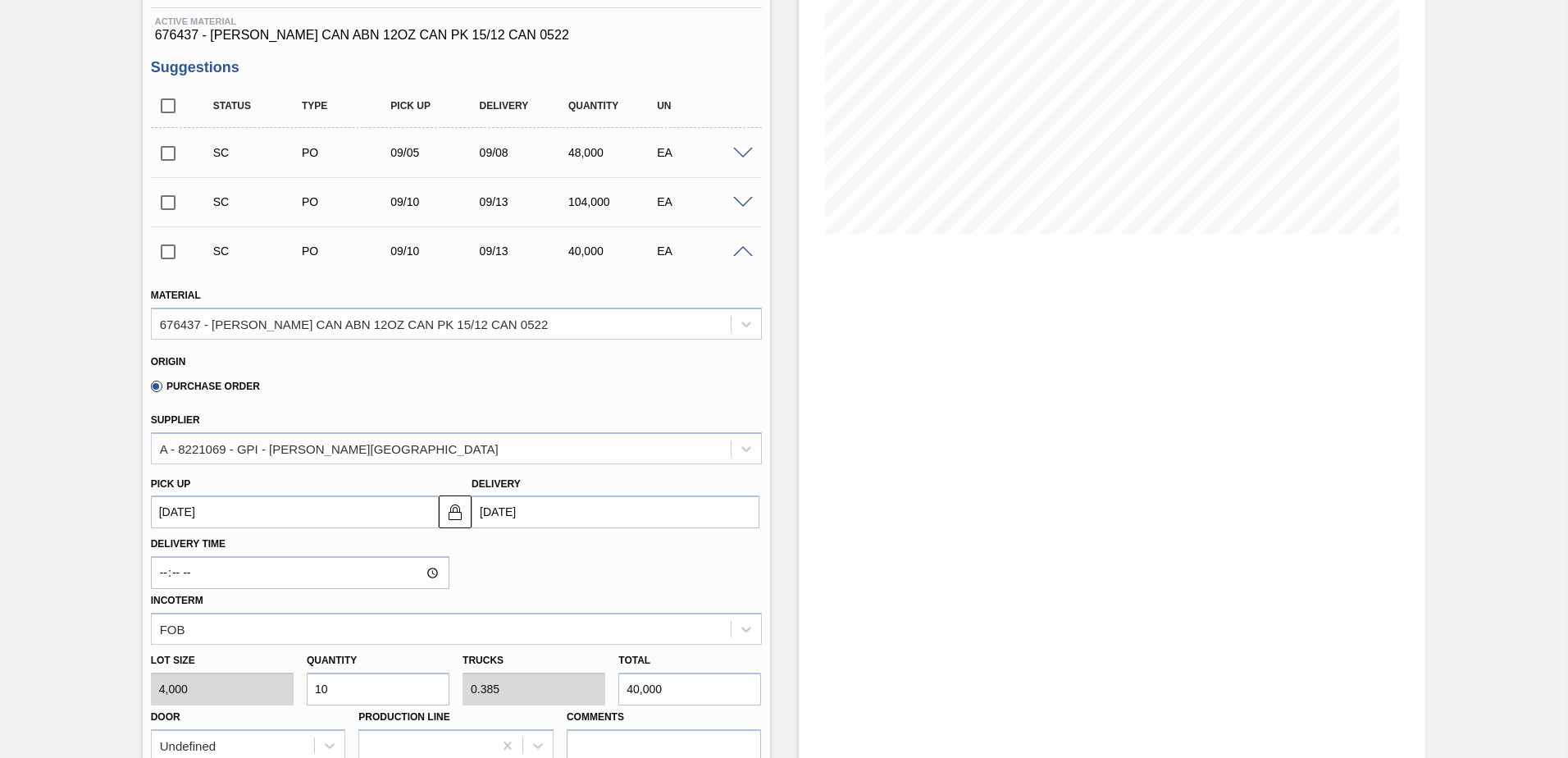
click at [750, 248] on span at bounding box center [743, 252] width 20 height 13
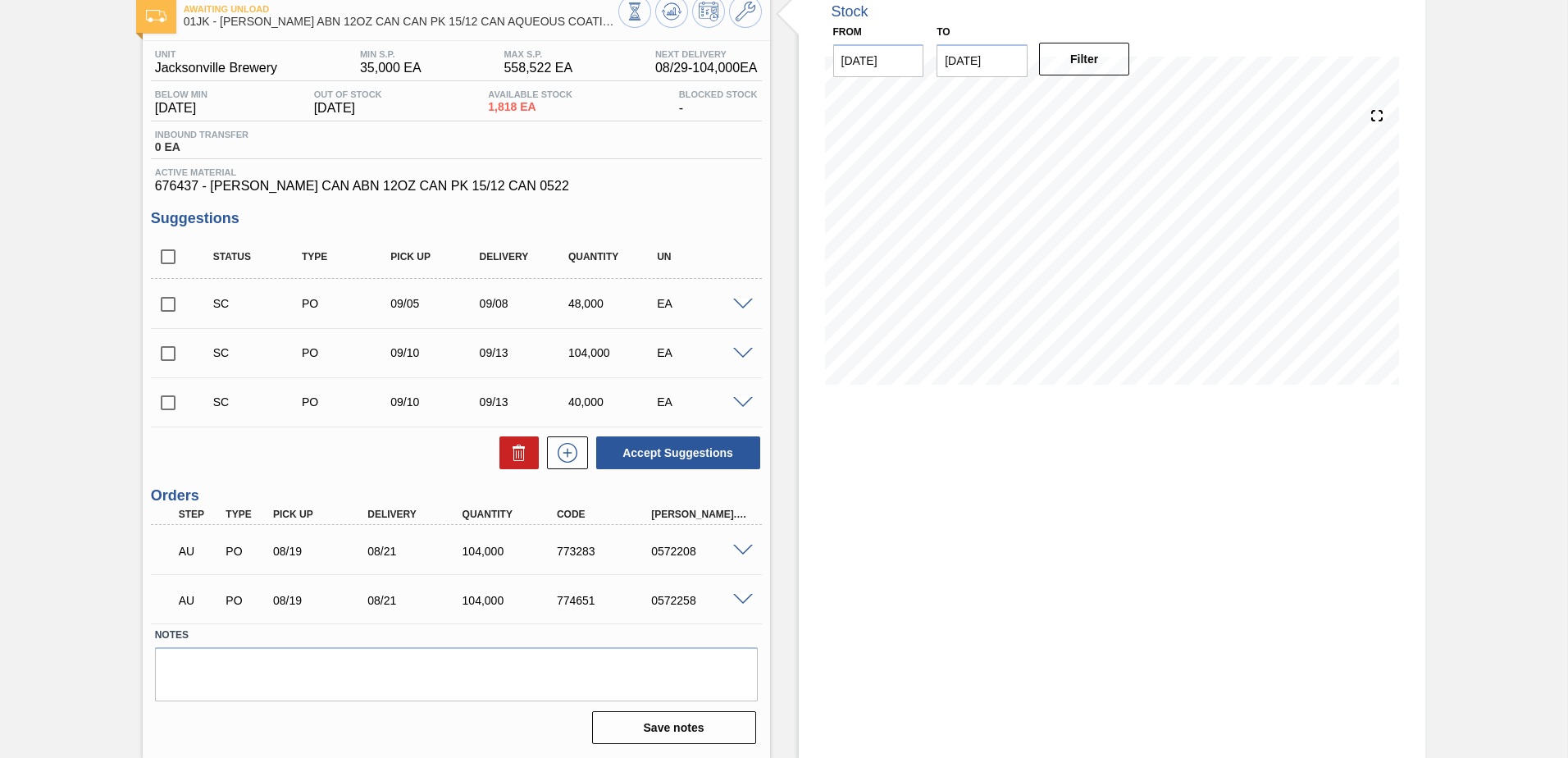
scroll to position [95, 0]
click at [734, 402] on span at bounding box center [743, 403] width 20 height 13
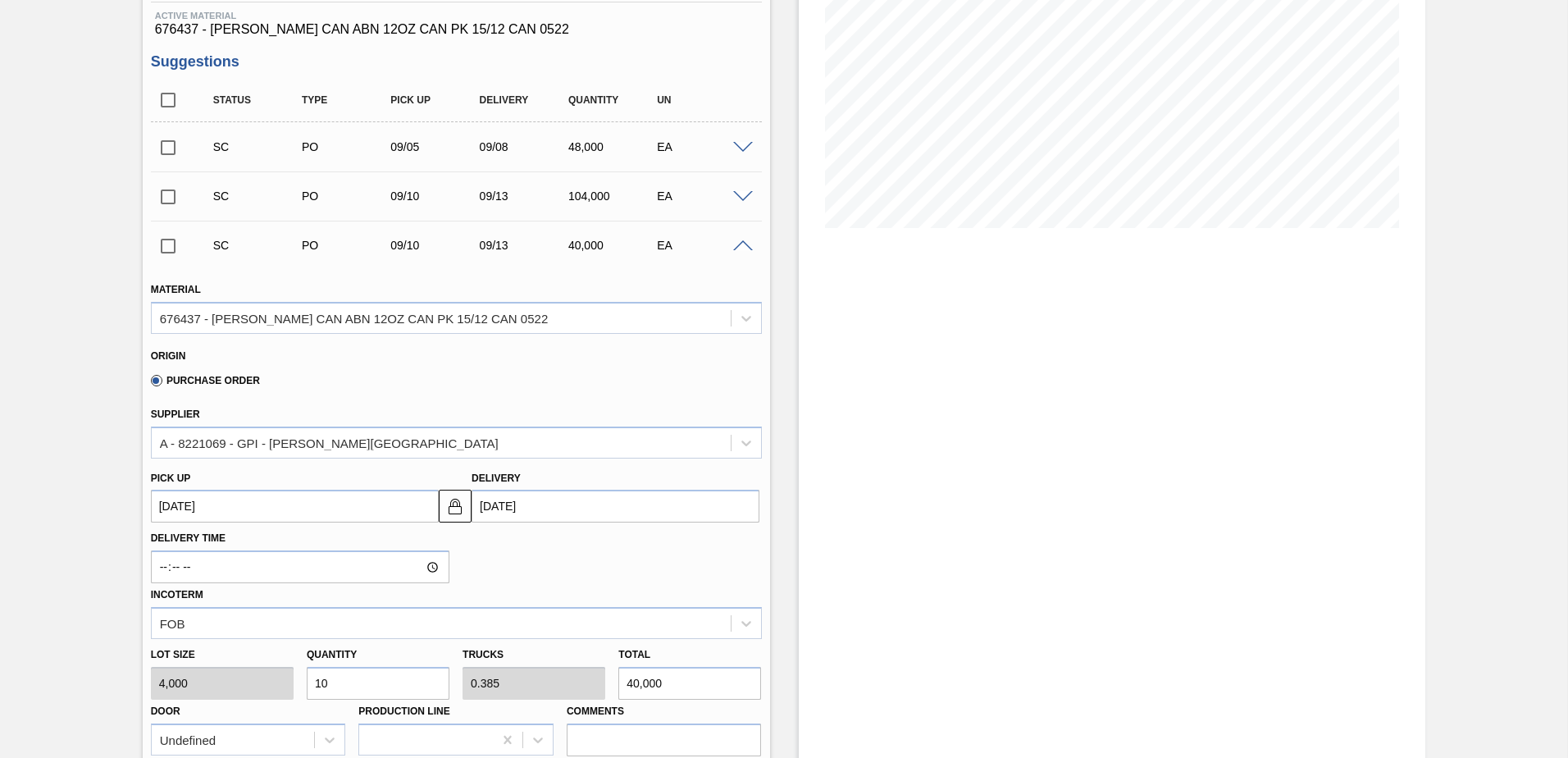
scroll to position [246, 0]
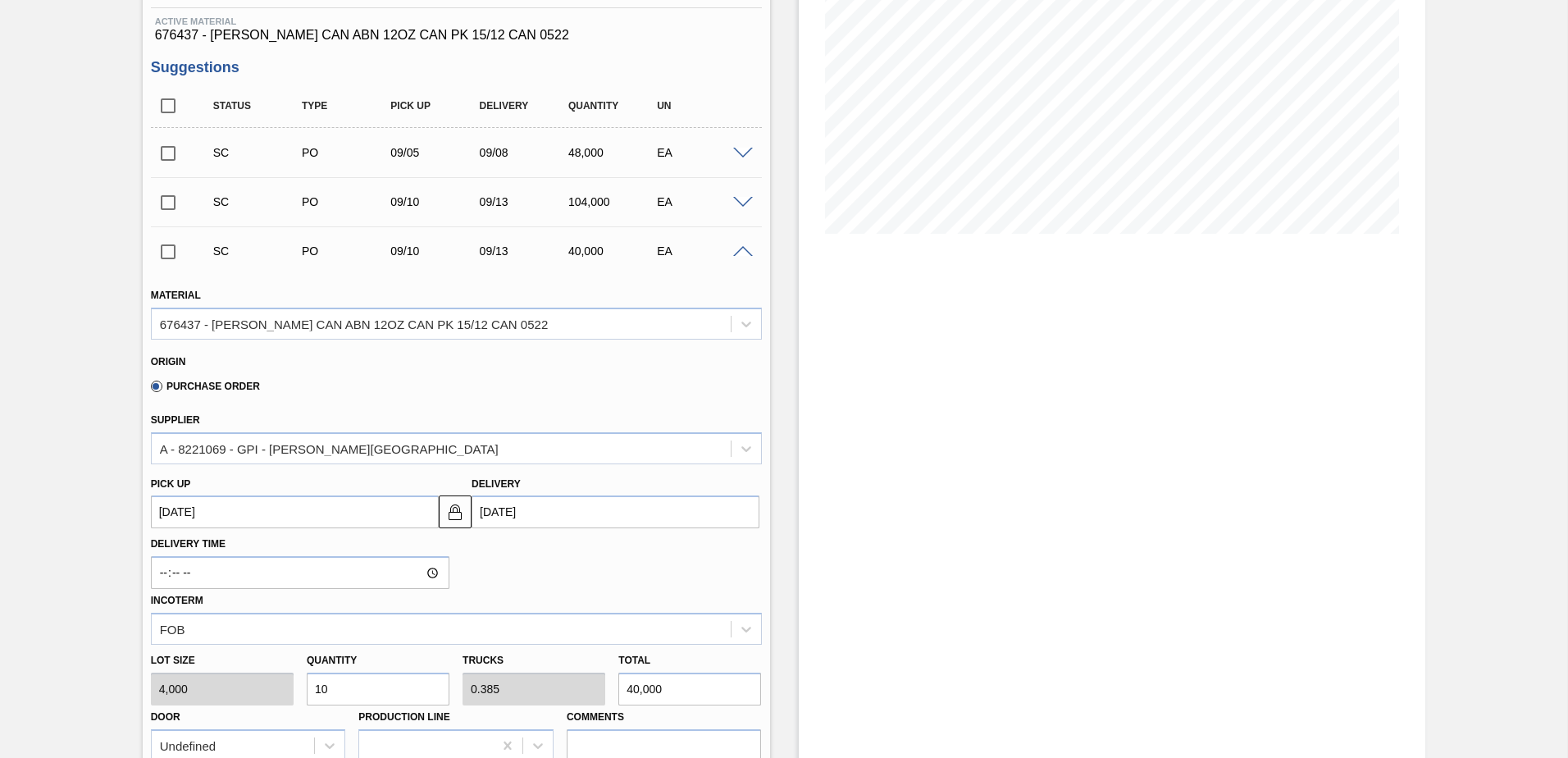
click at [742, 261] on div "SC PO 09/10 09/13 40,000 EA" at bounding box center [457, 251] width 611 height 41
click at [746, 253] on span at bounding box center [743, 252] width 20 height 13
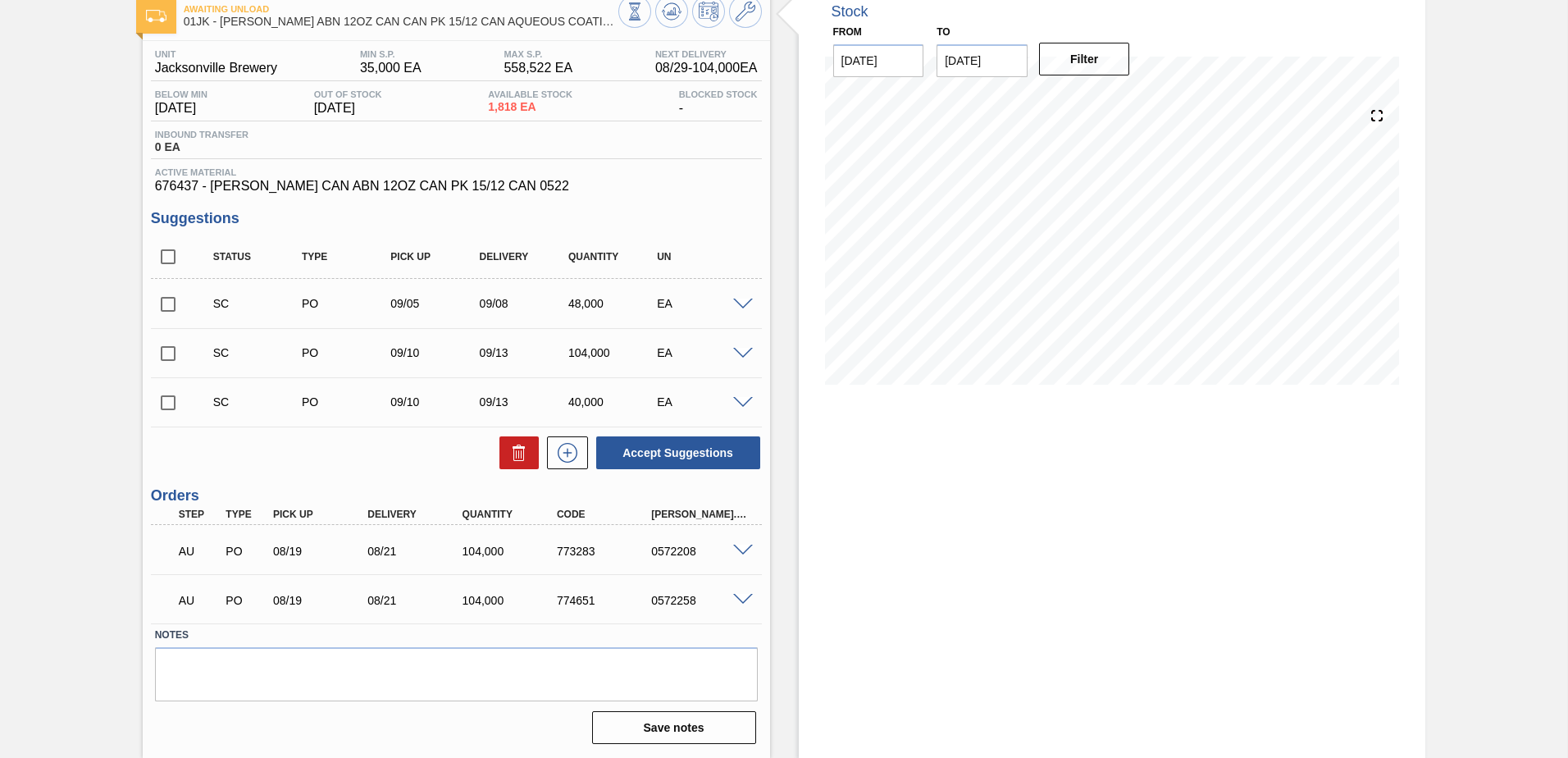
scroll to position [95, 0]
click at [168, 411] on input "checkbox" at bounding box center [168, 402] width 35 height 35
click at [647, 445] on button "Accept Suggestions" at bounding box center [678, 452] width 164 height 33
checkbox input "false"
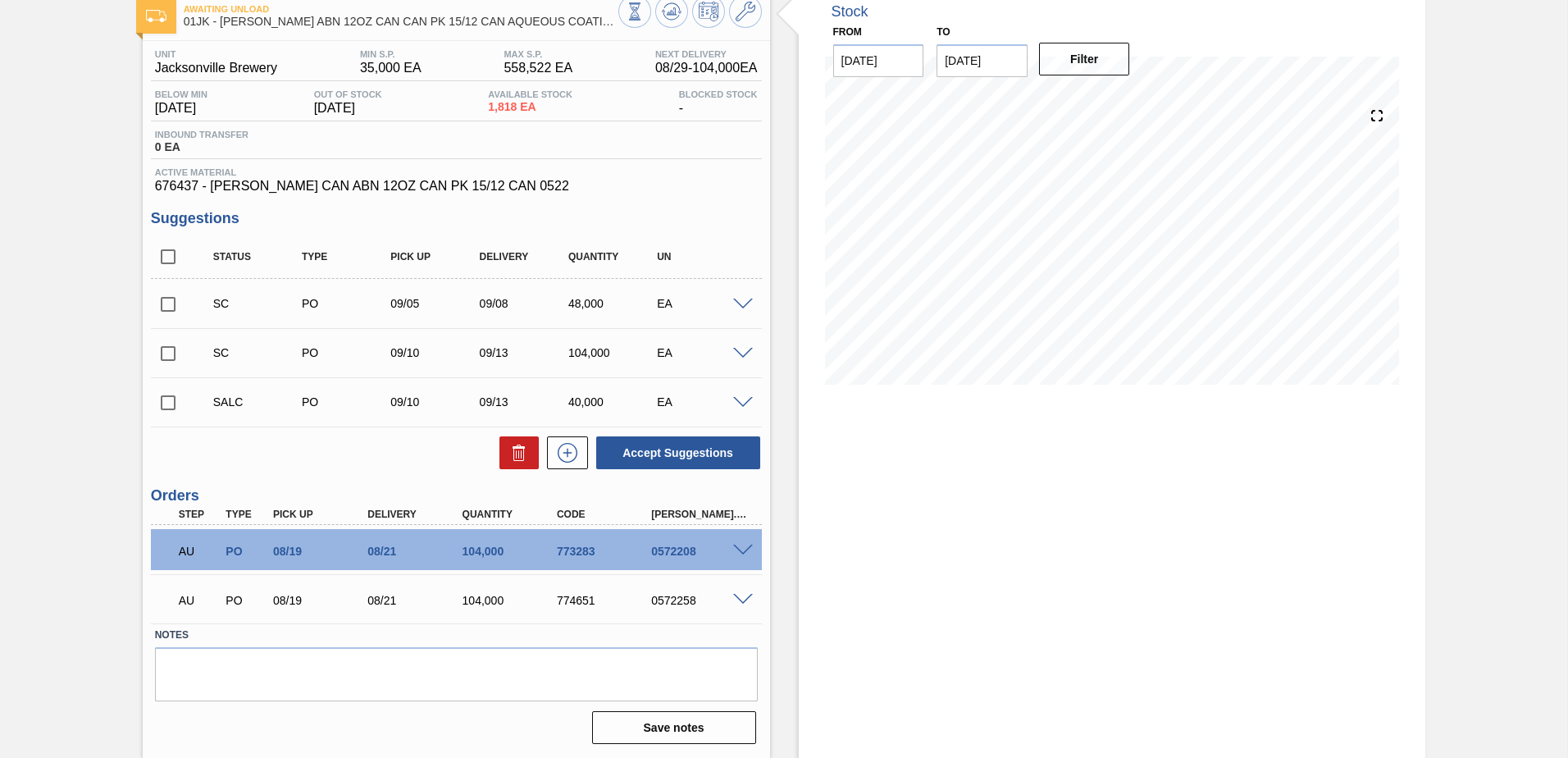
scroll to position [0, 0]
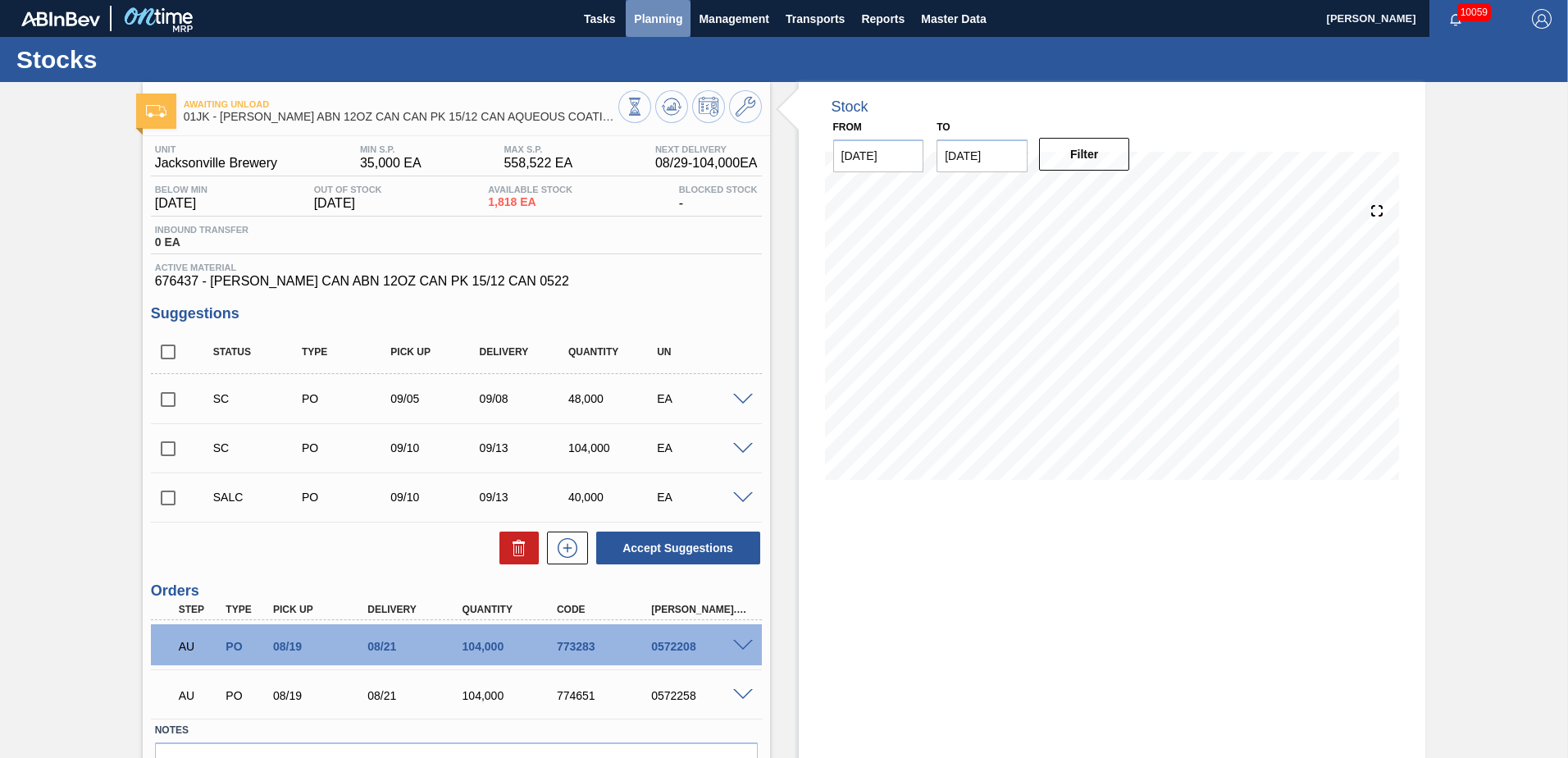
click at [638, 0] on button "Planning" at bounding box center [658, 18] width 65 height 37
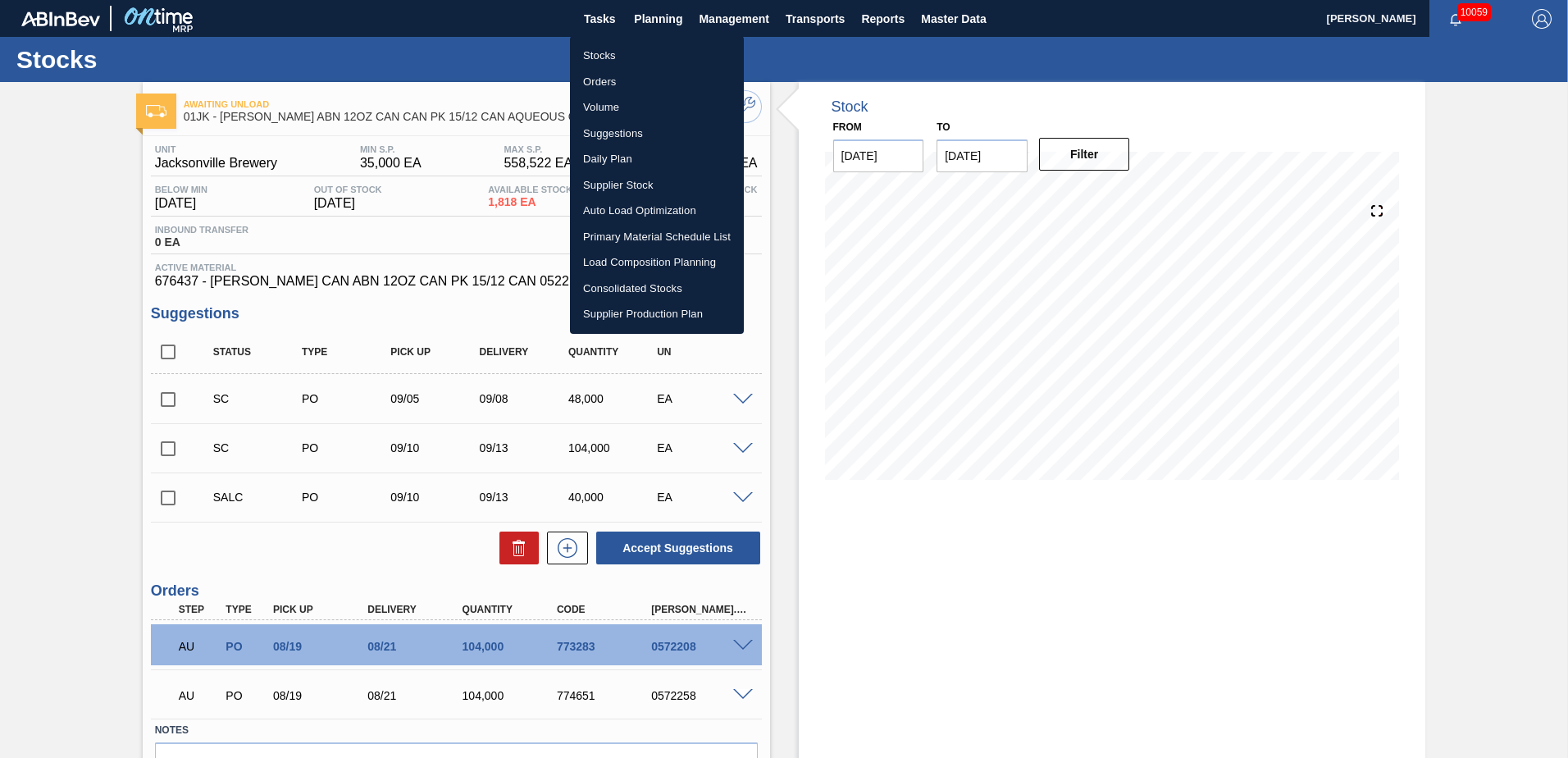
drag, startPoint x: 625, startPoint y: 131, endPoint x: 644, endPoint y: 79, distance: 55.4
click at [625, 131] on li "Suggestions" at bounding box center [657, 133] width 174 height 26
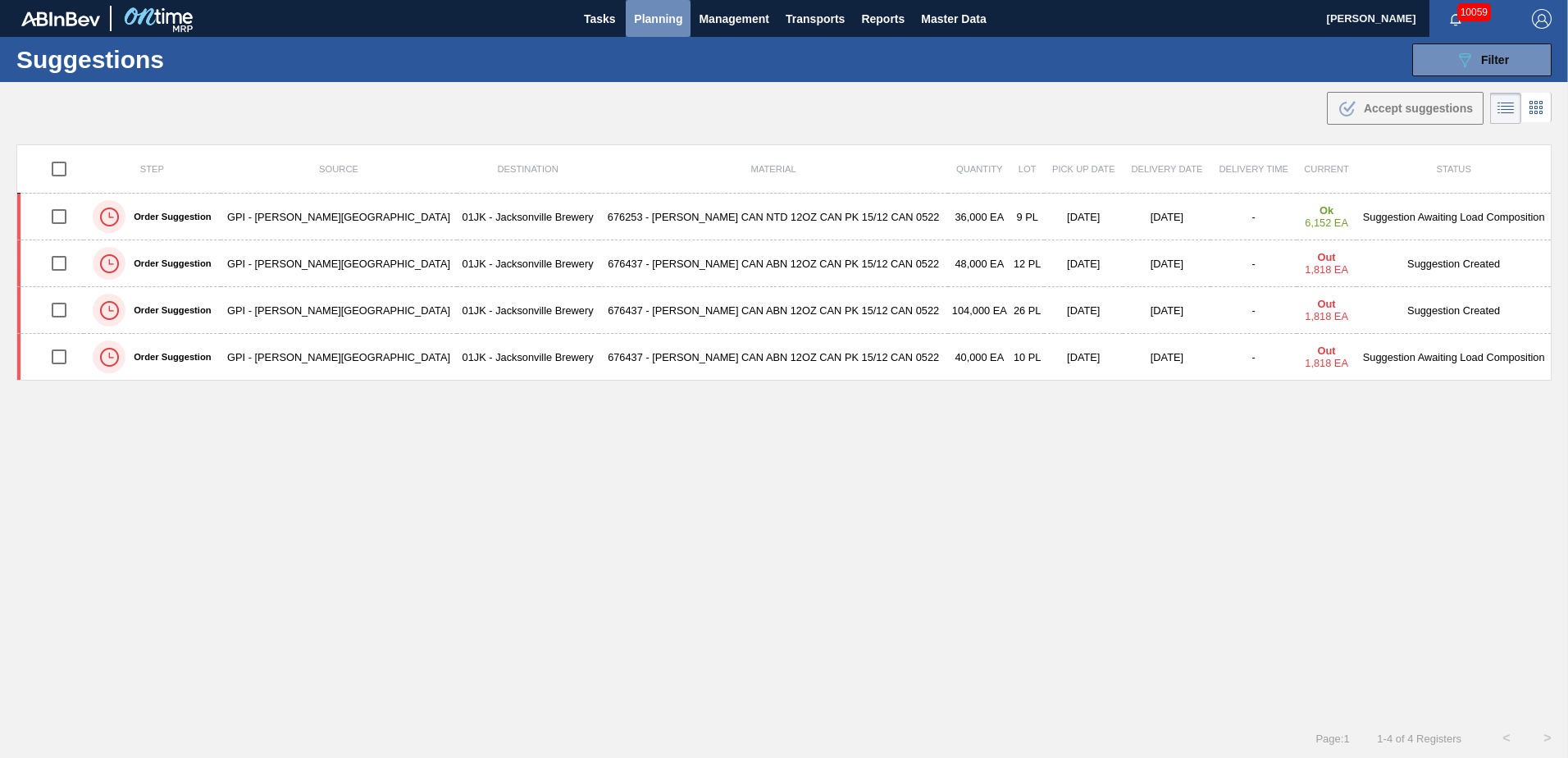
click at [671, 28] on span "Planning" at bounding box center [658, 19] width 48 height 20
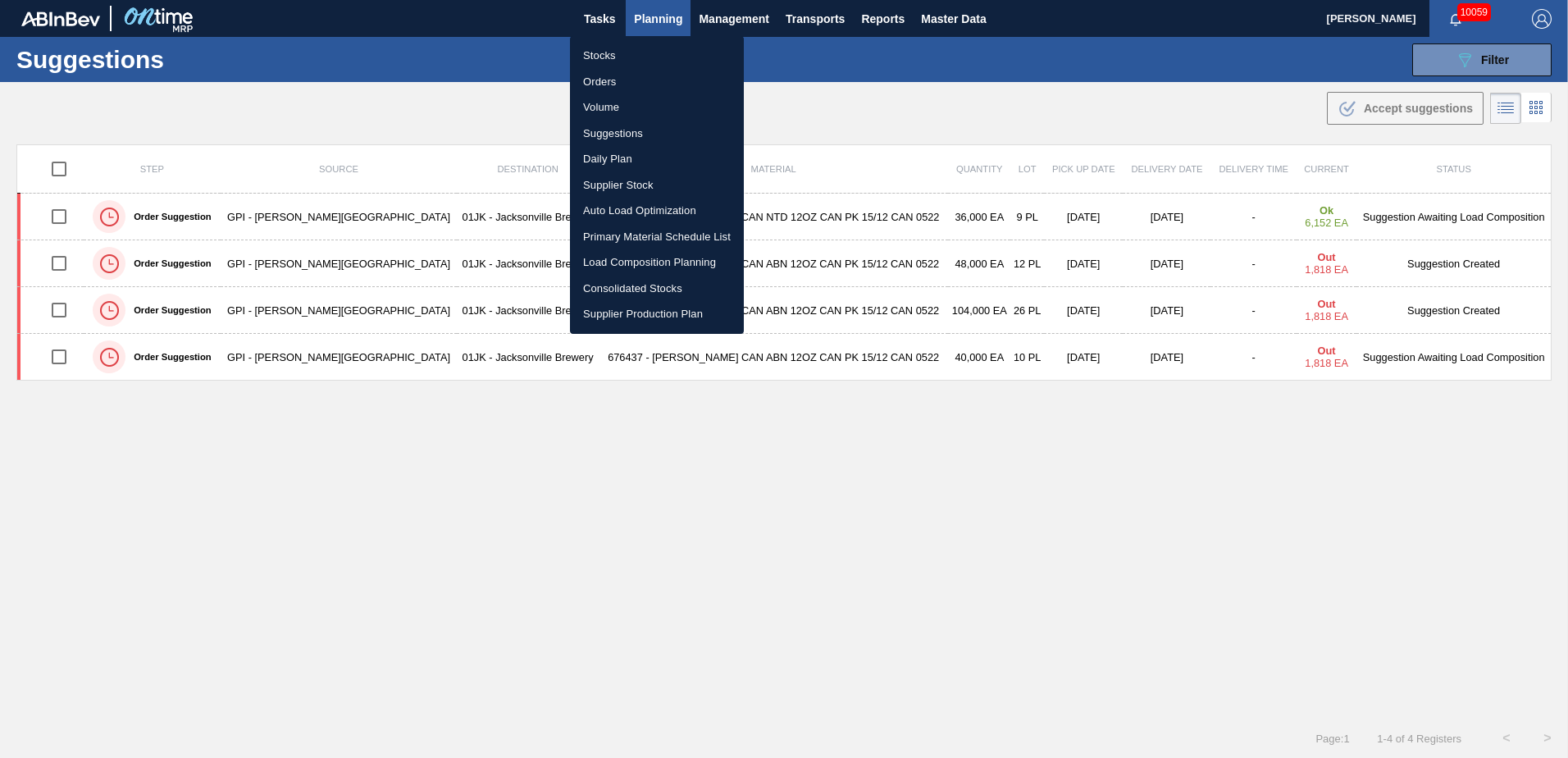
click at [669, 266] on li "Load Composition Planning" at bounding box center [657, 262] width 174 height 26
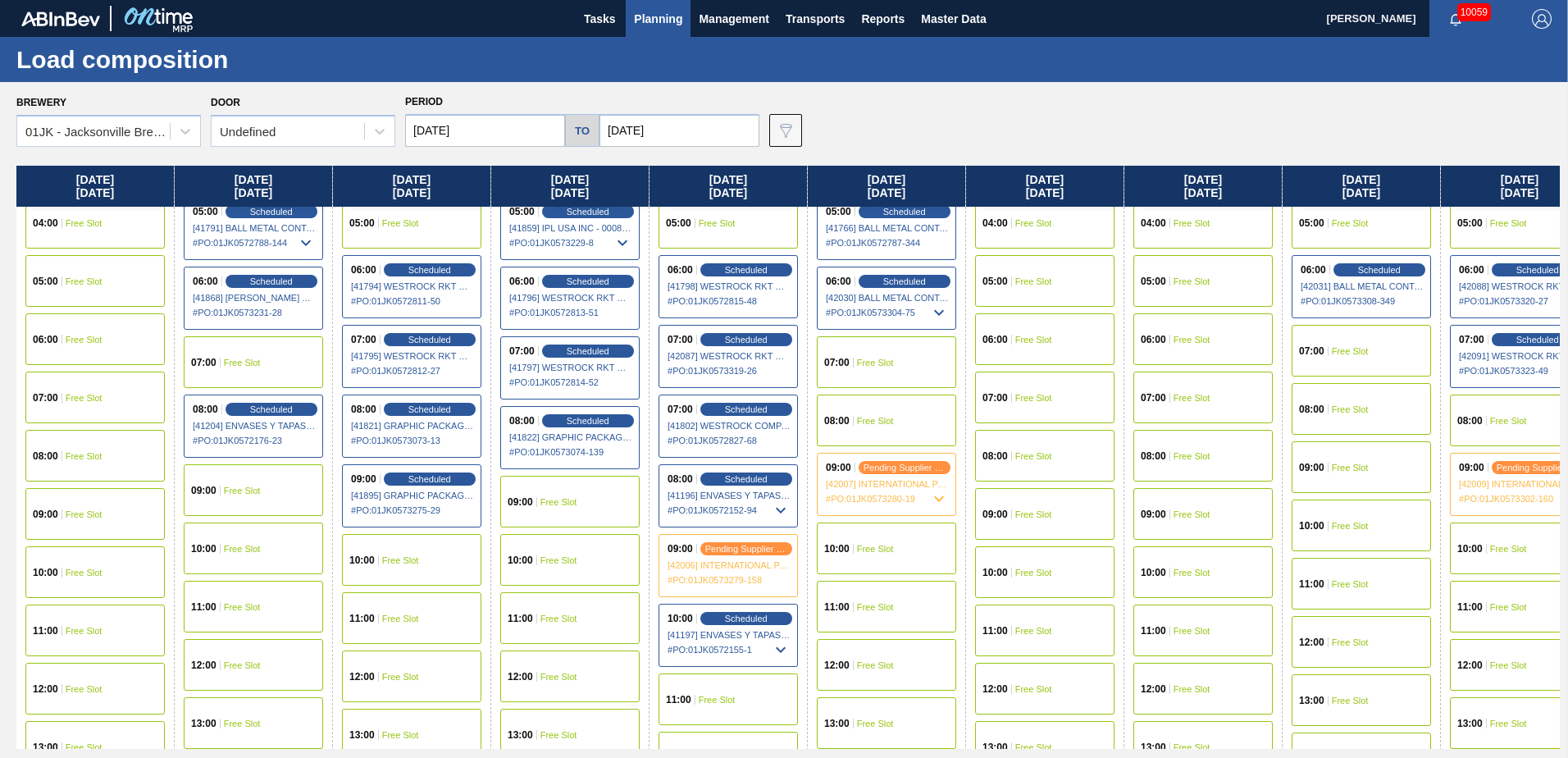
scroll to position [164, 0]
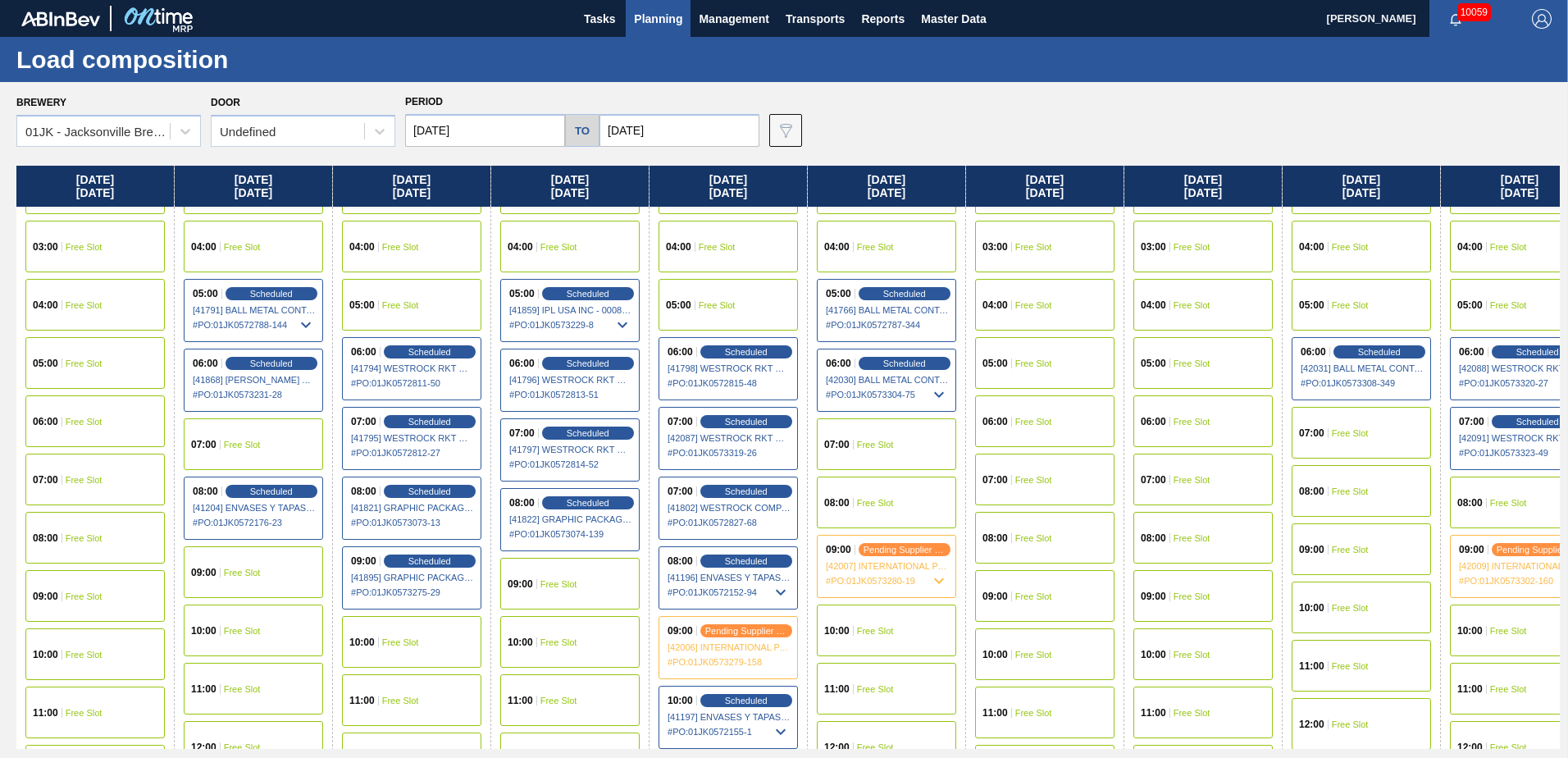
click at [404, 311] on div "05:00 Free Slot" at bounding box center [412, 305] width 139 height 52
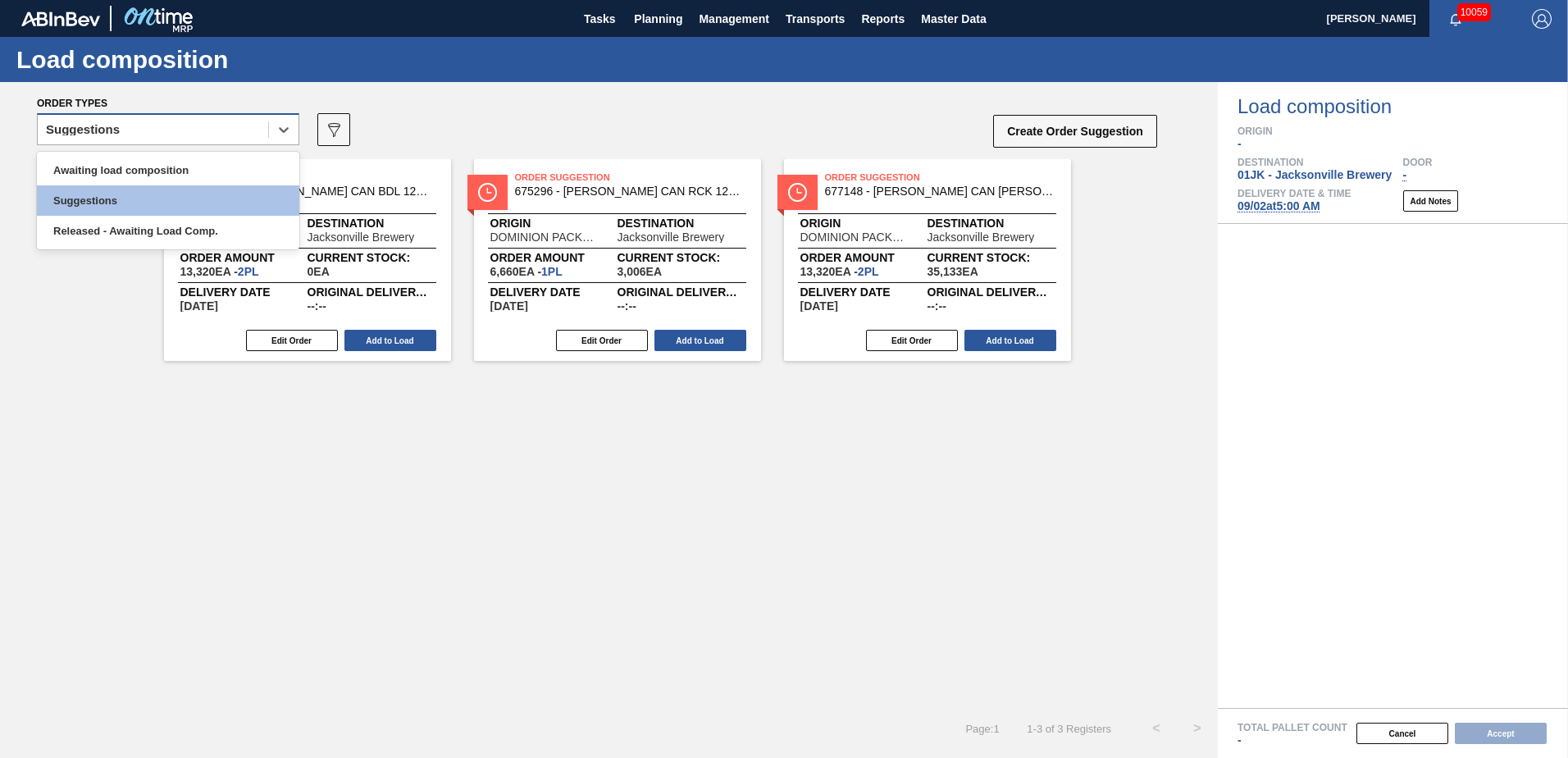
click at [241, 130] on div "Suggestions" at bounding box center [153, 130] width 231 height 24
click at [212, 179] on div "Awaiting load composition" at bounding box center [168, 171] width 263 height 30
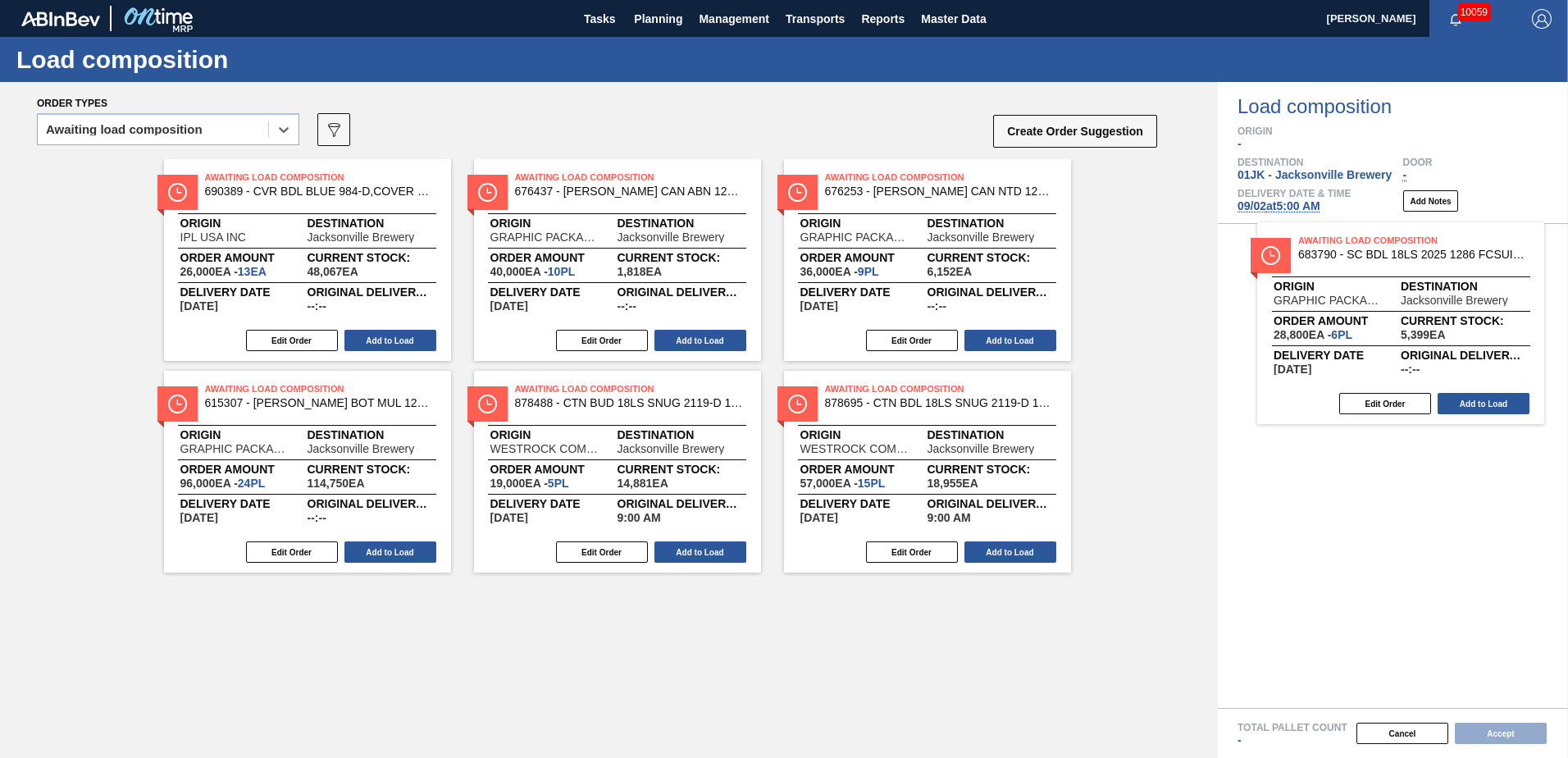
drag, startPoint x: 644, startPoint y: 255, endPoint x: 1448, endPoint y: 321, distance: 806.7
click at [1043, 321] on div "Order types option Awaiting load composition, selected. Select is focused ,type…" at bounding box center [784, 420] width 1568 height 676
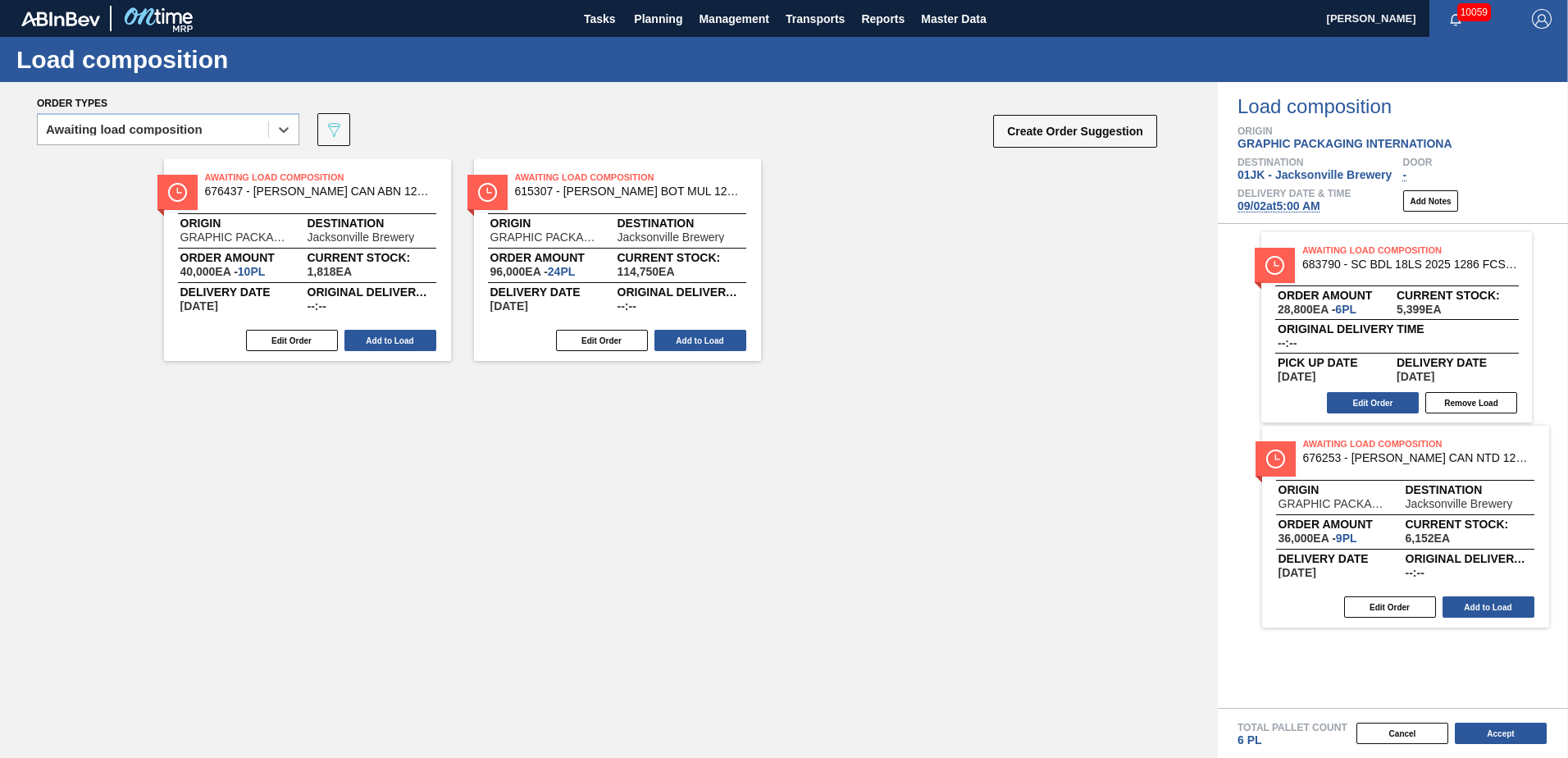
drag, startPoint x: 850, startPoint y: 198, endPoint x: 1343, endPoint y: 476, distance: 566.0
click at [1043, 462] on div "Order types option Awaiting load composition, selected. Select is focused ,type…" at bounding box center [784, 420] width 1568 height 676
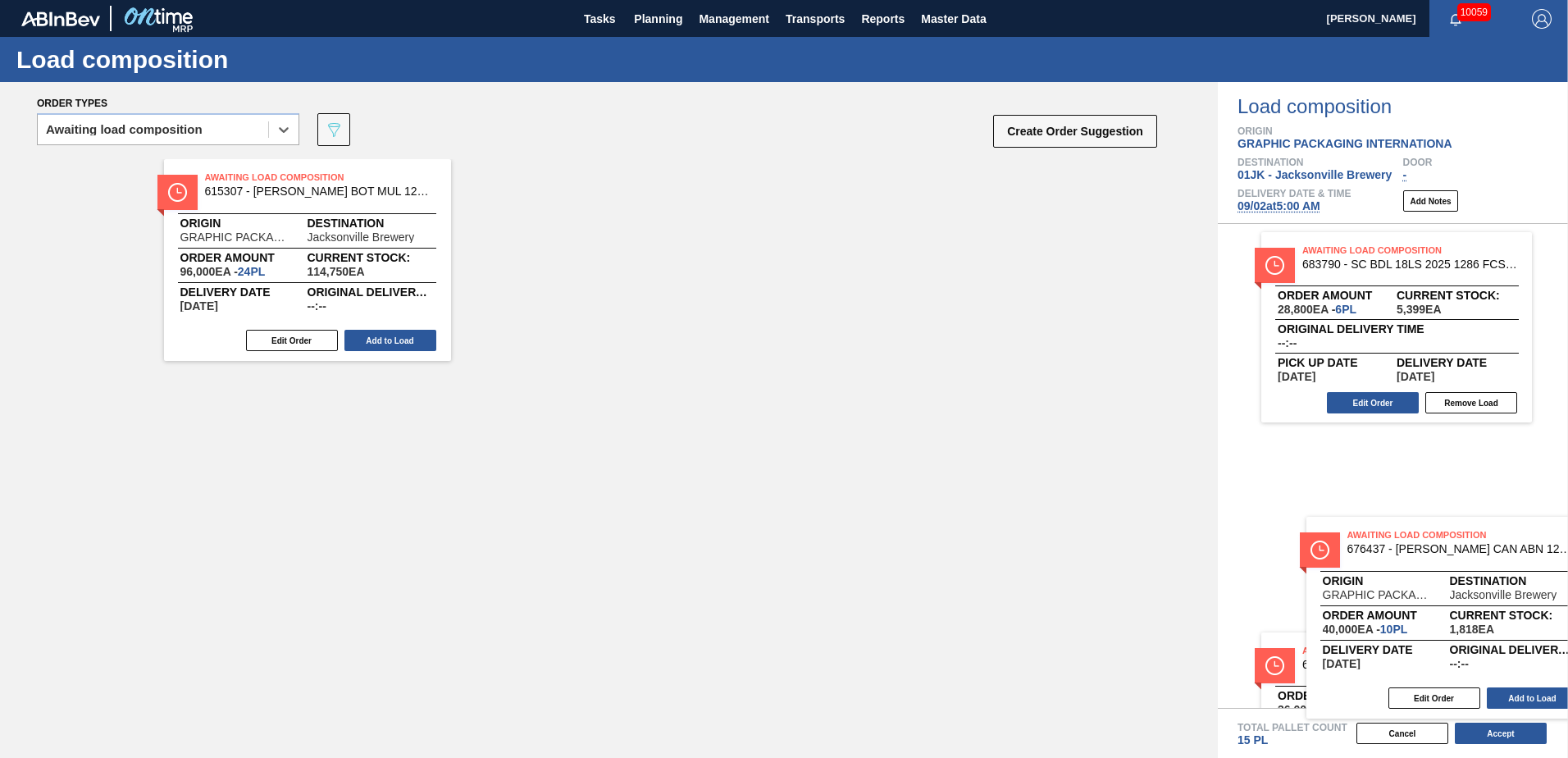
drag, startPoint x: 281, startPoint y: 216, endPoint x: 1440, endPoint y: 587, distance: 1216.9
click at [1043, 462] on div "Order types option Awaiting load composition, selected. Select is focused ,type…" at bounding box center [784, 420] width 1568 height 676
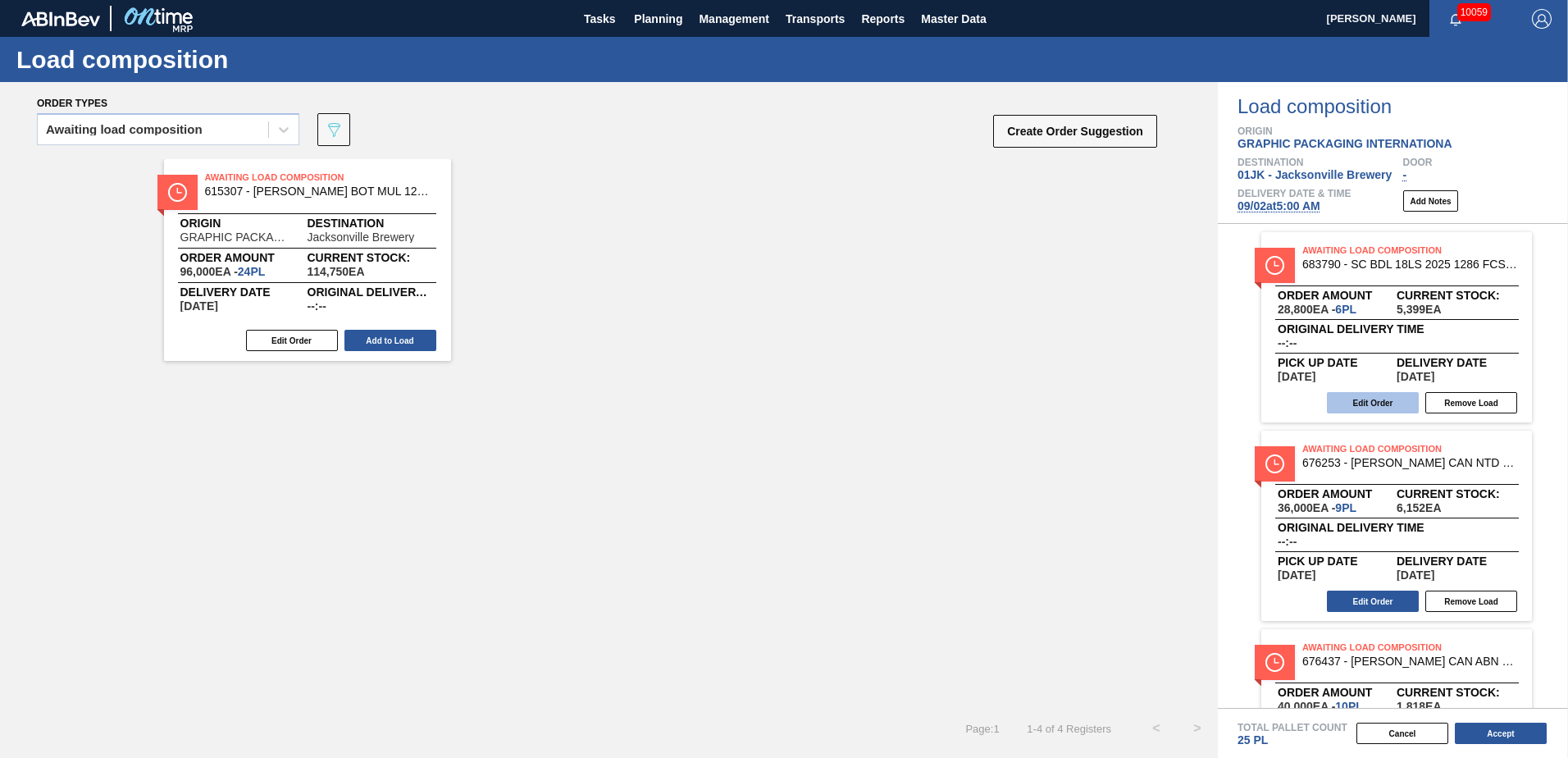
click at [1043, 410] on button "Edit Order" at bounding box center [1372, 403] width 92 height 21
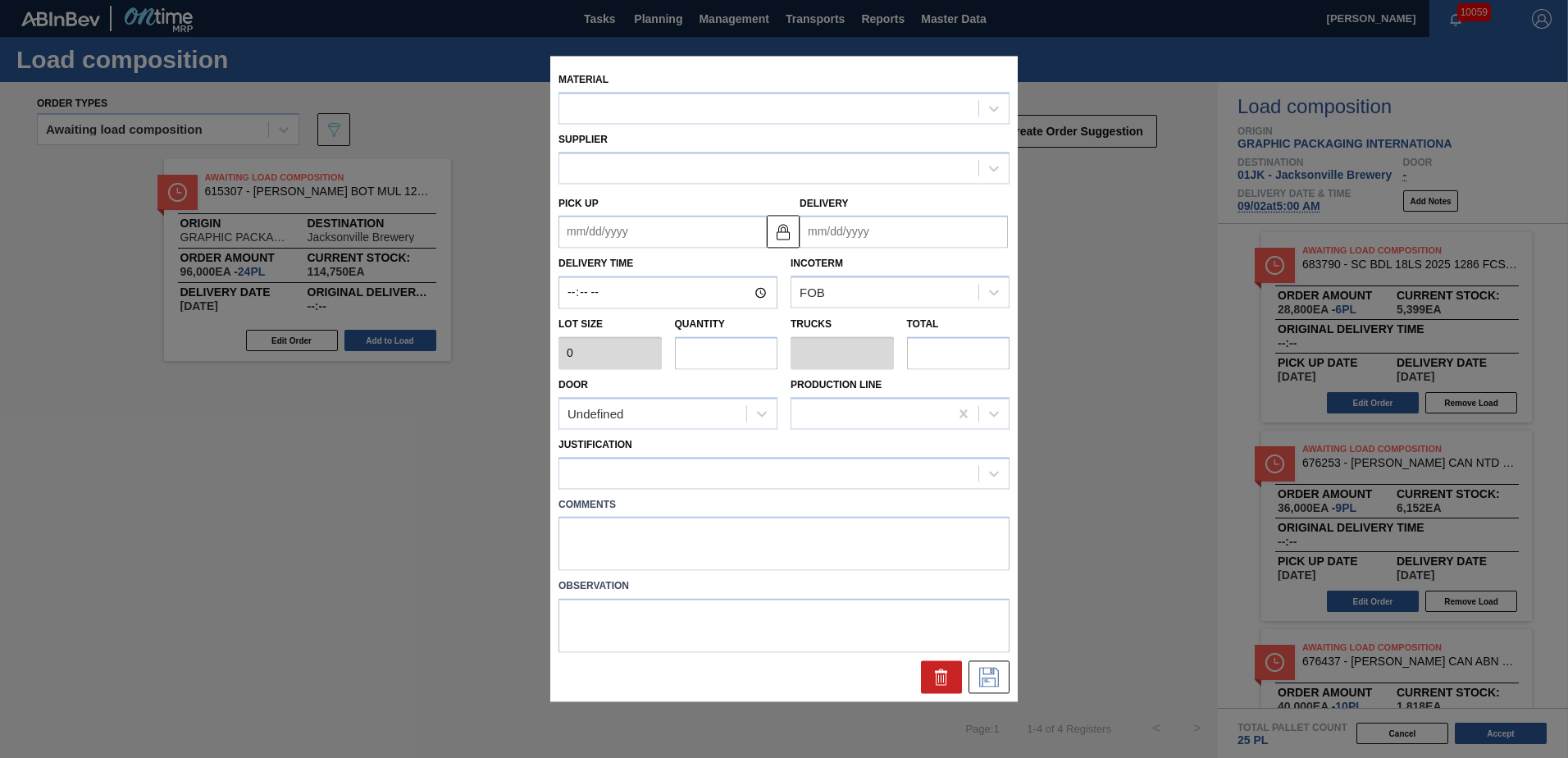
type input "4,800"
type input "6"
type input "0.25"
type input "28,800"
type up "[DATE]"
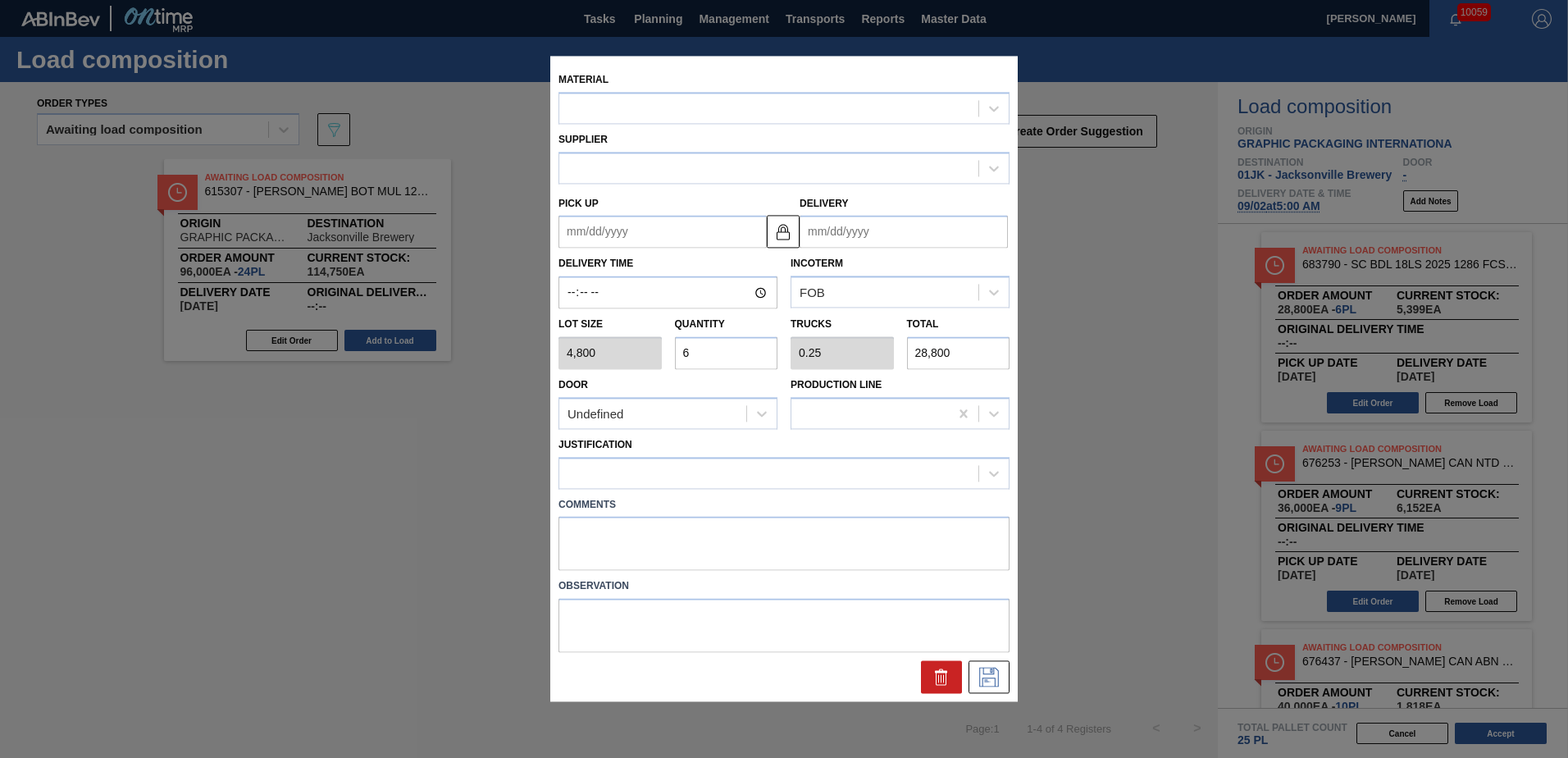
type input "[DATE]"
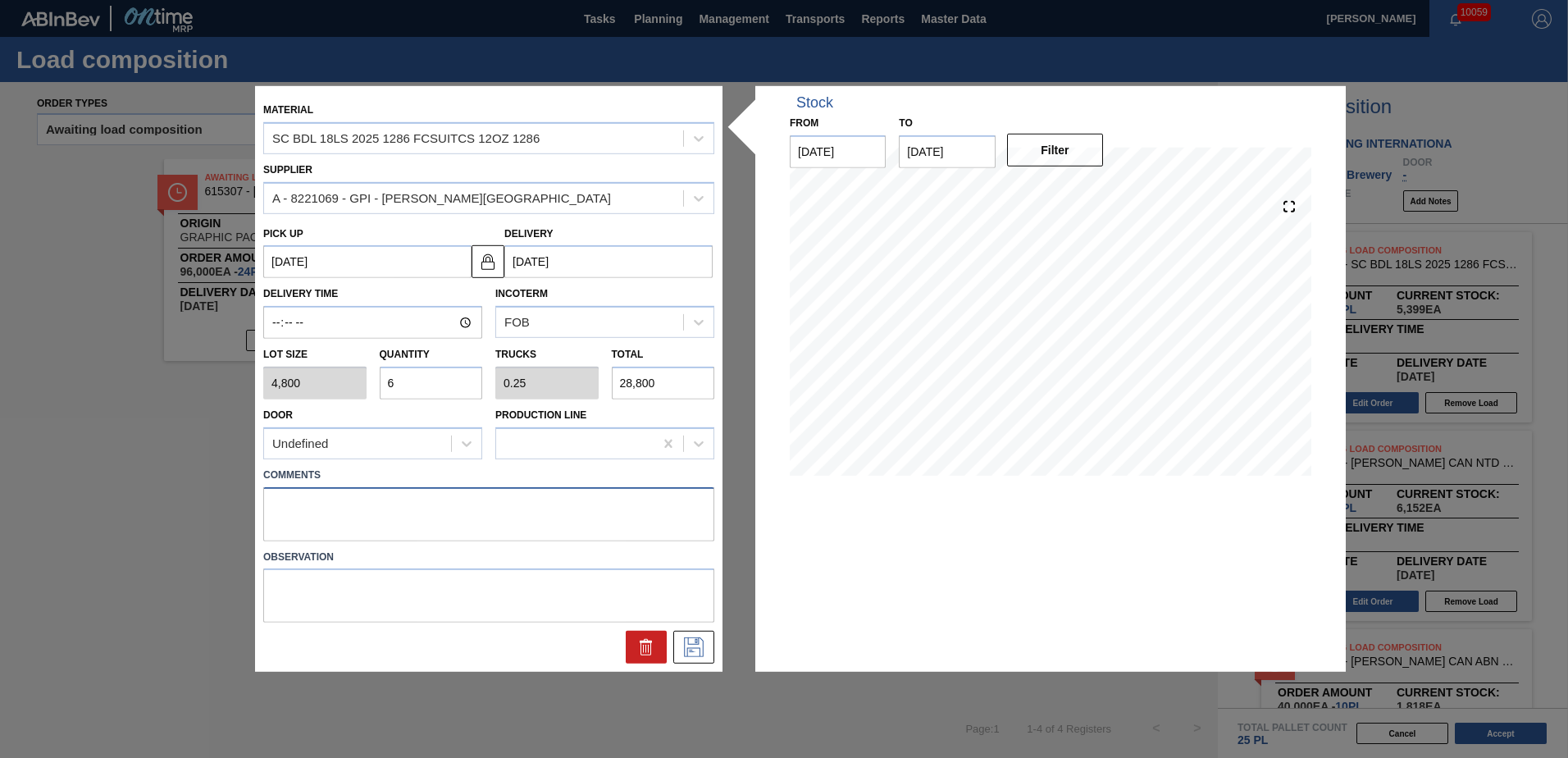
click at [607, 462] on textarea at bounding box center [489, 513] width 451 height 55
type textarea "TAIL, DROP"
click at [685, 462] on icon at bounding box center [694, 647] width 20 height 20
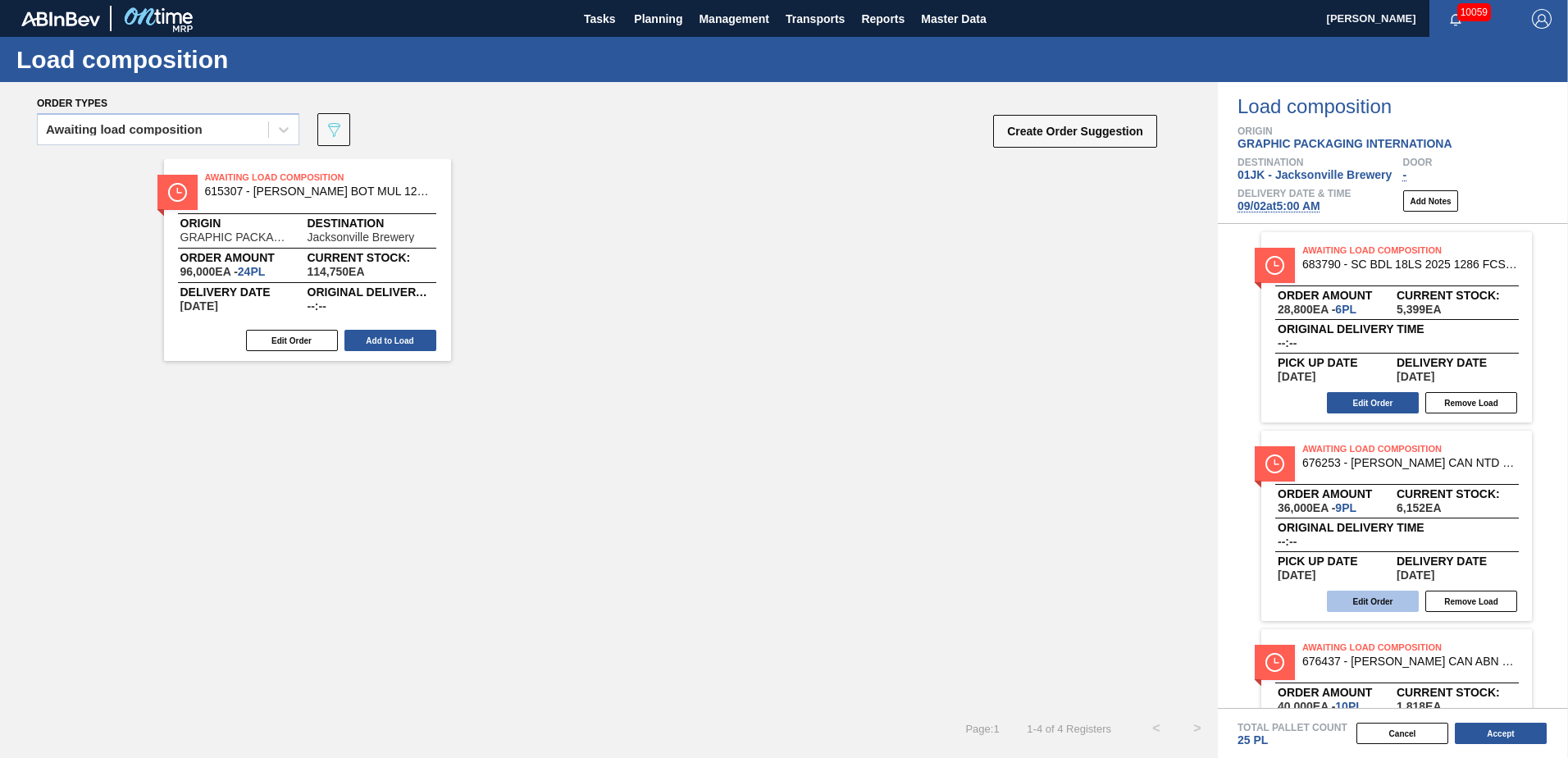
click at [1043, 462] on button "Edit Order" at bounding box center [1372, 602] width 92 height 21
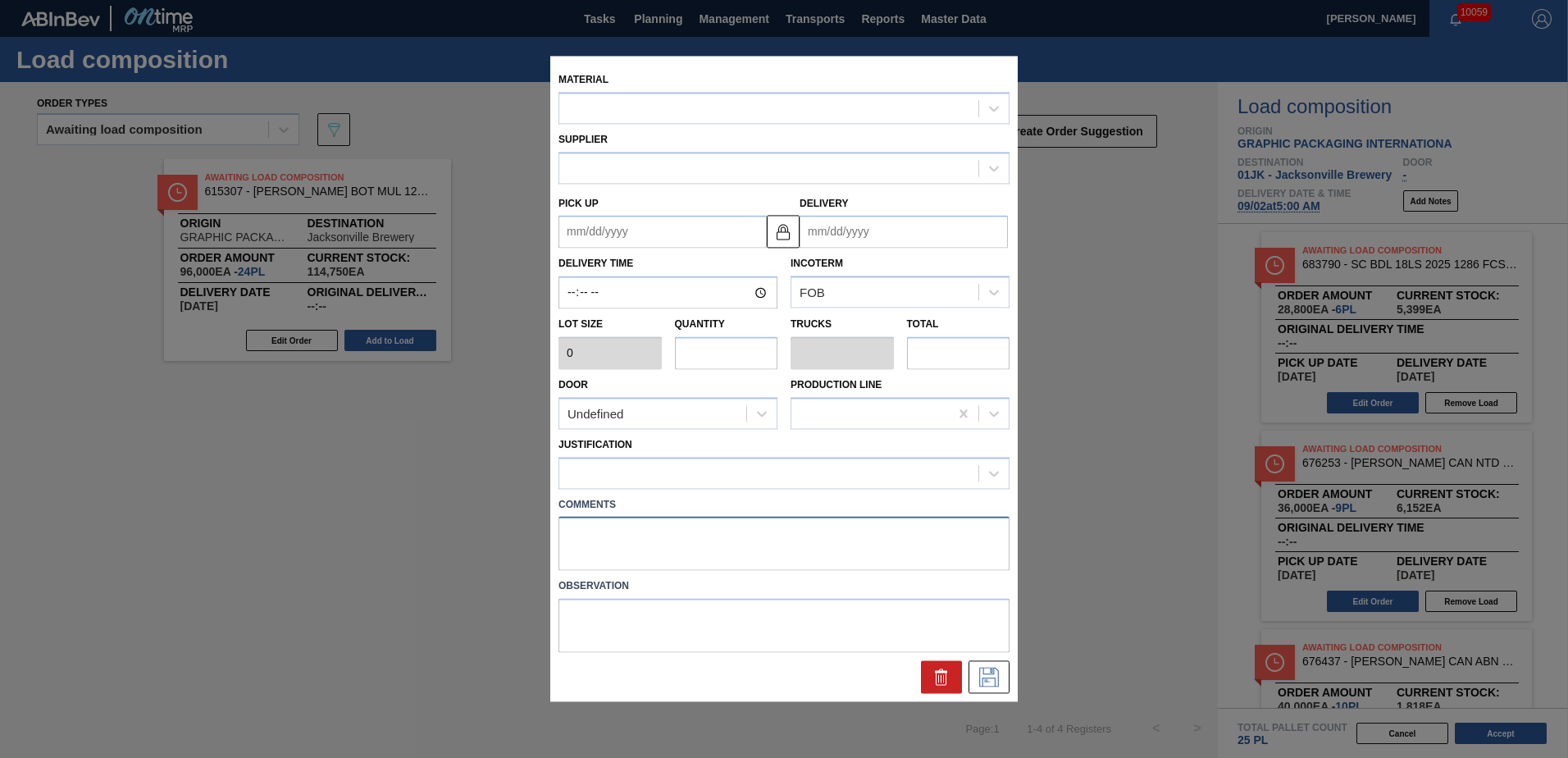
click at [636, 462] on textarea at bounding box center [784, 543] width 451 height 55
type textarea "MI"
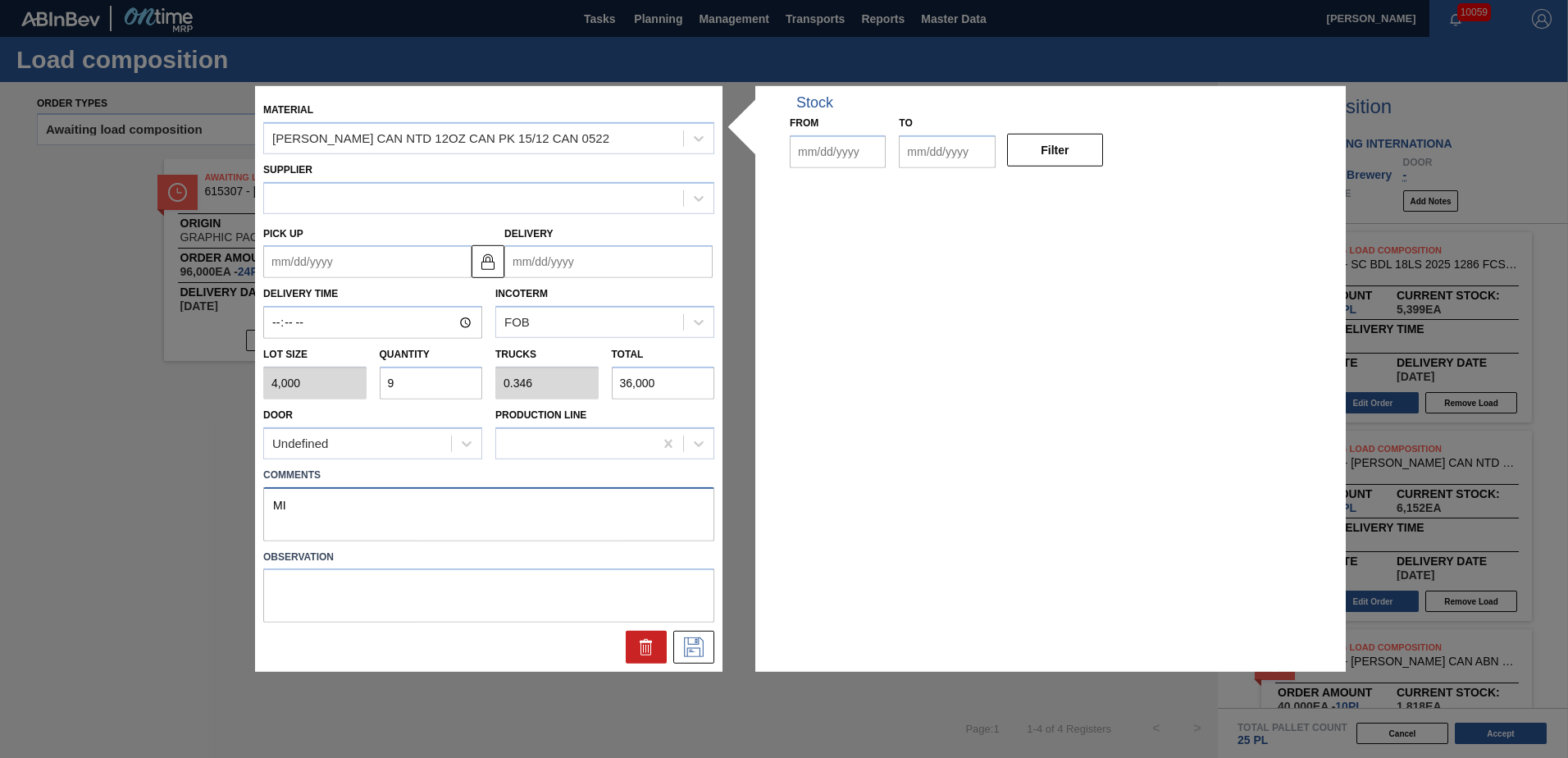
type input "4,000"
type input "9"
type input "0.346"
type input "36,000"
type textarea "MID"
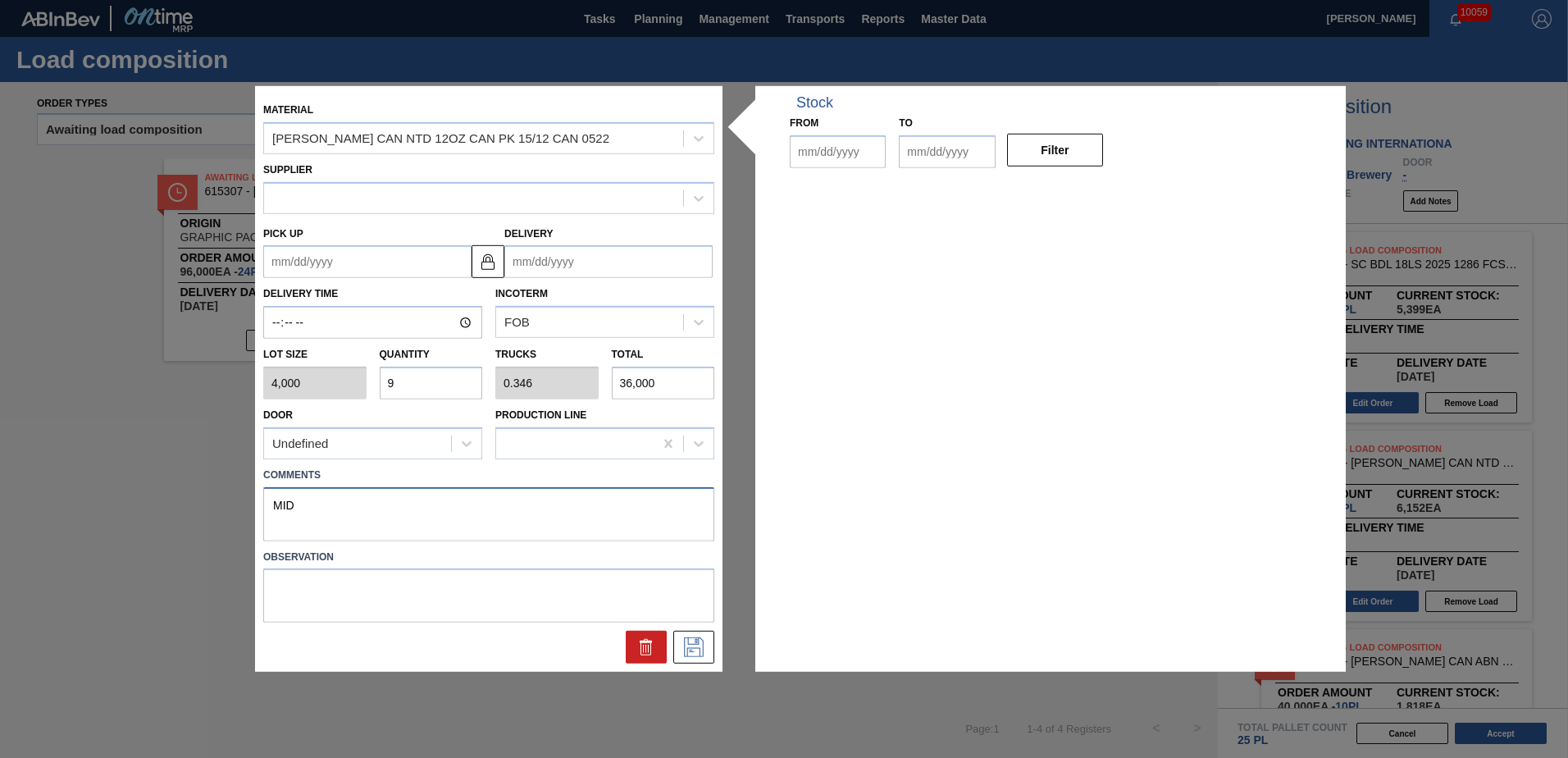
type up "[DATE]"
type input "[DATE]"
type textarea "MID, DROP"
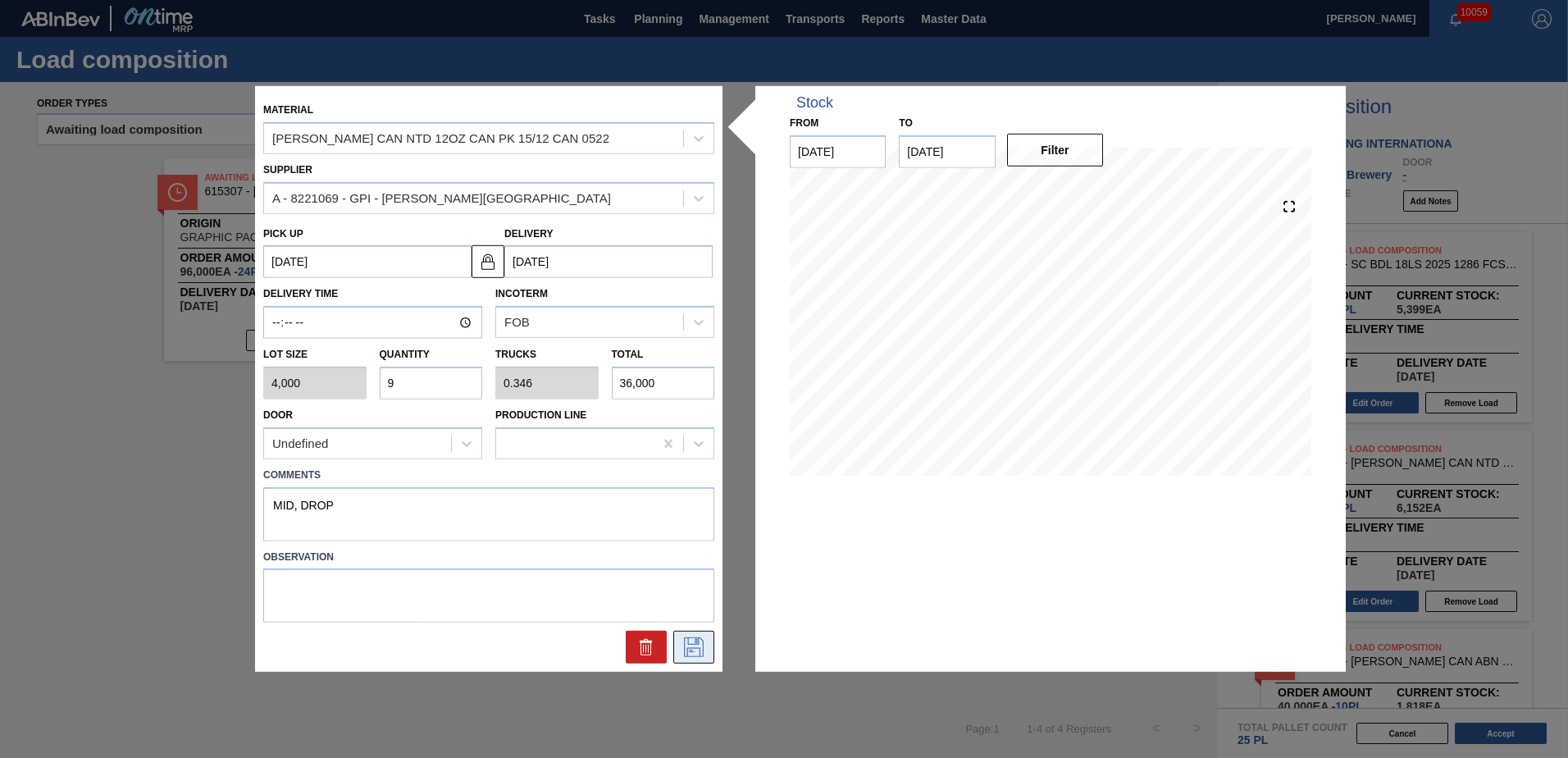
click at [695, 462] on icon at bounding box center [693, 647] width 26 height 20
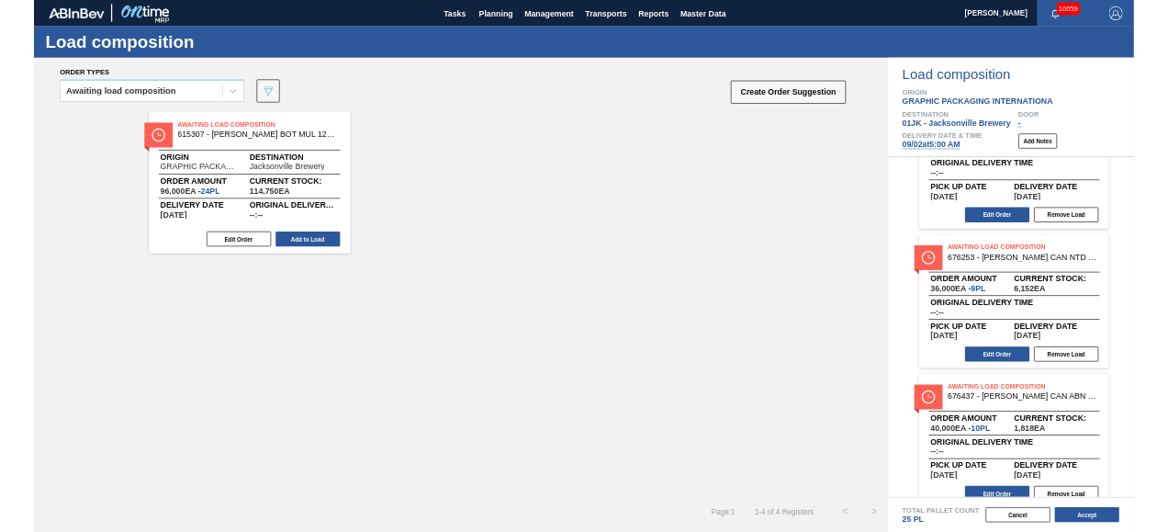
scroll to position [134, 0]
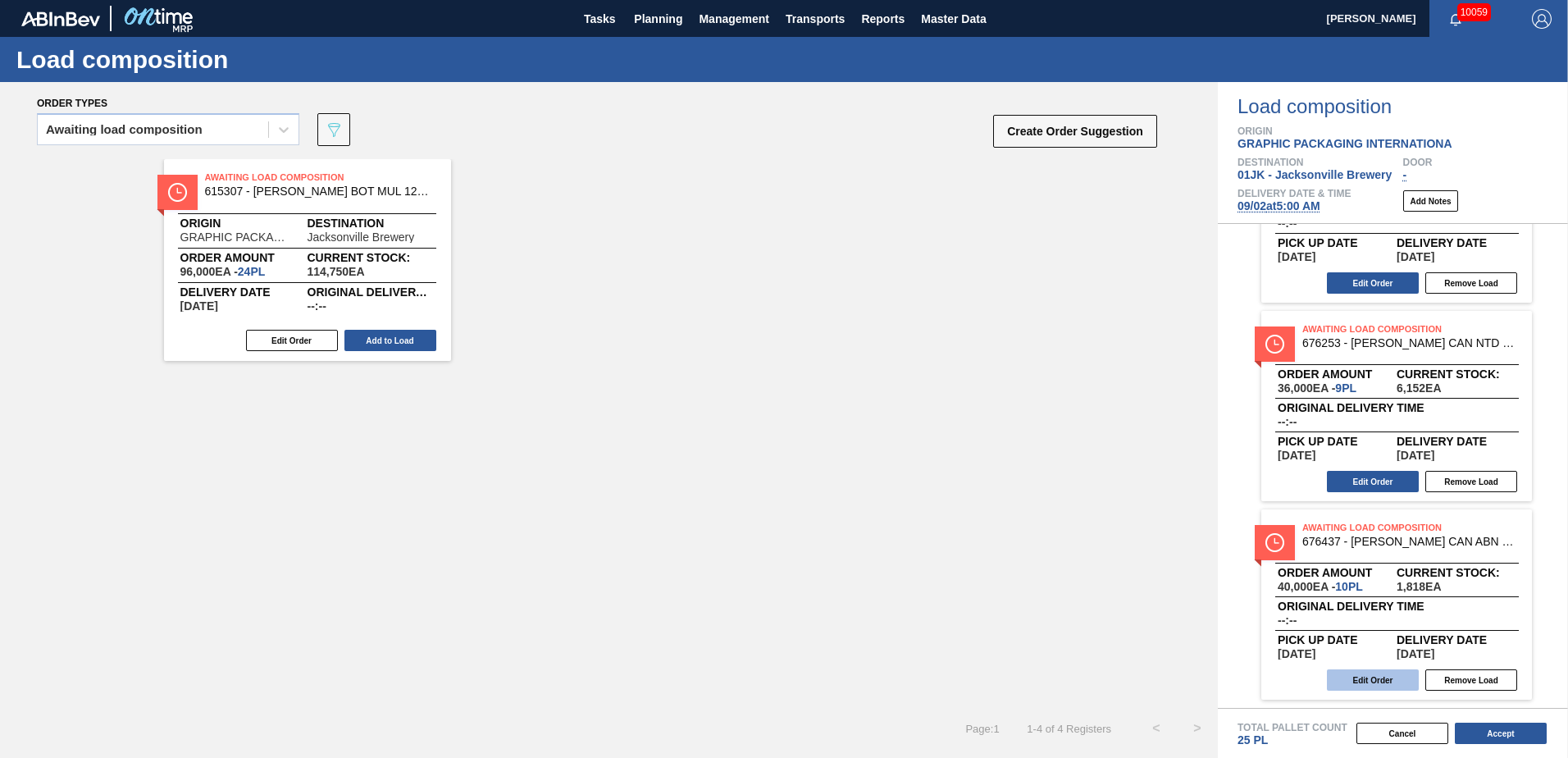
click at [1043, 462] on button "Edit Order" at bounding box center [1372, 680] width 92 height 21
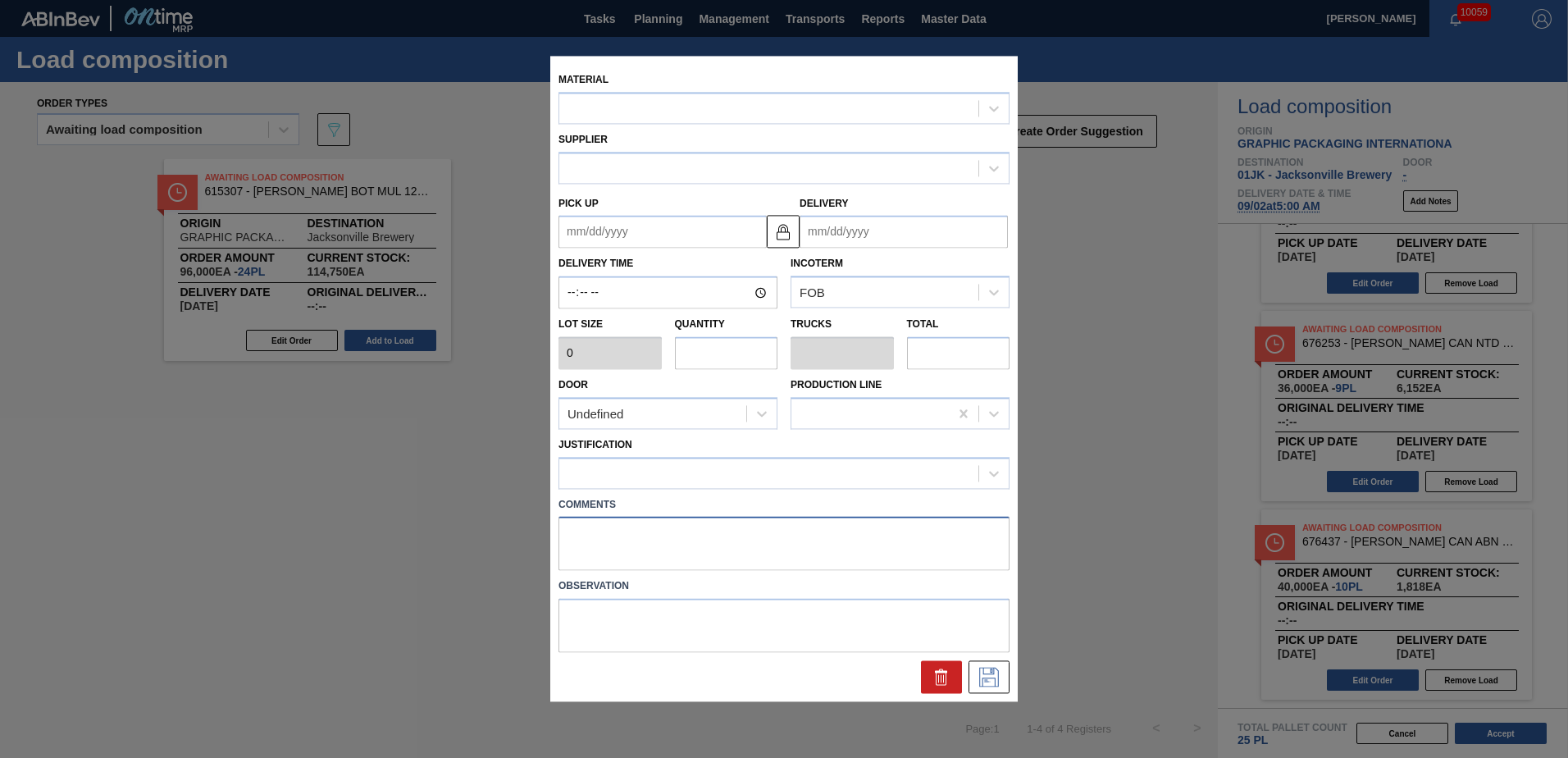
click at [670, 462] on textarea at bounding box center [784, 543] width 451 height 55
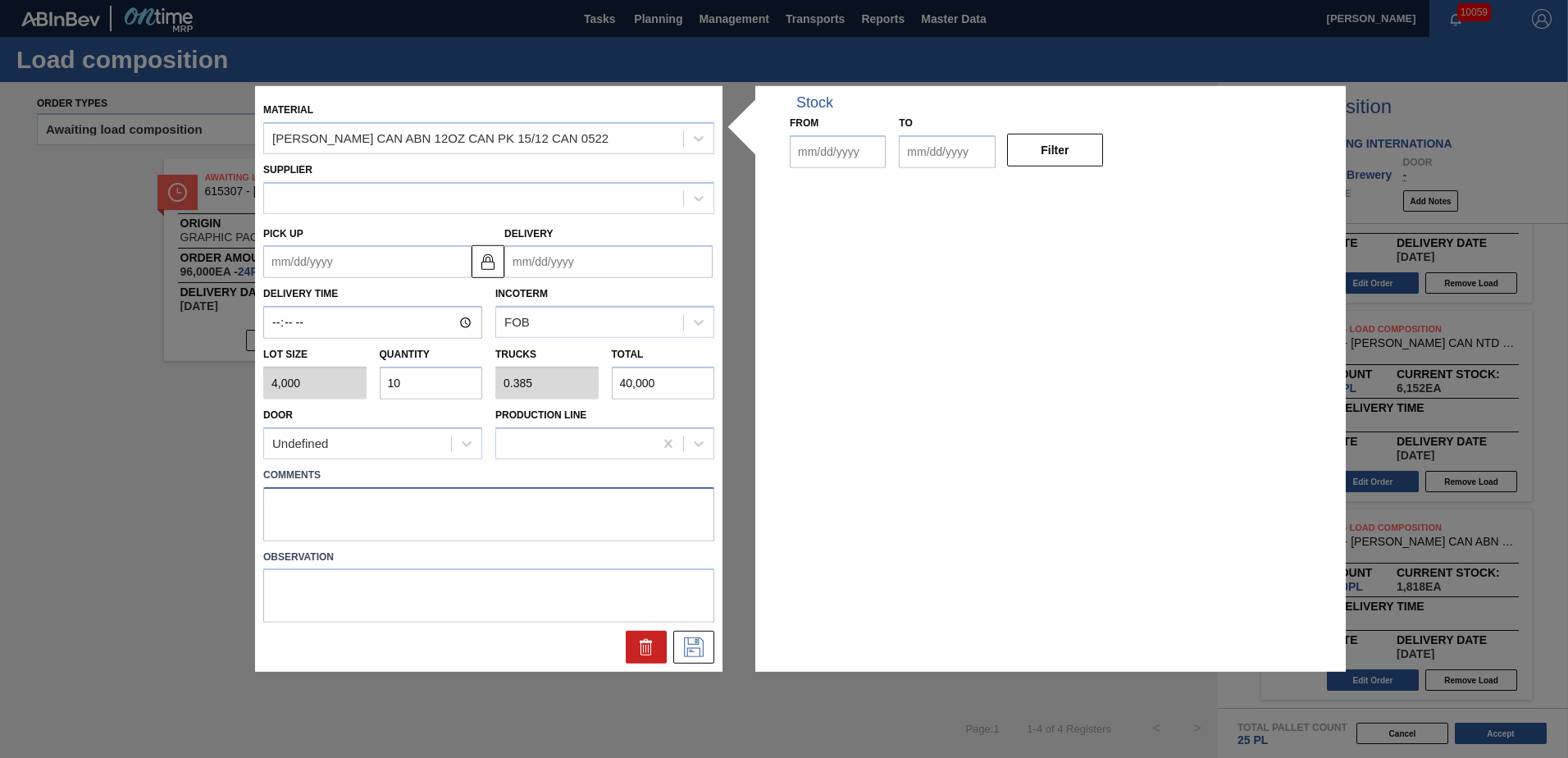
type input "4,000"
type input "10"
type input "0.385"
type input "40,000"
type up "[DATE]"
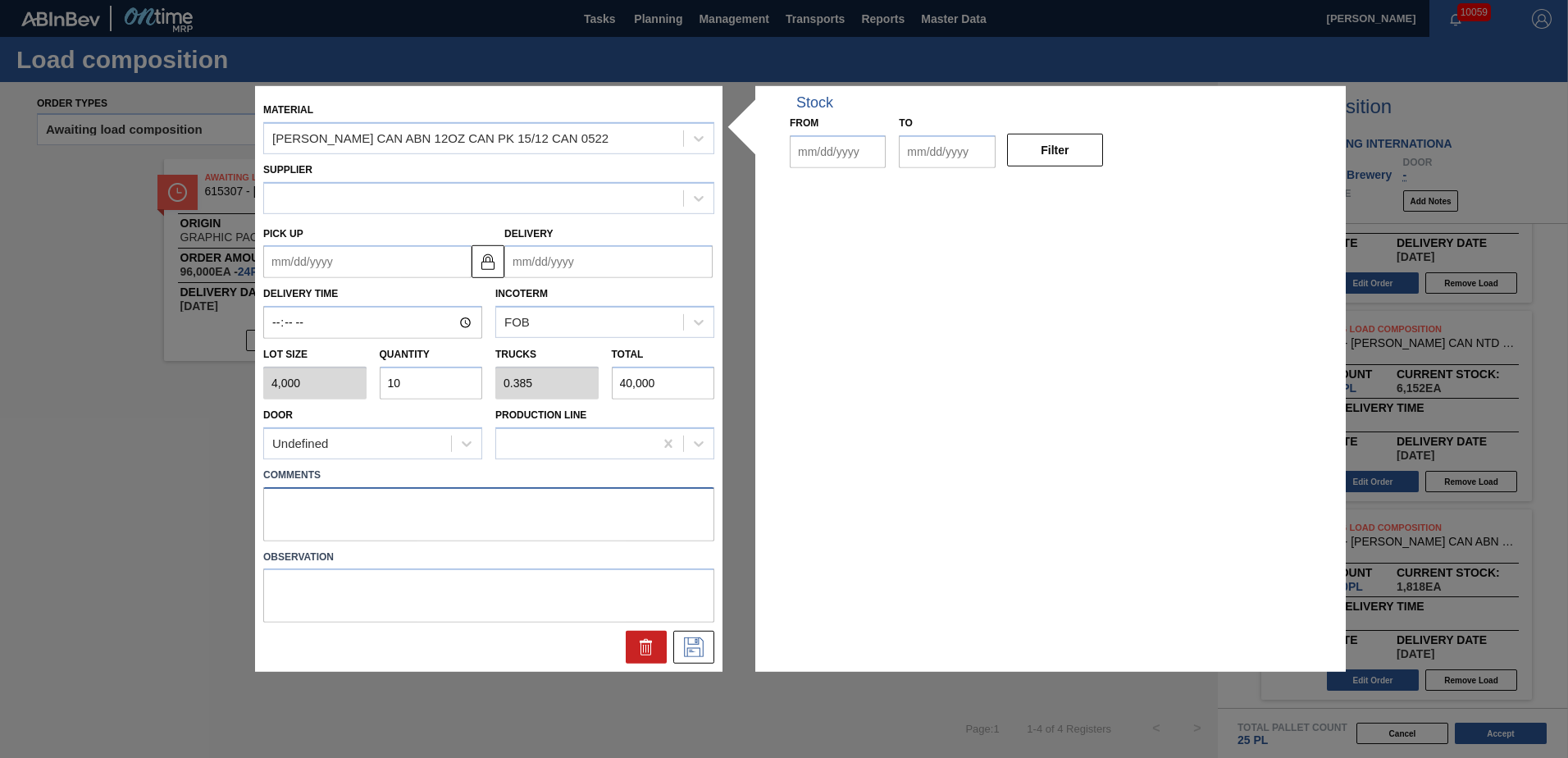
type input "[DATE]"
click at [557, 462] on textarea at bounding box center [489, 513] width 451 height 55
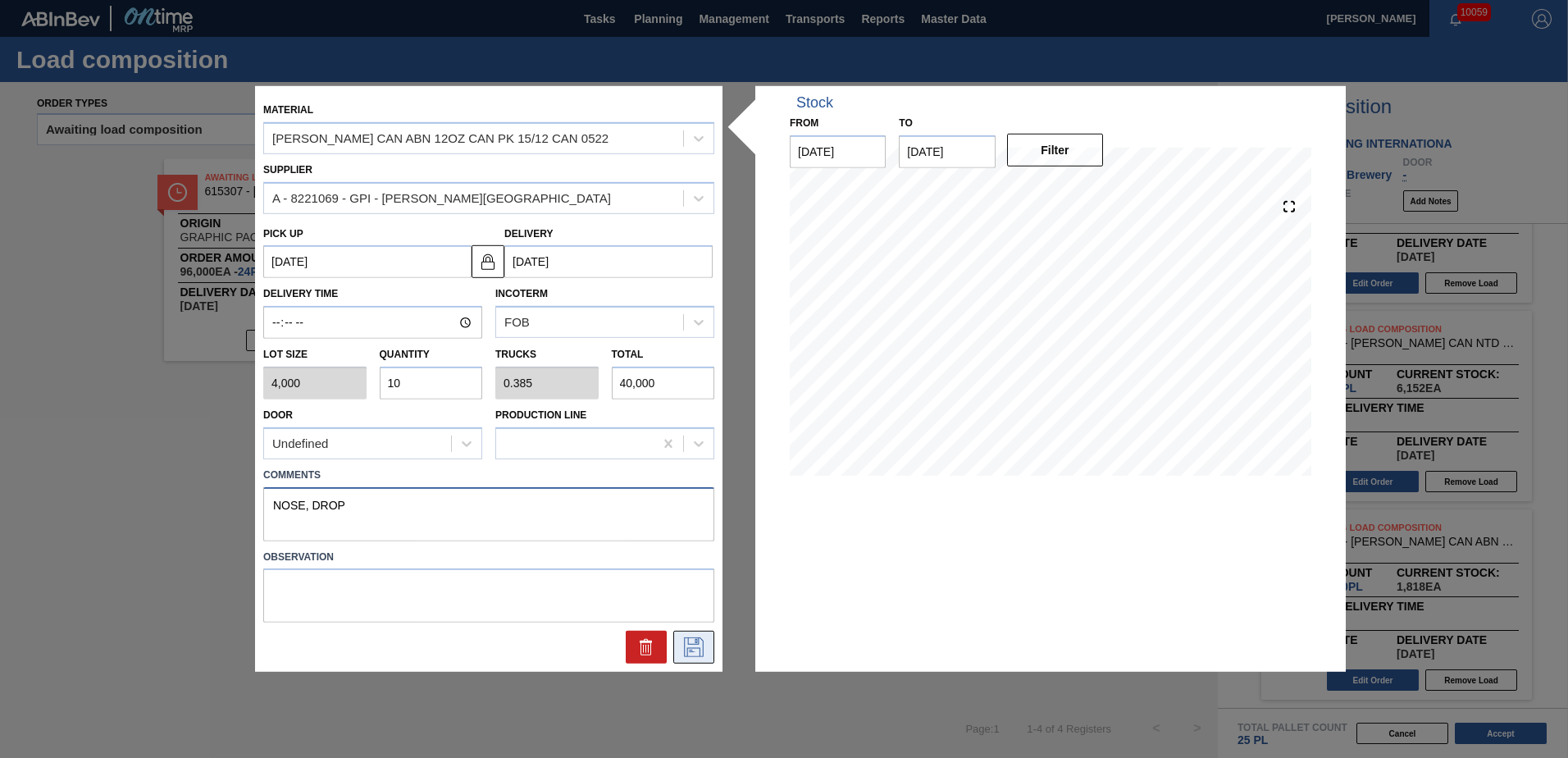
type textarea "NOSE, DROP"
click at [695, 462] on button at bounding box center [694, 647] width 41 height 33
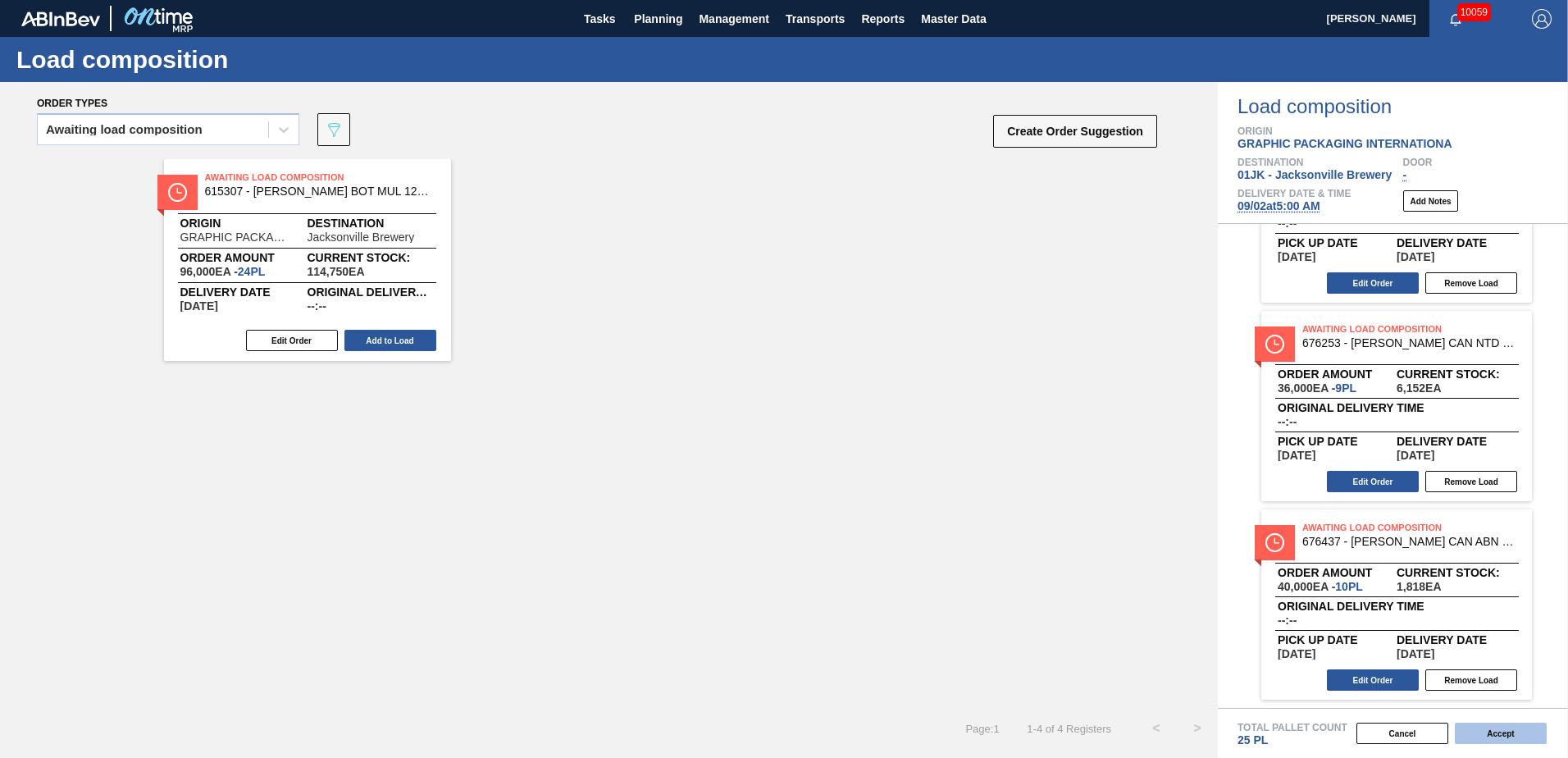
click at [1043, 462] on button "Accept" at bounding box center [1501, 734] width 92 height 21
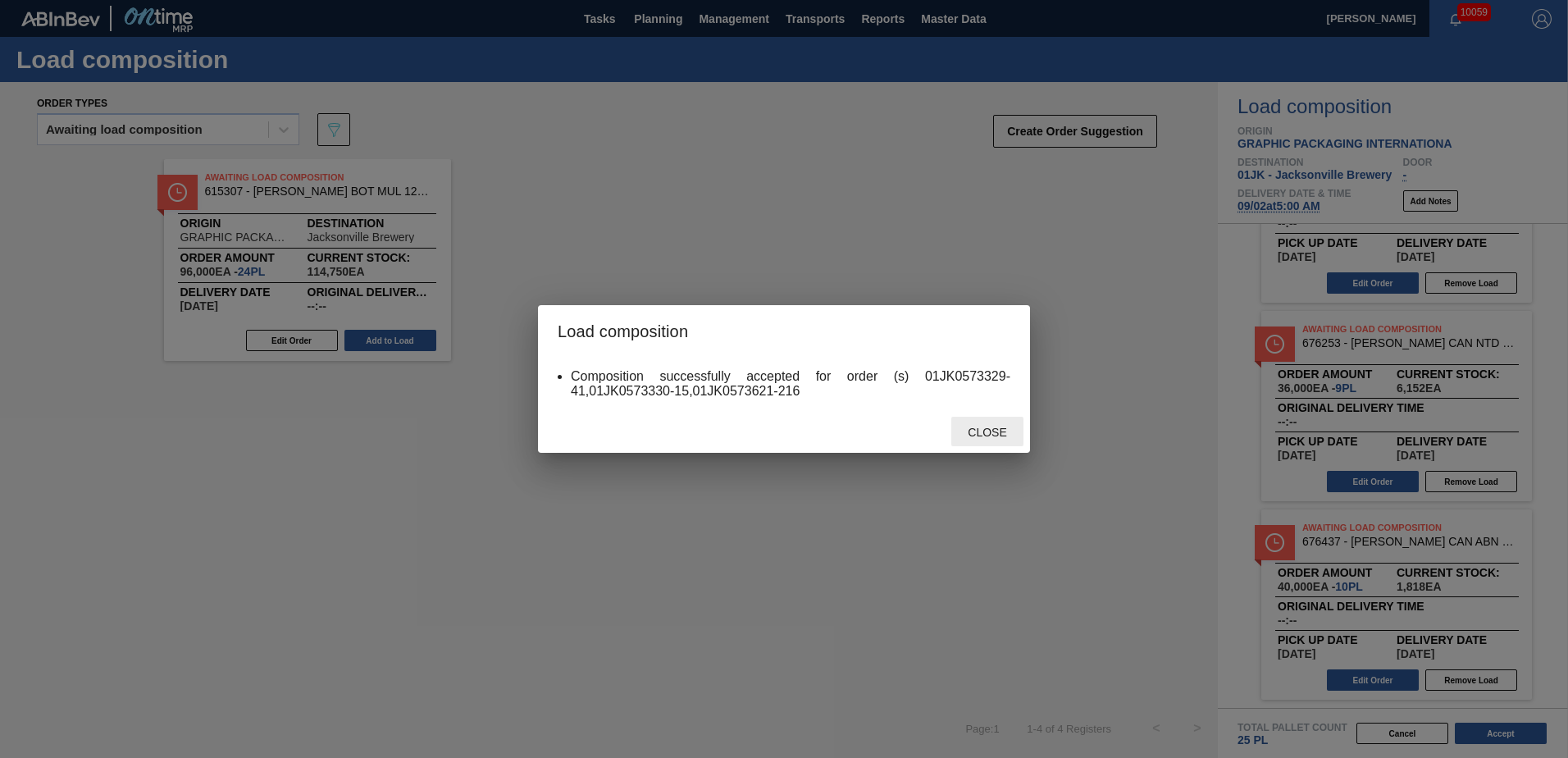
click at [986, 434] on span "Close" at bounding box center [987, 432] width 65 height 13
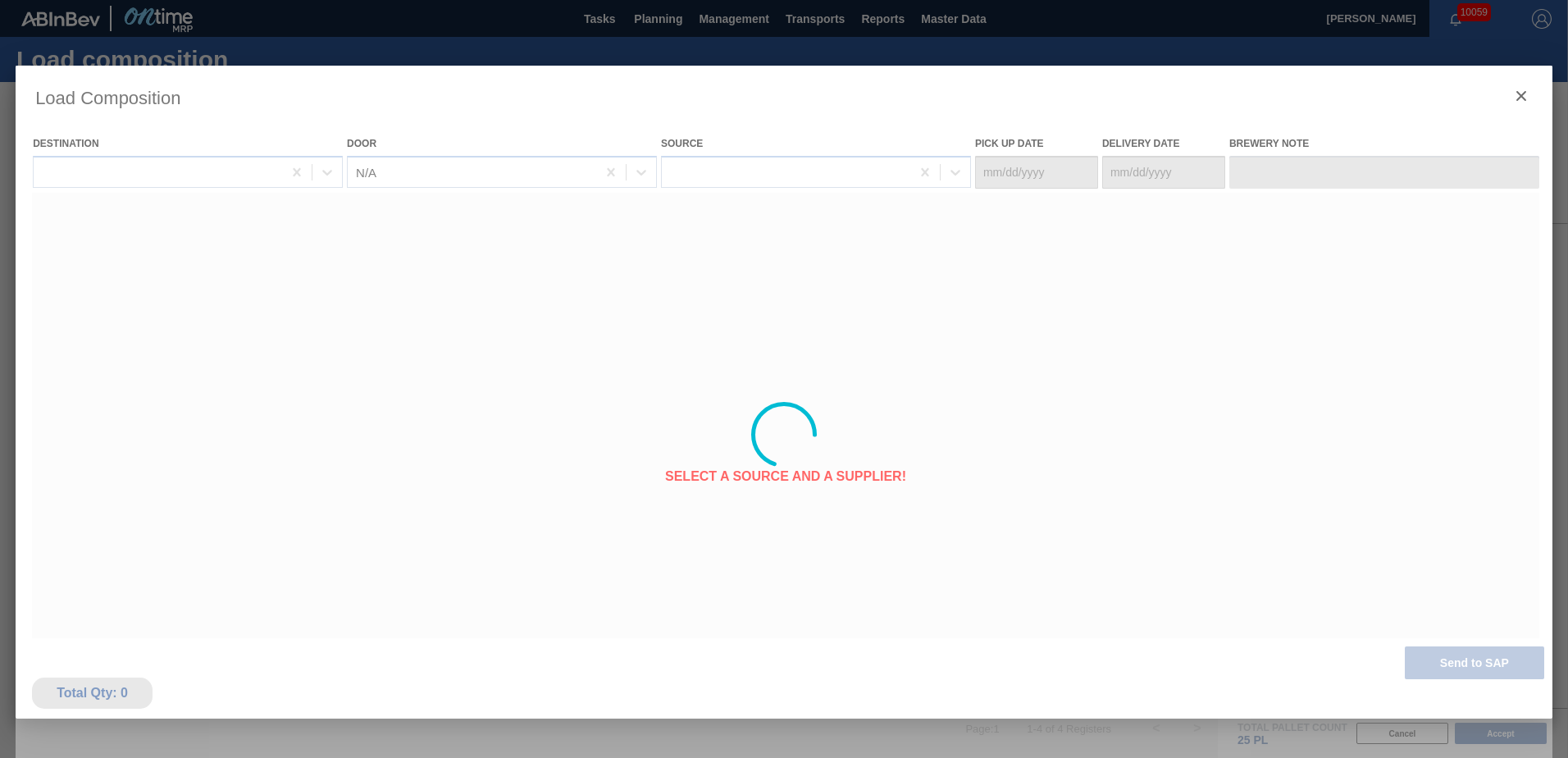
type Date "[DATE]"
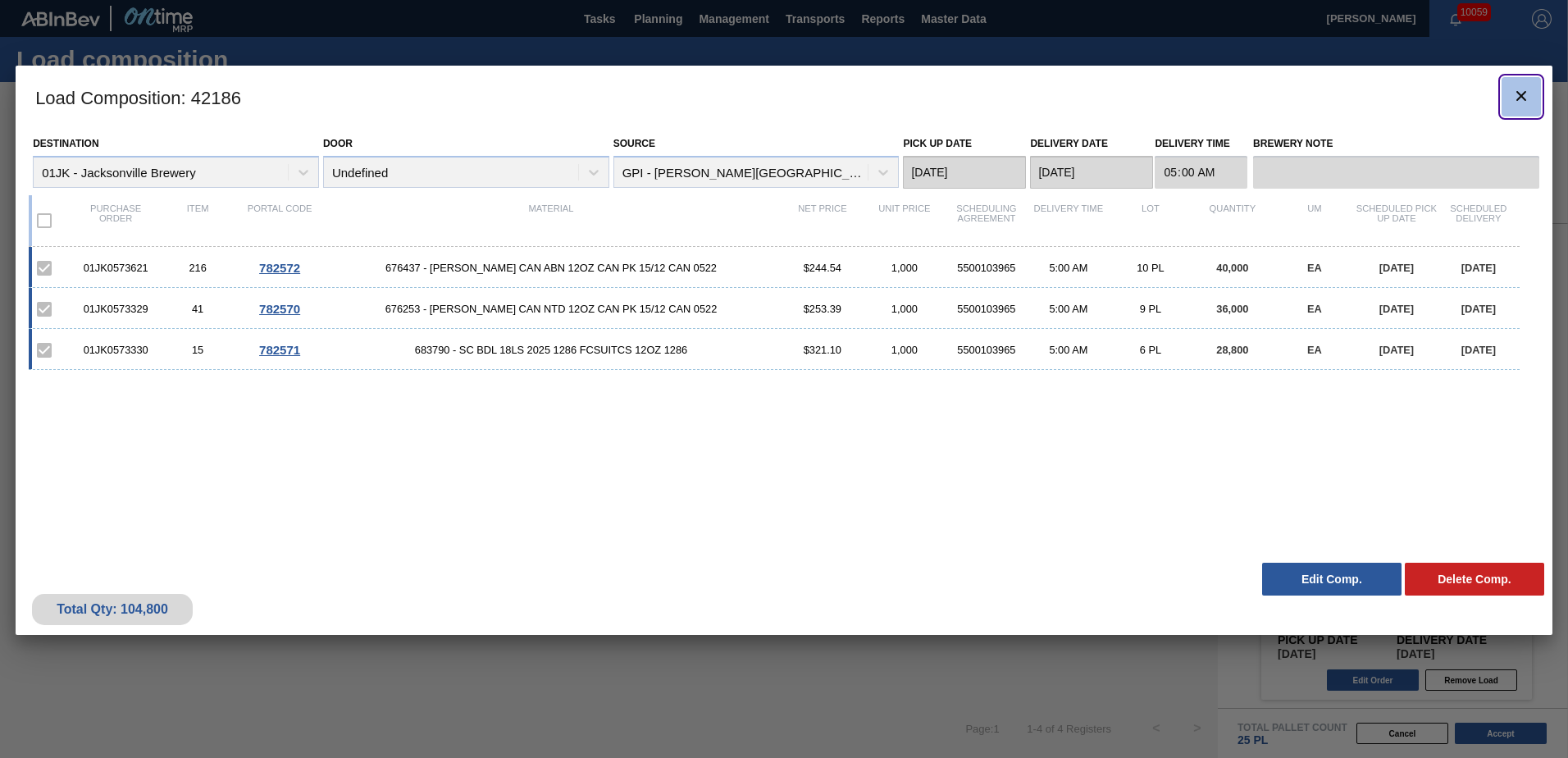
click at [1043, 98] on icon "botão de ícone" at bounding box center [1522, 96] width 20 height 20
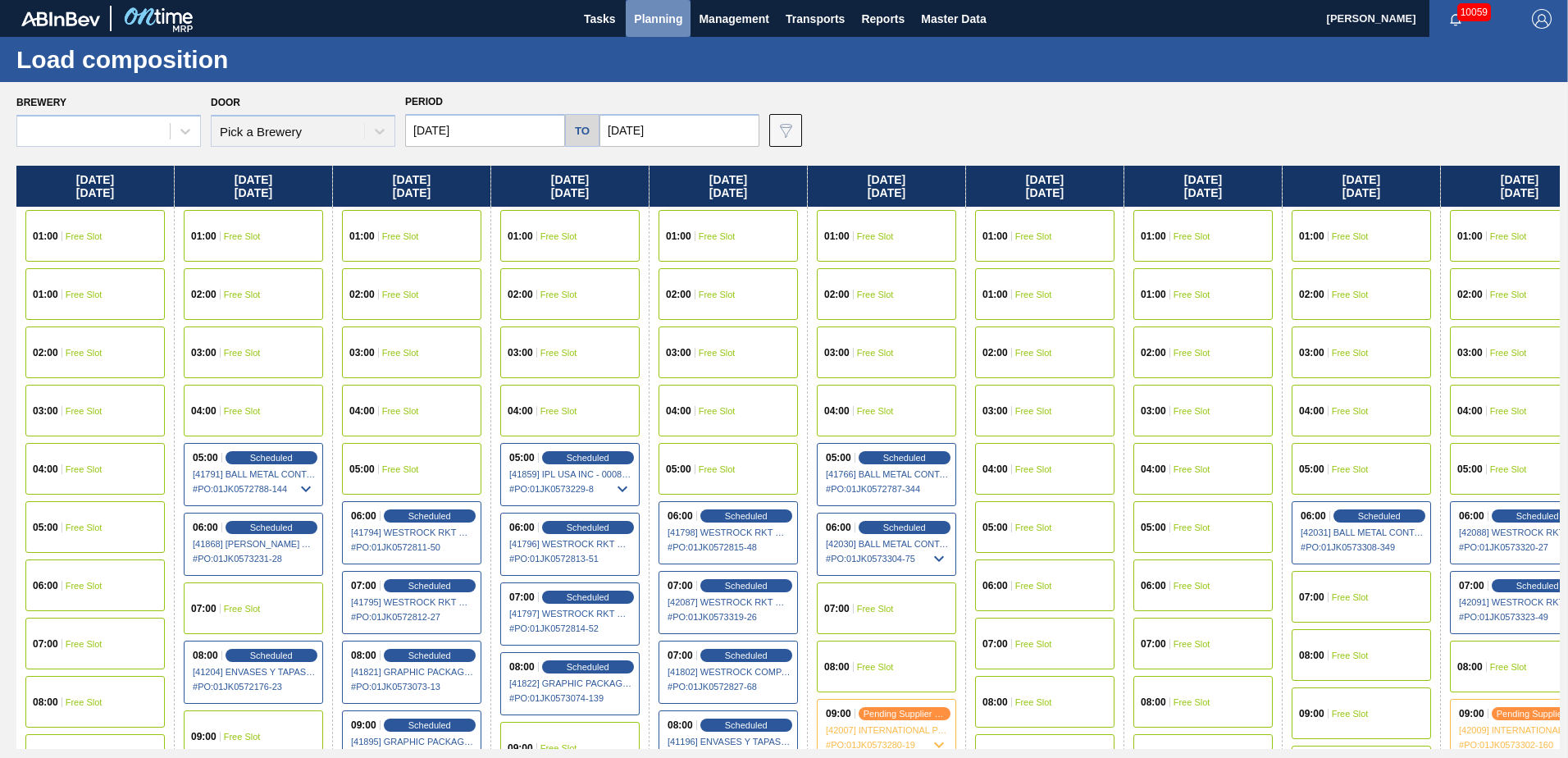
click at [673, 24] on span "Planning" at bounding box center [658, 19] width 48 height 20
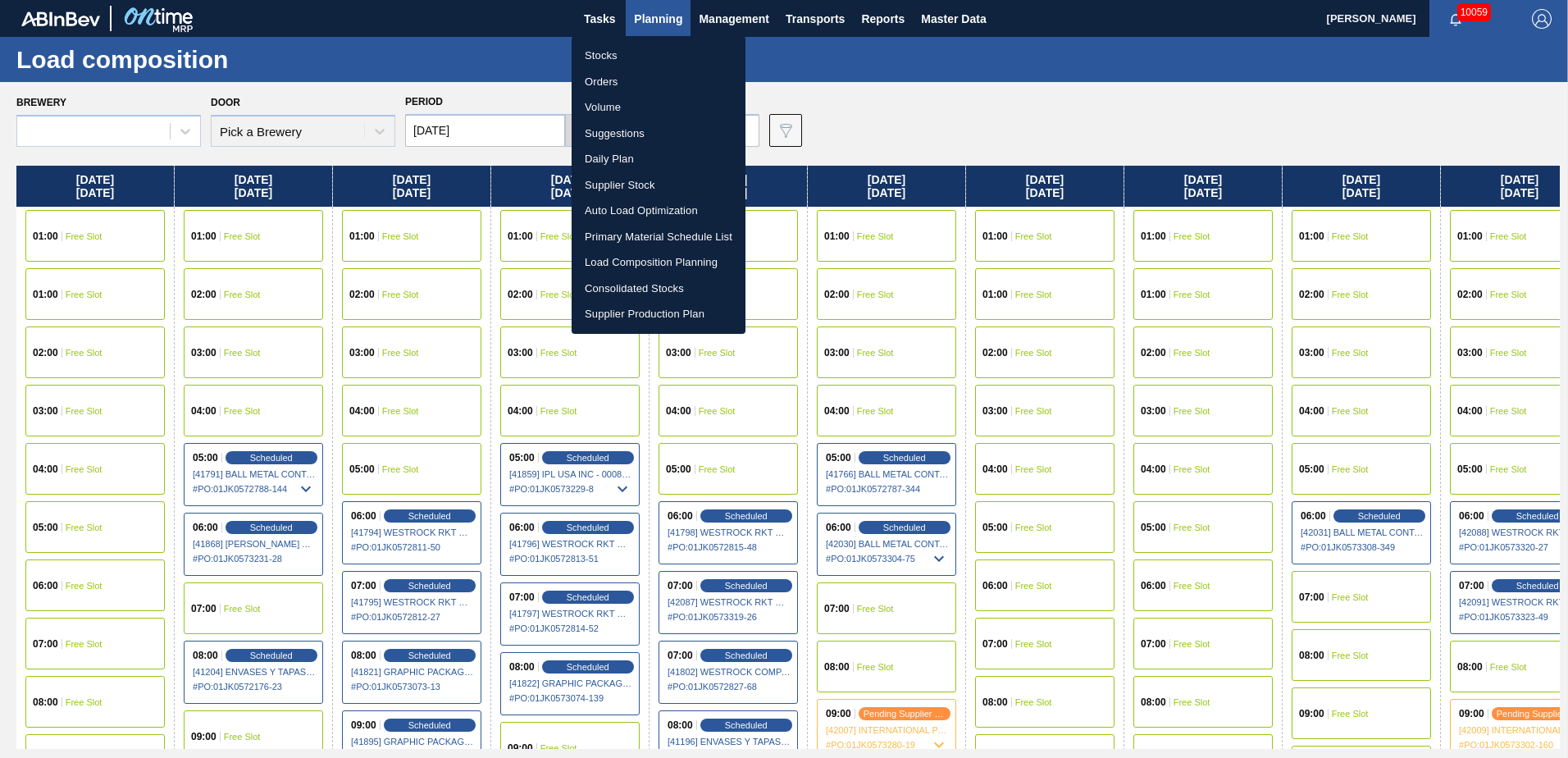
click at [611, 143] on li "Suggestions" at bounding box center [658, 133] width 174 height 26
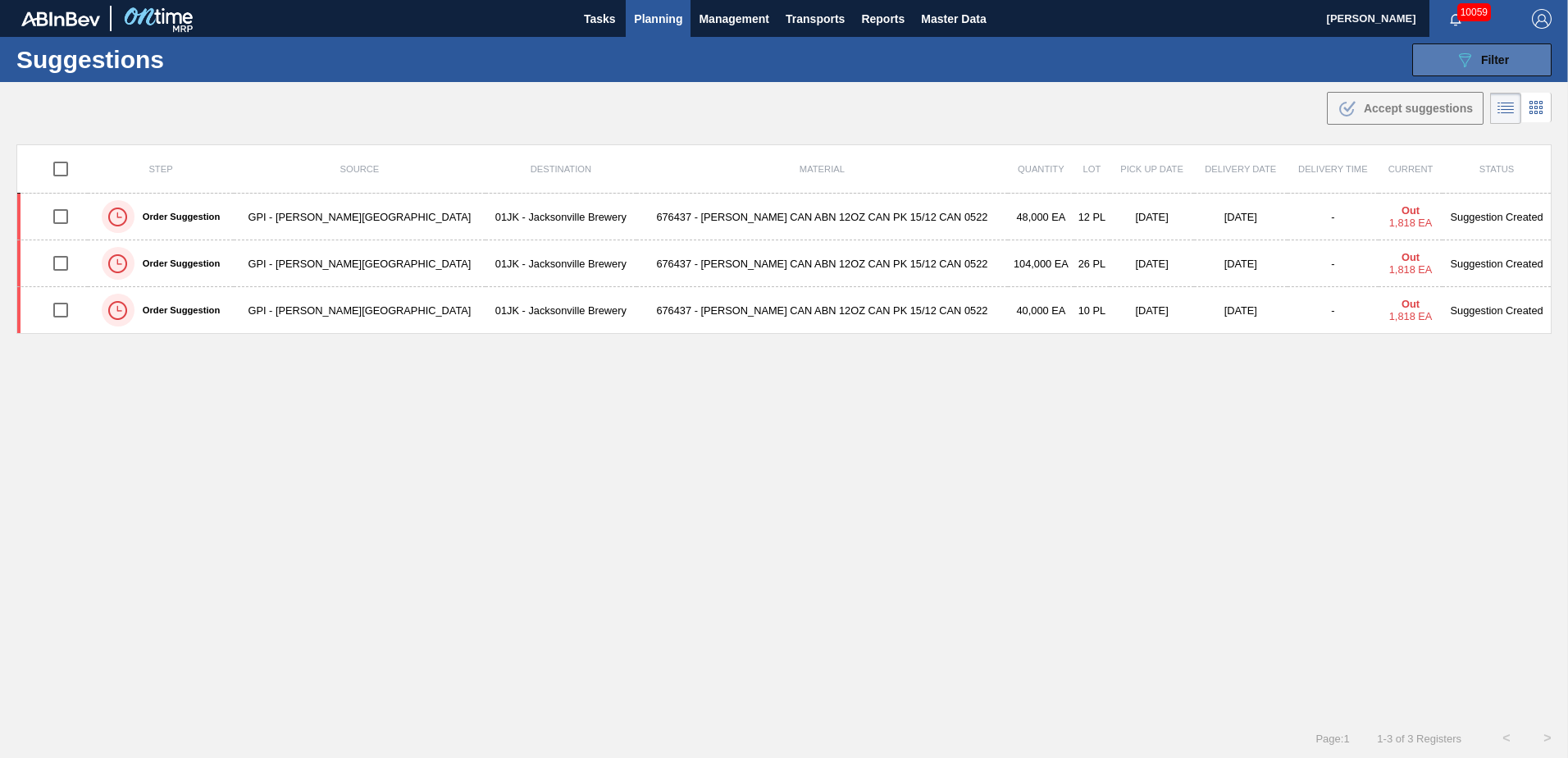
click at [1043, 55] on button "089F7B8B-B2A5-4AFE-B5C0-19BA573D28AC Filter" at bounding box center [1482, 60] width 139 height 33
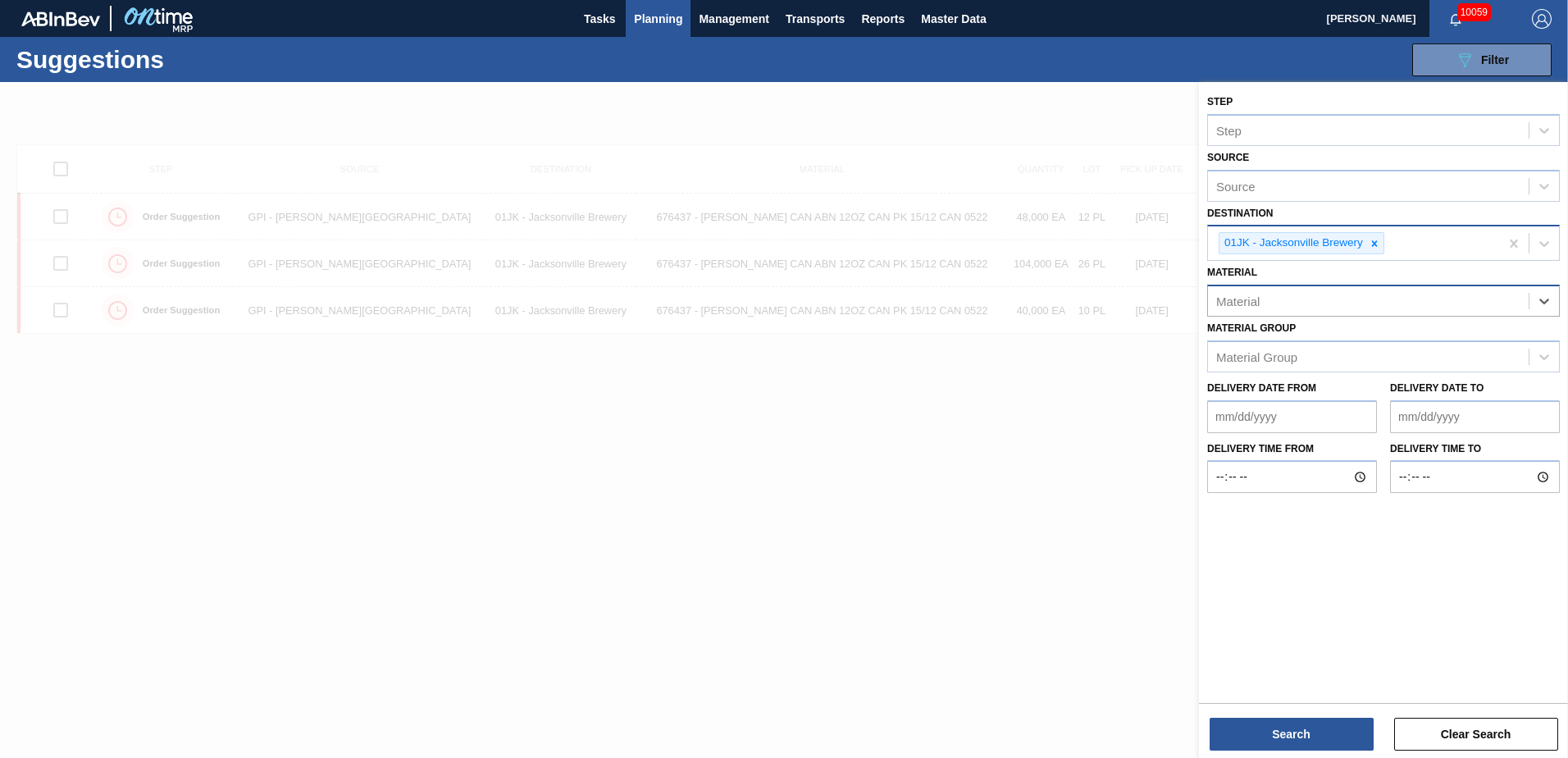
click at [1043, 248] on div at bounding box center [1374, 243] width 18 height 21
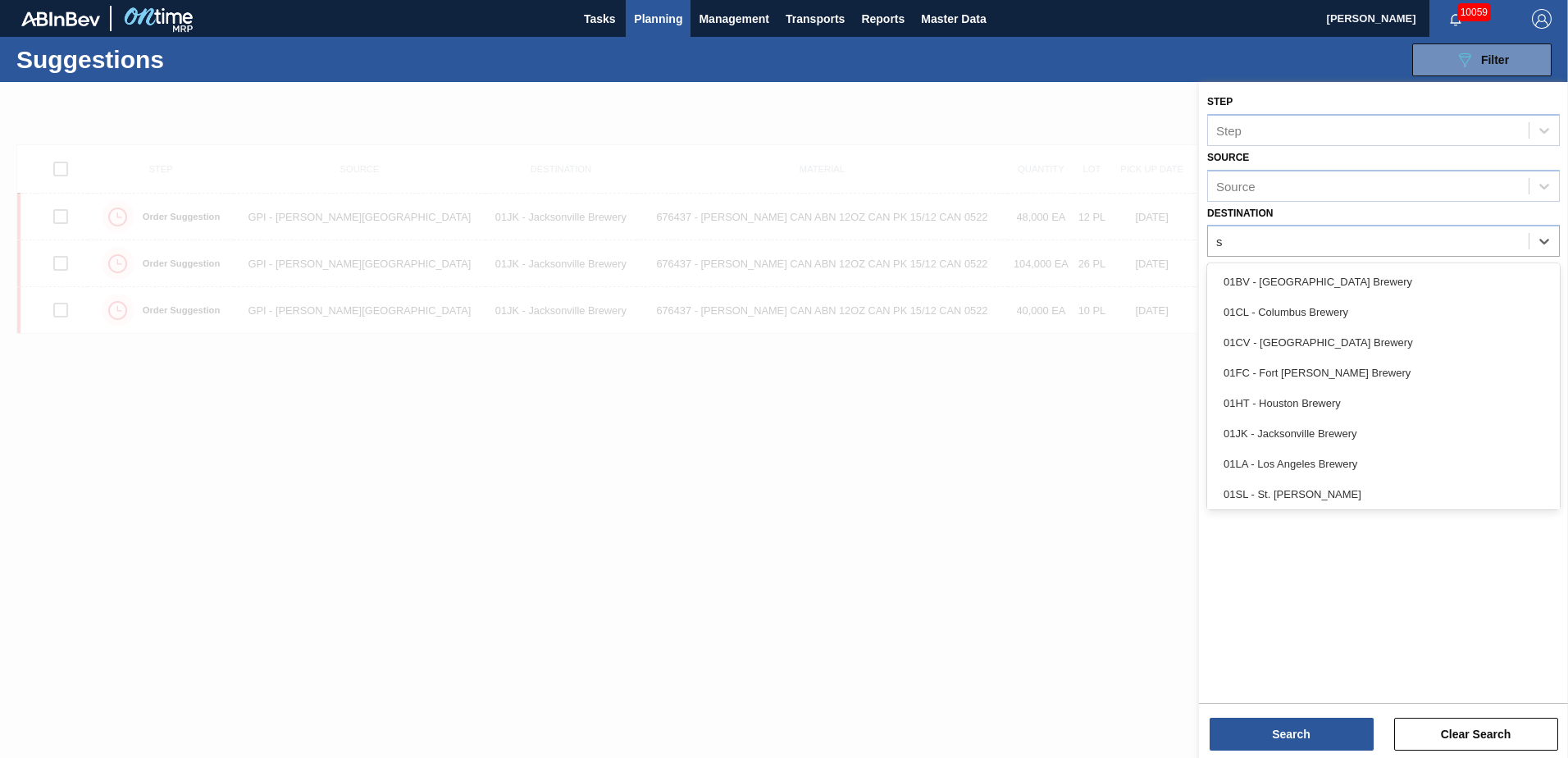
type input "sl"
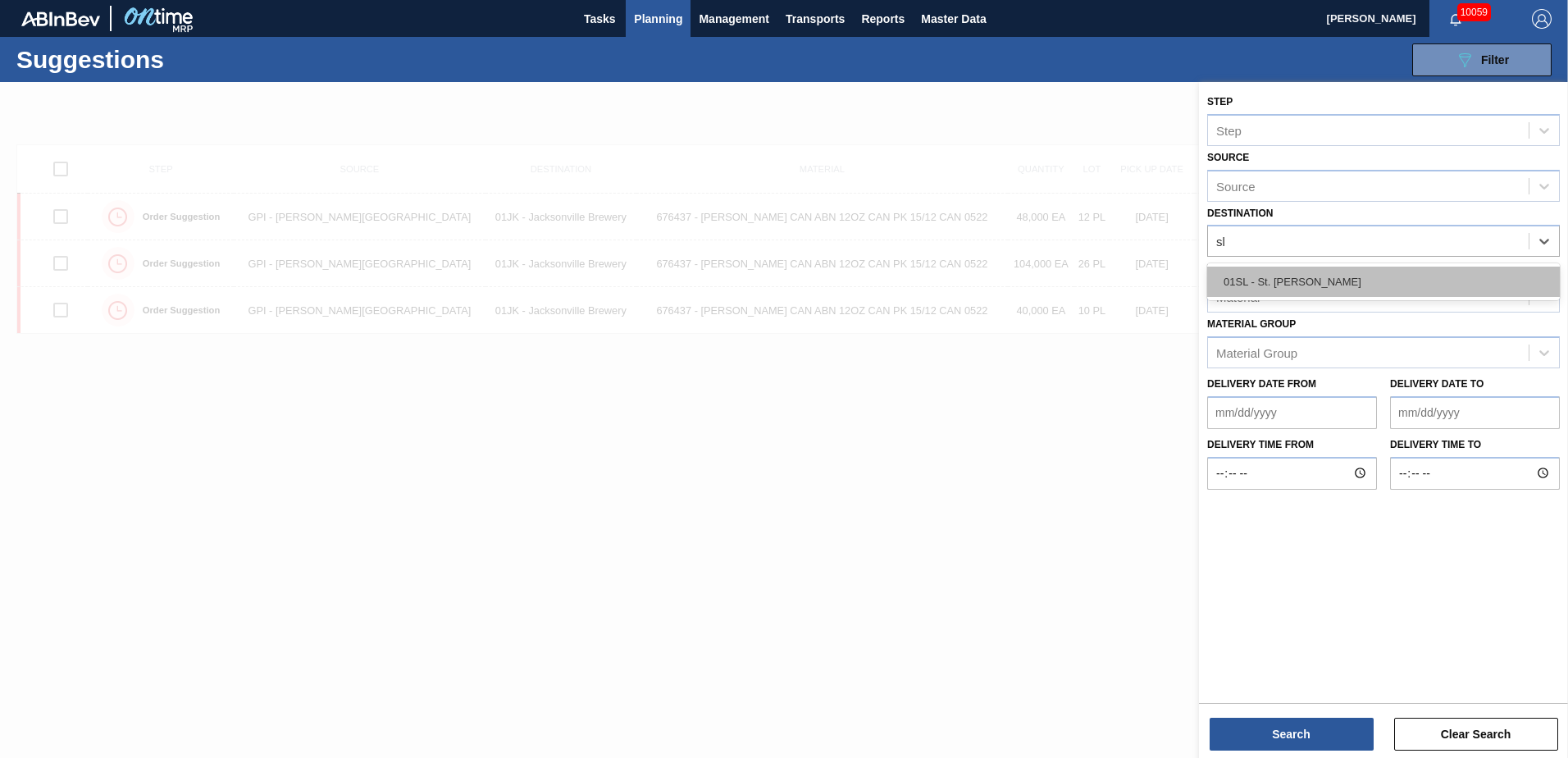
click at [1043, 285] on div "01SL - St. [PERSON_NAME]" at bounding box center [1383, 282] width 353 height 30
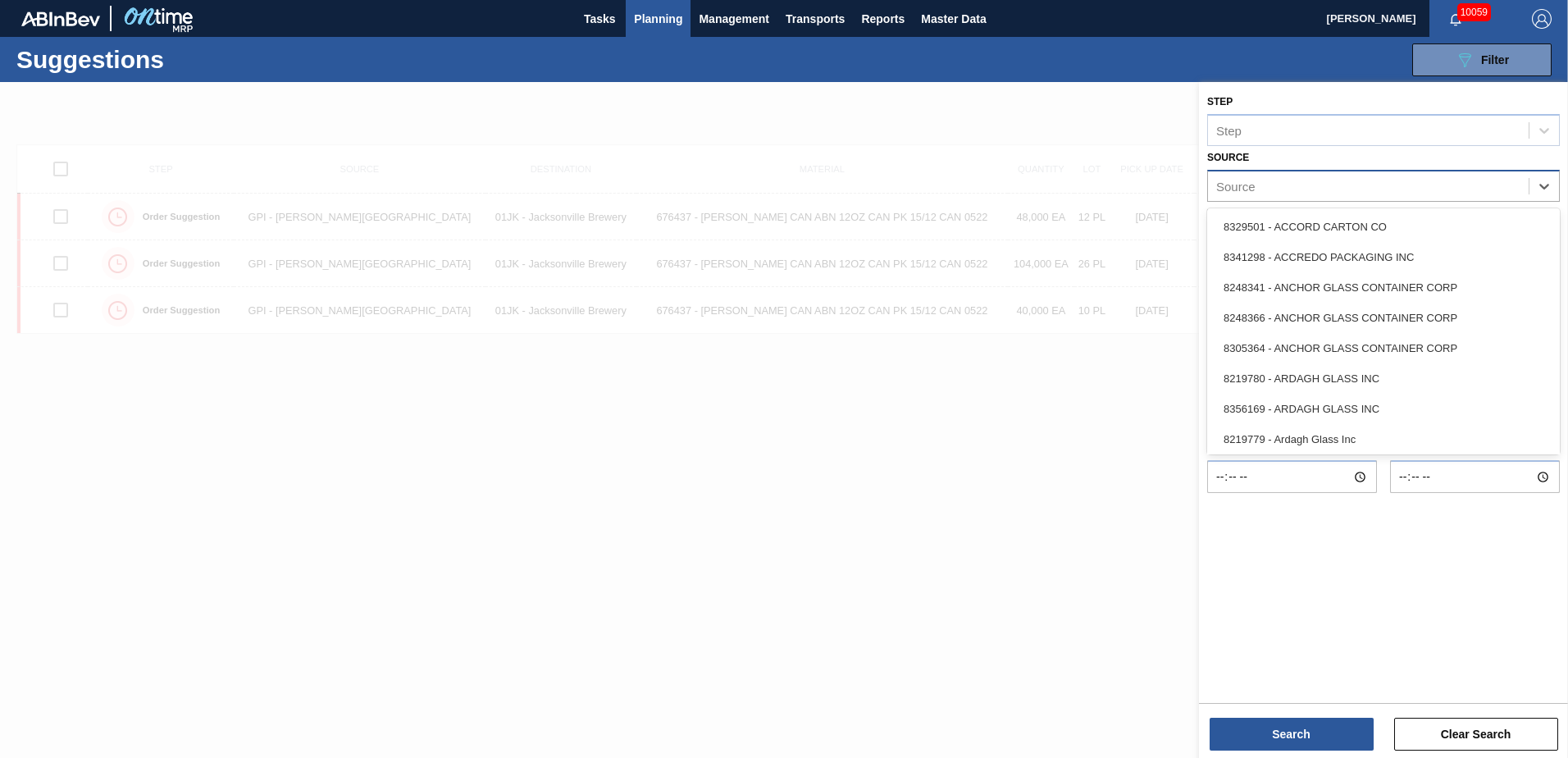
click at [1043, 186] on div "Source" at bounding box center [1368, 186] width 321 height 24
type input "tapa"
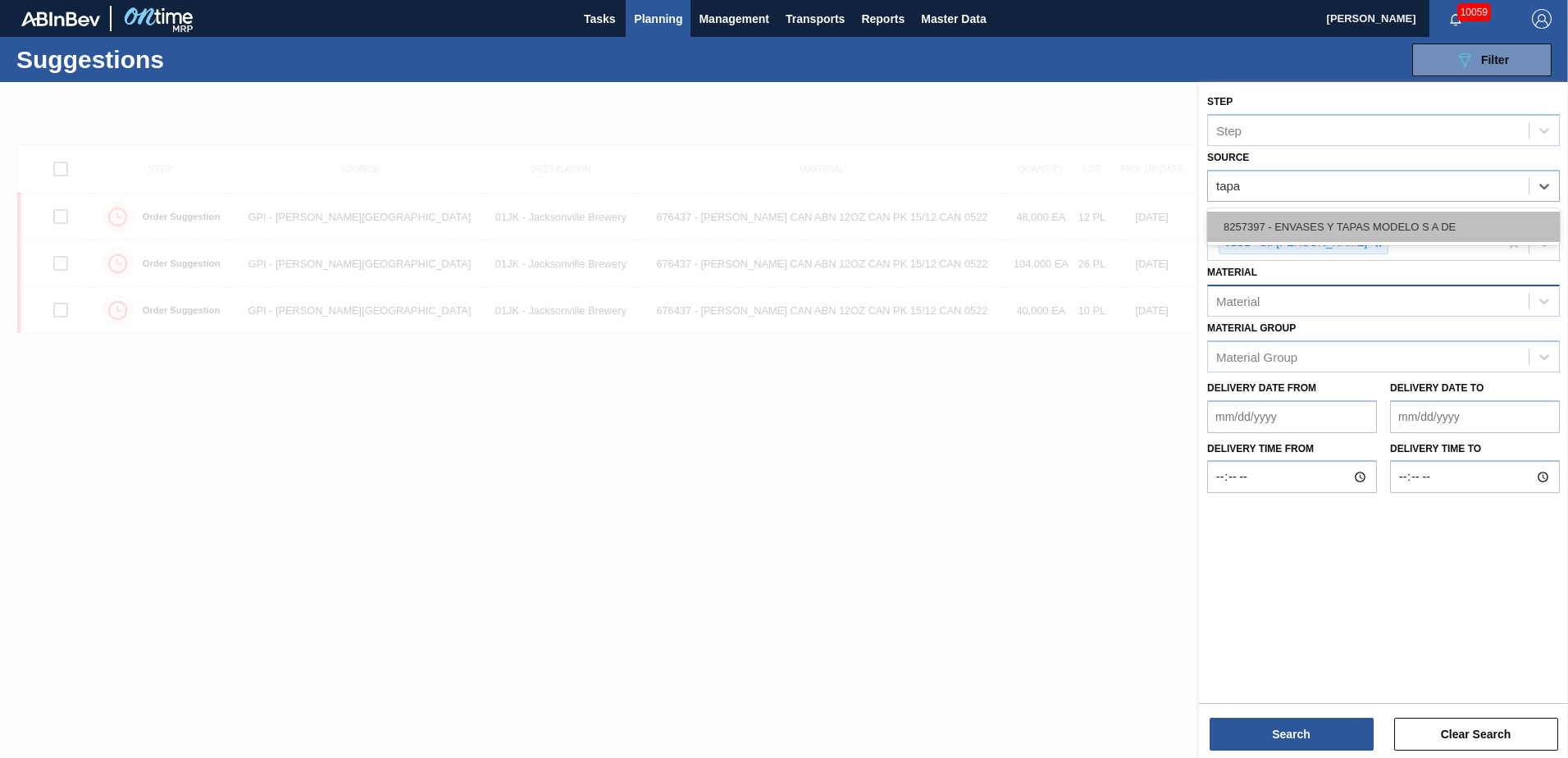
click at [1043, 222] on div "8257397 - ENVASES Y TAPAS MODELO S A DE" at bounding box center [1383, 227] width 353 height 30
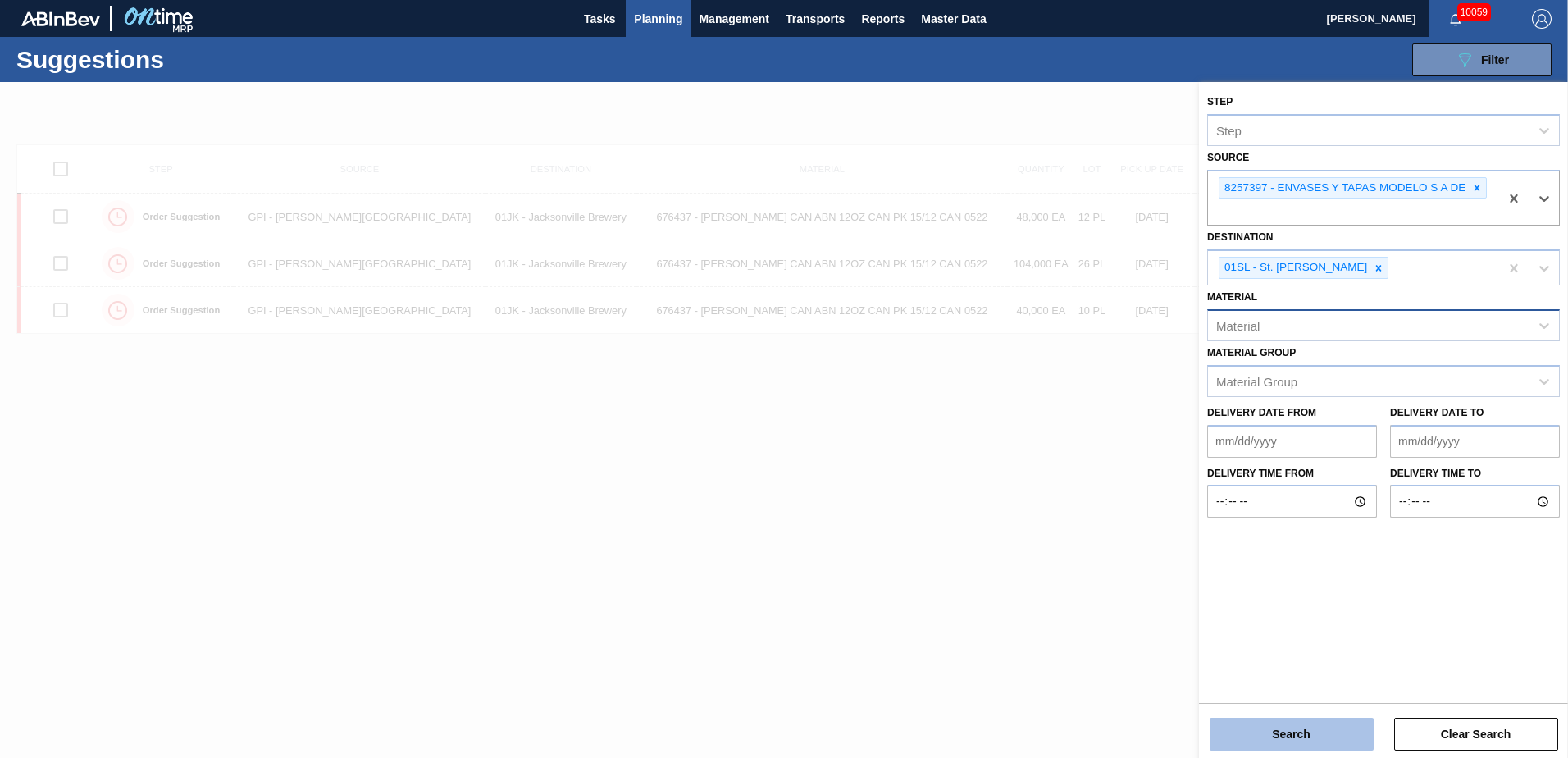
click at [1043, 462] on button "Search" at bounding box center [1292, 734] width 164 height 33
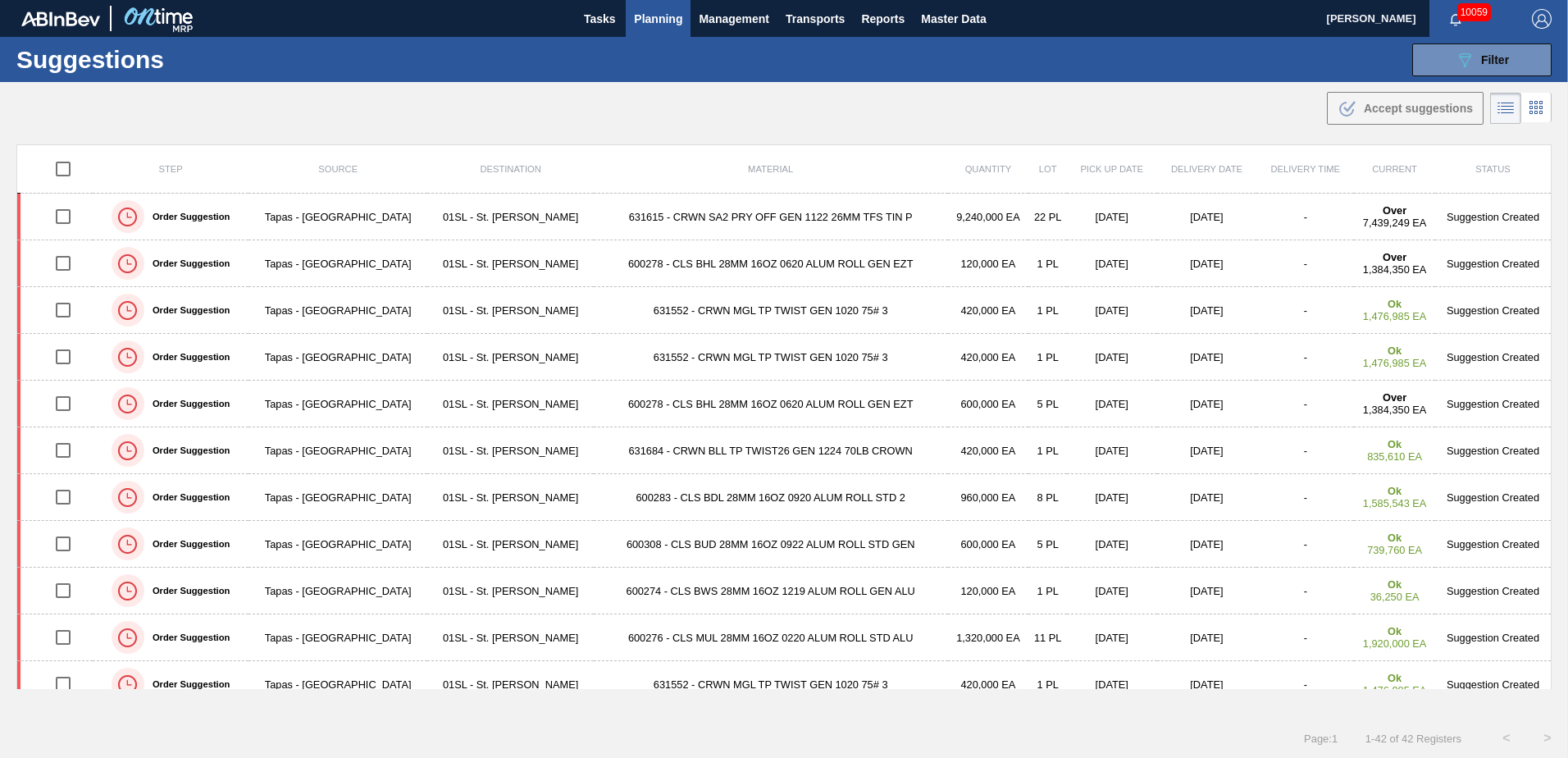
drag, startPoint x: 1299, startPoint y: 95, endPoint x: 1298, endPoint y: 76, distance: 19.0
click at [1043, 95] on div ".b{fill:var(--color-action-default)} Accept suggestions" at bounding box center [784, 105] width 1568 height 46
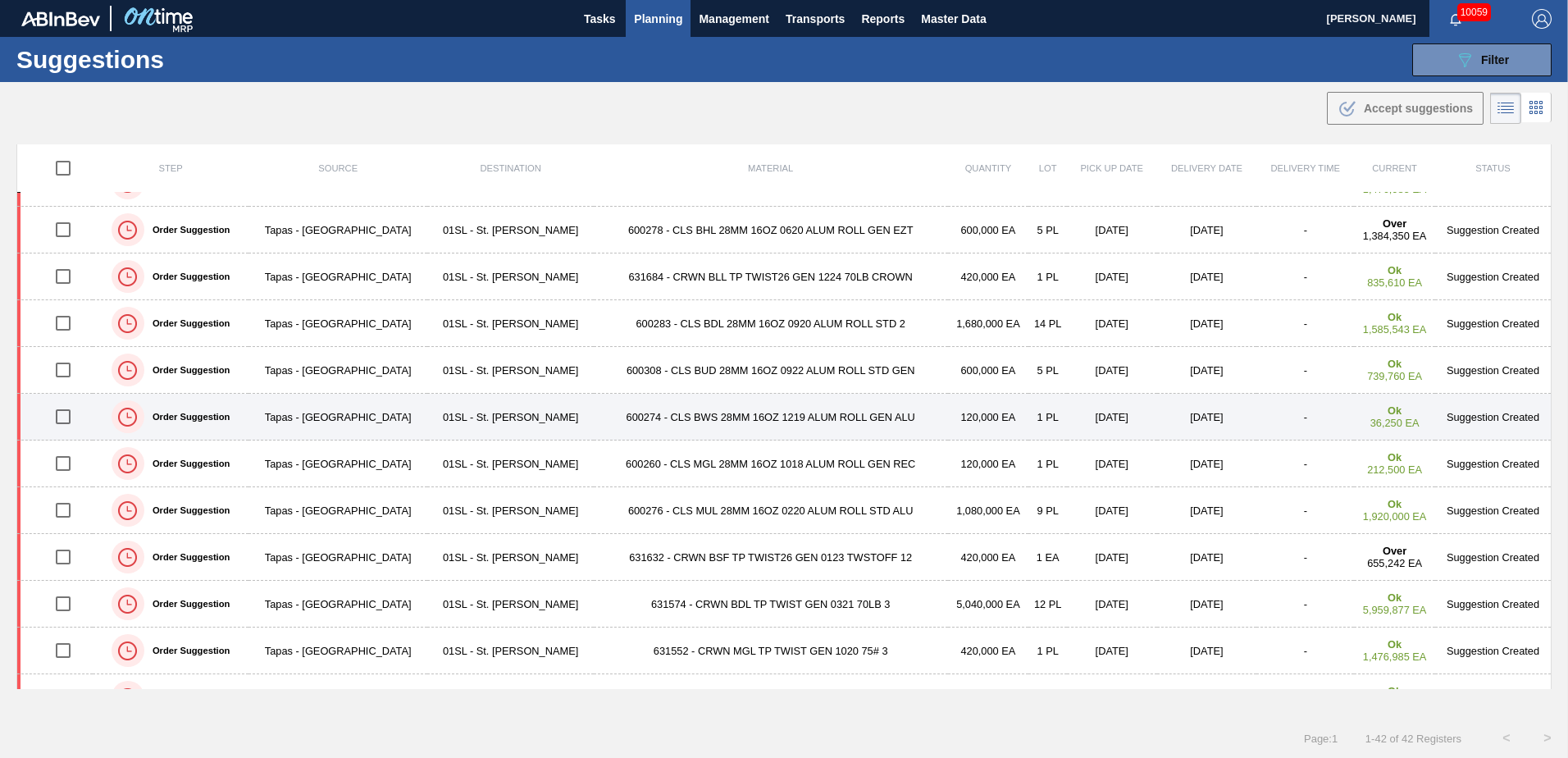
click at [60, 413] on input "checkbox" at bounding box center [63, 417] width 35 height 35
checkbox input "true"
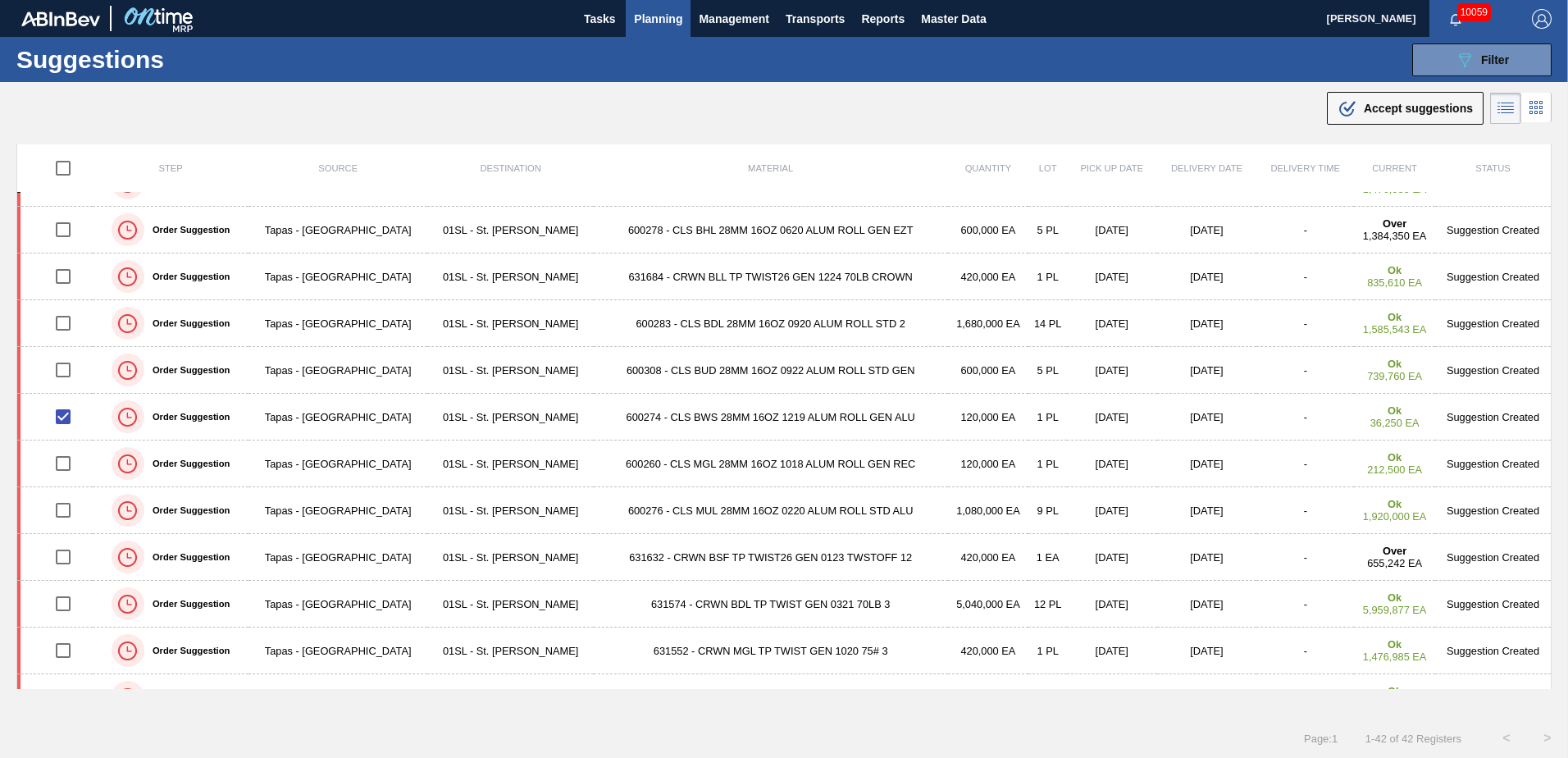
scroll to position [174, 0]
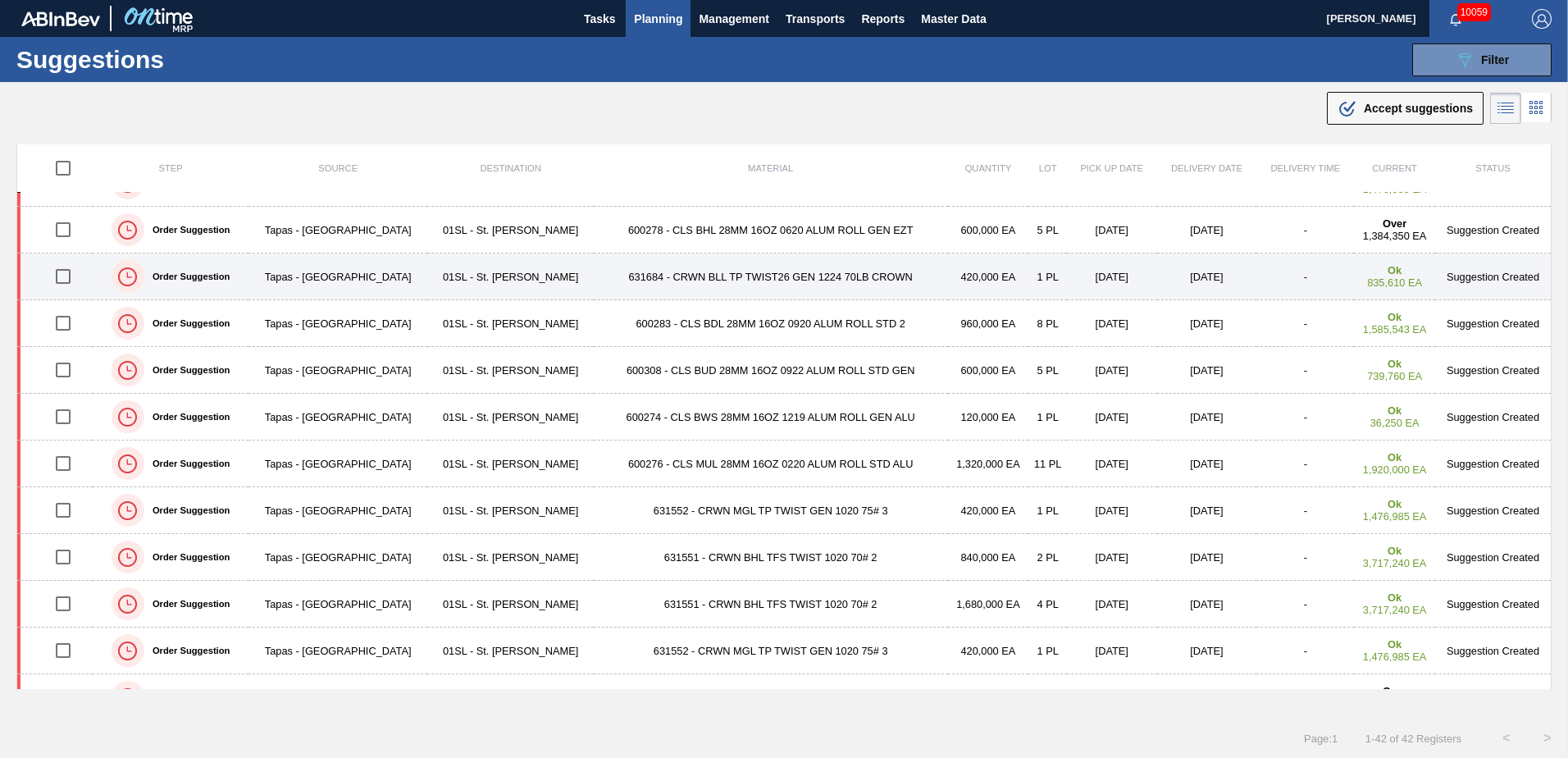
drag, startPoint x: 62, startPoint y: 413, endPoint x: 337, endPoint y: 293, distance: 300.0
click at [62, 413] on input "checkbox" at bounding box center [63, 417] width 35 height 35
checkbox input "true"
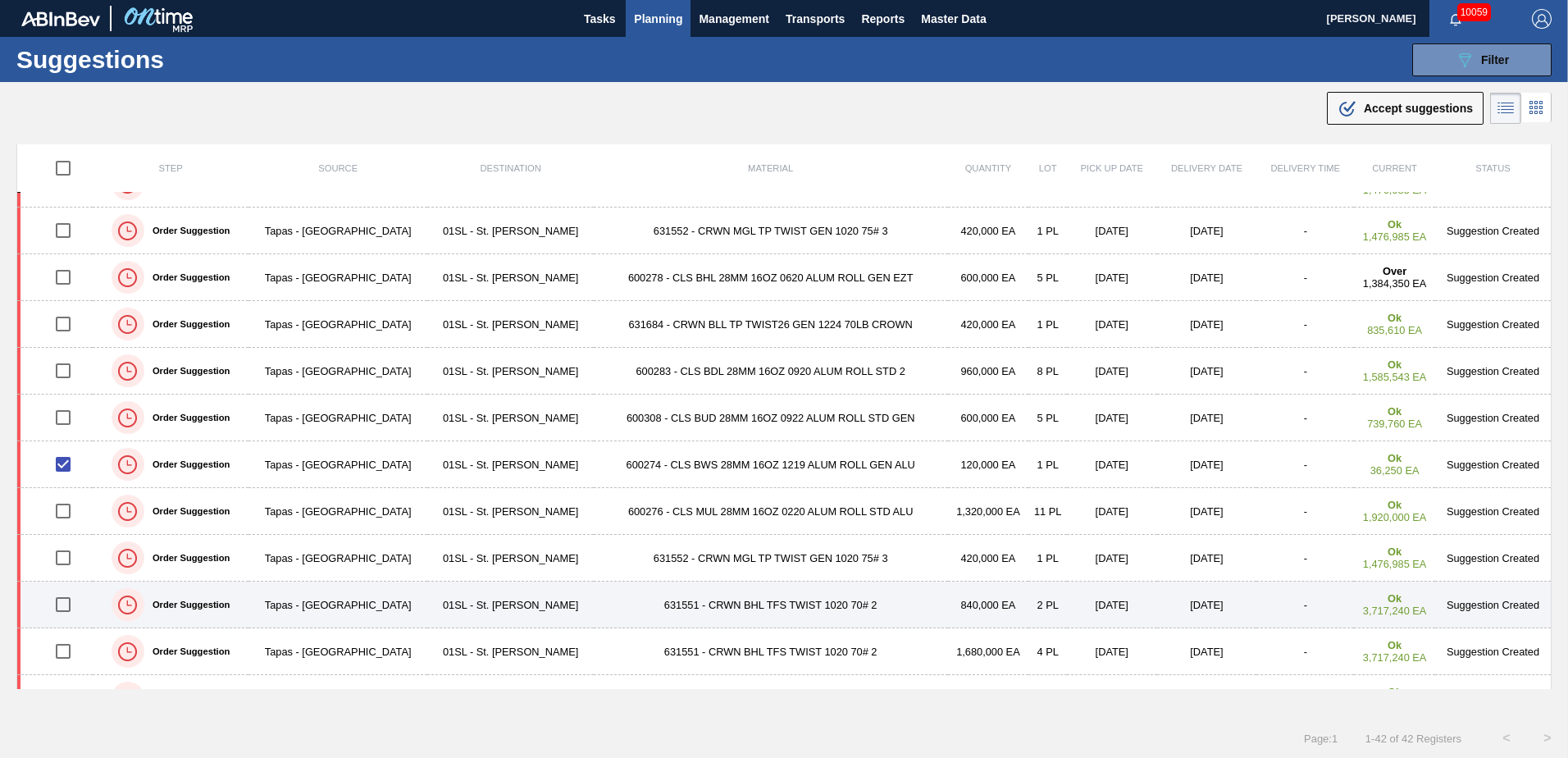
scroll to position [0, 0]
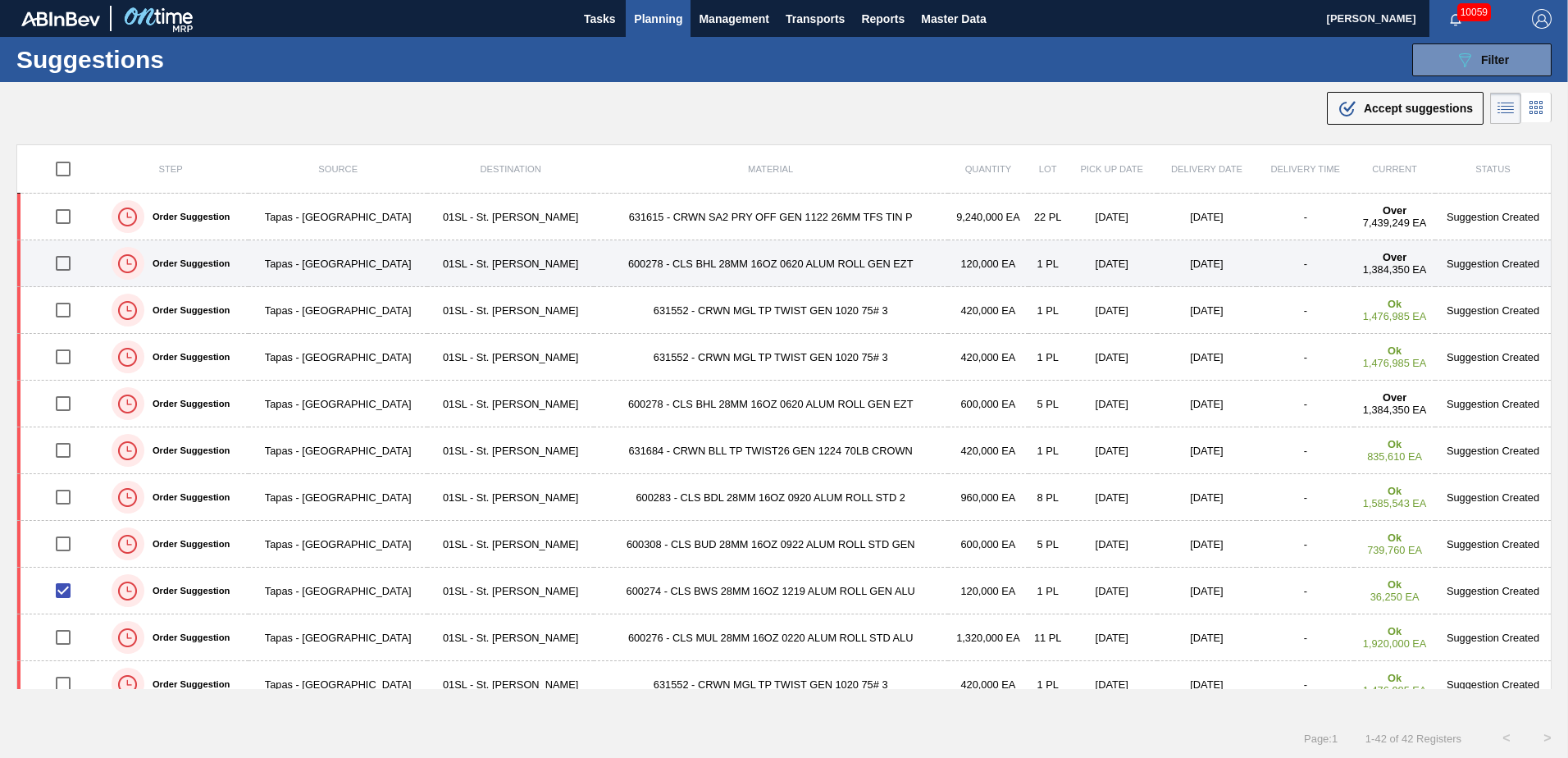
drag, startPoint x: 68, startPoint y: 260, endPoint x: 66, endPoint y: 275, distance: 15.1
click at [68, 260] on input "checkbox" at bounding box center [63, 263] width 35 height 35
checkbox input "true"
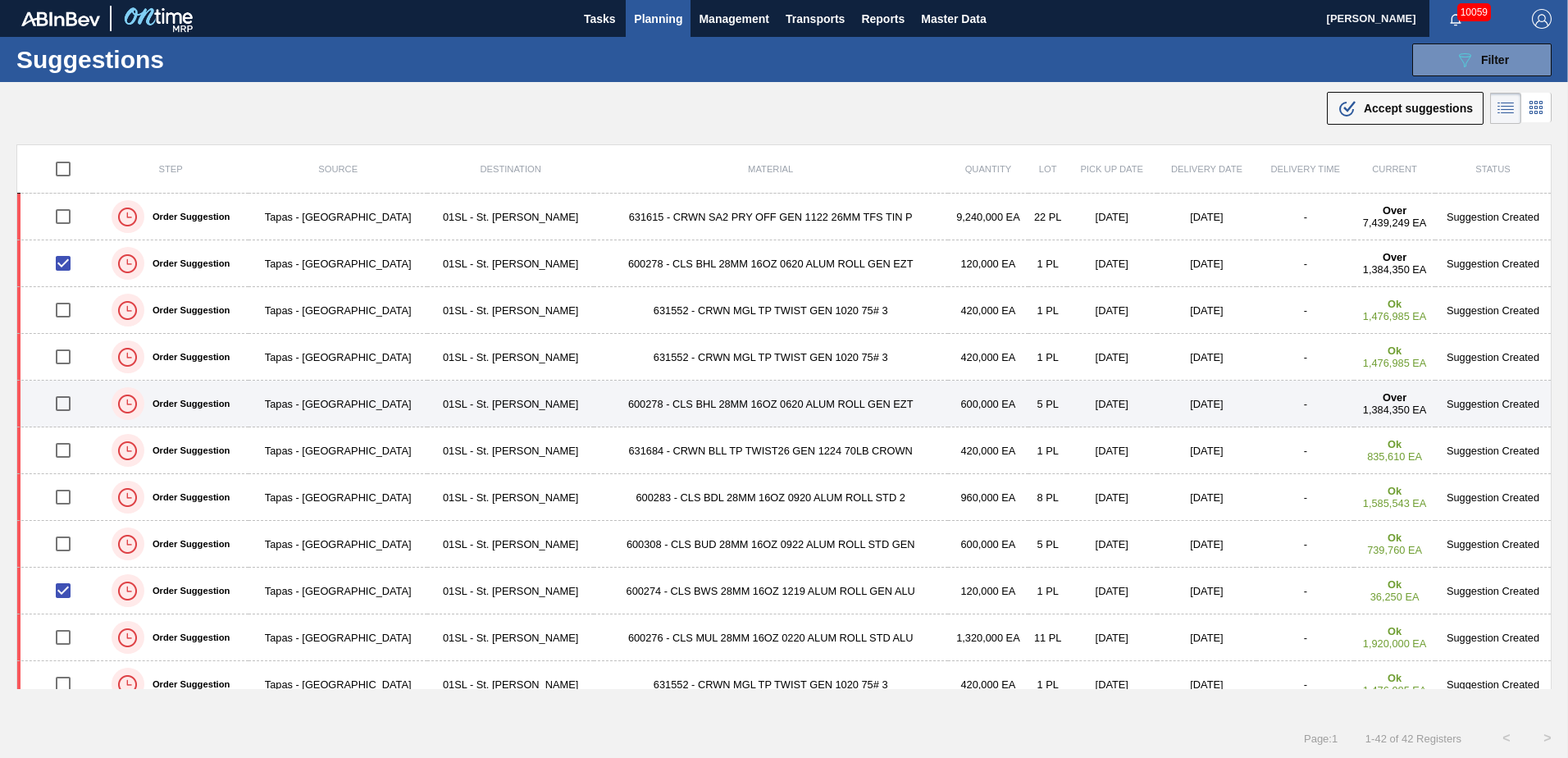
click at [58, 405] on input "checkbox" at bounding box center [63, 403] width 35 height 35
checkbox input "true"
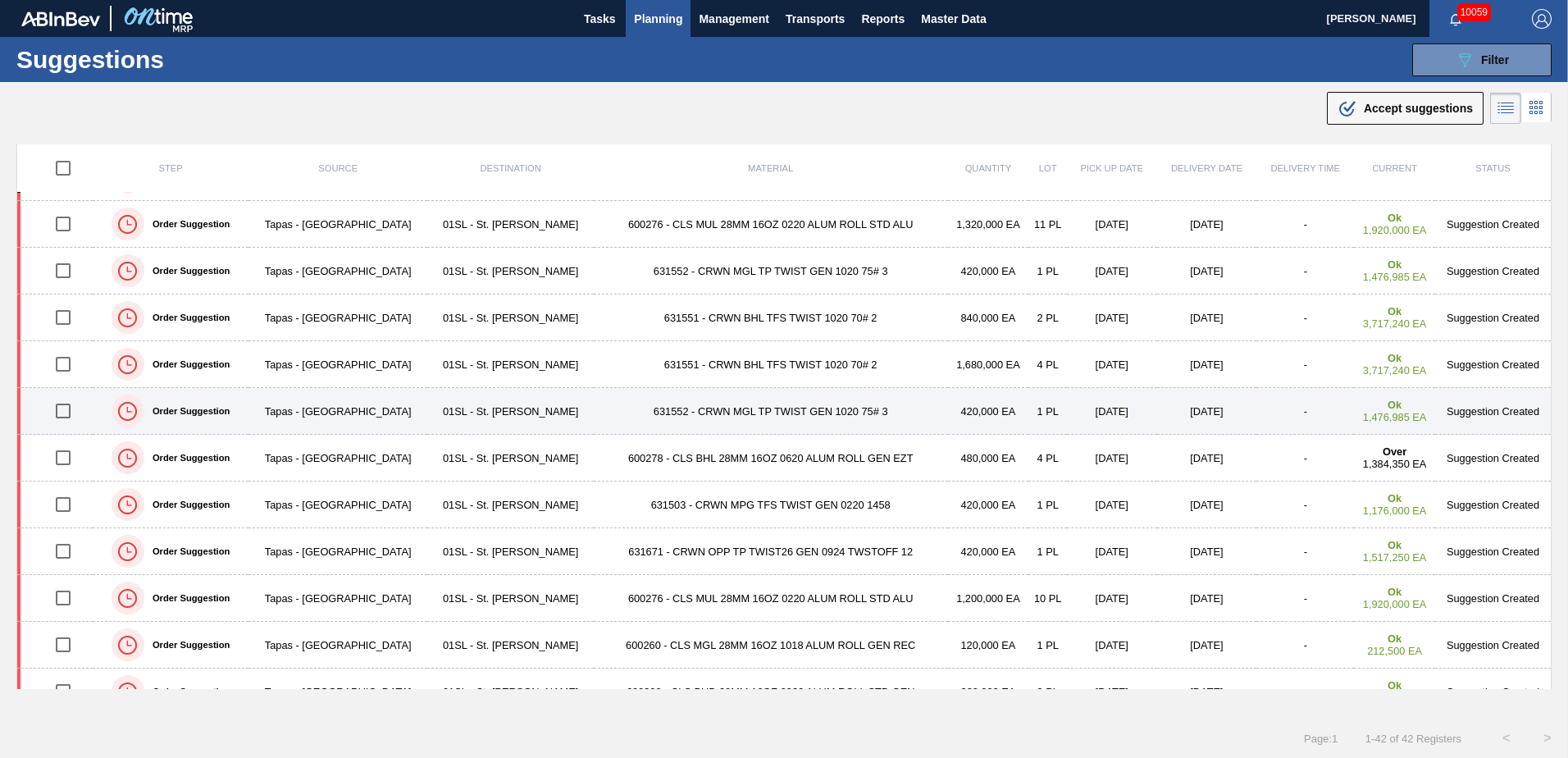
scroll to position [328, 0]
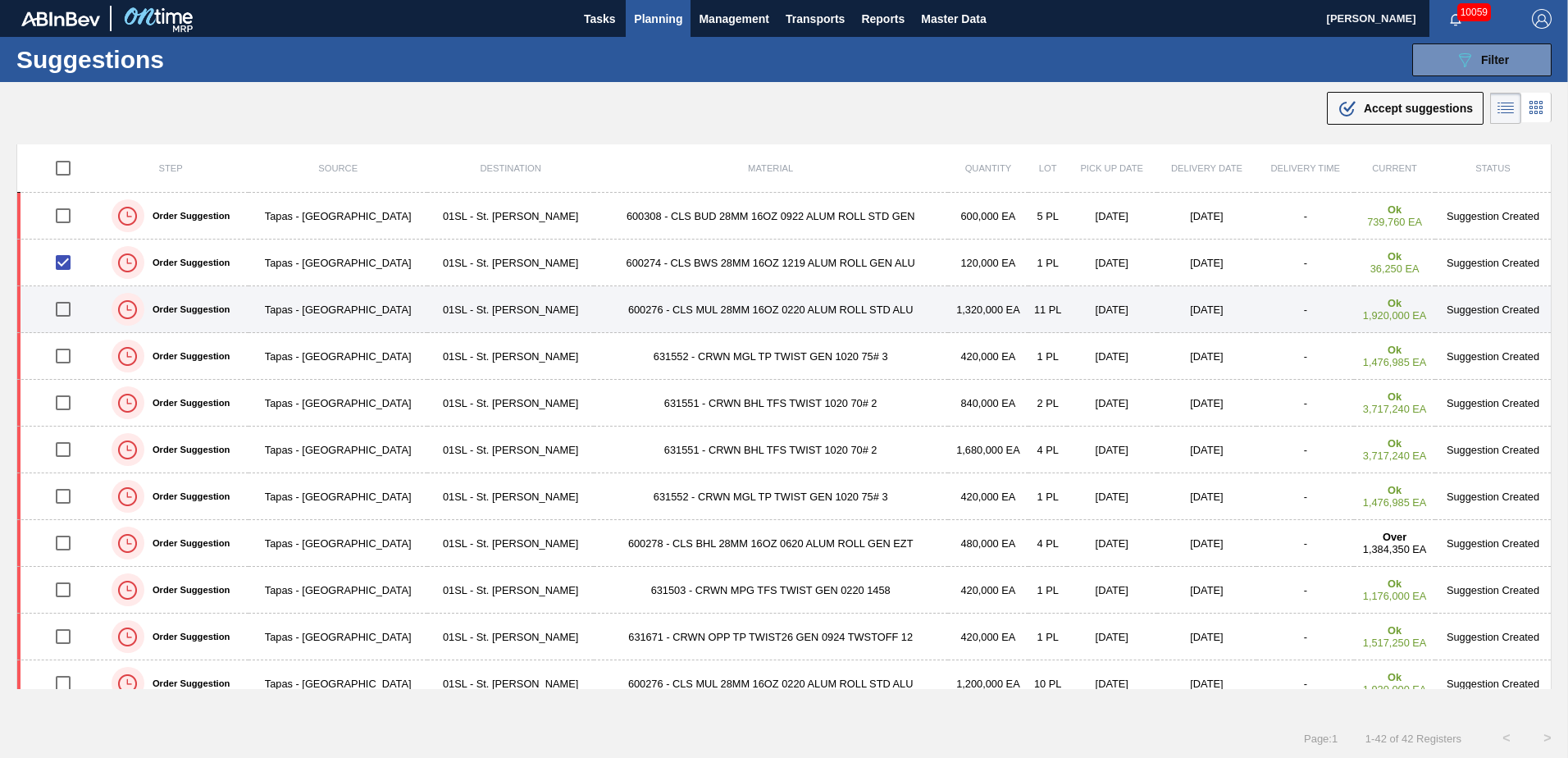
click at [57, 312] on input "checkbox" at bounding box center [63, 309] width 35 height 35
checkbox input "true"
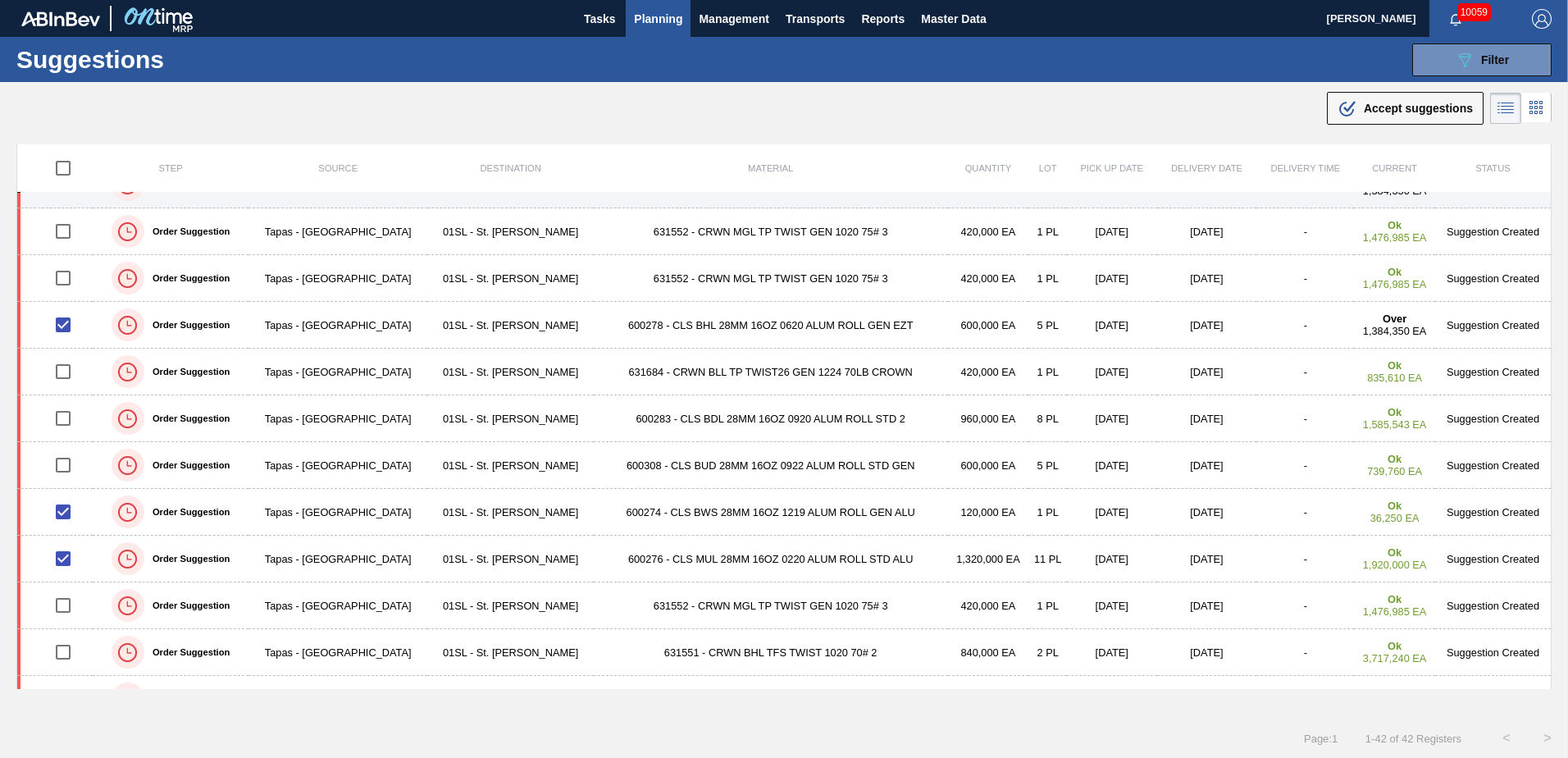
scroll to position [0, 0]
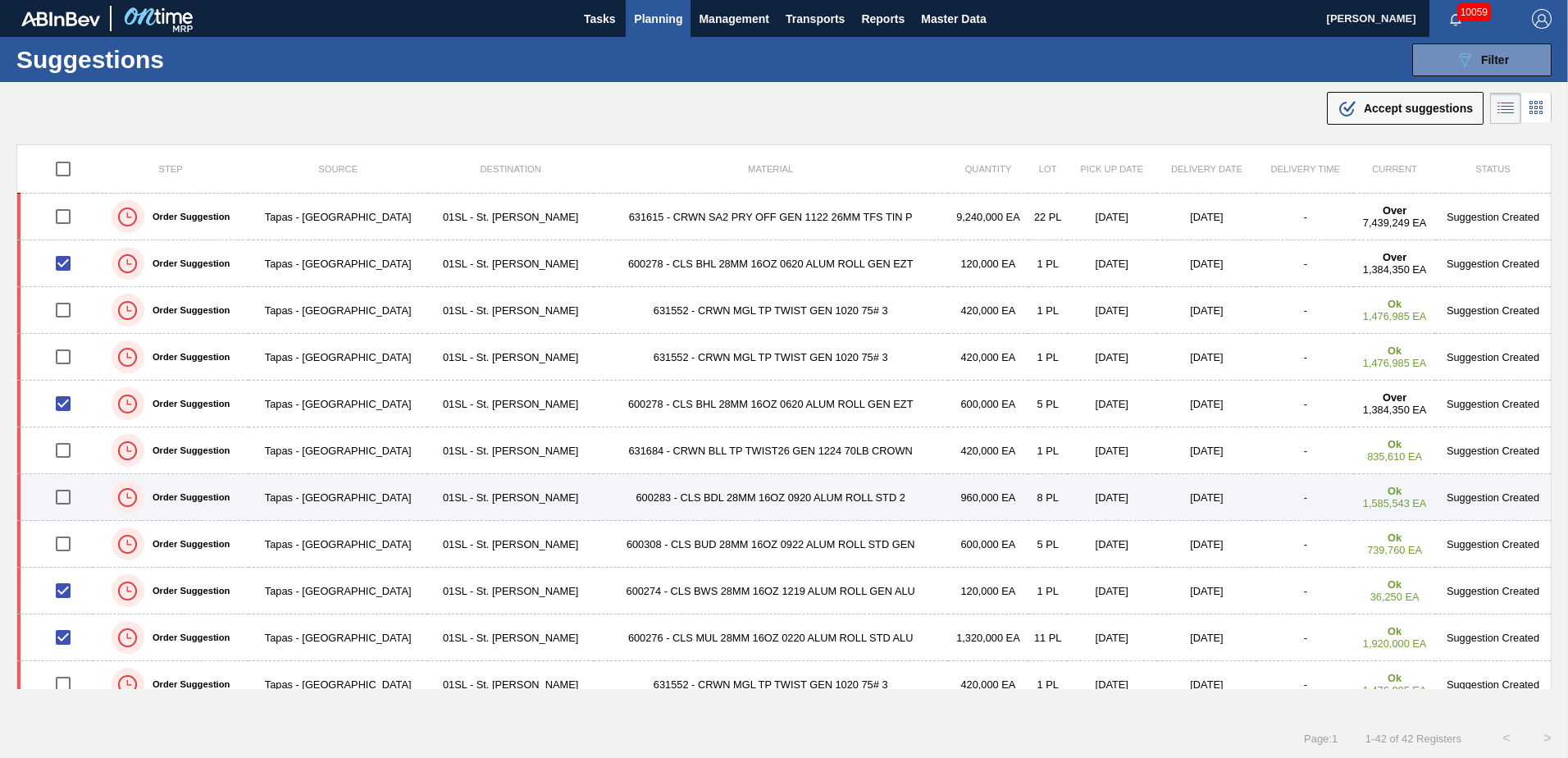
click at [58, 462] on input "checkbox" at bounding box center [63, 497] width 35 height 35
checkbox input "true"
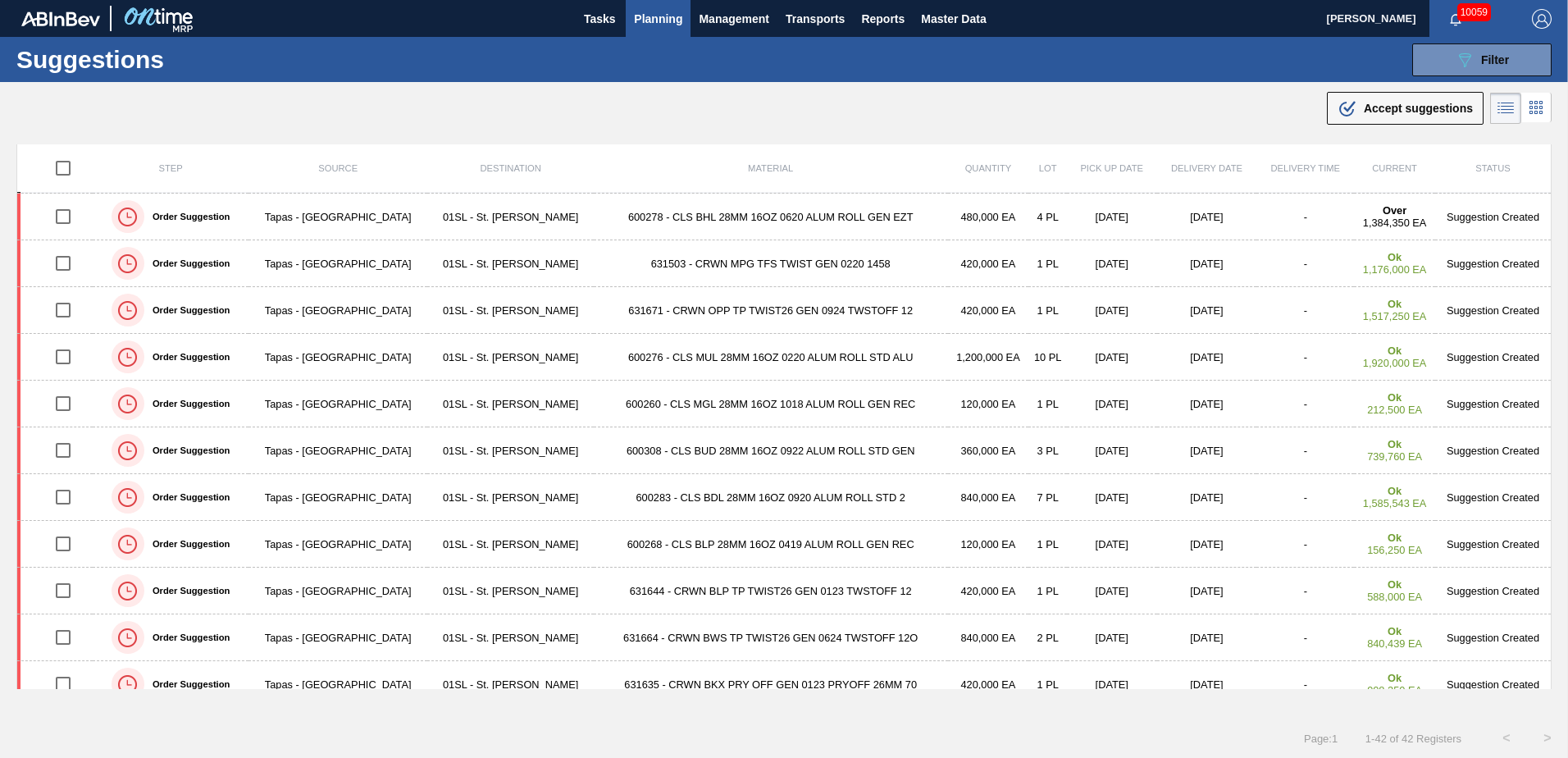
scroll to position [656, 0]
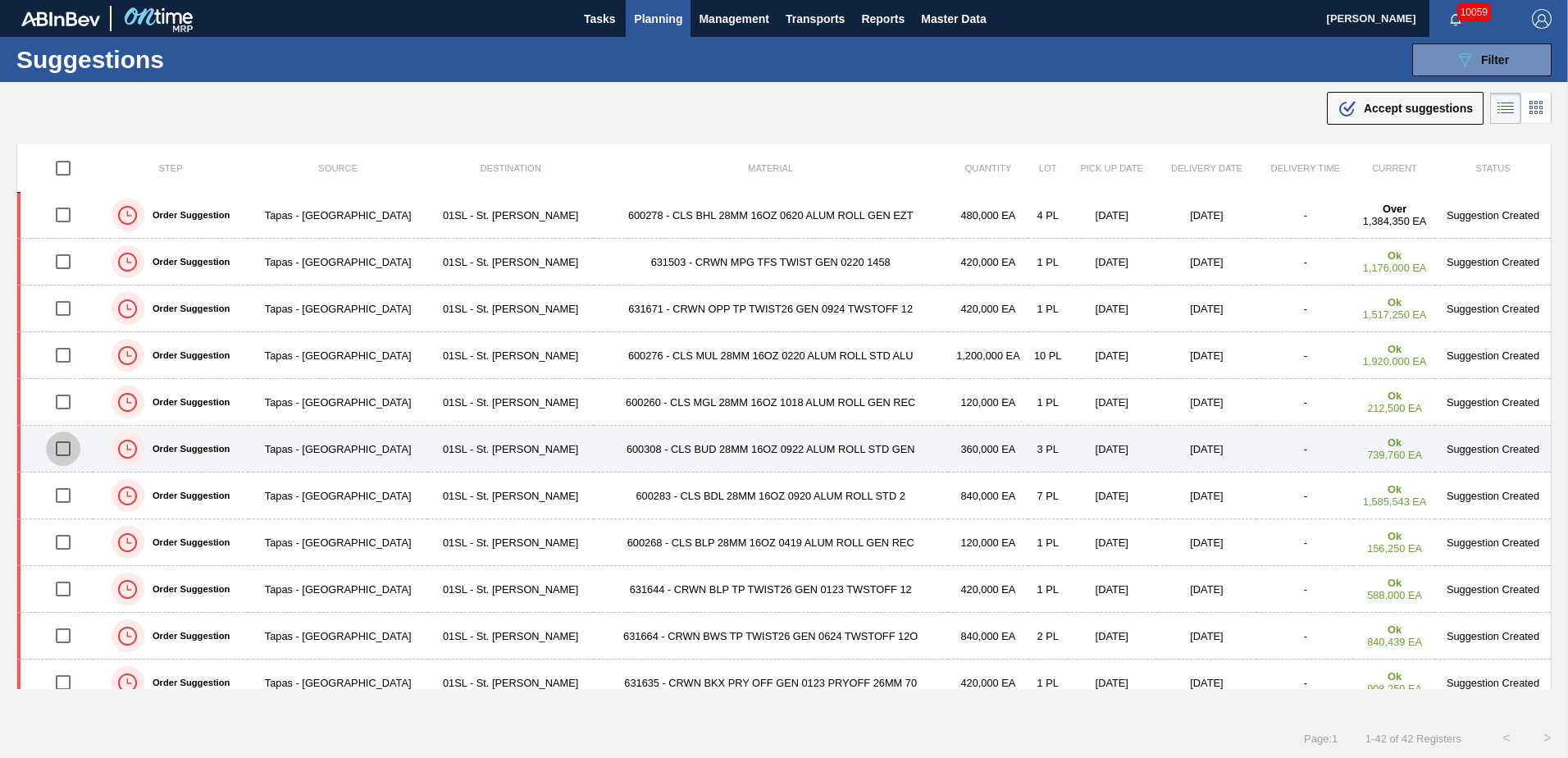
click at [61, 452] on input "checkbox" at bounding box center [63, 449] width 35 height 35
checkbox input "true"
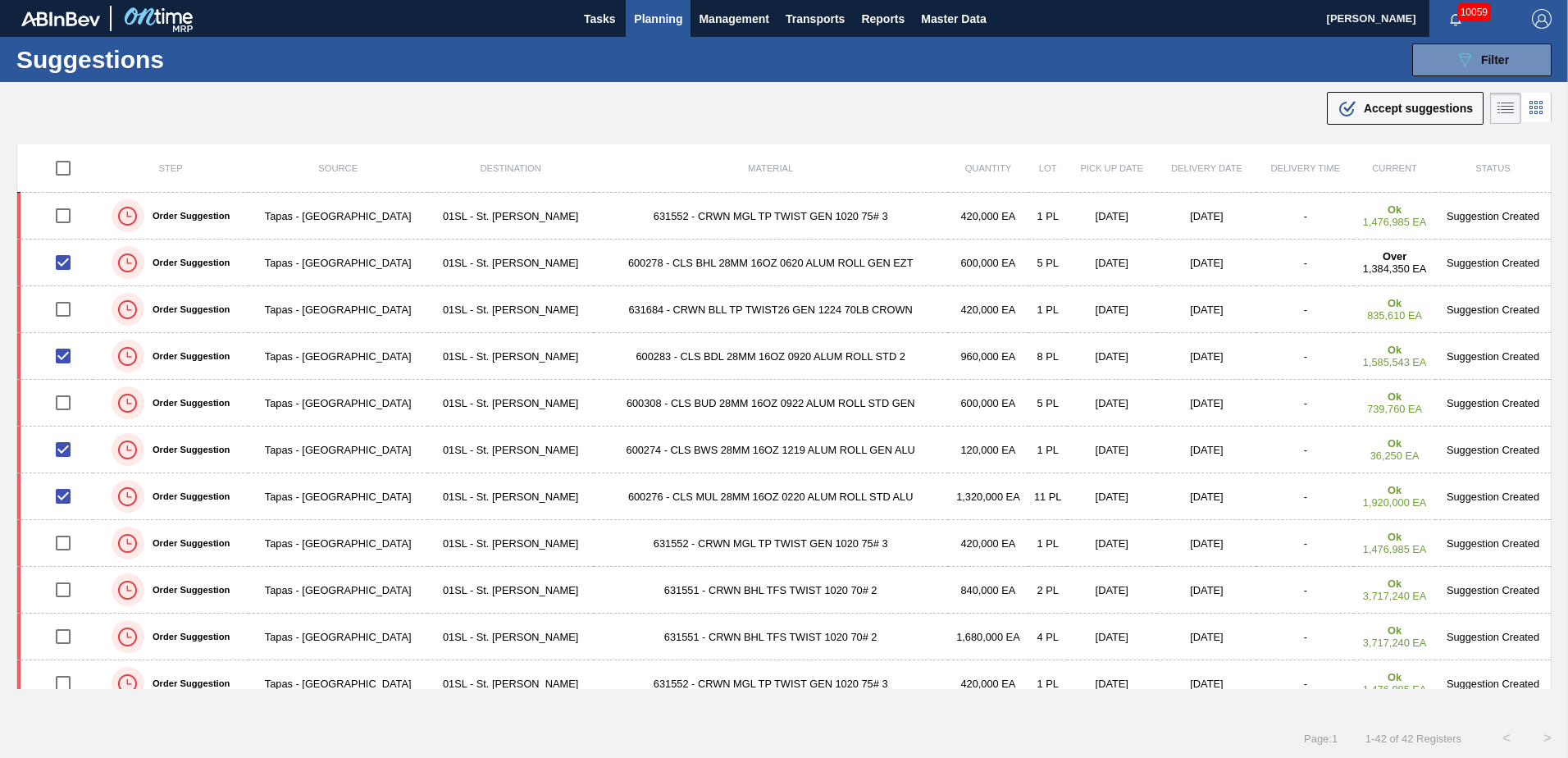
scroll to position [0, 0]
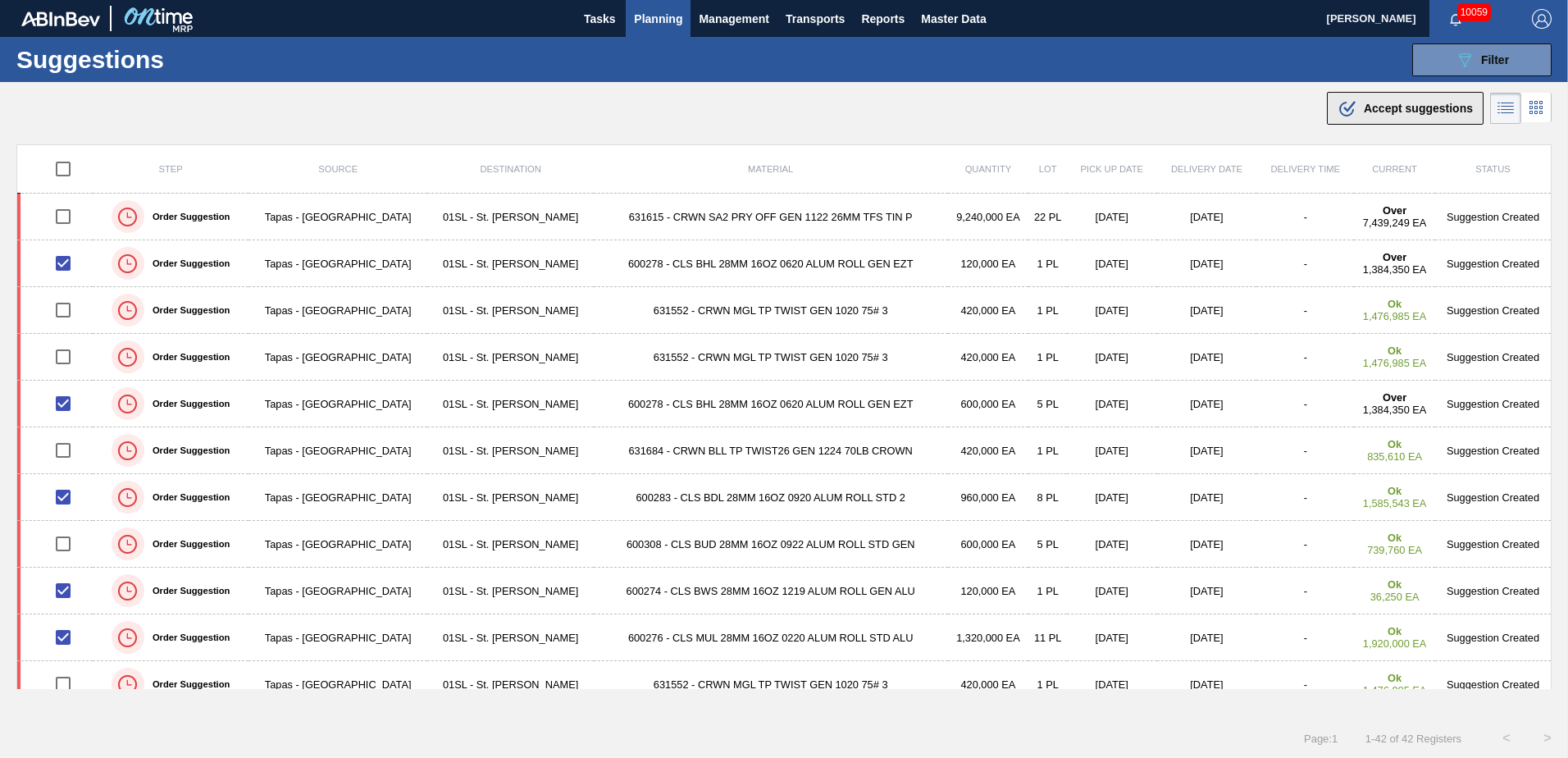
click at [1043, 111] on span "Accept suggestions" at bounding box center [1419, 108] width 109 height 13
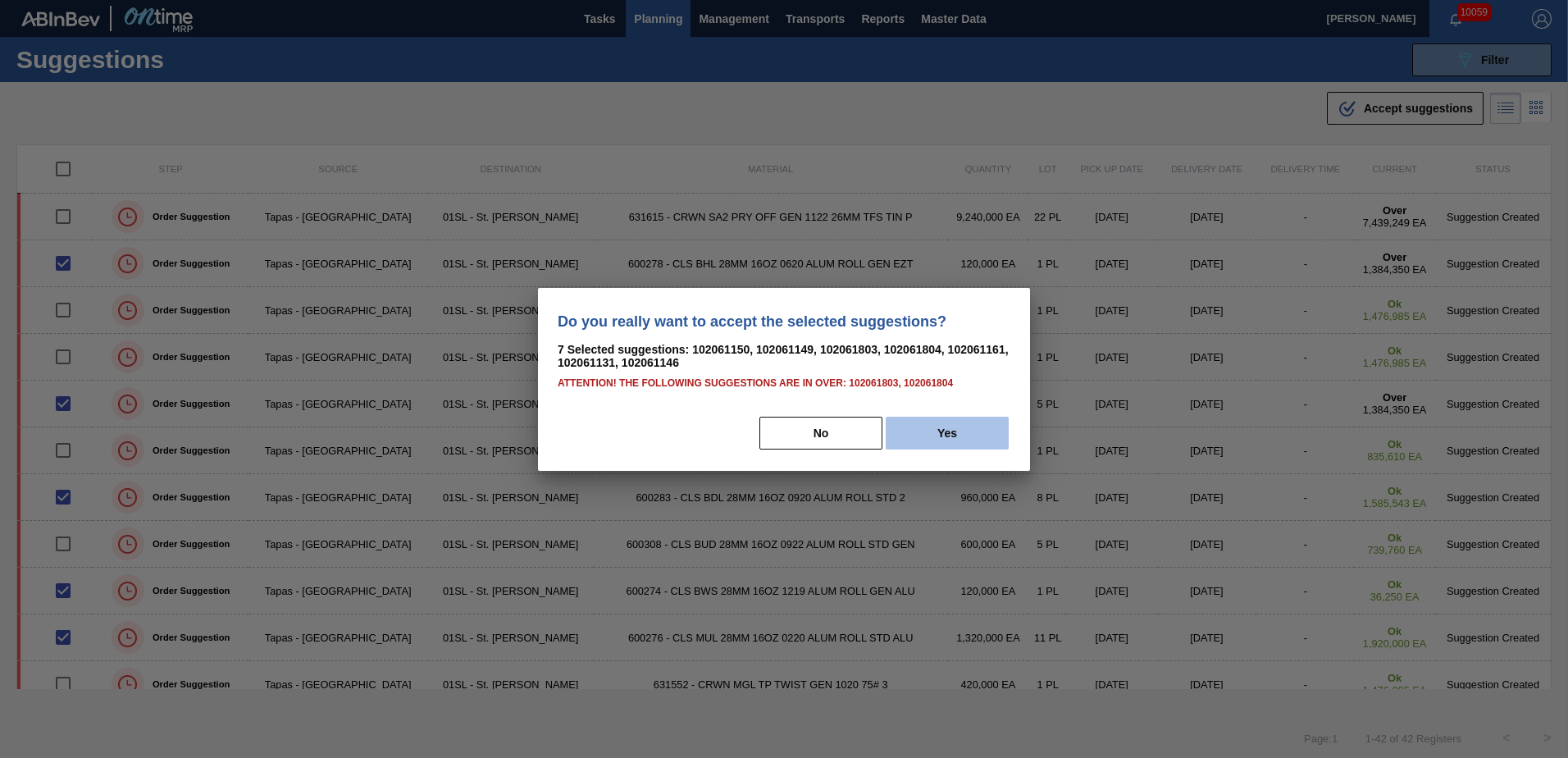
click at [965, 425] on button "Yes" at bounding box center [947, 433] width 123 height 33
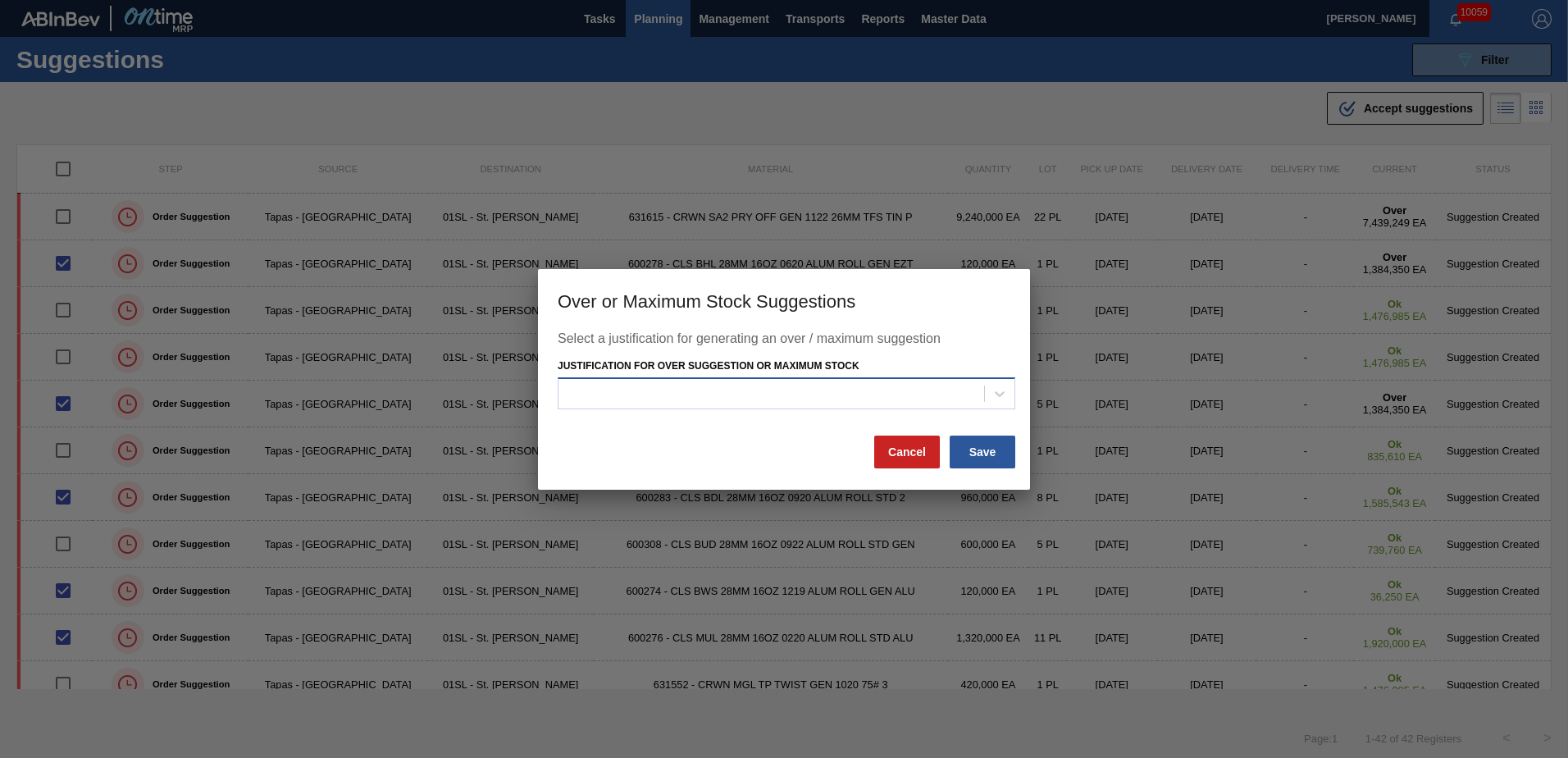
click at [932, 403] on div at bounding box center [771, 394] width 425 height 24
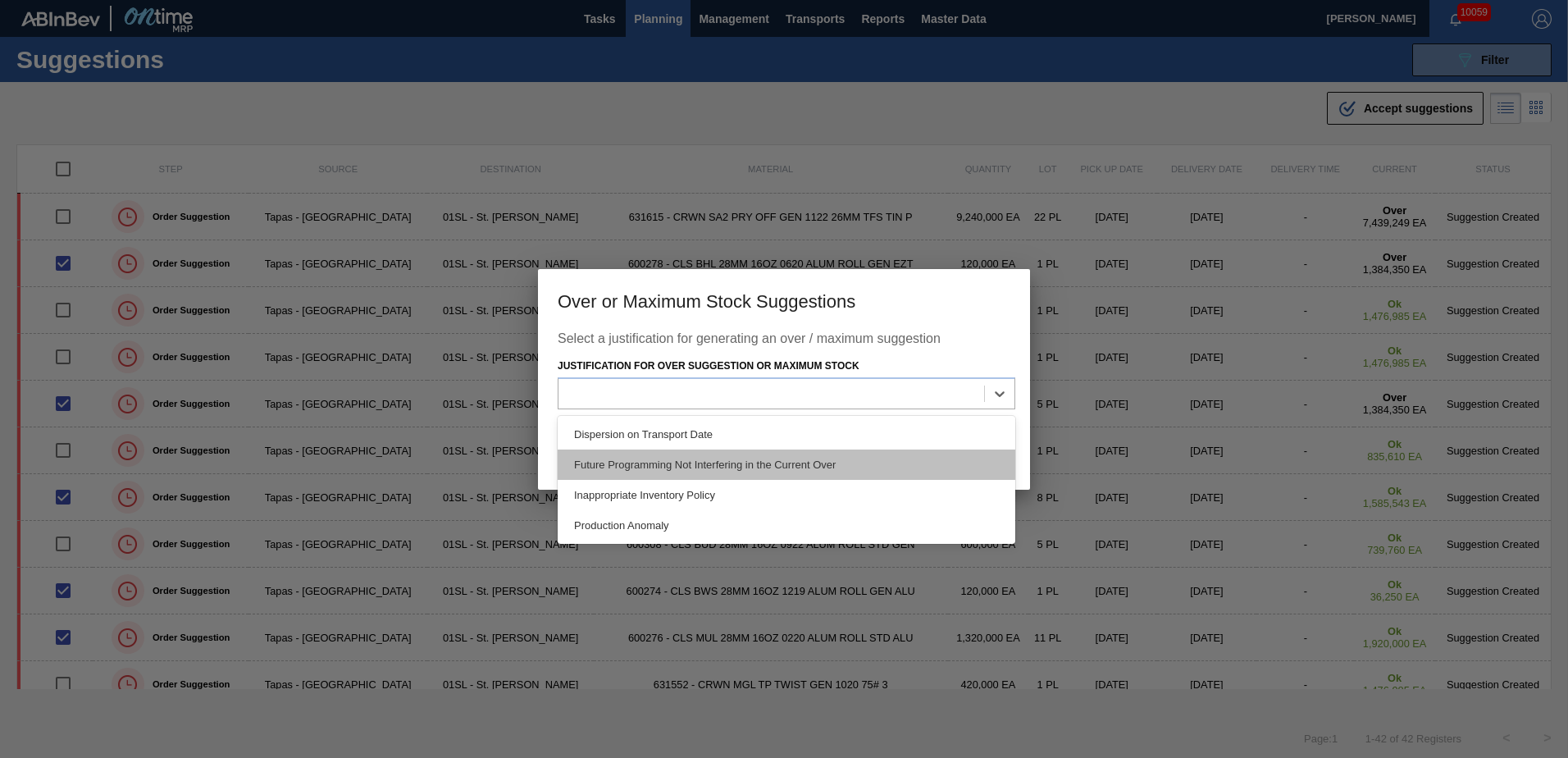
click at [712, 462] on div "Future Programming Not Interfering in the Current Over" at bounding box center [786, 465] width 457 height 30
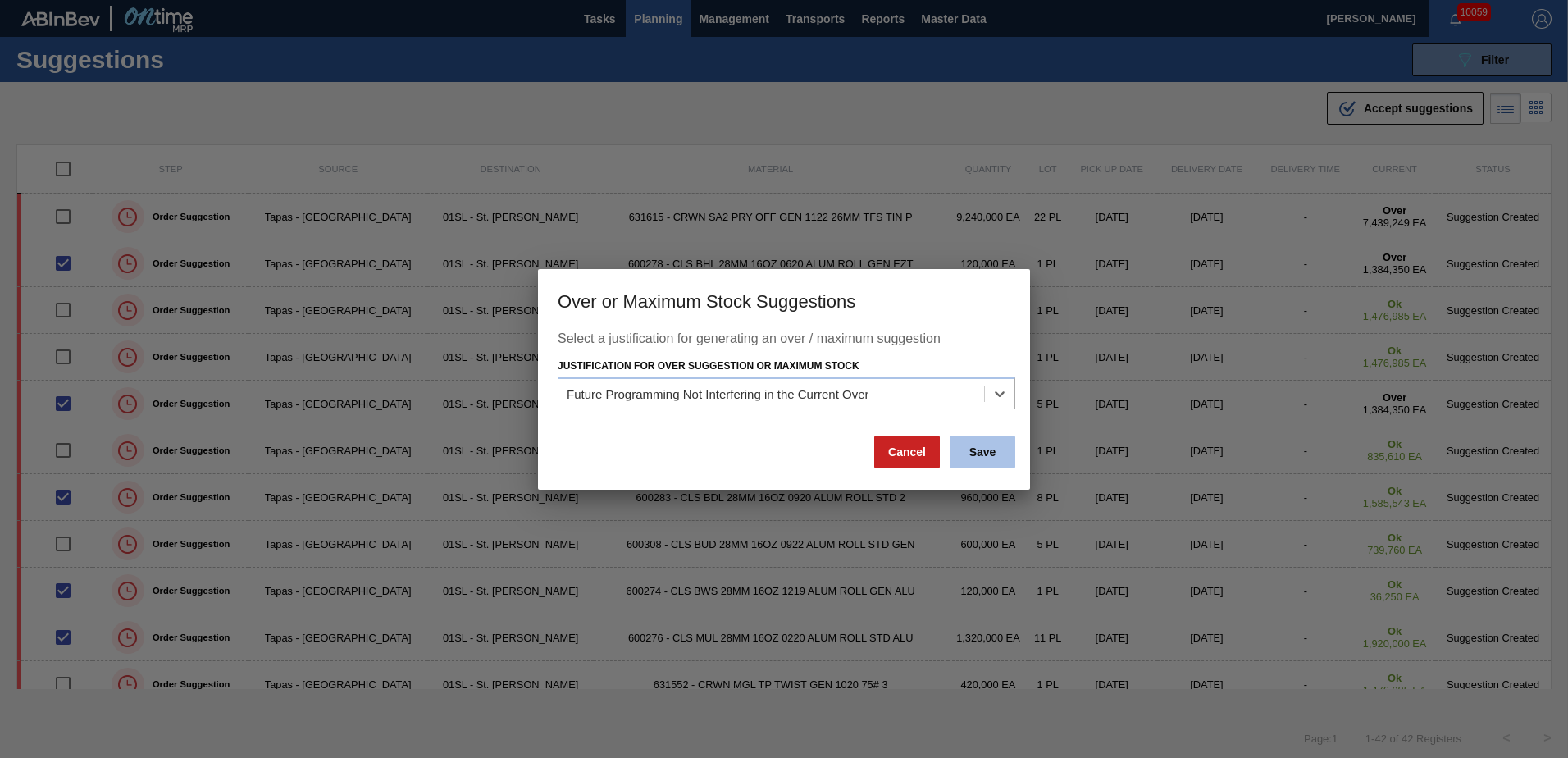
click at [1002, 455] on button "Save" at bounding box center [982, 451] width 65 height 33
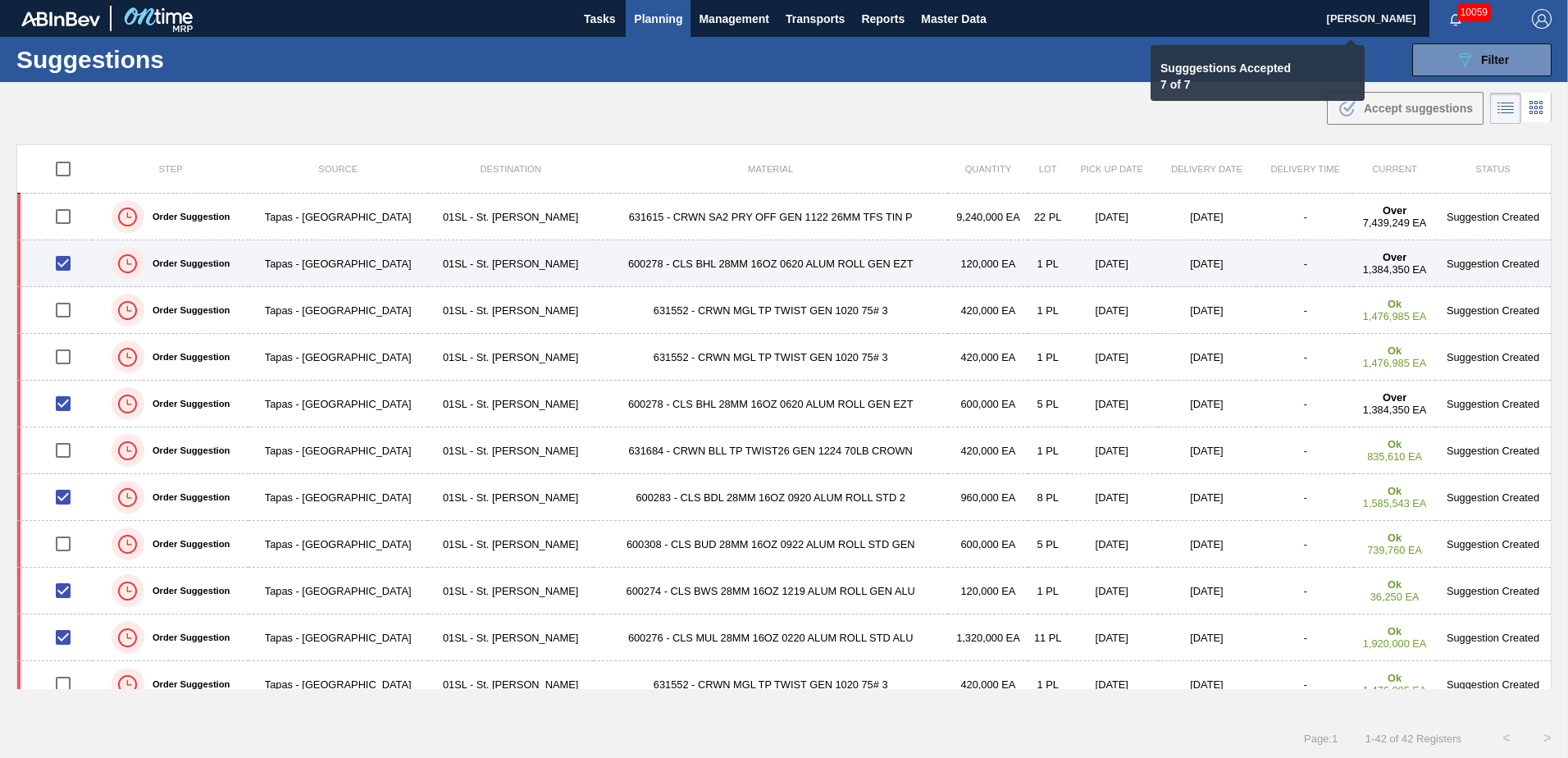
checkbox input "false"
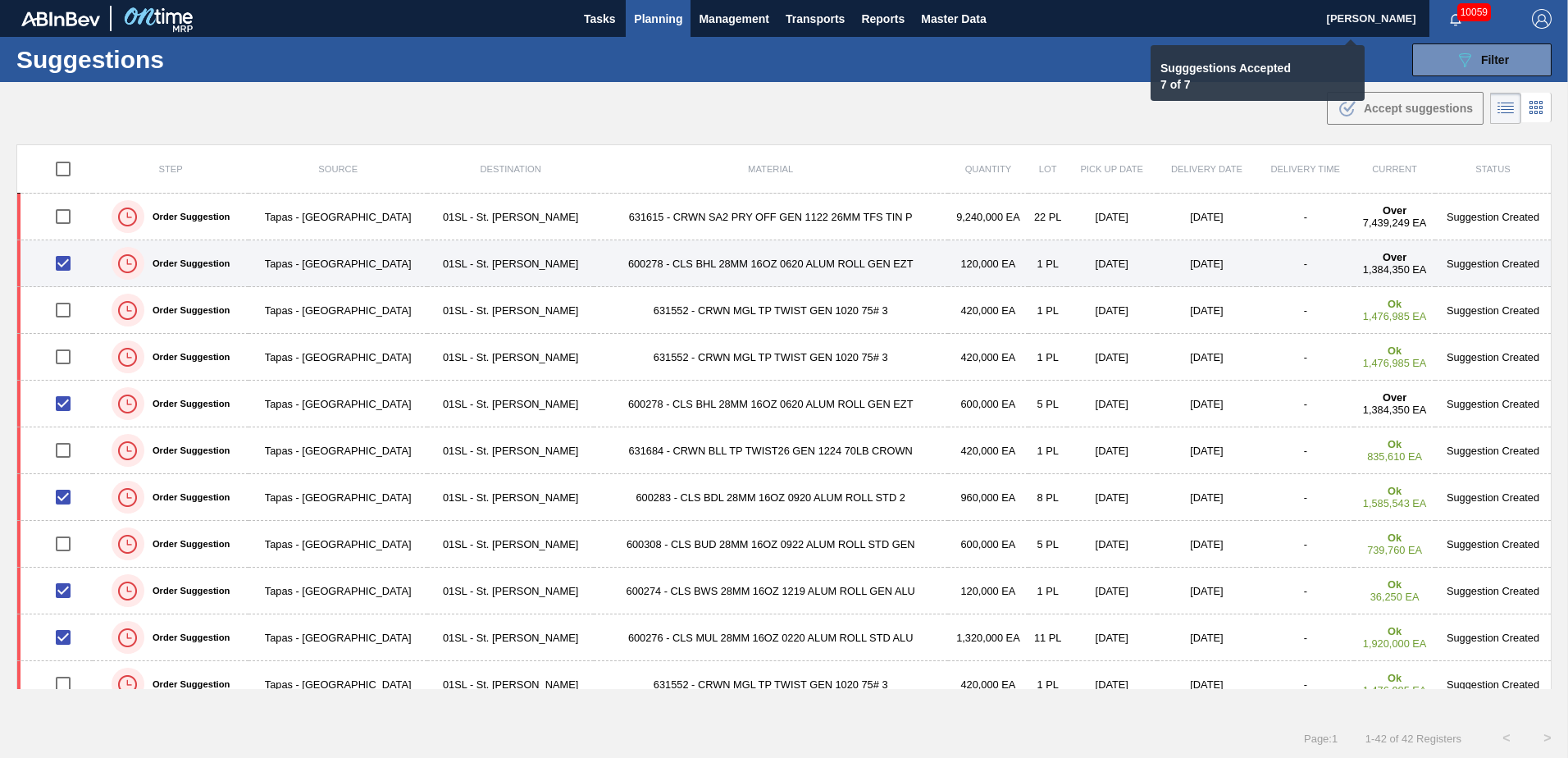
checkbox input "false"
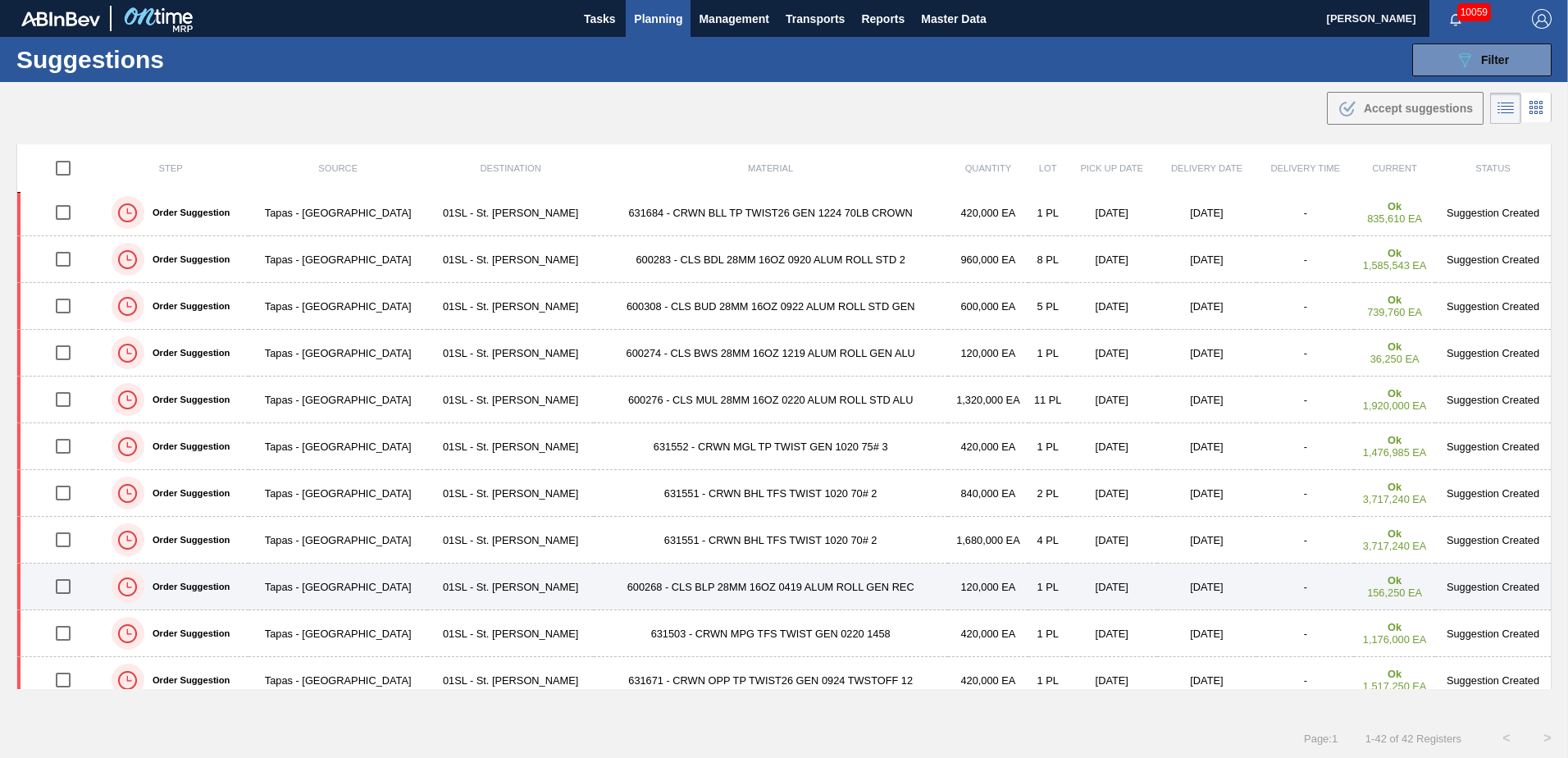
scroll to position [328, 0]
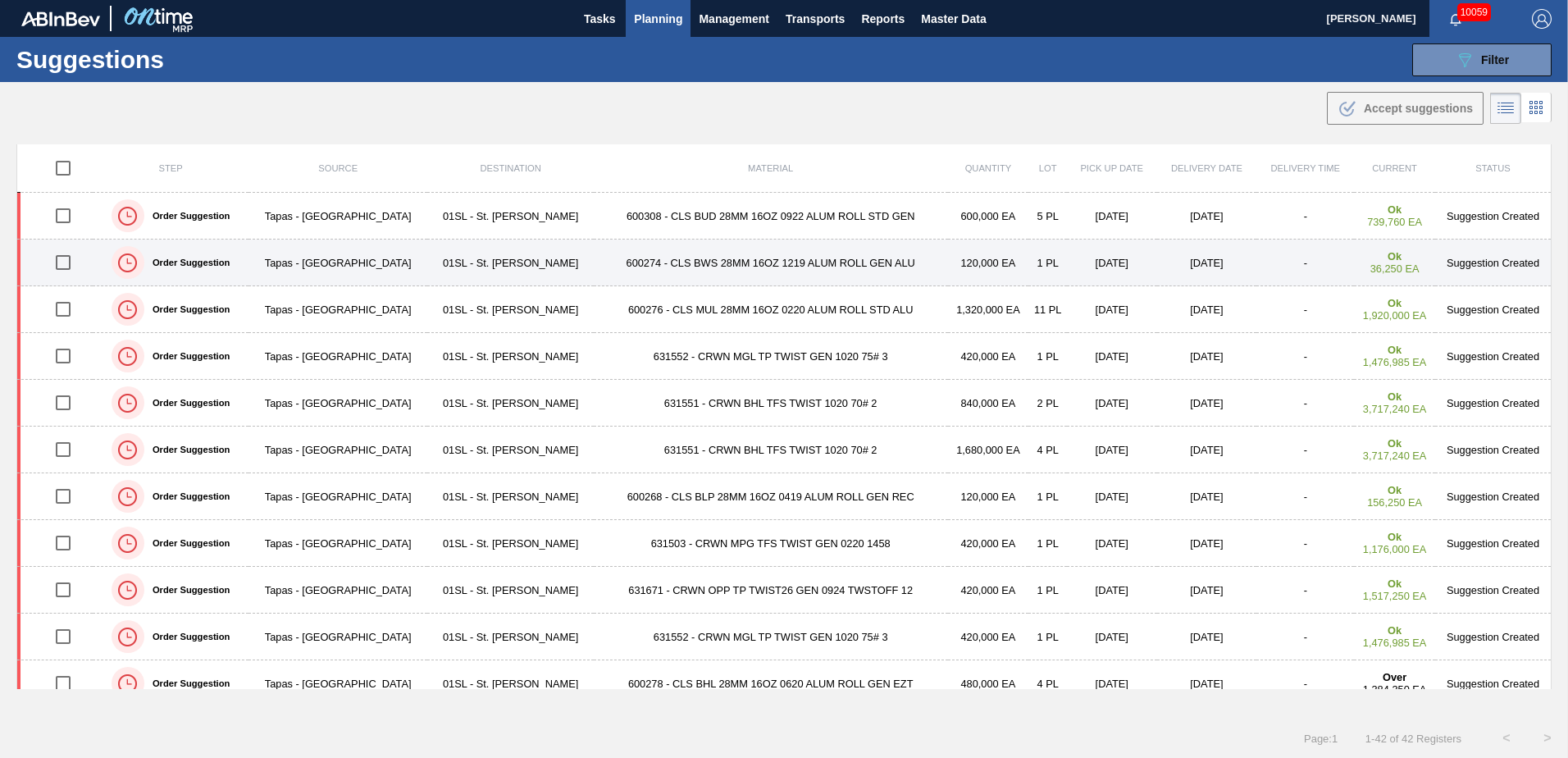
click at [65, 260] on input "checkbox" at bounding box center [63, 262] width 35 height 35
checkbox input "true"
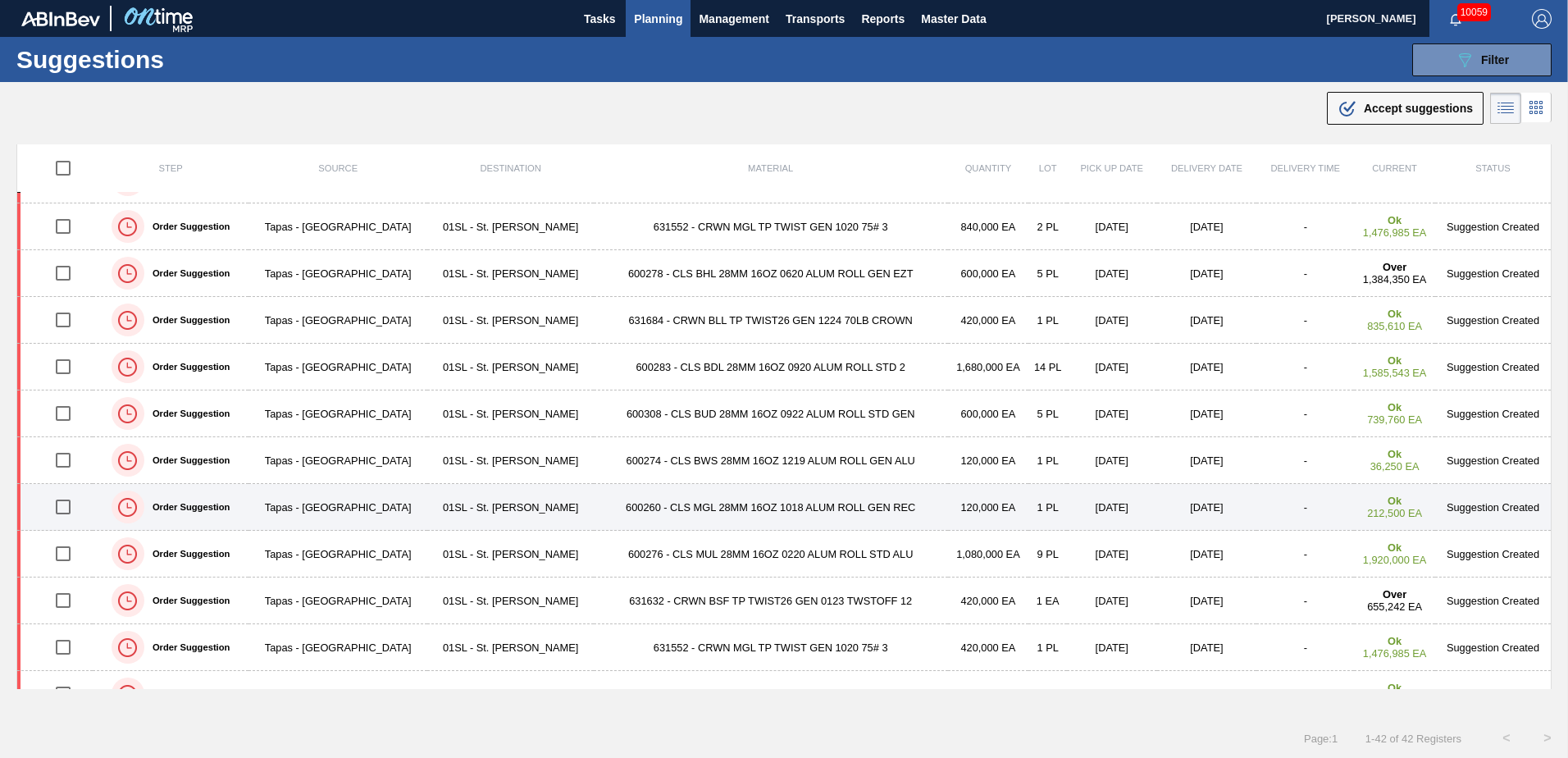
scroll to position [1395, 0]
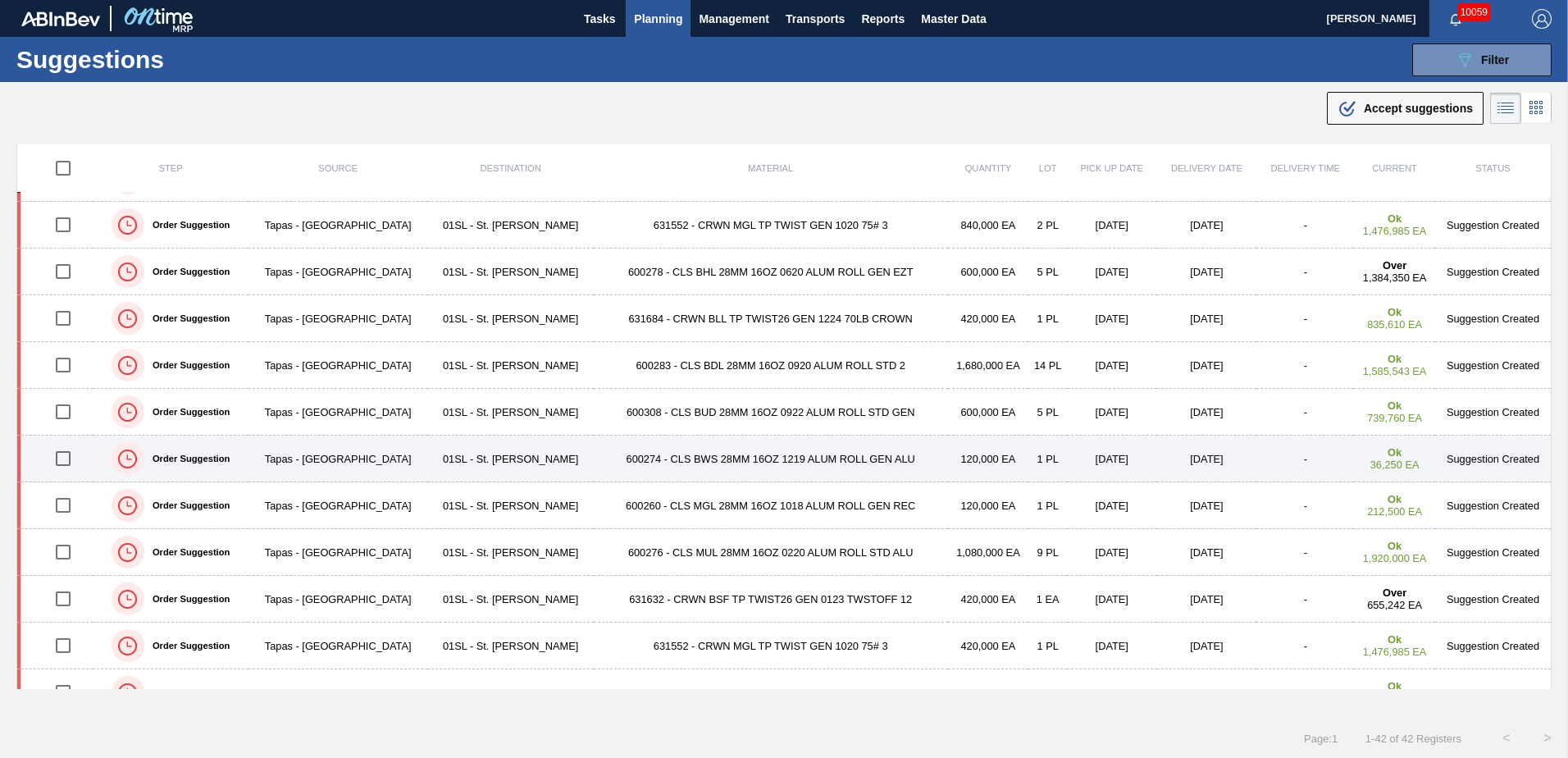
click at [56, 462] on input "checkbox" at bounding box center [63, 459] width 35 height 35
checkbox input "true"
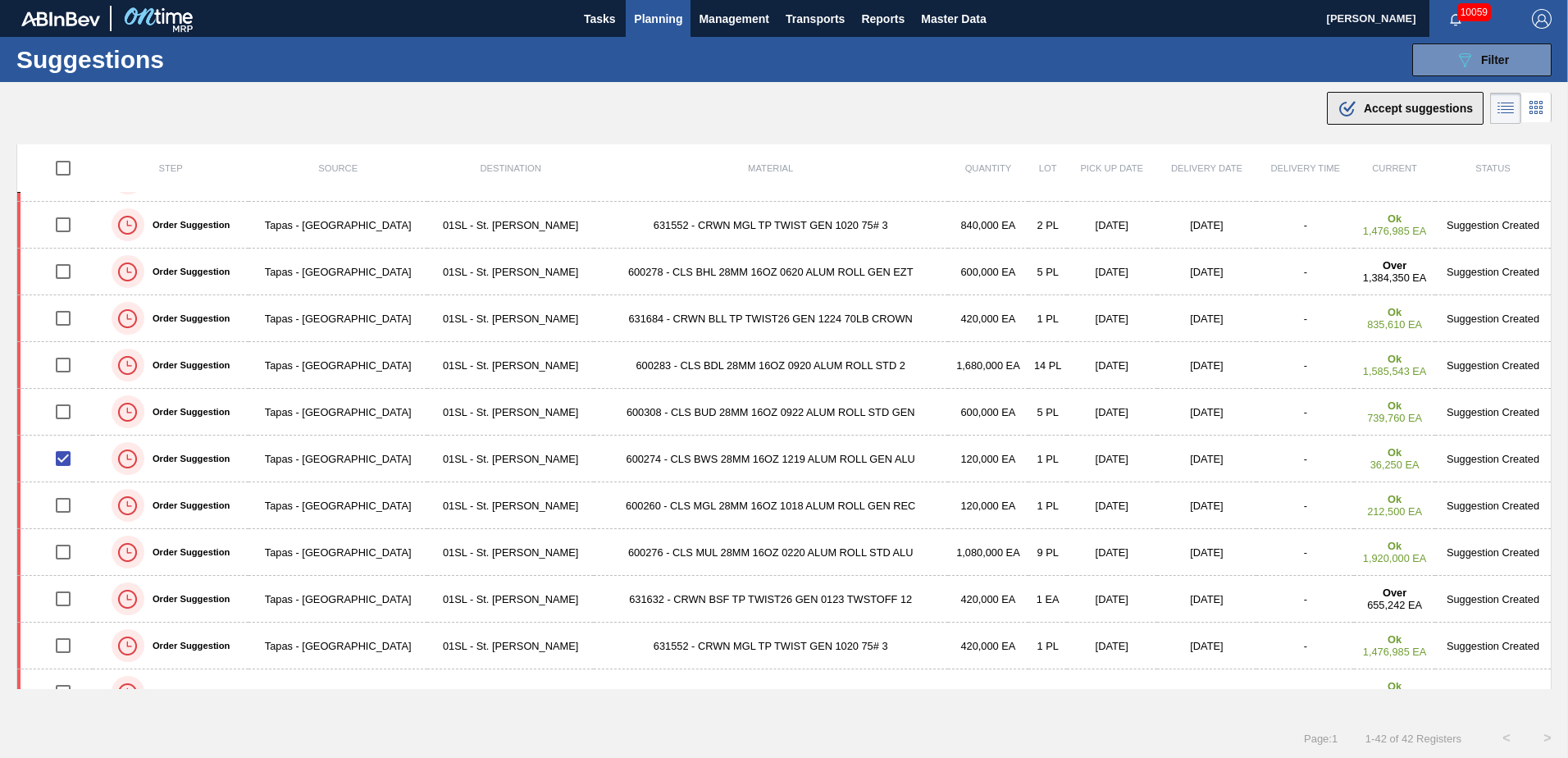
click at [1043, 114] on span "Accept suggestions" at bounding box center [1419, 108] width 109 height 13
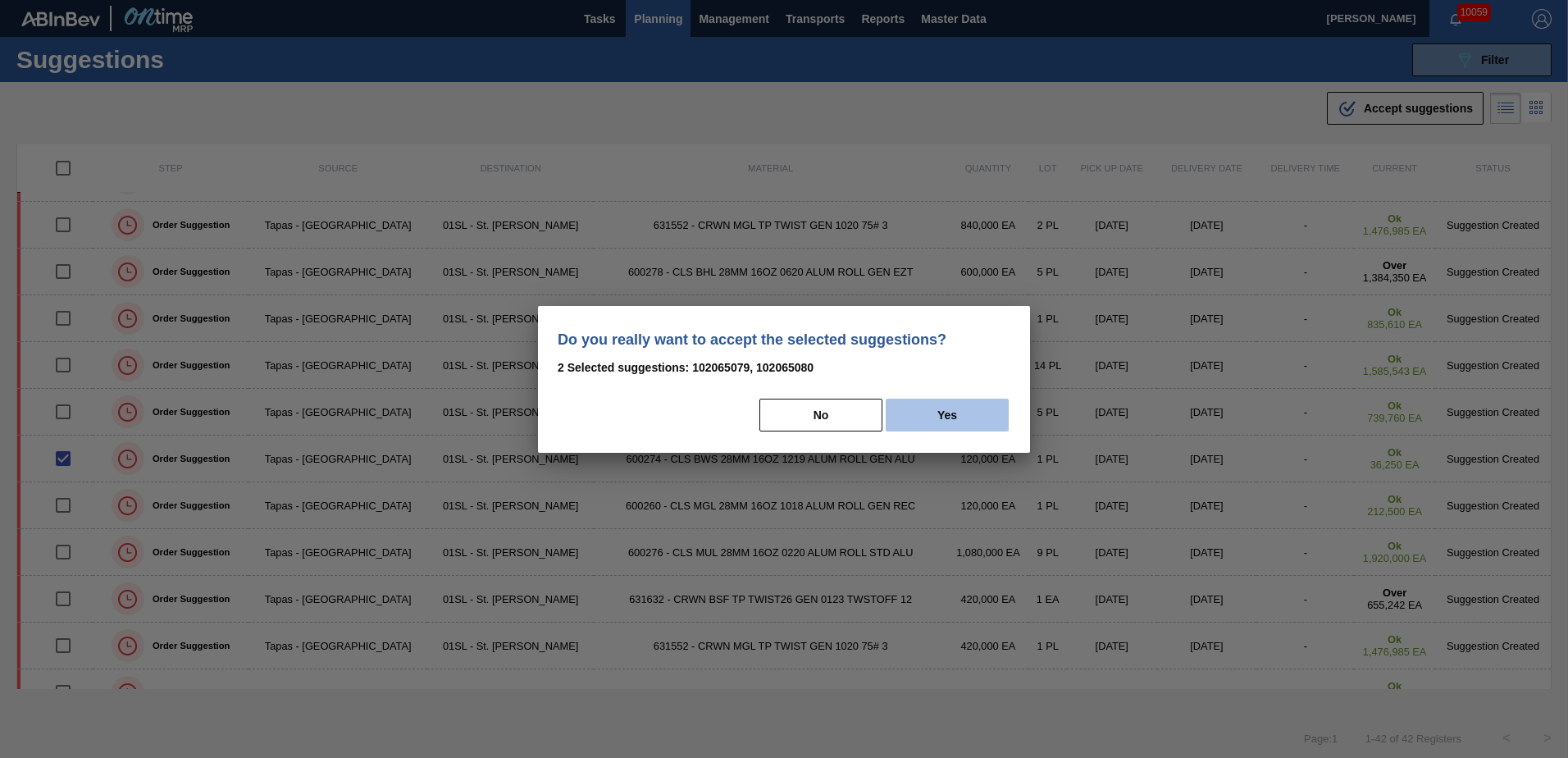
click at [946, 404] on button "Yes" at bounding box center [947, 415] width 123 height 33
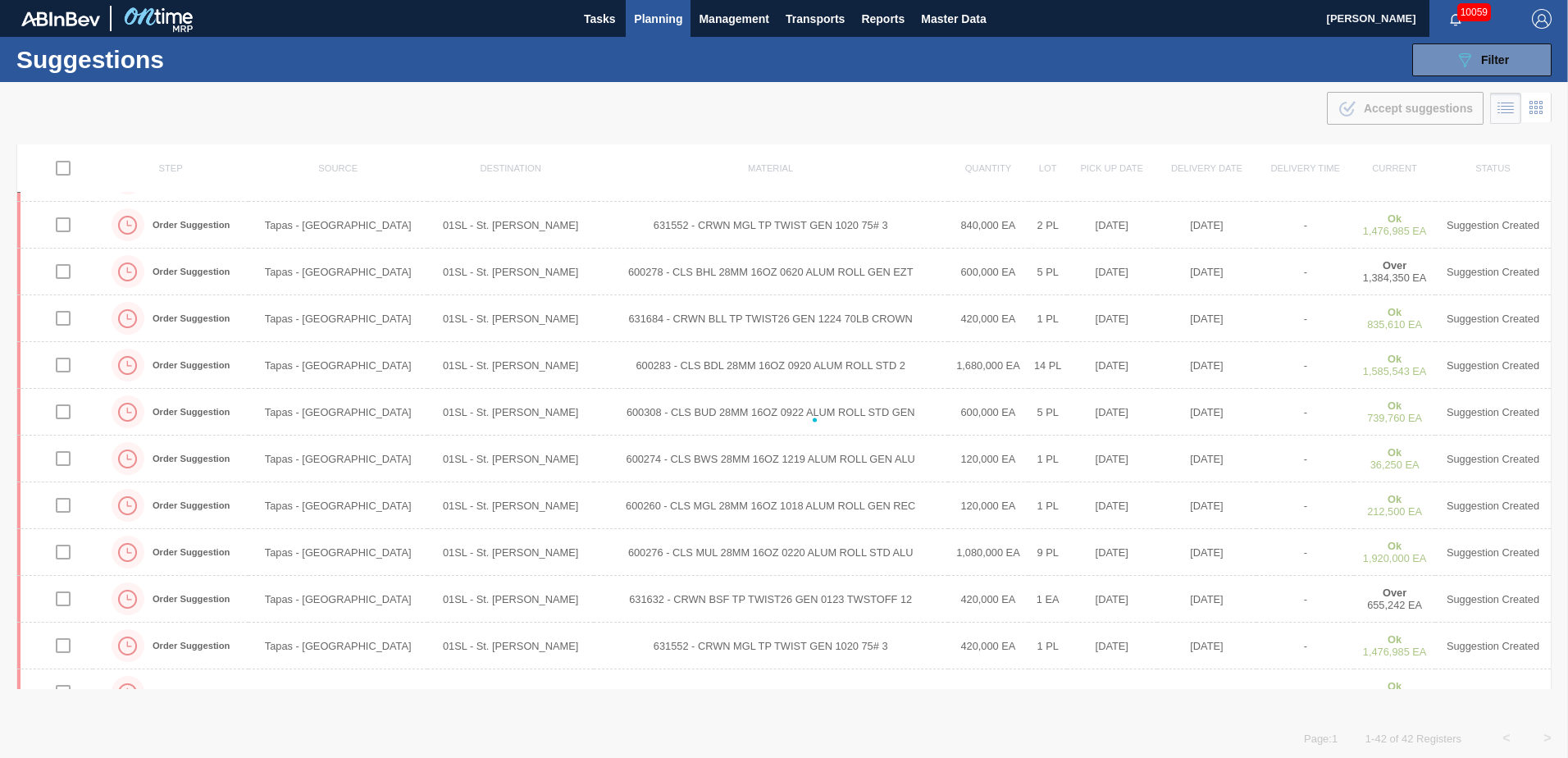
checkbox input "false"
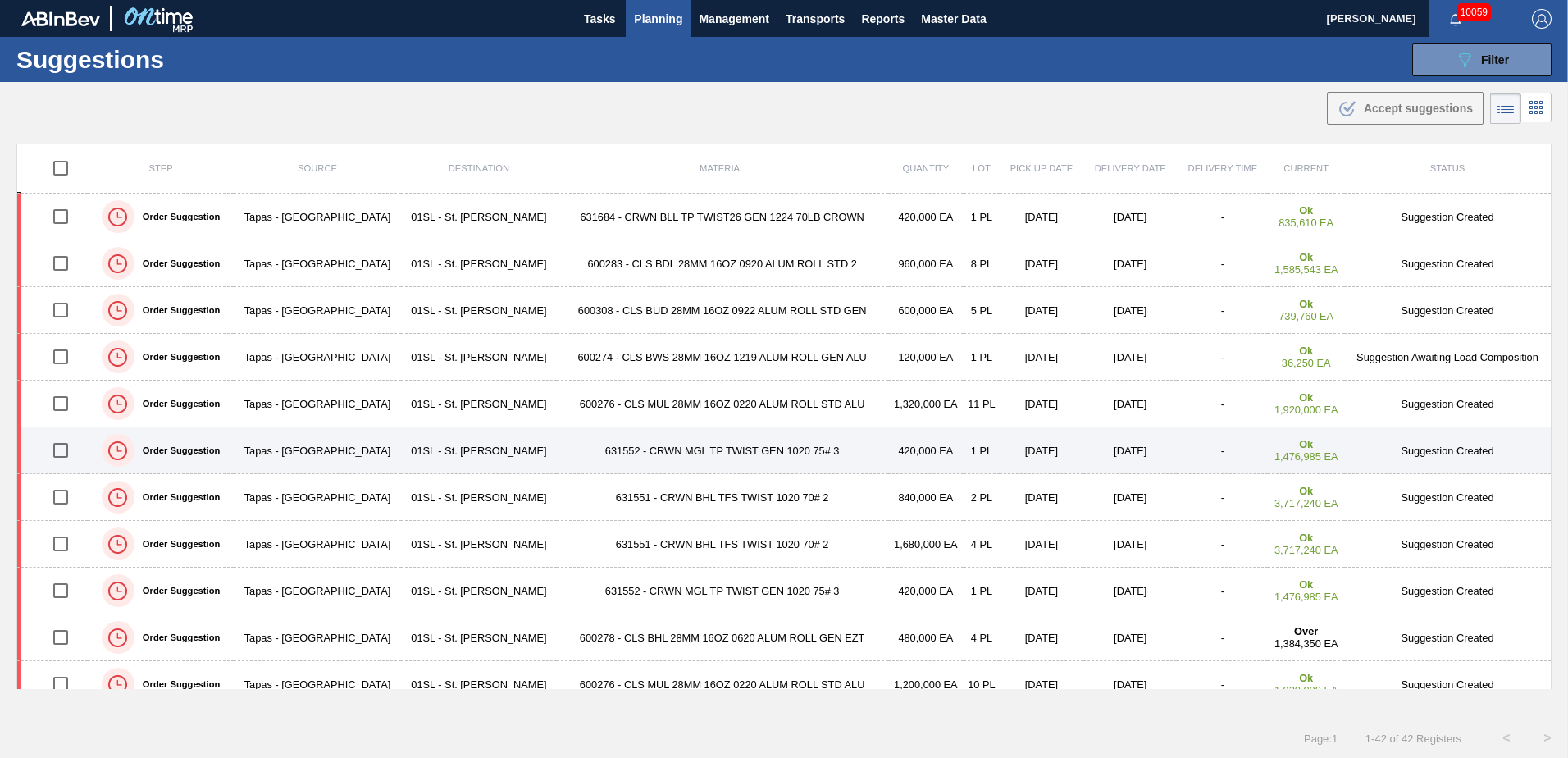
scroll to position [156, 0]
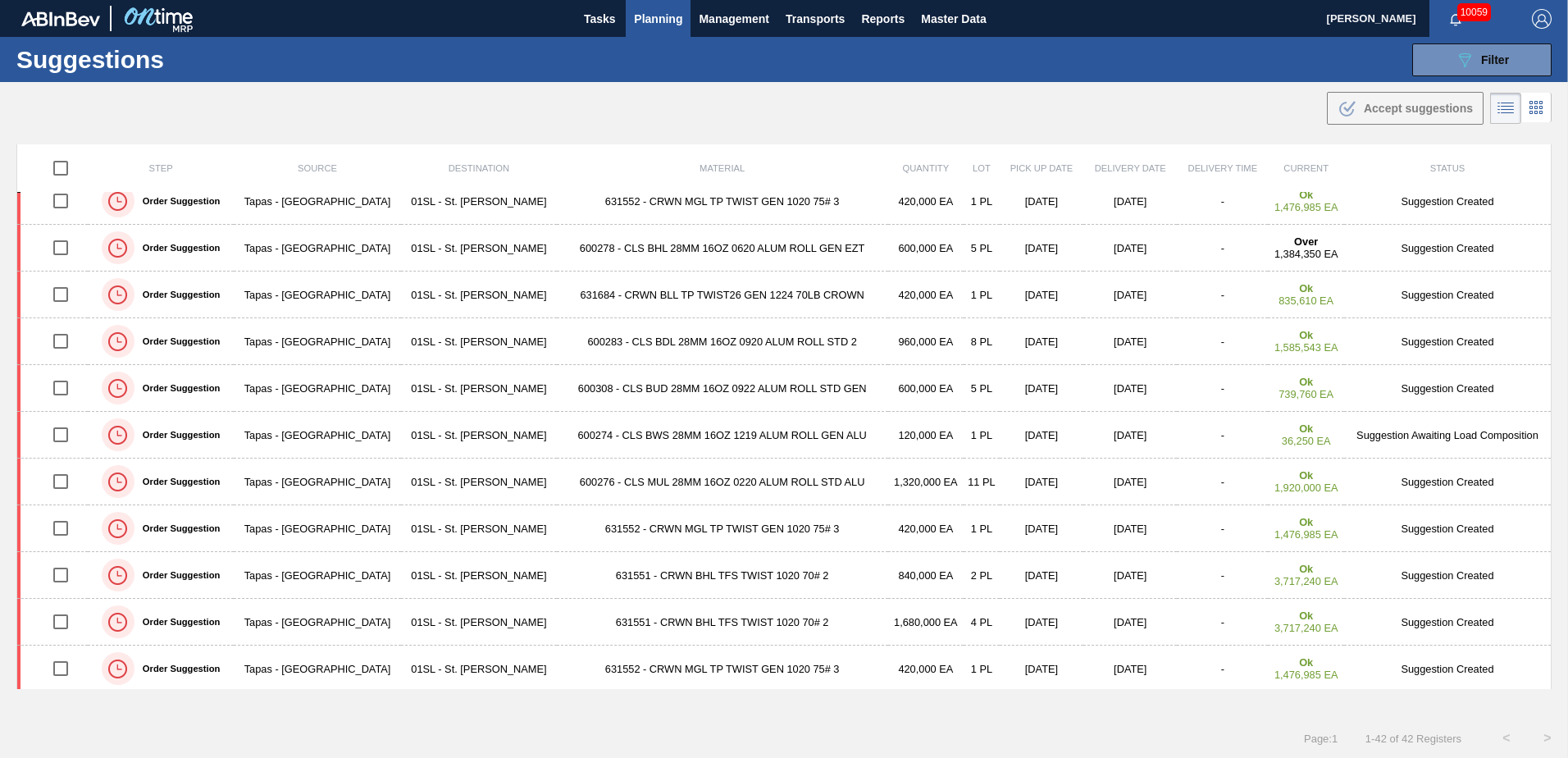
click at [902, 433] on td "120,000 EA" at bounding box center [926, 435] width 75 height 46
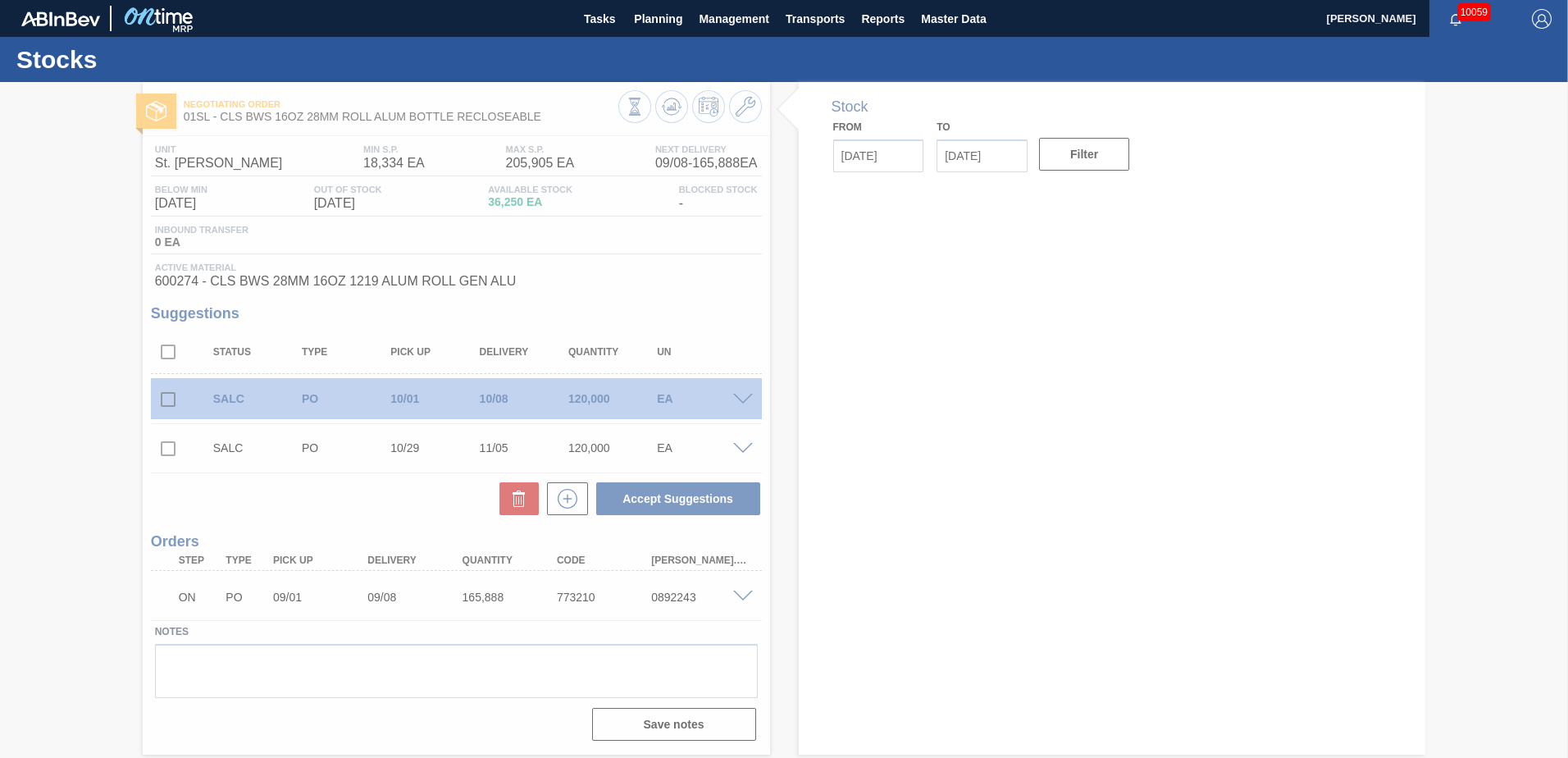
type input "[DATE]"
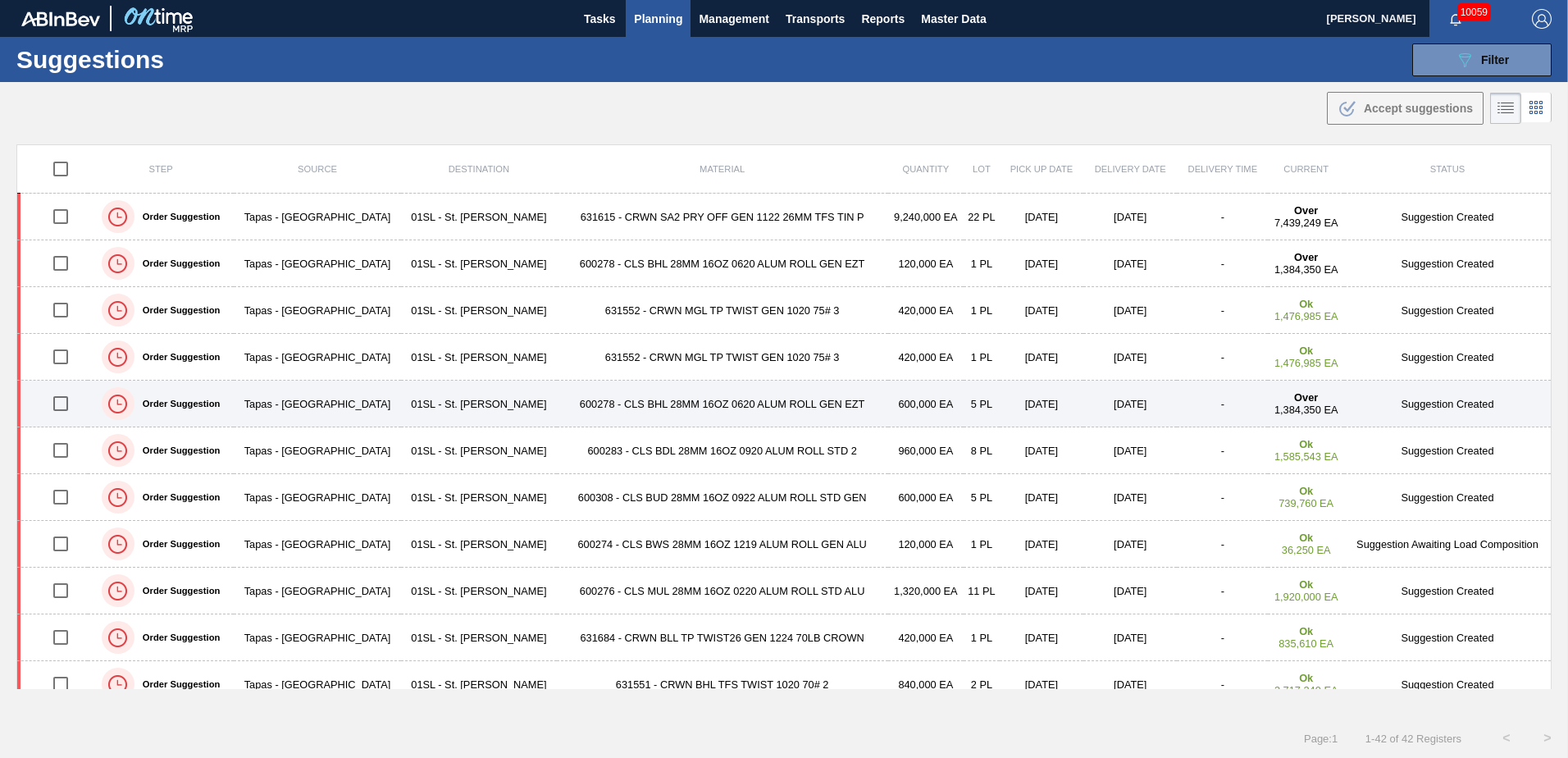
click at [55, 400] on input "checkbox" at bounding box center [61, 403] width 35 height 35
checkbox input "true"
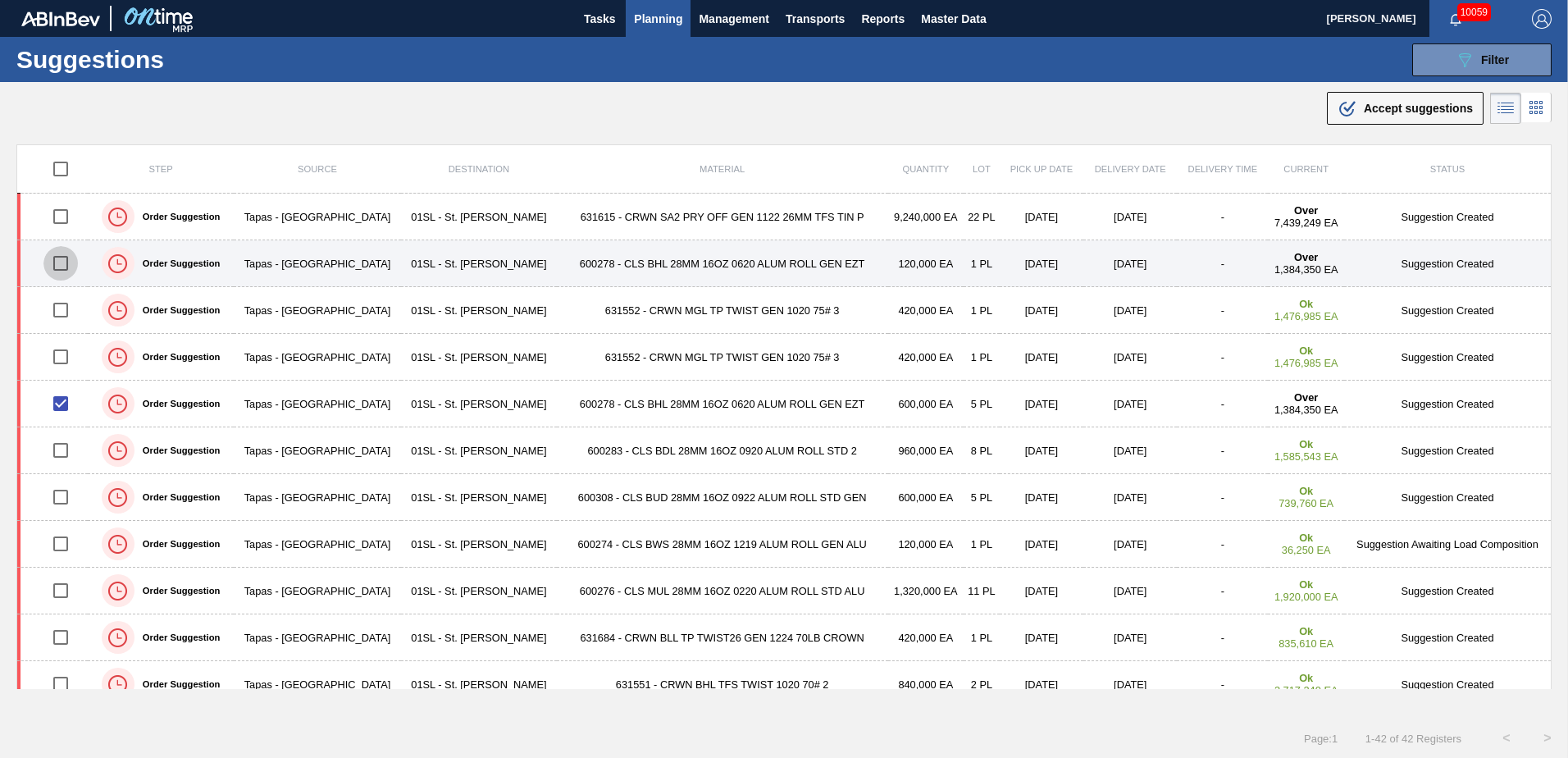
click at [65, 267] on input "checkbox" at bounding box center [61, 263] width 35 height 35
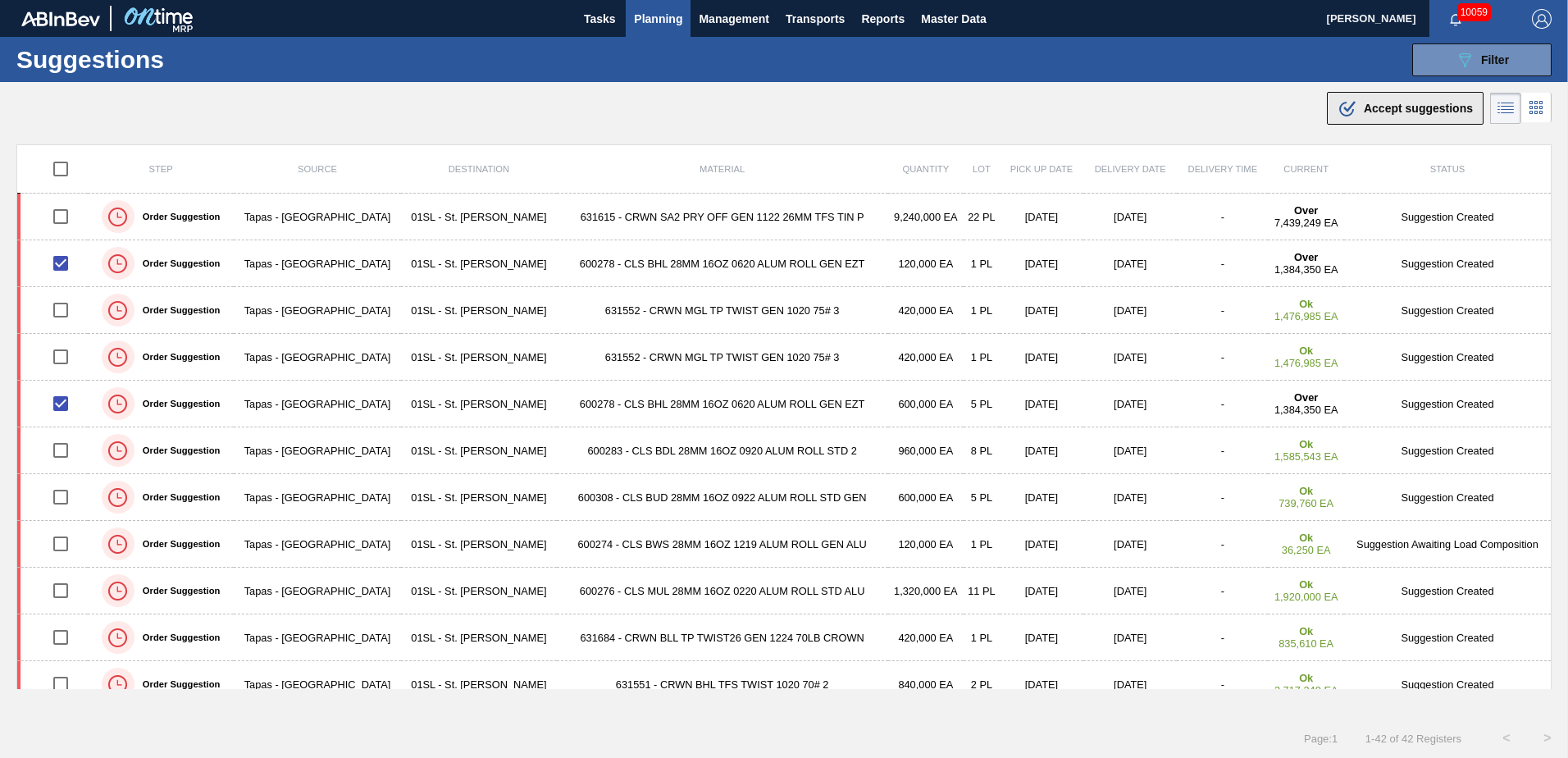
click at [1043, 112] on span "Accept suggestions" at bounding box center [1419, 108] width 109 height 13
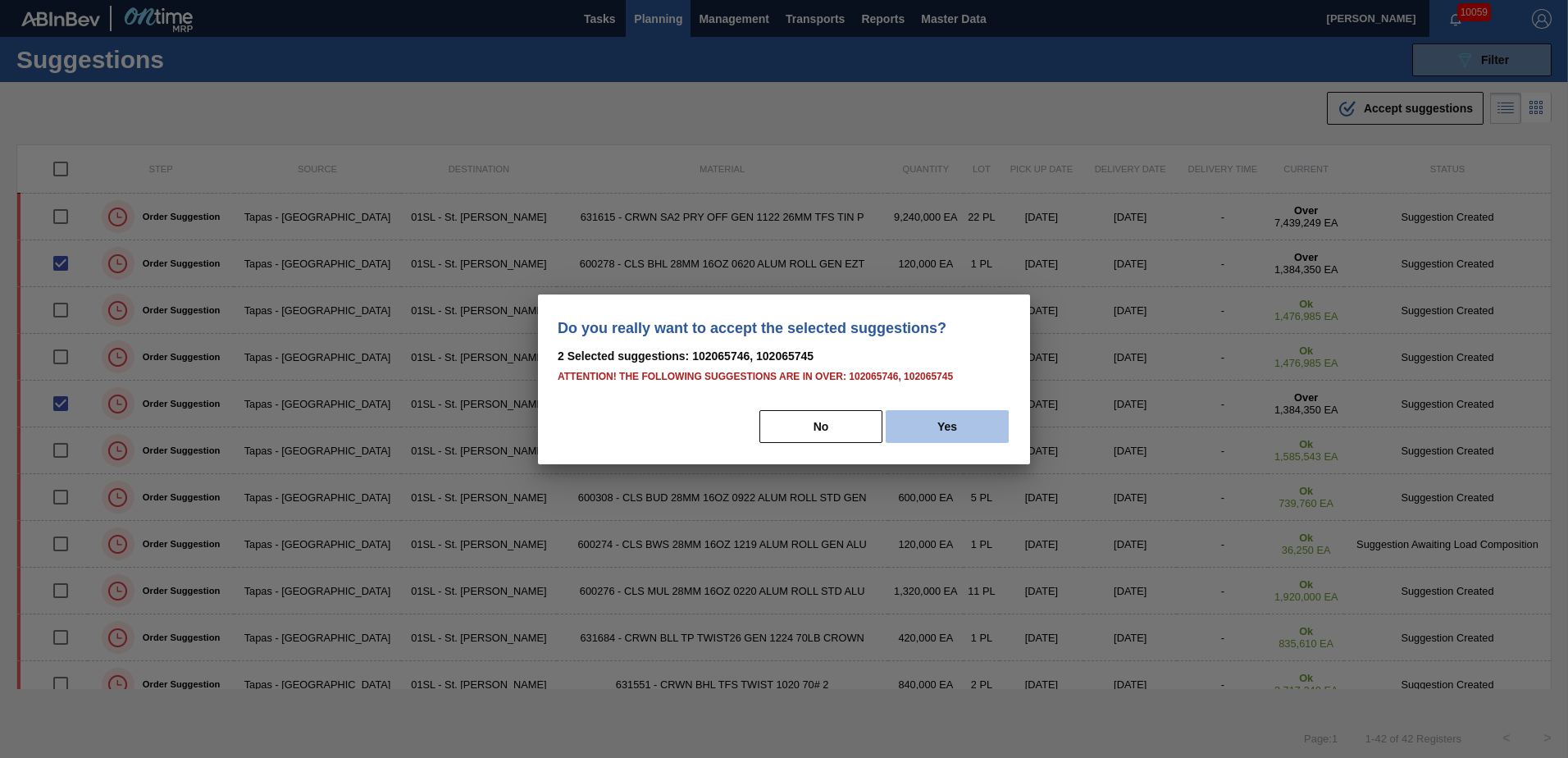
click at [976, 429] on button "Yes" at bounding box center [947, 426] width 123 height 33
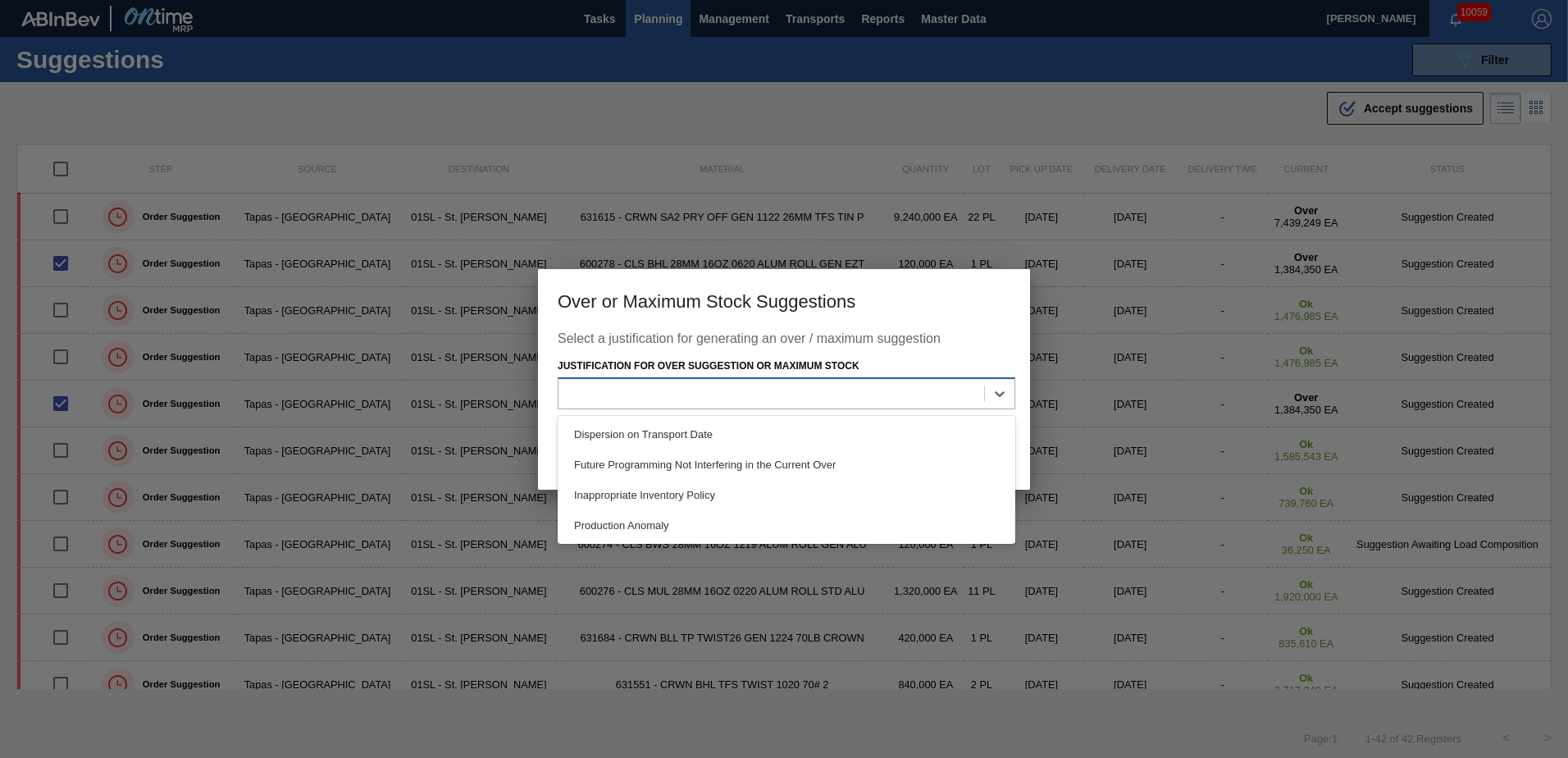
click at [939, 403] on div at bounding box center [771, 394] width 425 height 24
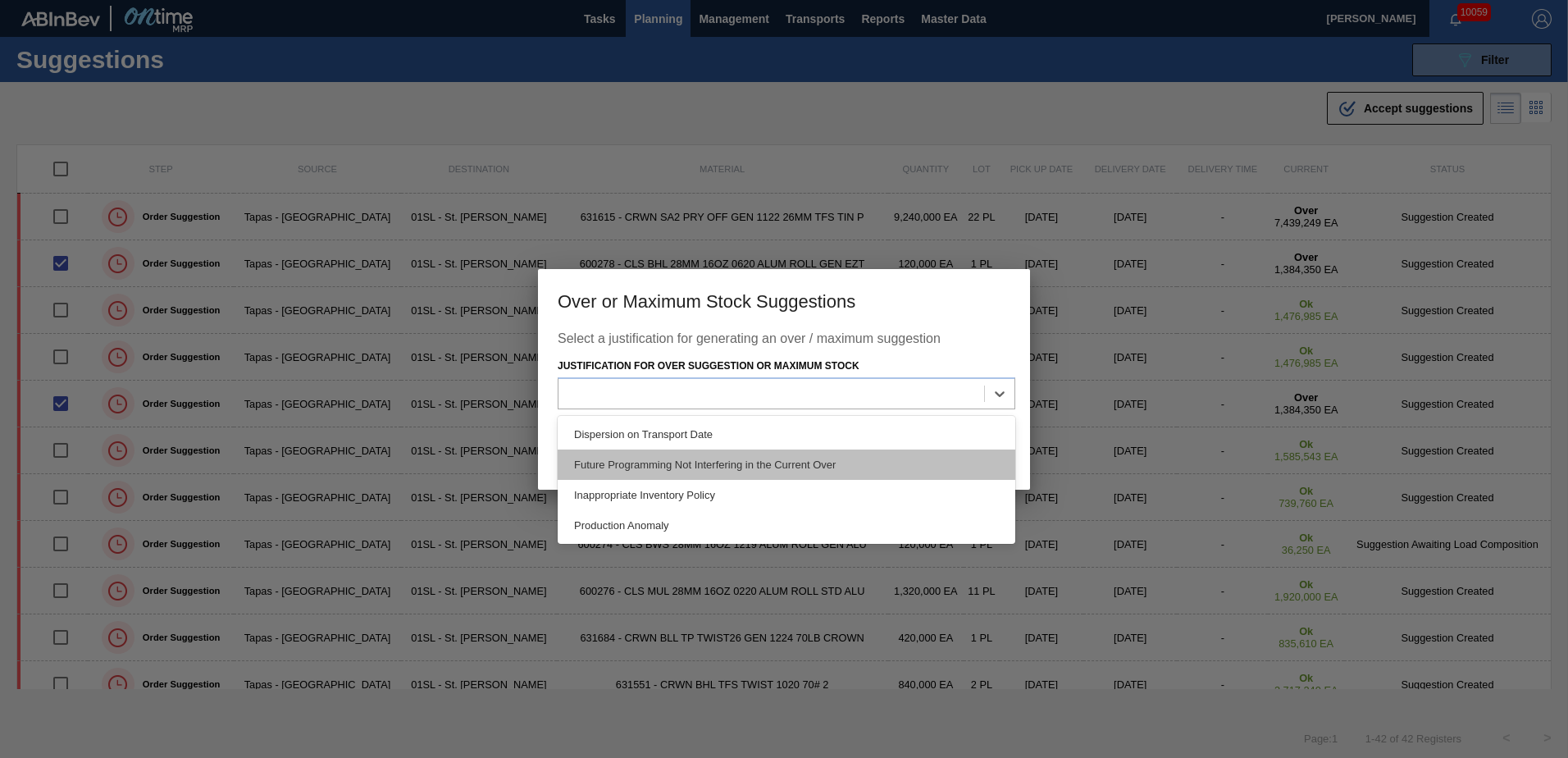
click at [771, 462] on div "Future Programming Not Interfering in the Current Over" at bounding box center [786, 465] width 457 height 30
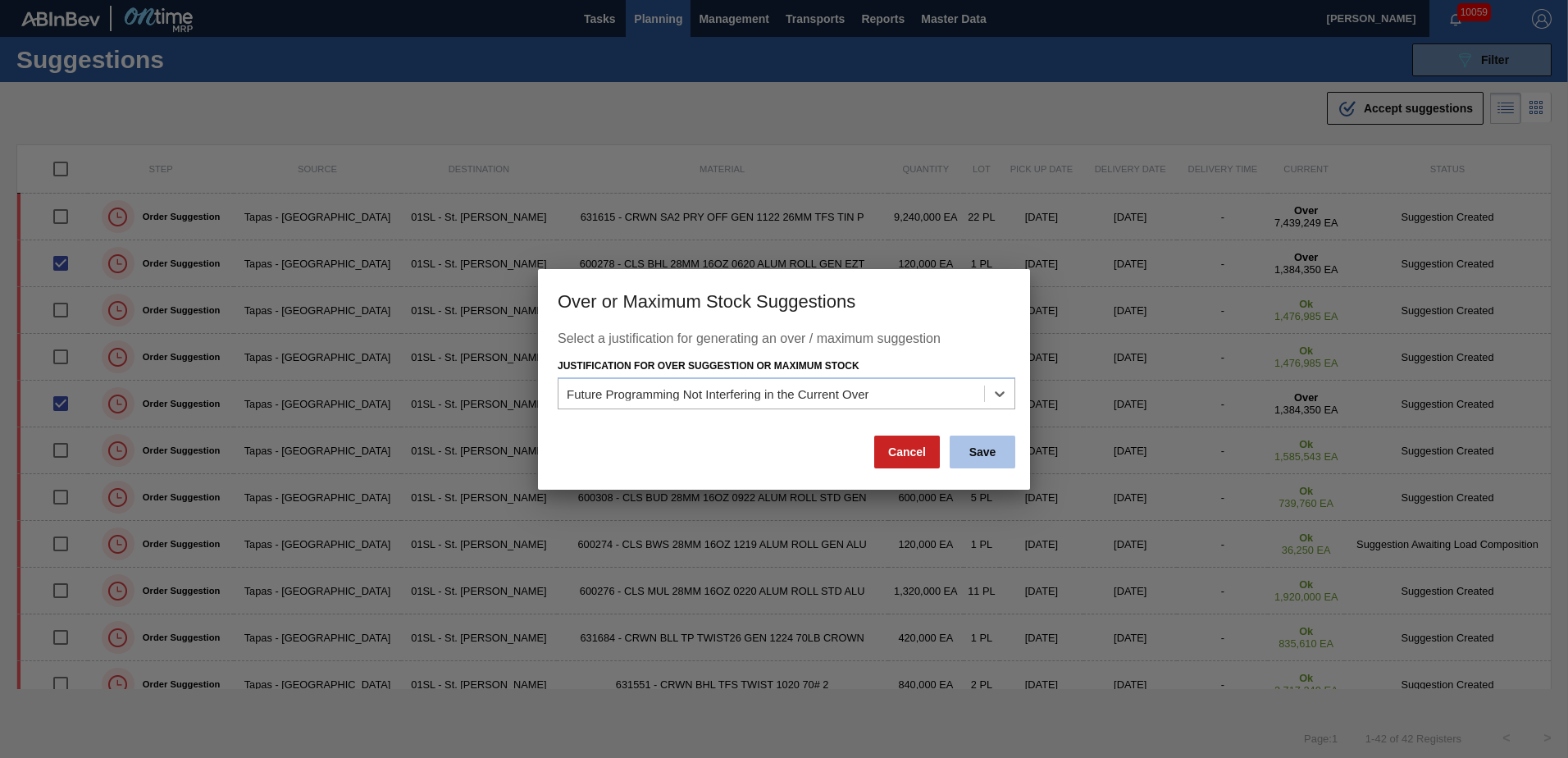
click at [988, 457] on button "Save" at bounding box center [982, 451] width 65 height 33
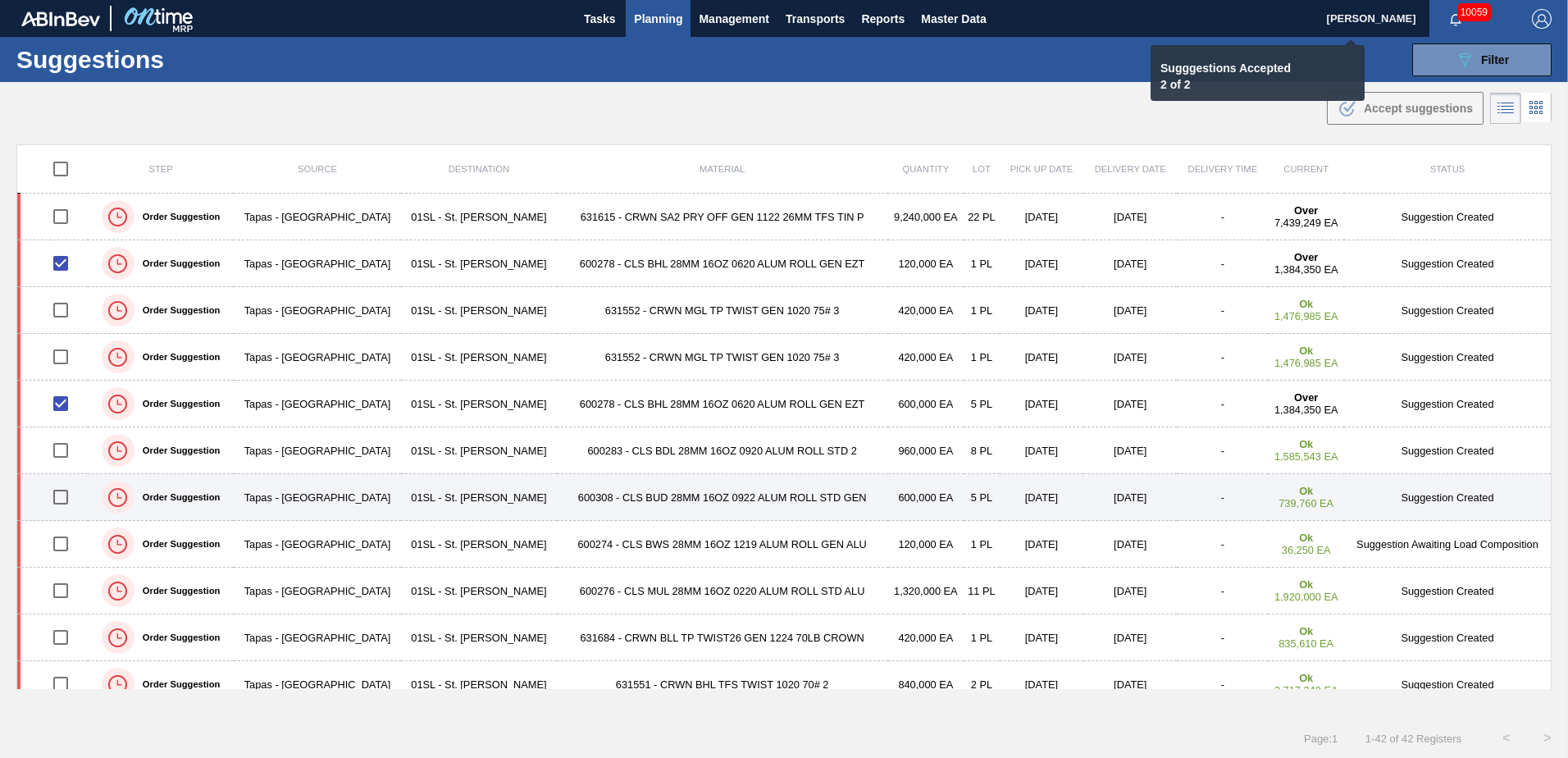
checkbox input "false"
